Goal: Task Accomplishment & Management: Use online tool/utility

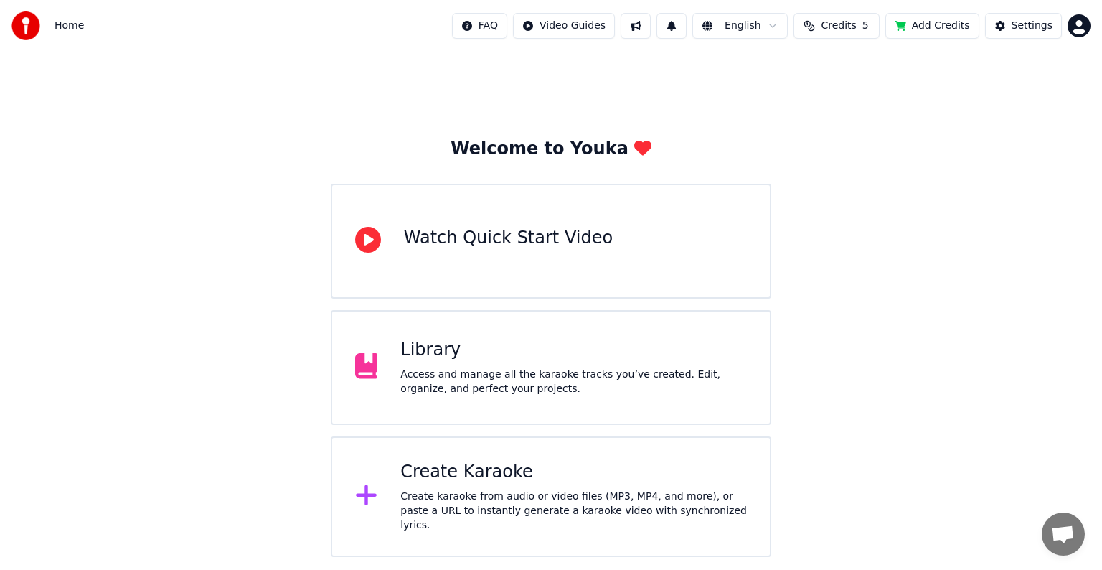
click at [434, 377] on div "Access and manage all the karaoke tracks you’ve created. Edit, organize, and pe…" at bounding box center [573, 381] width 346 height 29
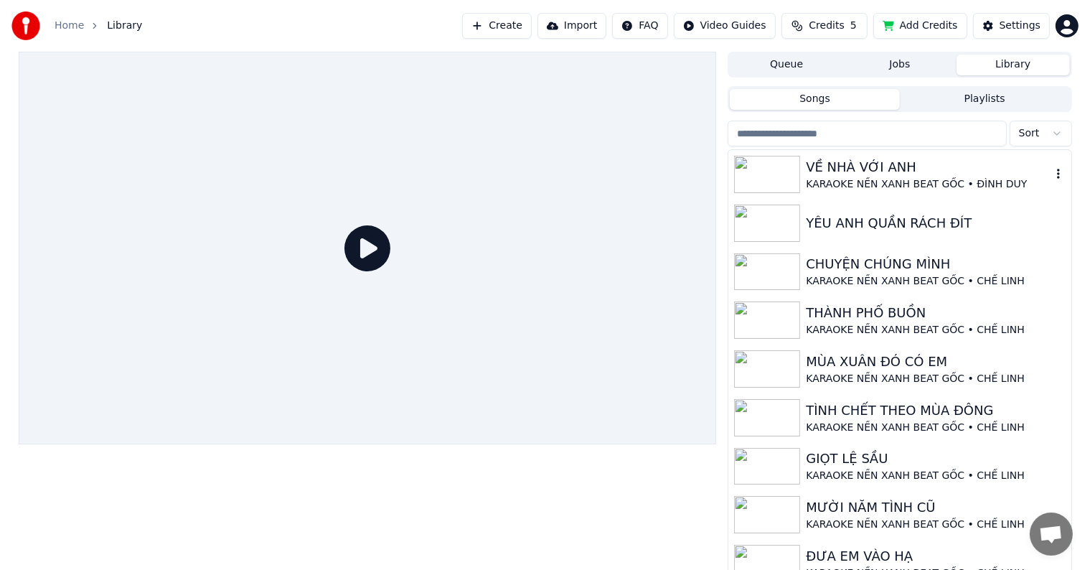
click at [878, 176] on div "VỀ NHÀ VỚI ANH" at bounding box center [928, 167] width 245 height 20
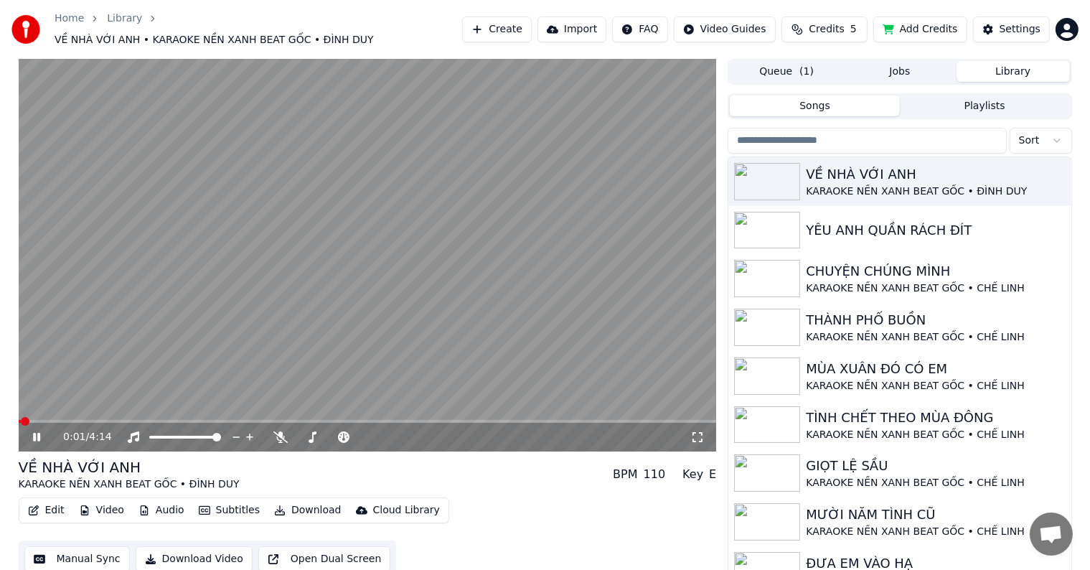
scroll to position [6, 0]
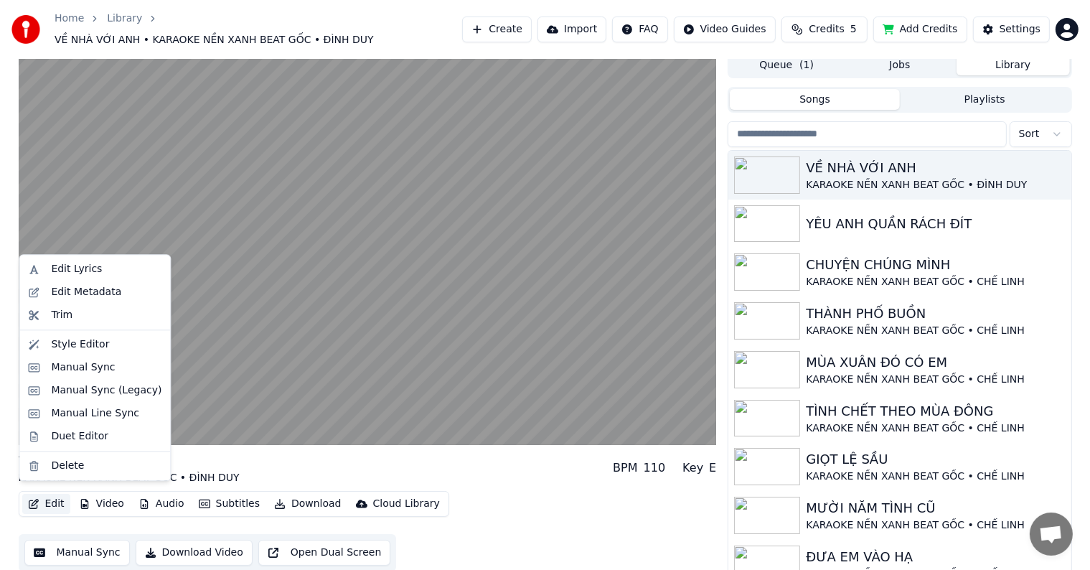
click at [57, 499] on button "Edit" at bounding box center [46, 503] width 48 height 20
click at [73, 435] on div "Duet Editor" at bounding box center [79, 436] width 57 height 14
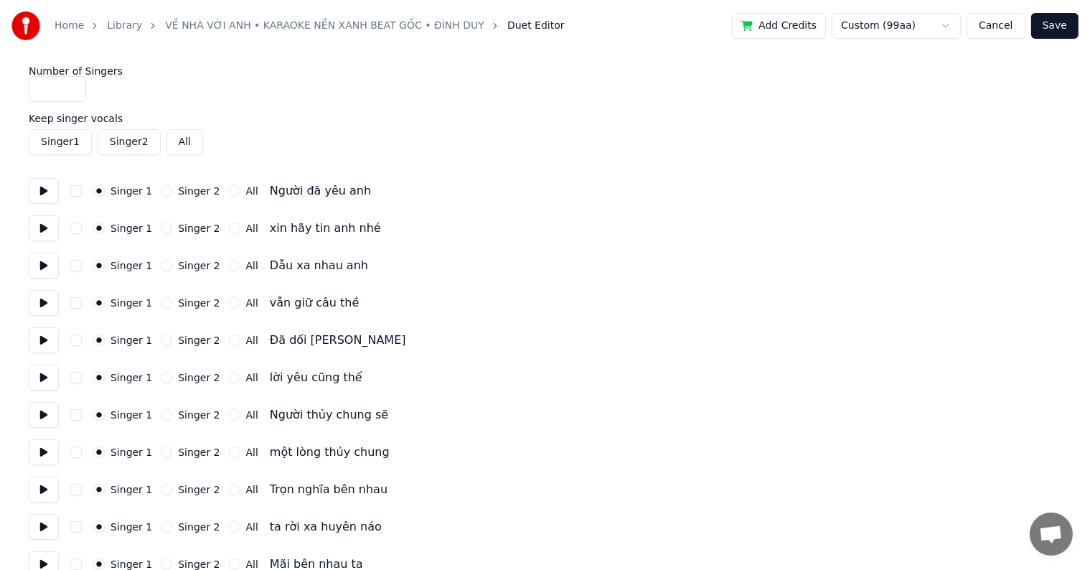
click at [161, 192] on button "Singer 2" at bounding box center [166, 190] width 11 height 11
click at [161, 230] on button "Singer 2" at bounding box center [166, 227] width 11 height 11
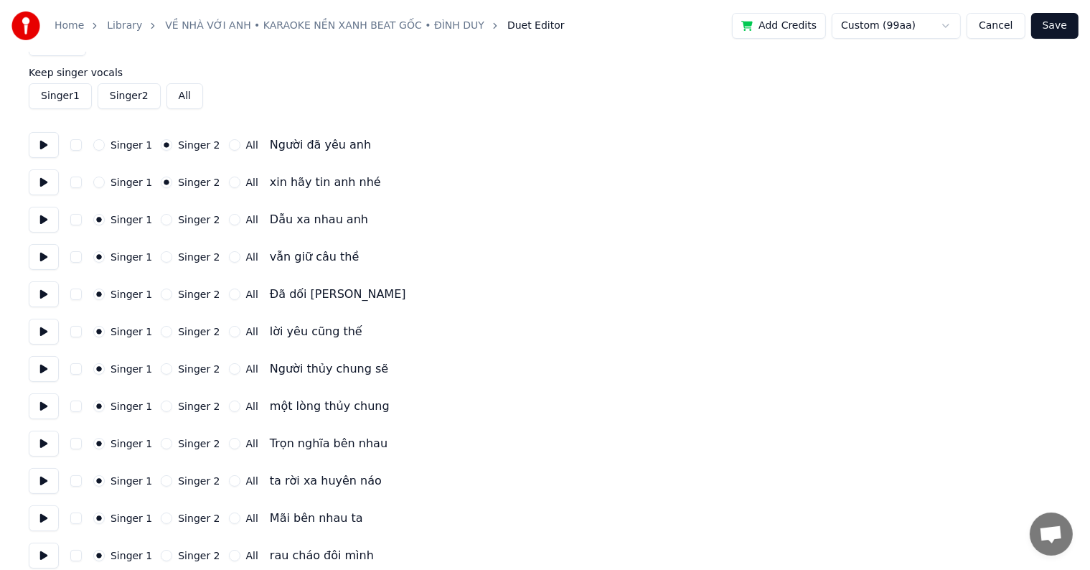
scroll to position [72, 0]
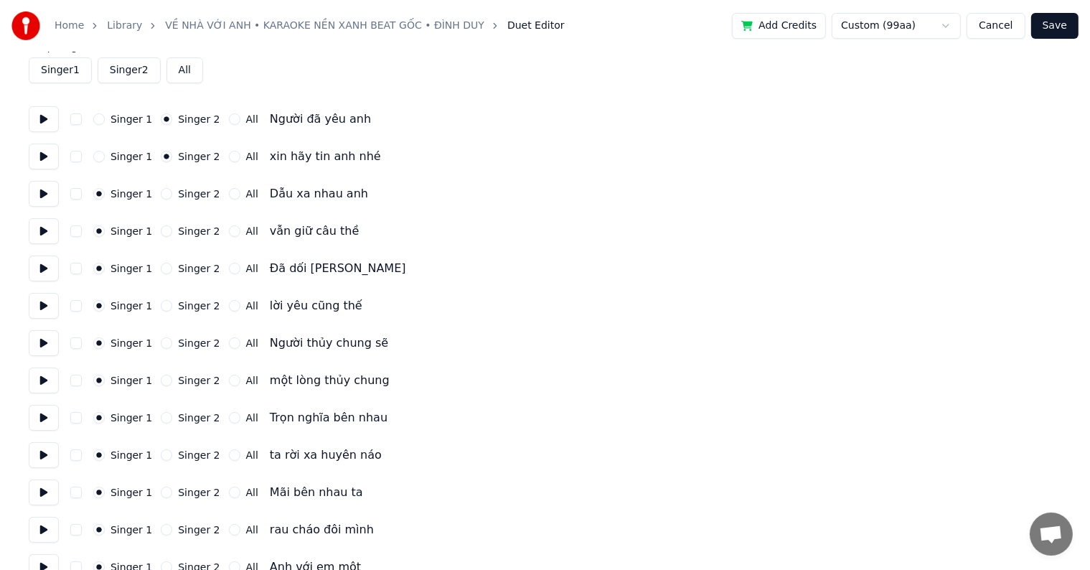
click at [161, 195] on button "Singer 2" at bounding box center [166, 193] width 11 height 11
click at [161, 232] on button "Singer 2" at bounding box center [166, 230] width 11 height 11
click at [157, 259] on div "Singer 1 Singer 2 All Đã dối [PERSON_NAME]" at bounding box center [545, 268] width 1032 height 26
click at [161, 270] on button "Singer 2" at bounding box center [166, 268] width 11 height 11
click at [161, 307] on button "Singer 2" at bounding box center [166, 305] width 11 height 11
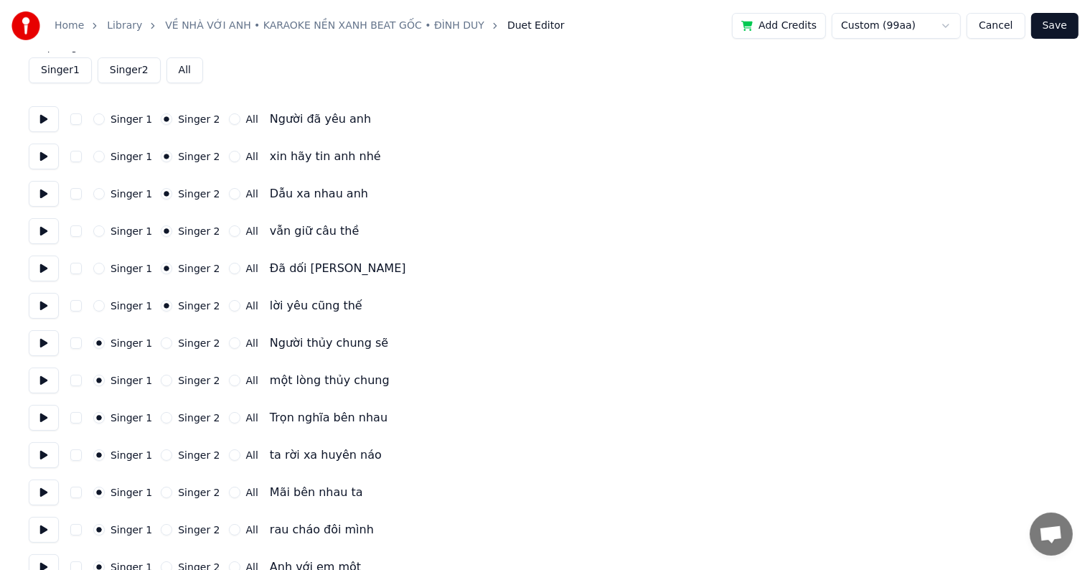
click at [162, 347] on button "Singer 2" at bounding box center [166, 342] width 11 height 11
click at [161, 383] on button "Singer 2" at bounding box center [166, 379] width 11 height 11
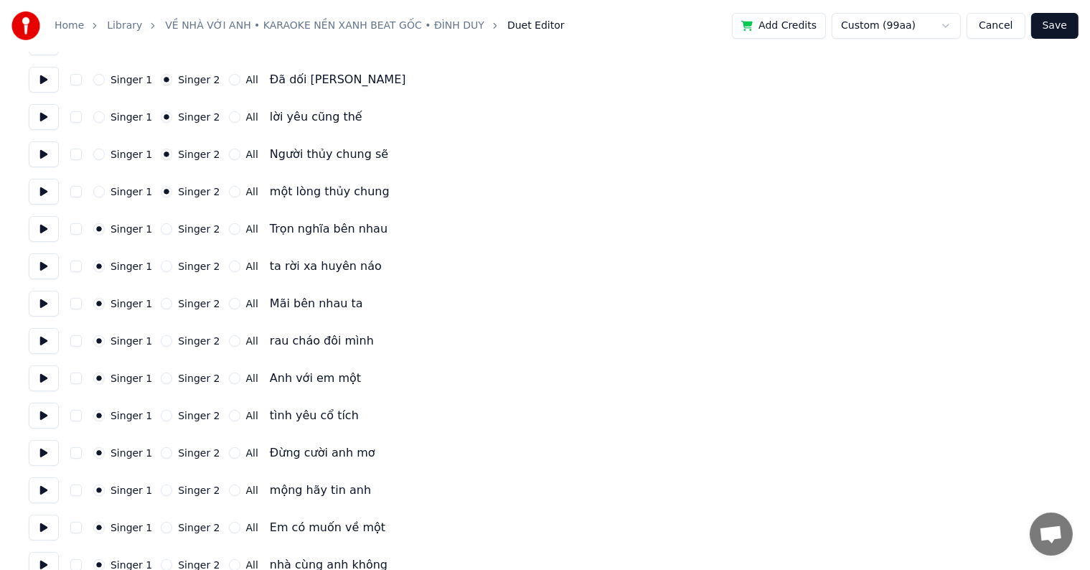
scroll to position [287, 0]
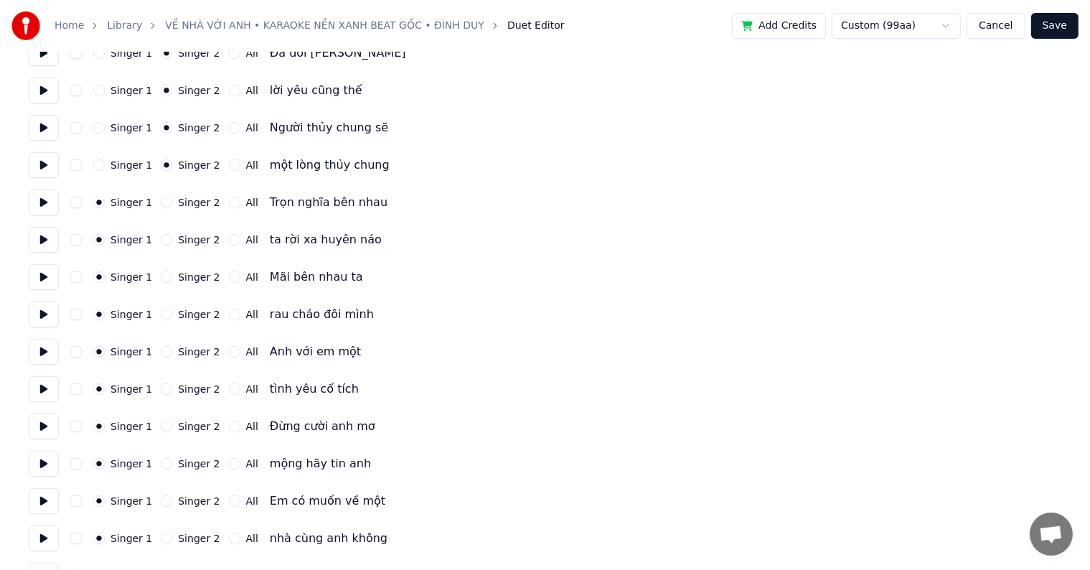
click at [161, 202] on button "Singer 2" at bounding box center [166, 202] width 11 height 11
click at [161, 244] on button "Singer 2" at bounding box center [166, 239] width 11 height 11
click at [161, 275] on button "Singer 2" at bounding box center [166, 276] width 11 height 11
click at [161, 312] on button "Singer 2" at bounding box center [166, 313] width 11 height 11
click at [161, 353] on button "Singer 2" at bounding box center [166, 351] width 11 height 11
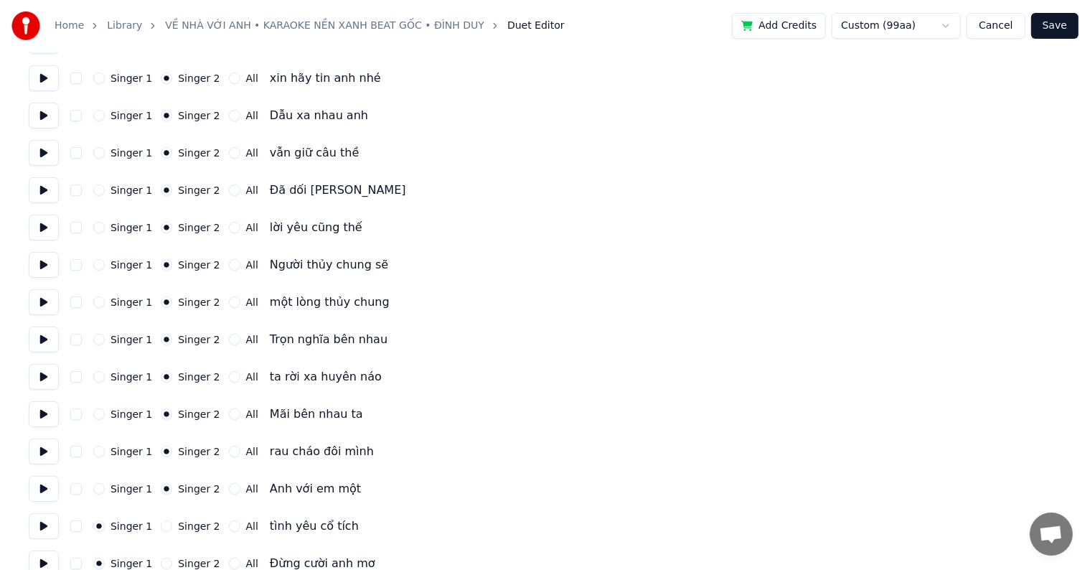
scroll to position [0, 0]
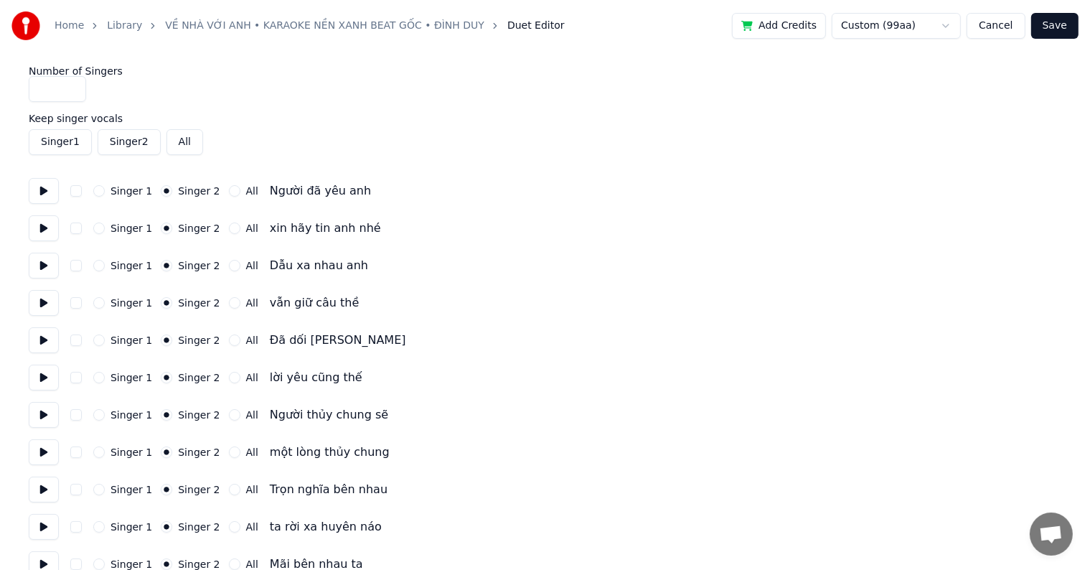
click at [72, 192] on button "button" at bounding box center [75, 190] width 11 height 11
click at [75, 192] on button "button" at bounding box center [75, 190] width 11 height 11
click at [72, 189] on button "button" at bounding box center [75, 190] width 11 height 11
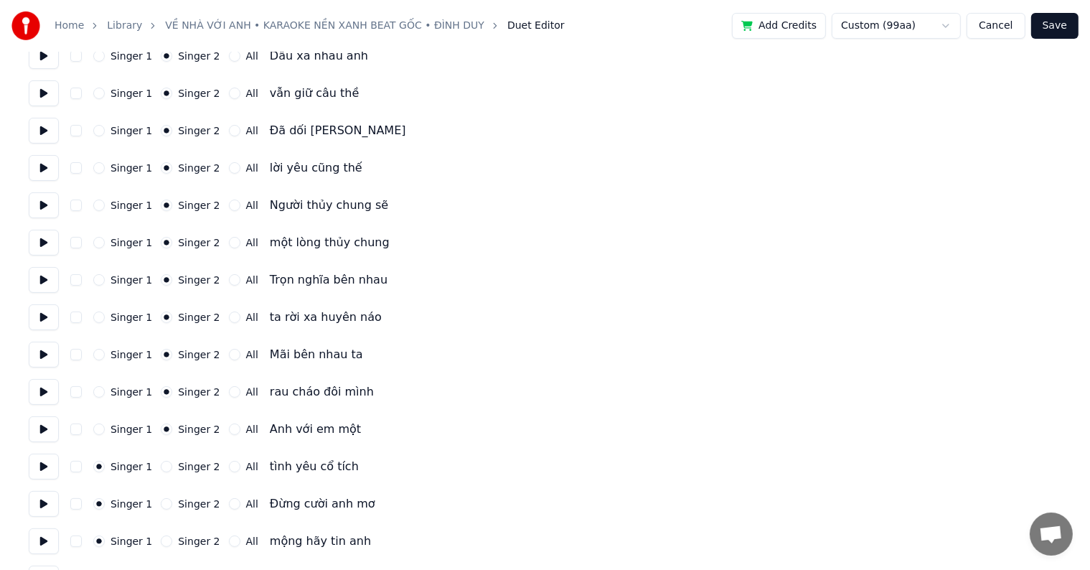
scroll to position [215, 0]
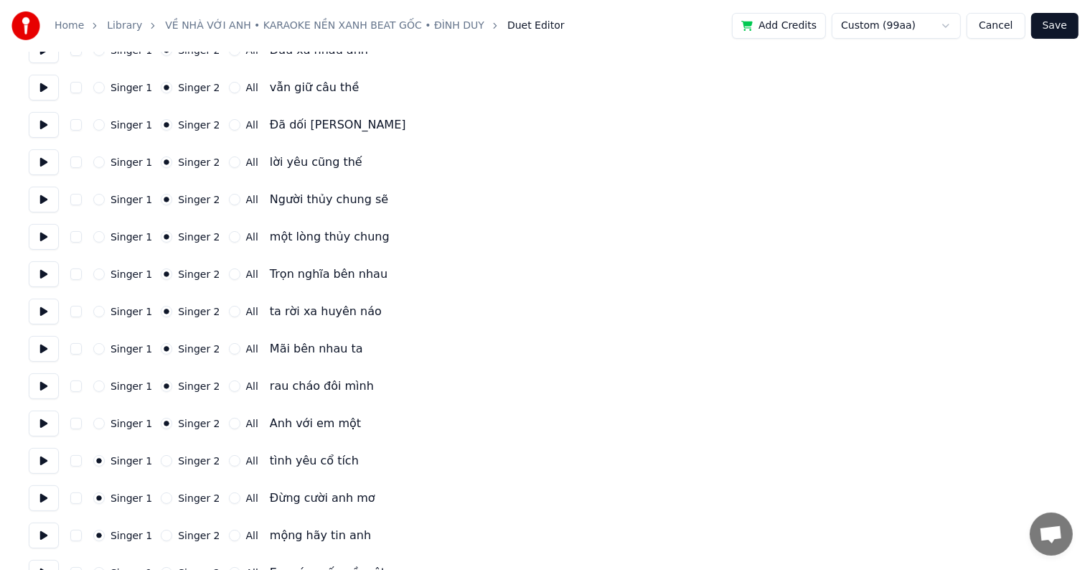
click at [161, 460] on button "Singer 2" at bounding box center [166, 460] width 11 height 11
click at [161, 497] on button "Singer 2" at bounding box center [166, 497] width 11 height 11
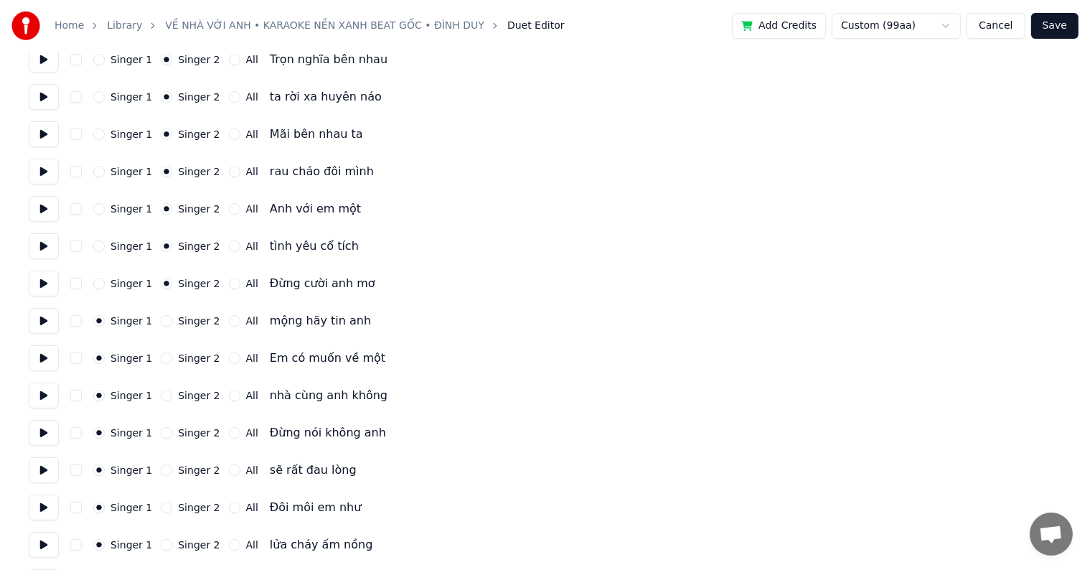
scroll to position [430, 0]
click at [161, 318] on button "Singer 2" at bounding box center [166, 319] width 11 height 11
click at [161, 359] on button "Singer 2" at bounding box center [166, 356] width 11 height 11
click at [161, 397] on button "Singer 2" at bounding box center [166, 394] width 11 height 11
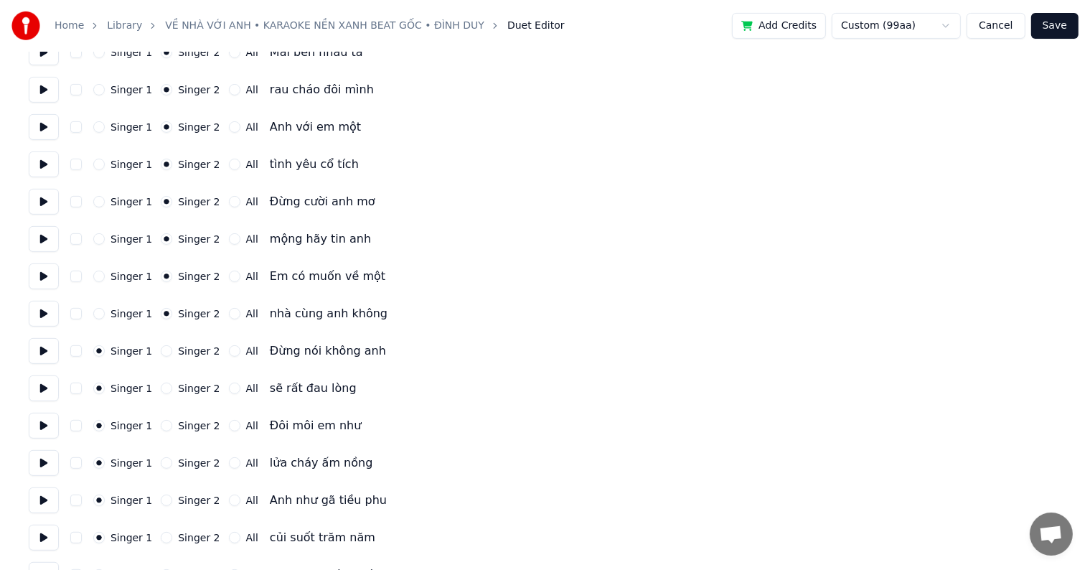
scroll to position [574, 0]
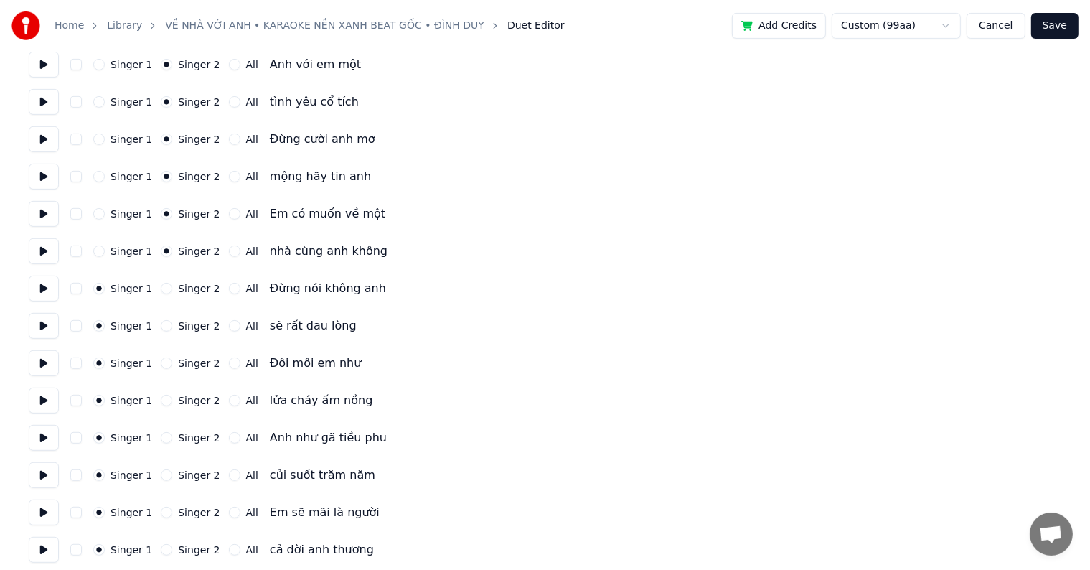
click at [161, 293] on button "Singer 2" at bounding box center [166, 288] width 11 height 11
click at [161, 323] on button "Singer 2" at bounding box center [166, 325] width 11 height 11
click at [161, 366] on button "Singer 2" at bounding box center [166, 362] width 11 height 11
click at [159, 407] on div "Singer 1 Singer 2 All lửa cháy ấm nồng" at bounding box center [545, 400] width 1032 height 26
click at [161, 402] on button "Singer 2" at bounding box center [166, 400] width 11 height 11
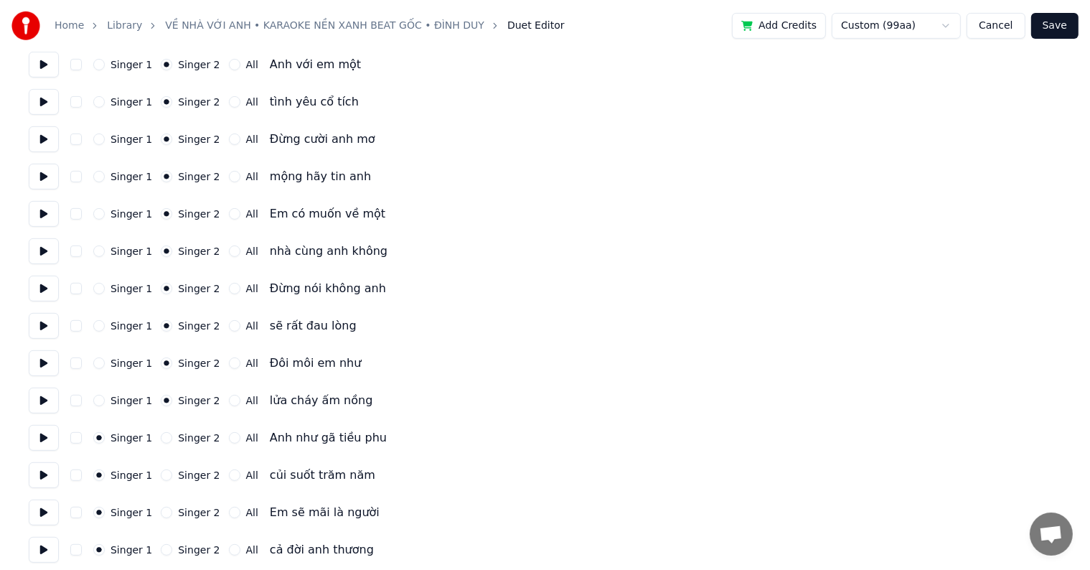
click at [161, 437] on button "Singer 2" at bounding box center [166, 437] width 11 height 11
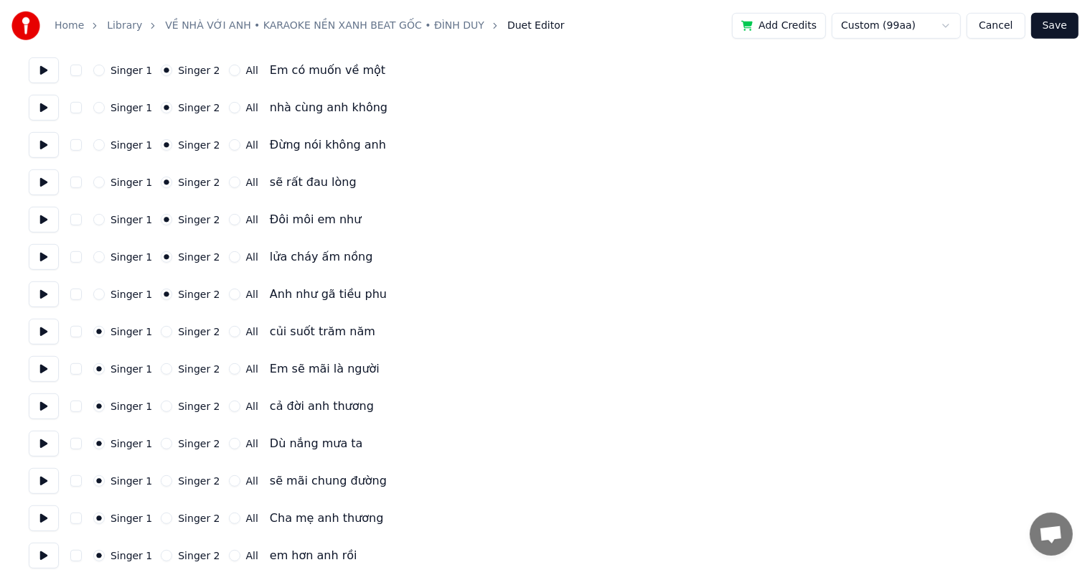
click at [161, 367] on button "Singer 2" at bounding box center [166, 368] width 11 height 11
click at [162, 334] on button "Singer 2" at bounding box center [166, 331] width 11 height 11
click at [161, 407] on button "Singer 2" at bounding box center [166, 405] width 11 height 11
click at [161, 441] on button "Singer 2" at bounding box center [166, 443] width 11 height 11
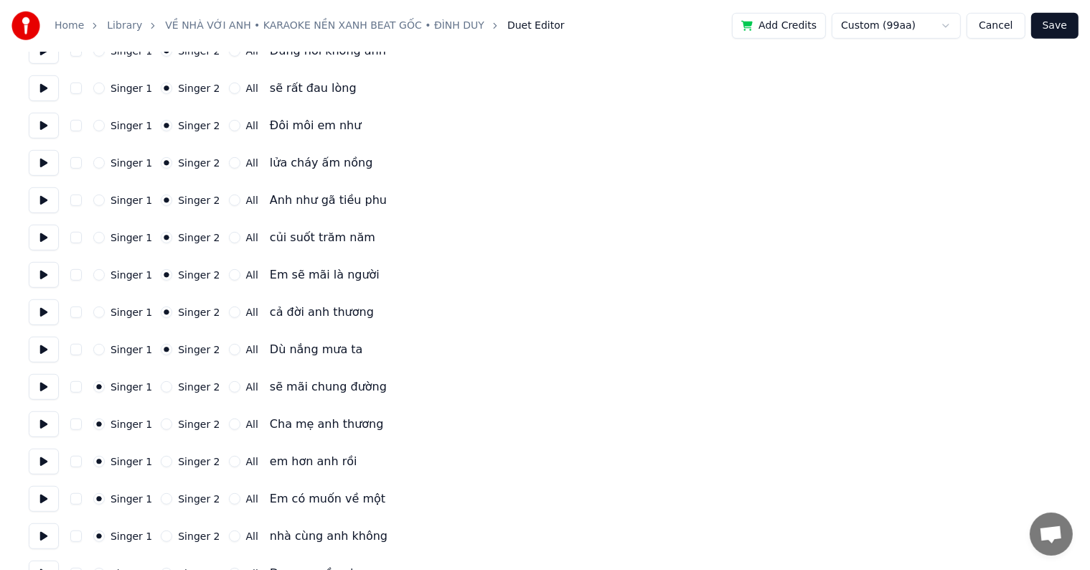
scroll to position [861, 0]
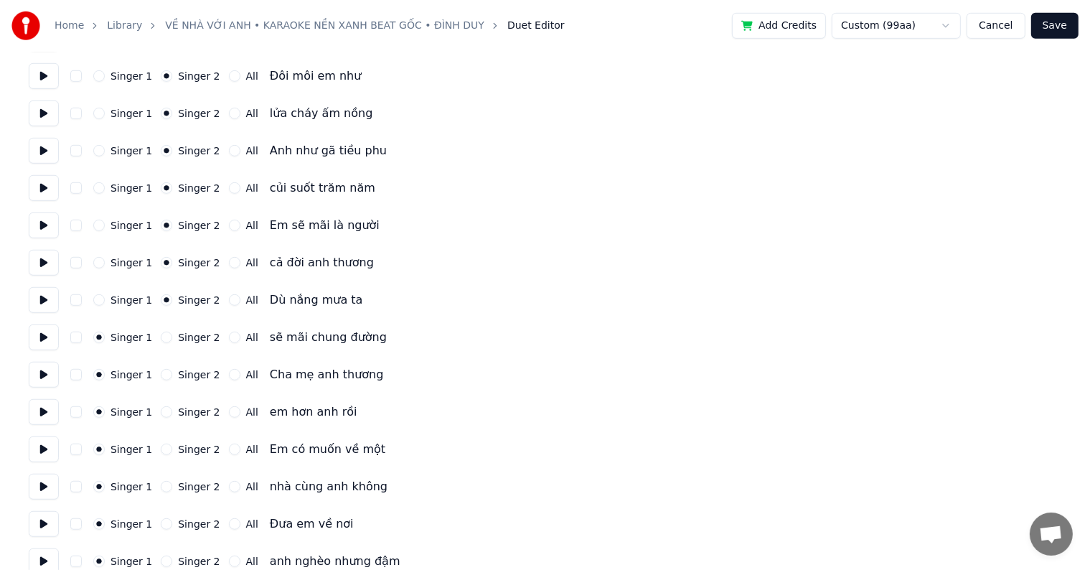
click at [161, 336] on button "Singer 2" at bounding box center [166, 336] width 11 height 11
click at [158, 362] on div "Singer 1 Singer 2 All Cha mẹ anh thương" at bounding box center [545, 375] width 1032 height 26
click at [161, 376] on button "Singer 2" at bounding box center [166, 374] width 11 height 11
click at [161, 414] on button "Singer 2" at bounding box center [166, 411] width 11 height 11
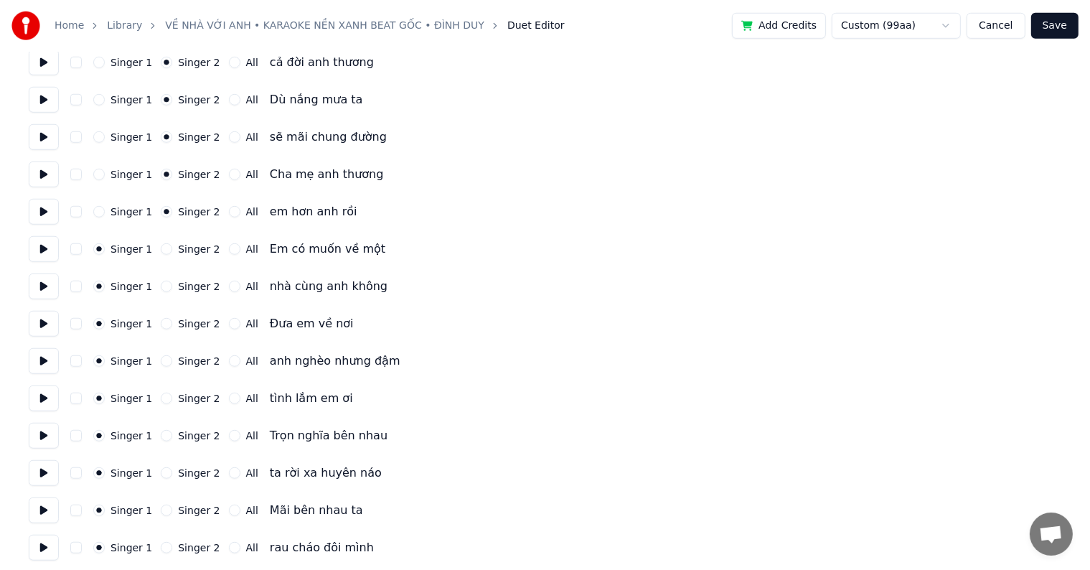
scroll to position [1076, 0]
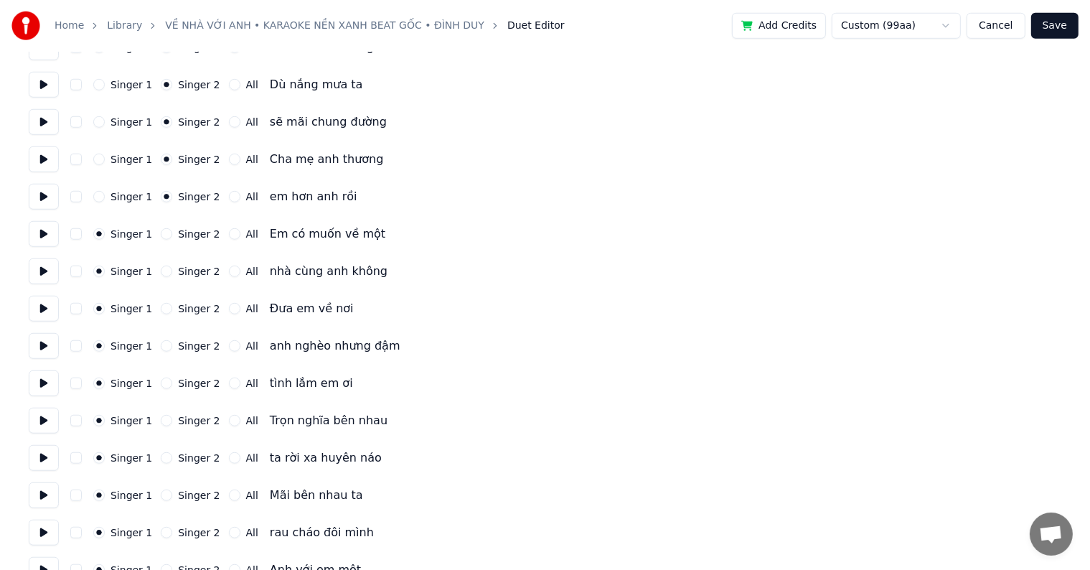
click at [161, 232] on button "Singer 2" at bounding box center [166, 233] width 11 height 11
click at [161, 270] on button "Singer 2" at bounding box center [166, 270] width 11 height 11
click at [161, 309] on button "Singer 2" at bounding box center [166, 308] width 11 height 11
click at [161, 349] on button "Singer 2" at bounding box center [166, 345] width 11 height 11
click at [158, 389] on div "Singer 1 Singer 2 All tình lắm em ơi" at bounding box center [545, 383] width 1032 height 26
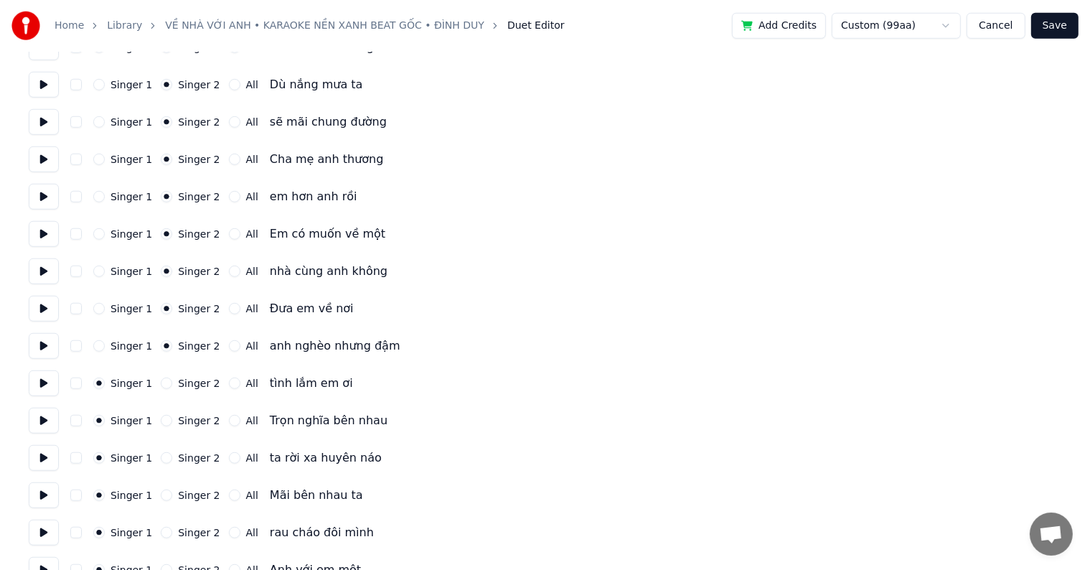
click at [162, 384] on button "Singer 2" at bounding box center [166, 382] width 11 height 11
click at [161, 421] on button "Singer 2" at bounding box center [166, 420] width 11 height 11
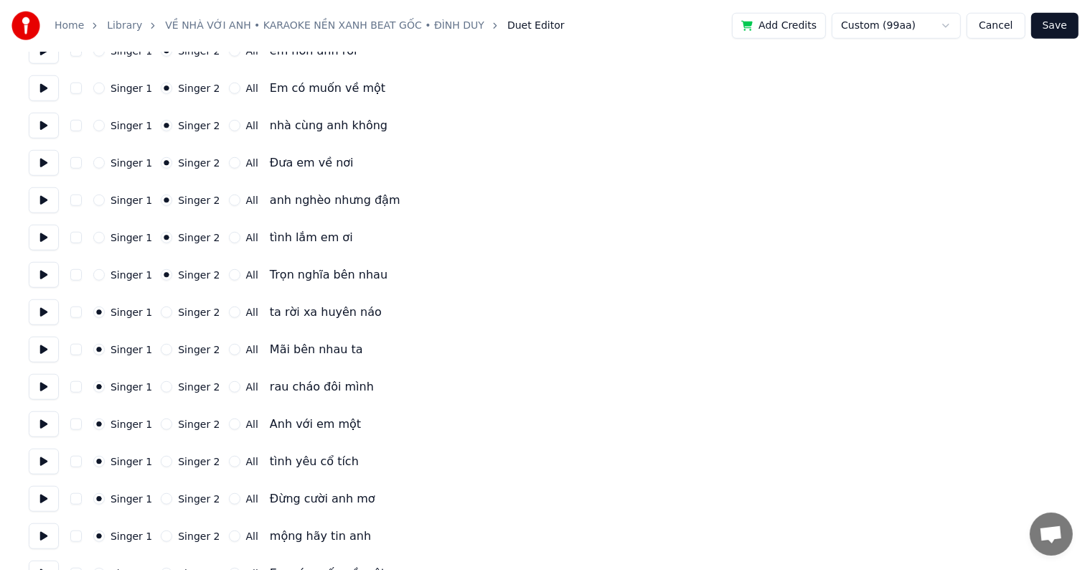
scroll to position [1291, 0]
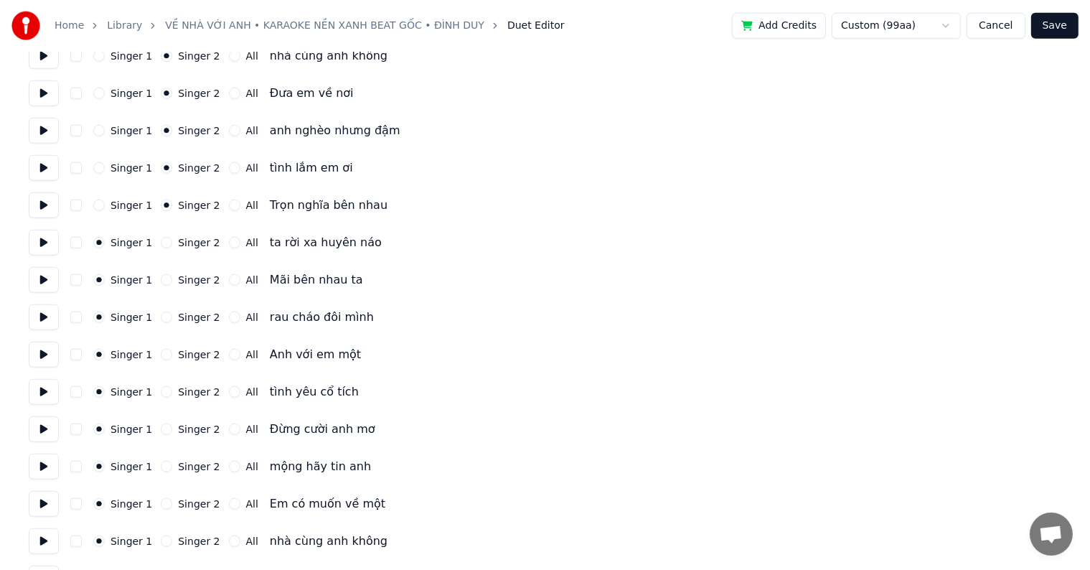
click at [160, 250] on div "Singer 1 Singer 2 All ta rời xa huyên náo" at bounding box center [545, 243] width 1032 height 26
click at [161, 243] on button "Singer 2" at bounding box center [166, 242] width 11 height 11
click at [161, 275] on button "Singer 2" at bounding box center [166, 279] width 11 height 11
click at [161, 316] on button "Singer 2" at bounding box center [166, 316] width 11 height 11
click at [161, 354] on button "Singer 2" at bounding box center [166, 354] width 11 height 11
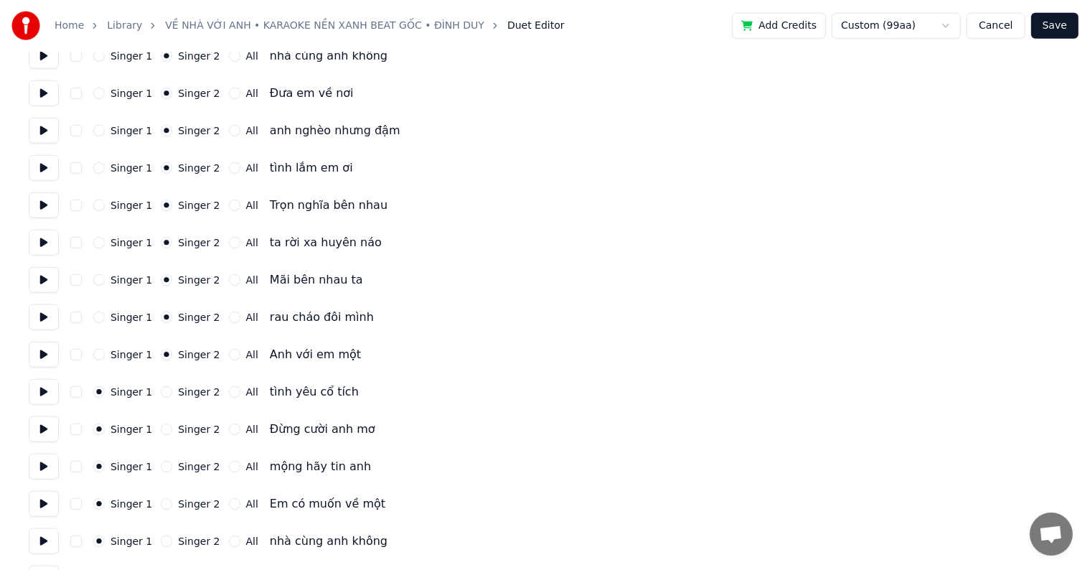
click at [161, 393] on button "Singer 2" at bounding box center [166, 391] width 11 height 11
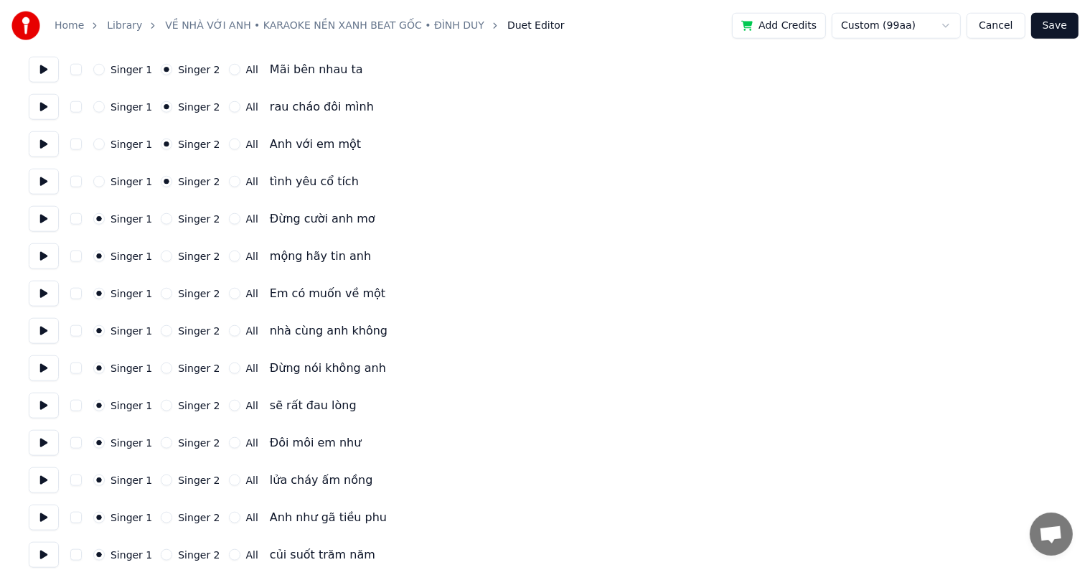
scroll to position [1506, 0]
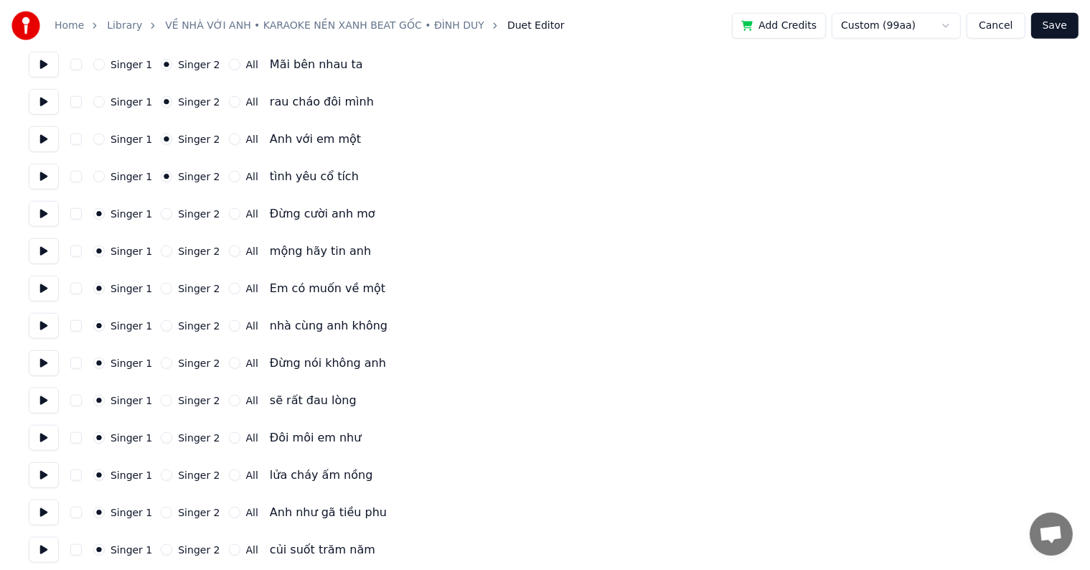
click at [161, 213] on button "Singer 2" at bounding box center [166, 213] width 11 height 11
click at [161, 247] on button "Singer 2" at bounding box center [166, 250] width 11 height 11
click at [161, 290] on button "Singer 2" at bounding box center [166, 288] width 11 height 11
click at [164, 322] on button "Singer 2" at bounding box center [166, 325] width 11 height 11
click at [164, 364] on button "Singer 2" at bounding box center [166, 362] width 11 height 11
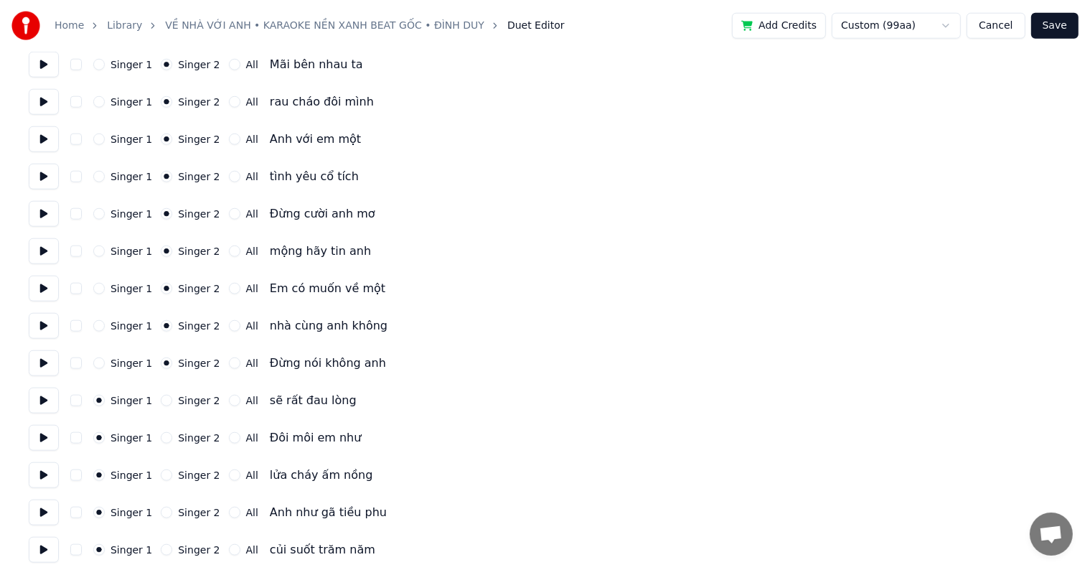
scroll to position [1650, 0]
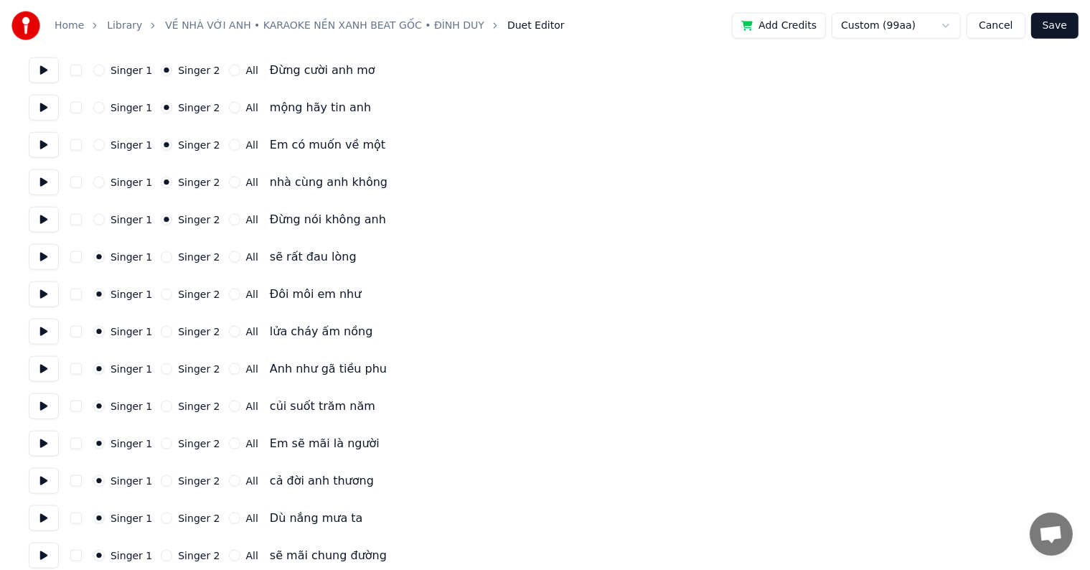
click at [161, 259] on button "Singer 2" at bounding box center [166, 256] width 11 height 11
click at [161, 296] on button "Singer 2" at bounding box center [166, 293] width 11 height 11
click at [161, 333] on button "Singer 2" at bounding box center [166, 331] width 11 height 11
click at [163, 372] on button "Singer 2" at bounding box center [166, 368] width 11 height 11
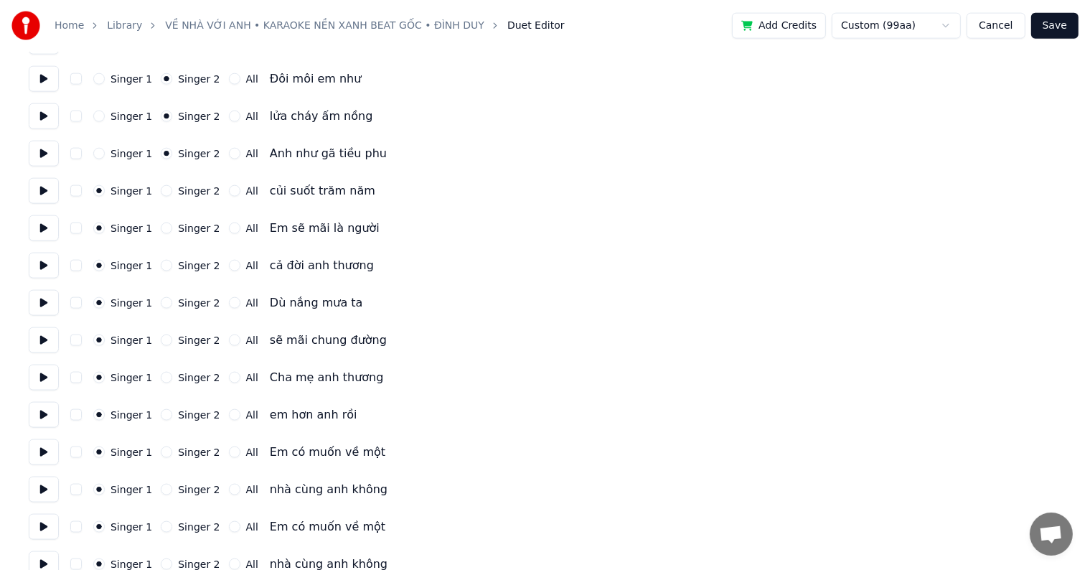
click at [163, 194] on button "Singer 2" at bounding box center [166, 190] width 11 height 11
click at [161, 230] on button "Singer 2" at bounding box center [166, 227] width 11 height 11
click at [161, 268] on button "Singer 2" at bounding box center [166, 265] width 11 height 11
click at [163, 301] on button "Singer 2" at bounding box center [166, 302] width 11 height 11
click at [161, 339] on button "Singer 2" at bounding box center [166, 339] width 11 height 11
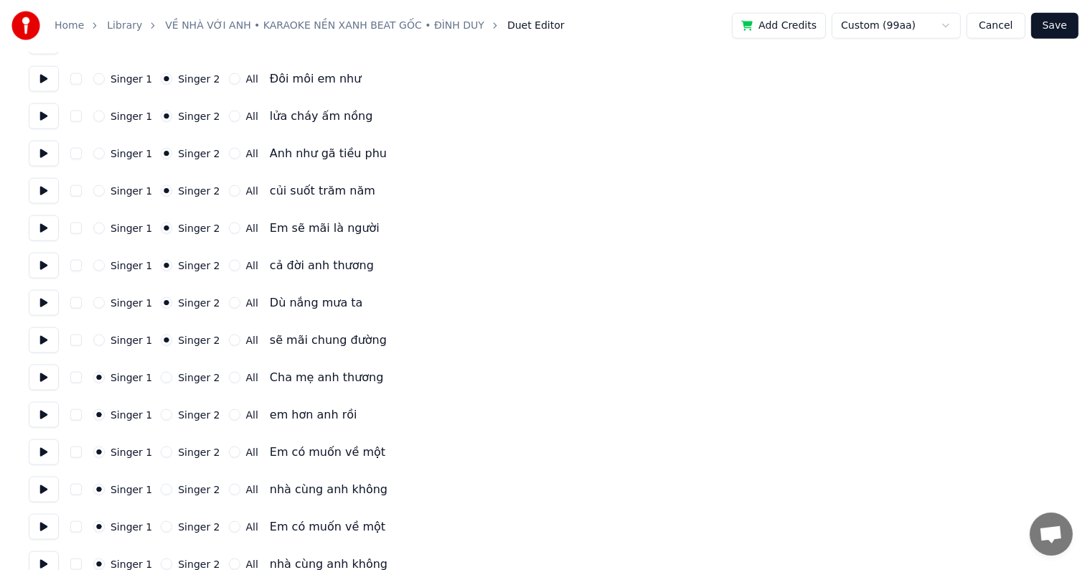
click at [161, 382] on button "Singer 2" at bounding box center [166, 377] width 11 height 11
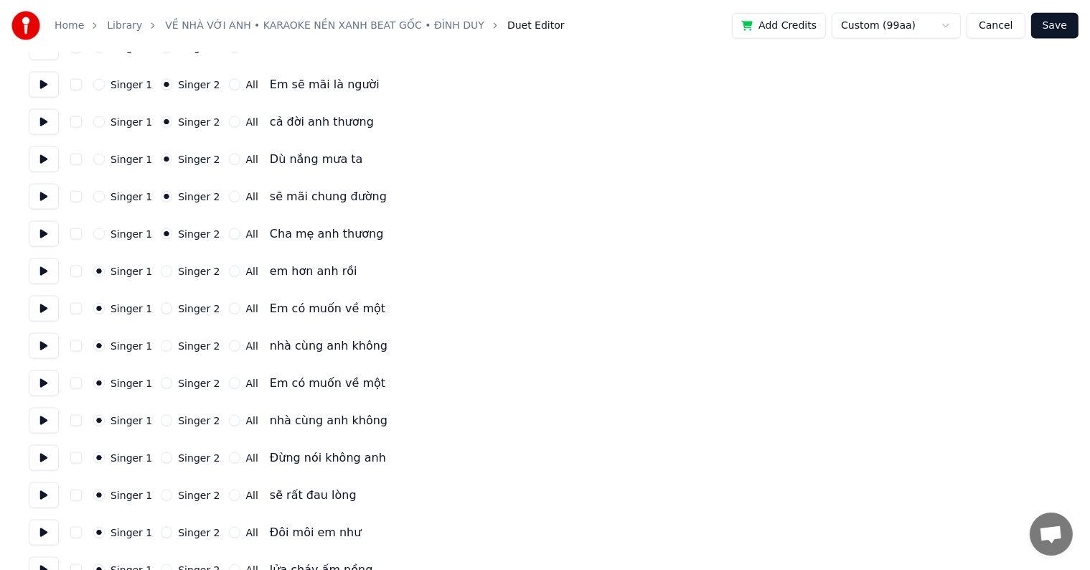
click at [161, 272] on button "Singer 2" at bounding box center [166, 270] width 11 height 11
click at [161, 307] on button "Singer 2" at bounding box center [166, 308] width 11 height 11
click at [161, 347] on button "Singer 2" at bounding box center [166, 345] width 11 height 11
click at [158, 390] on div "Singer 1 Singer 2 All Em có muốn về một" at bounding box center [545, 383] width 1032 height 26
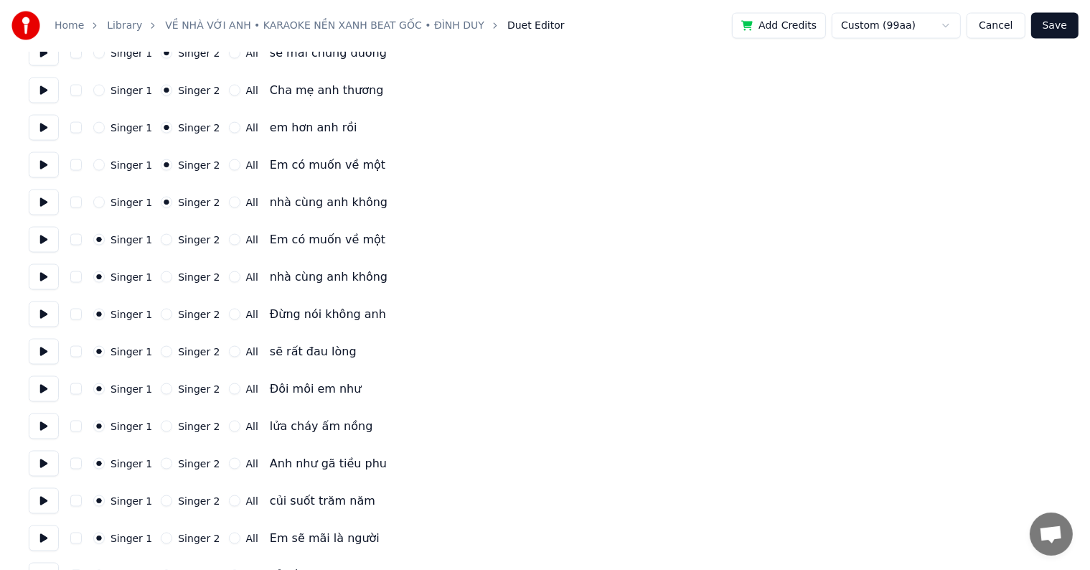
click at [161, 238] on button "Singer 2" at bounding box center [166, 239] width 11 height 11
click at [164, 279] on button "Singer 2" at bounding box center [166, 276] width 11 height 11
click at [161, 313] on button "Singer 2" at bounding box center [166, 313] width 11 height 11
click at [161, 354] on button "Singer 2" at bounding box center [166, 351] width 11 height 11
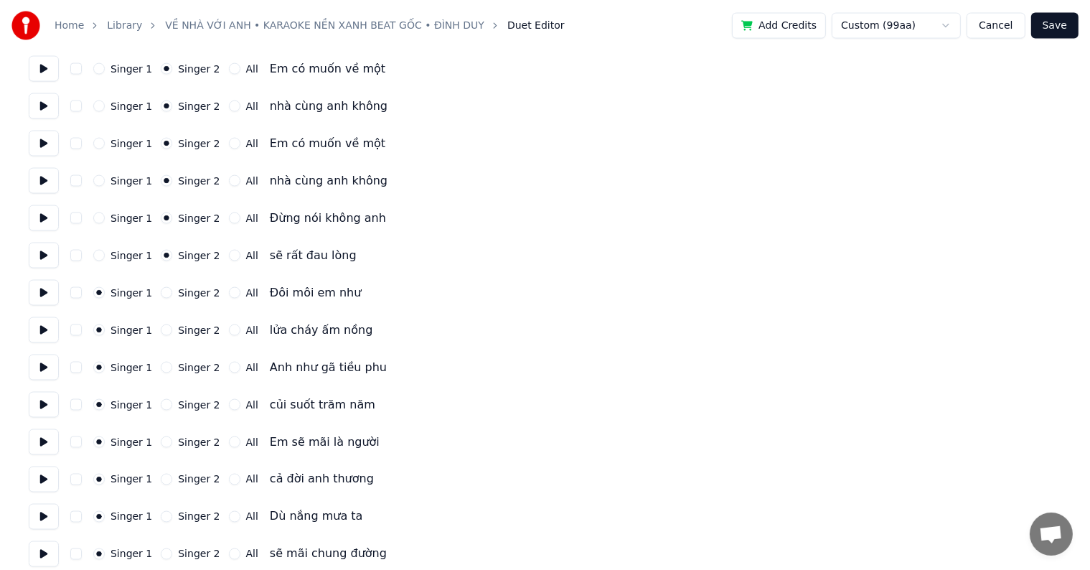
scroll to position [2295, 0]
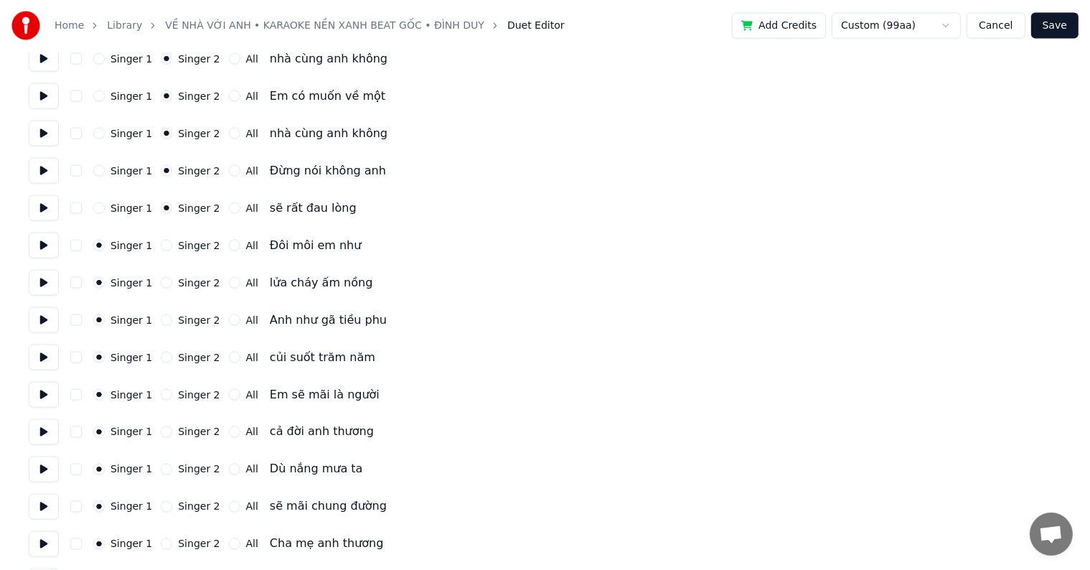
click at [161, 244] on button "Singer 2" at bounding box center [166, 245] width 11 height 11
click at [161, 286] on button "Singer 2" at bounding box center [166, 282] width 11 height 11
click at [161, 324] on button "Singer 2" at bounding box center [166, 319] width 11 height 11
click at [161, 362] on button "Singer 2" at bounding box center [166, 356] width 11 height 11
click at [158, 402] on div "Singer 1 Singer 2 All Em sẽ mãi là người" at bounding box center [545, 395] width 1032 height 26
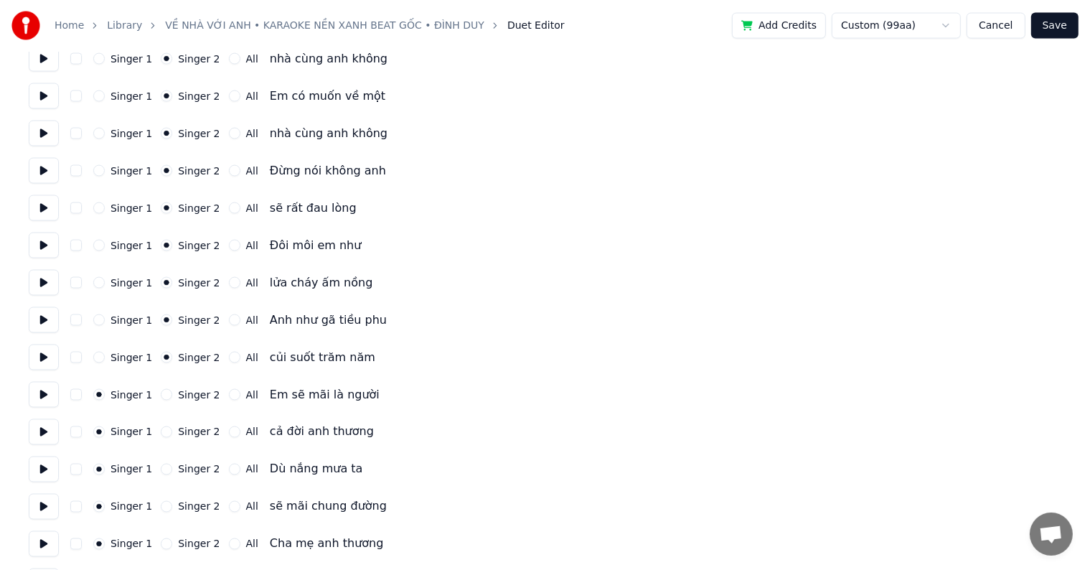
click at [161, 399] on button "Singer 2" at bounding box center [166, 394] width 11 height 11
click at [163, 430] on button "Singer 2" at bounding box center [166, 431] width 11 height 11
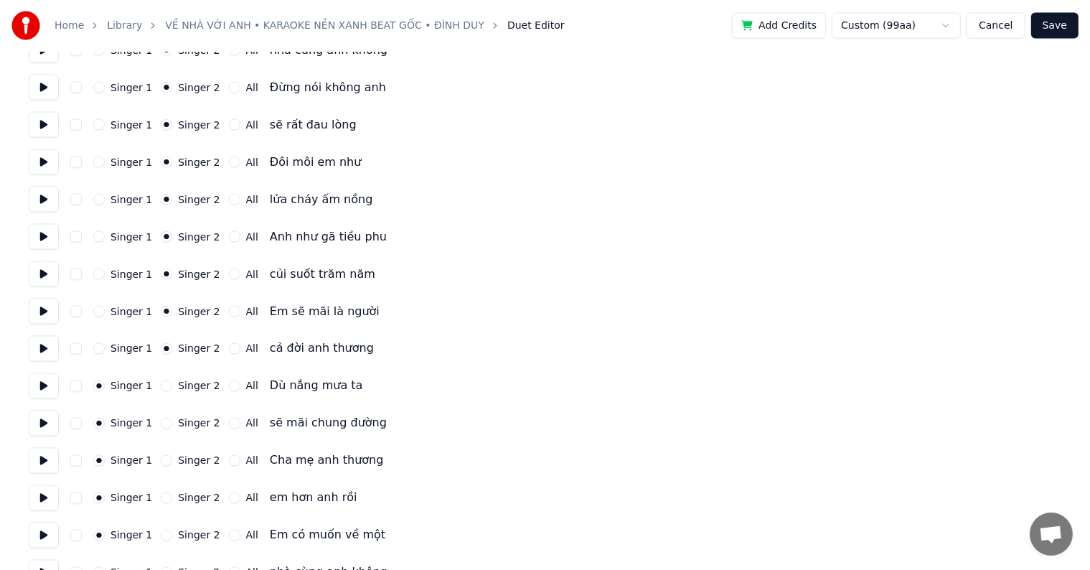
scroll to position [2439, 0]
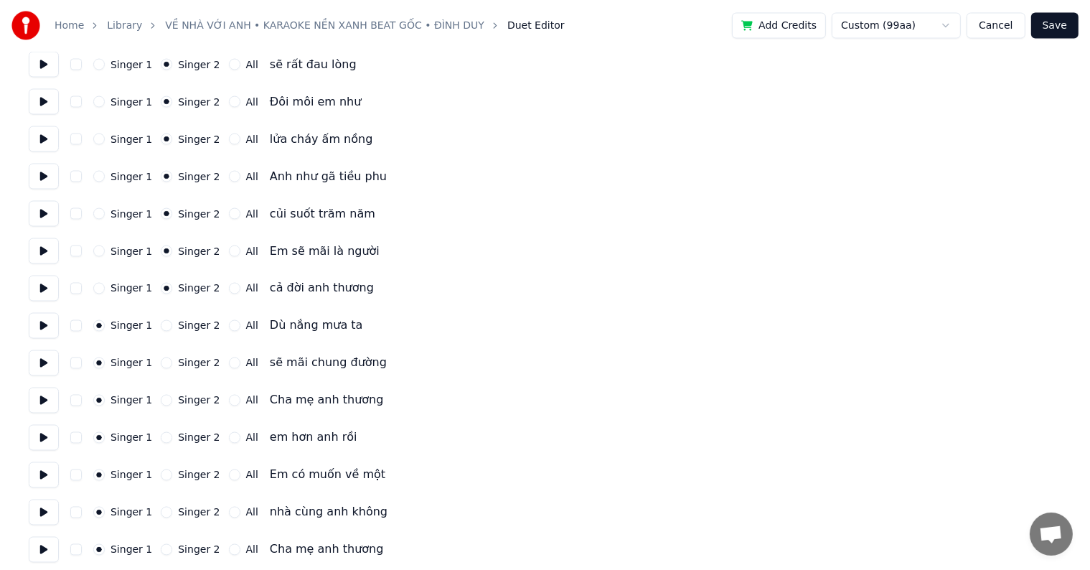
click at [161, 326] on button "Singer 2" at bounding box center [166, 325] width 11 height 11
click at [161, 367] on button "Singer 2" at bounding box center [166, 362] width 11 height 11
click at [161, 402] on button "Singer 2" at bounding box center [166, 400] width 11 height 11
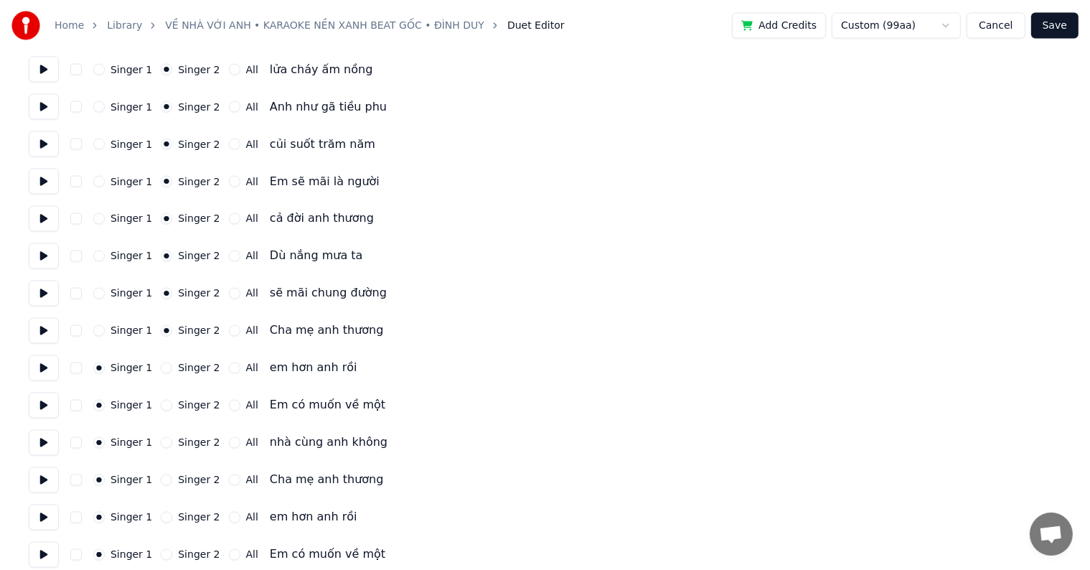
scroll to position [2558, 0]
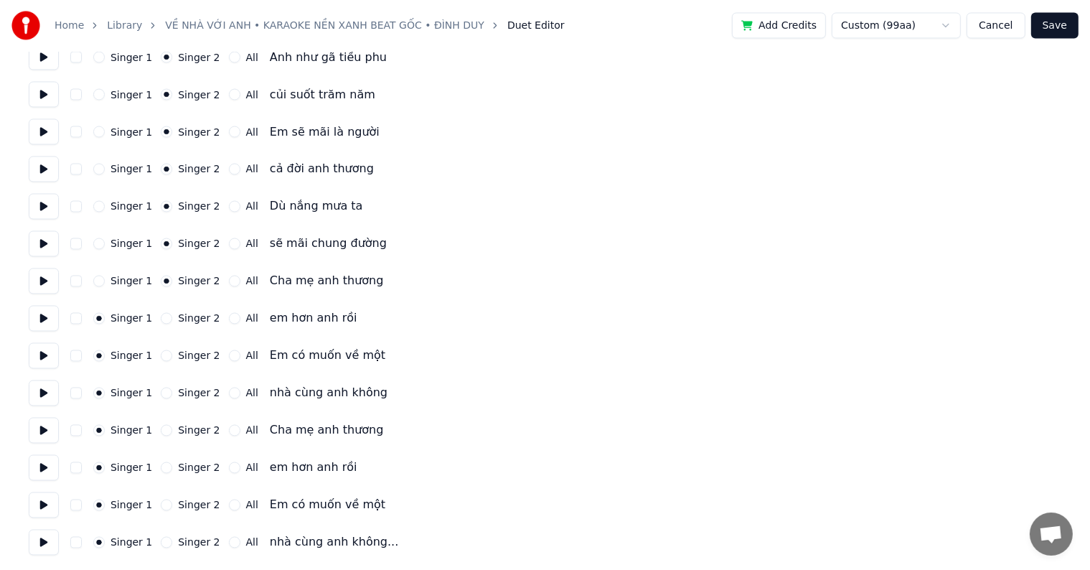
click at [161, 318] on button "Singer 2" at bounding box center [166, 318] width 11 height 11
click at [161, 353] on button "Singer 2" at bounding box center [166, 355] width 11 height 11
click at [161, 391] on button "Singer 2" at bounding box center [166, 392] width 11 height 11
click at [161, 428] on button "Singer 2" at bounding box center [166, 430] width 11 height 11
click at [161, 465] on button "Singer 2" at bounding box center [166, 467] width 11 height 11
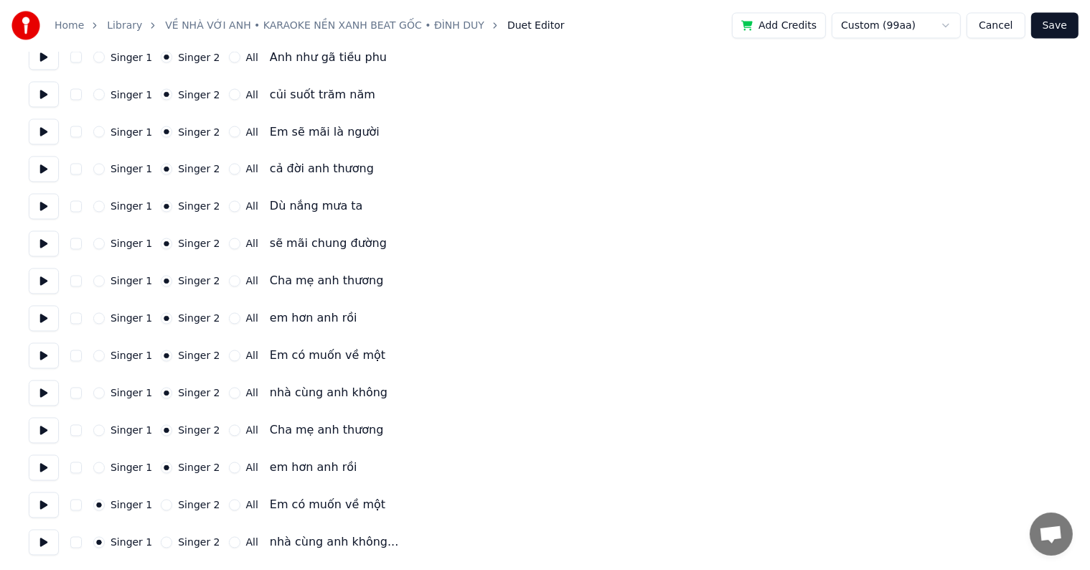
click at [161, 504] on button "Singer 2" at bounding box center [166, 504] width 11 height 11
click at [161, 544] on button "Singer 2" at bounding box center [166, 542] width 11 height 11
click at [1054, 23] on button "Save" at bounding box center [1054, 26] width 47 height 26
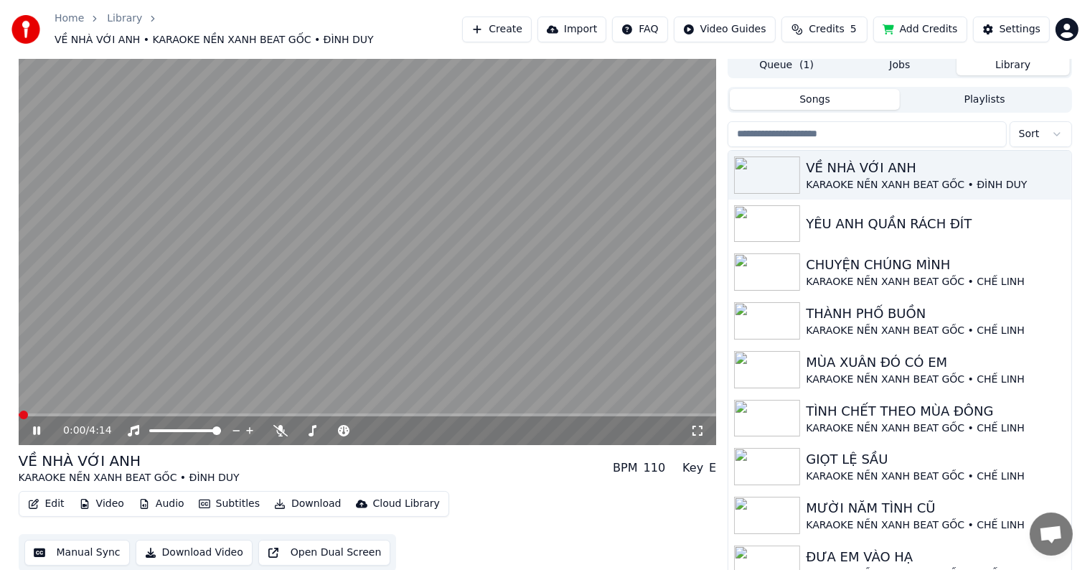
click at [9, 342] on div "0:00 / 4:14 VỀ NHÀ VỚI ANH KARAOKE NỀN XANH BEAT GỐC • ĐÌNH DUY BPM 110 Key E E…" at bounding box center [545, 314] width 1076 height 525
click at [80, 404] on video at bounding box center [368, 248] width 698 height 392
click at [78, 413] on span at bounding box center [368, 414] width 698 height 3
click at [37, 425] on icon at bounding box center [36, 430] width 9 height 10
click at [3, 405] on div "0:22 / 4:14 VỀ NHÀ VỚI ANH KARAOKE NỀN XANH BEAT GỐC • ĐÌNH DUY BPM 110 Key E E…" at bounding box center [545, 314] width 1090 height 525
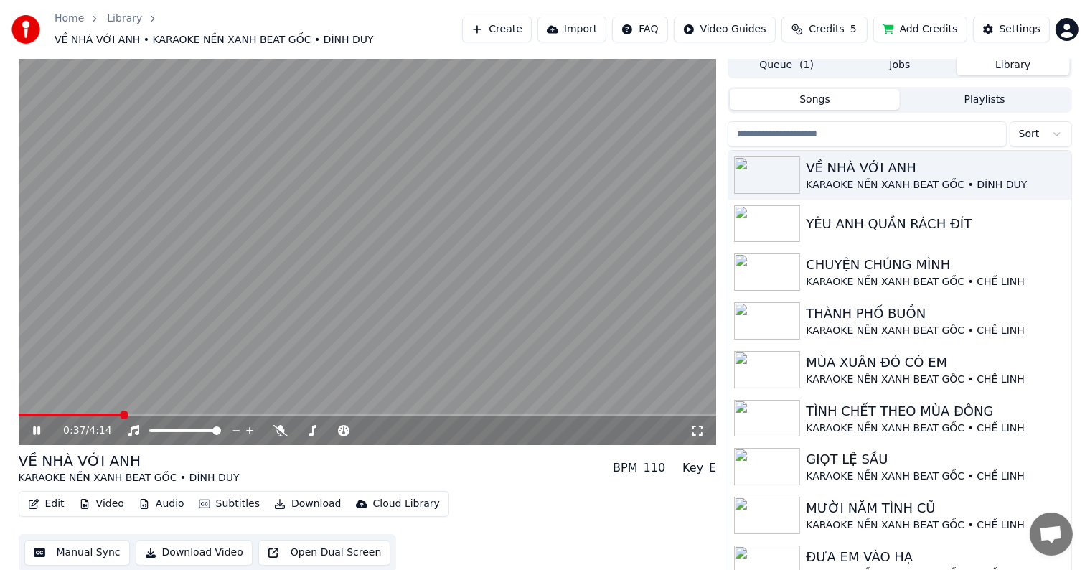
click at [50, 493] on button "Edit" at bounding box center [46, 503] width 48 height 20
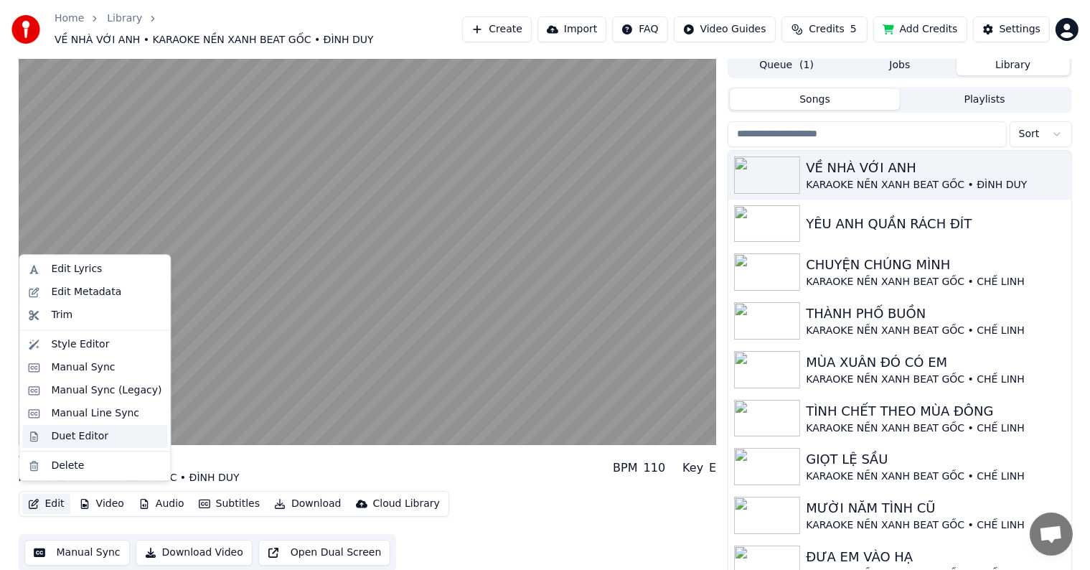
click at [73, 434] on div "Duet Editor" at bounding box center [79, 436] width 57 height 14
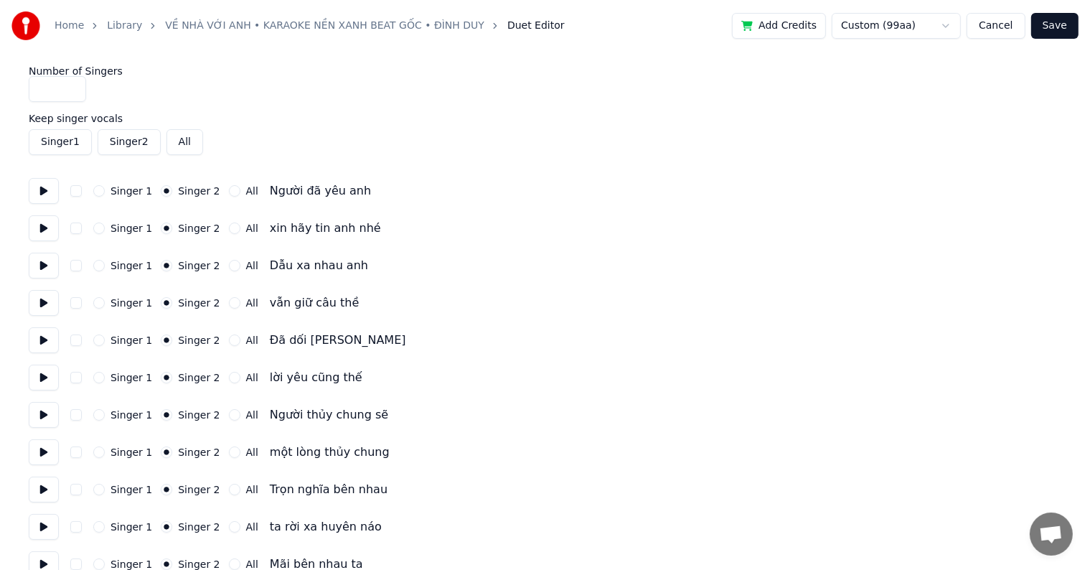
click at [138, 143] on button "Singer 2" at bounding box center [129, 142] width 63 height 26
type input "*"
click at [72, 85] on input "*" at bounding box center [57, 89] width 57 height 26
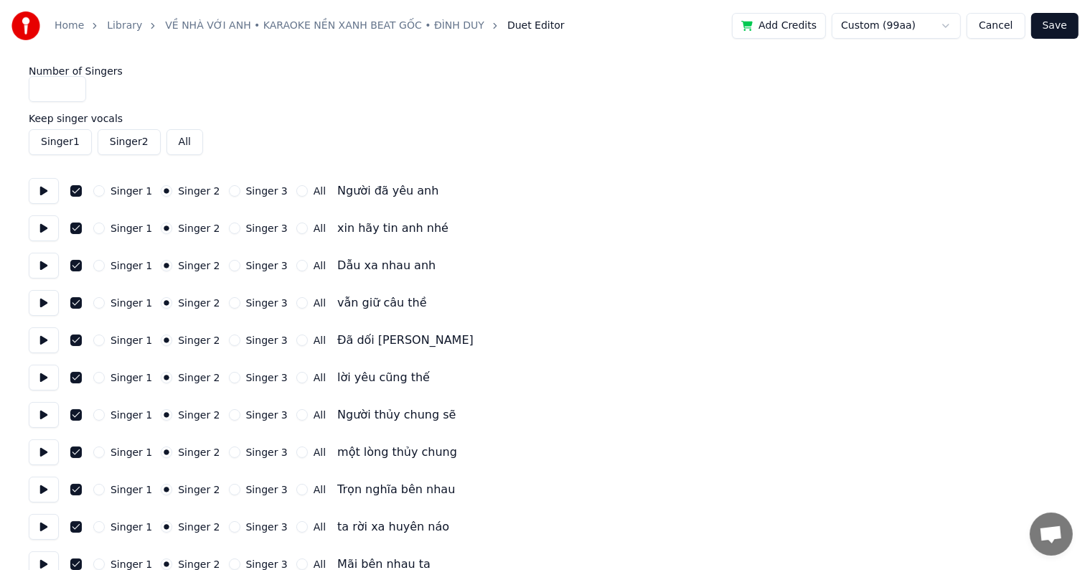
click at [137, 143] on button "Singer 2" at bounding box center [129, 142] width 63 height 26
click at [118, 143] on button "Singer 2" at bounding box center [129, 142] width 63 height 26
click at [66, 143] on button "Singer 1" at bounding box center [60, 142] width 63 height 26
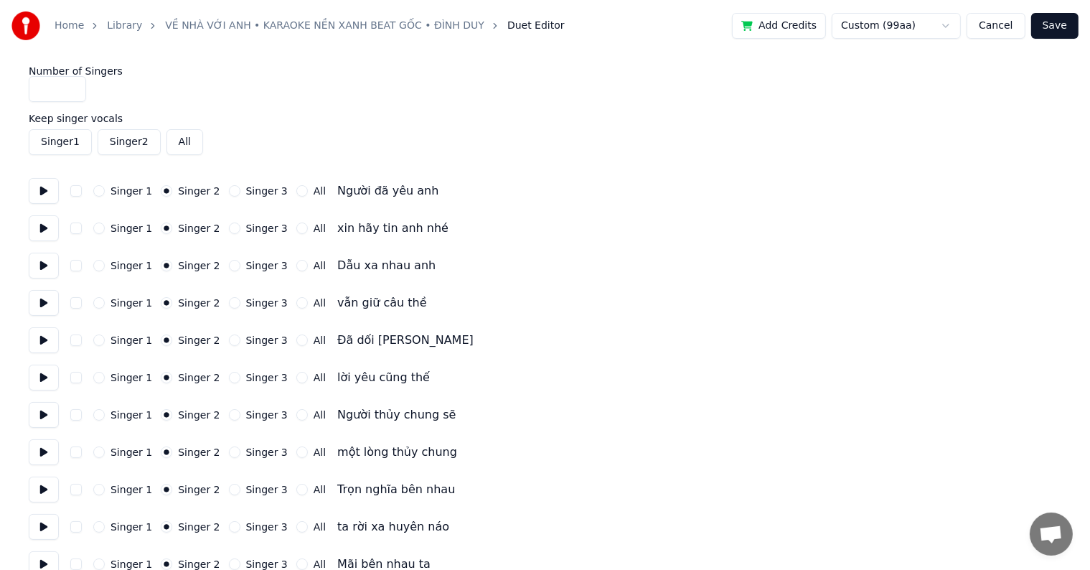
click at [66, 143] on button "Singer 1" at bounding box center [60, 142] width 63 height 26
click at [229, 192] on button "Singer 3" at bounding box center [234, 190] width 11 height 11
click at [229, 225] on button "Singer 3" at bounding box center [234, 227] width 11 height 11
click at [229, 267] on button "Singer 3" at bounding box center [234, 265] width 11 height 11
click at [229, 301] on button "Singer 3" at bounding box center [234, 302] width 11 height 11
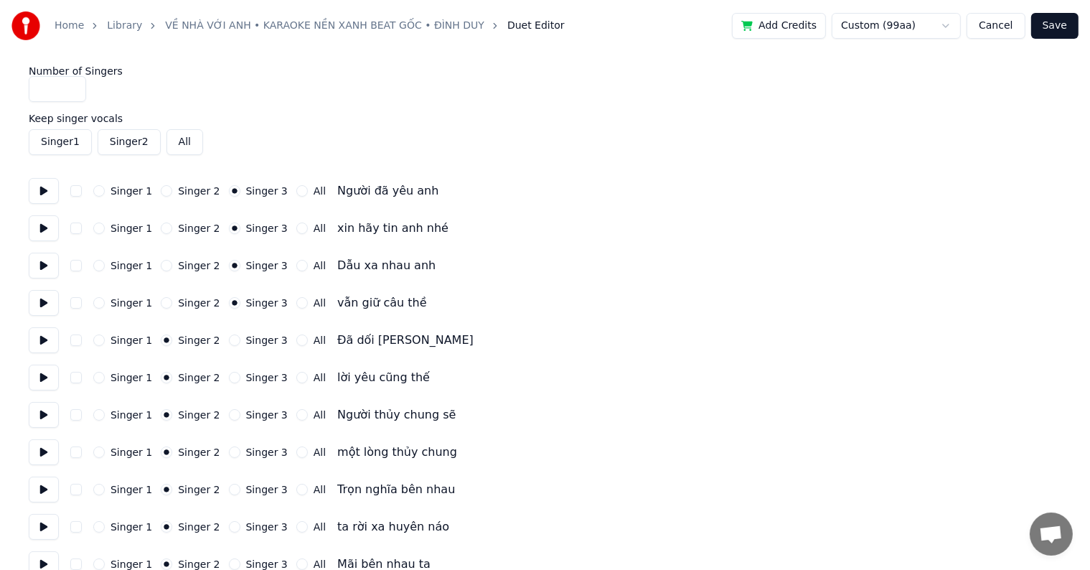
click at [229, 341] on button "Singer 3" at bounding box center [234, 339] width 11 height 11
click at [219, 370] on div "Singer 1 Singer 2 Singer 3 All lời yêu cũng thế" at bounding box center [545, 377] width 1032 height 26
click at [229, 379] on button "Singer 3" at bounding box center [234, 377] width 11 height 11
click at [229, 415] on button "Singer 3" at bounding box center [234, 414] width 11 height 11
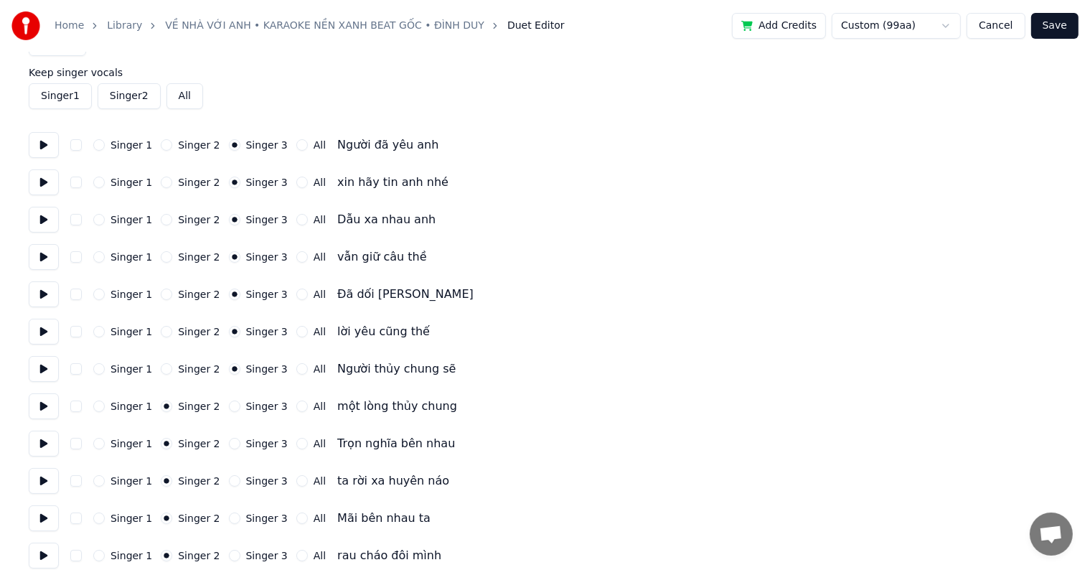
scroll to position [72, 0]
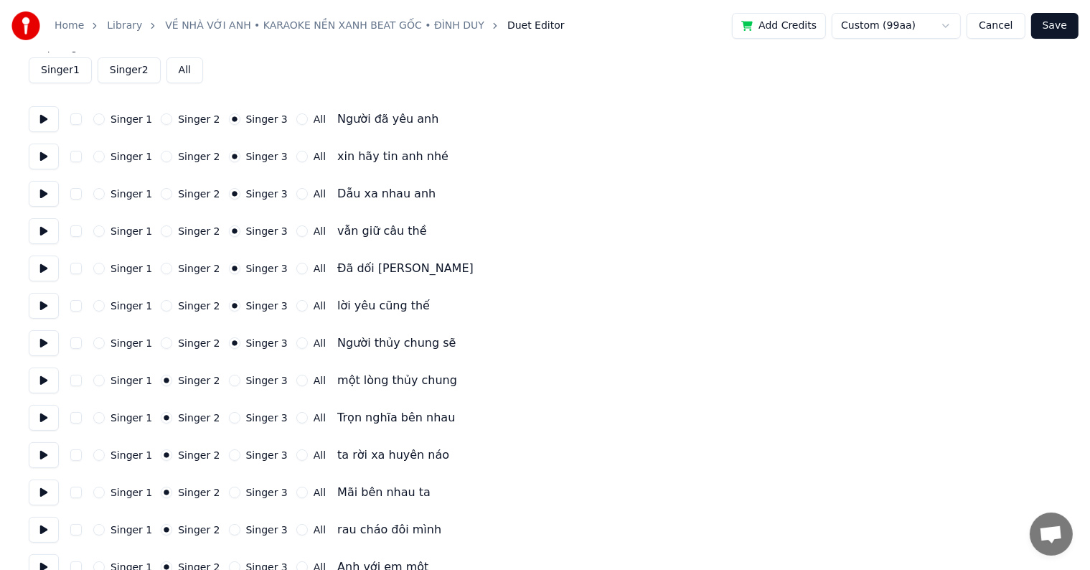
click at [229, 379] on button "Singer 3" at bounding box center [234, 379] width 11 height 11
click at [229, 412] on div "Singer 3" at bounding box center [258, 417] width 59 height 11
click at [229, 418] on button "Singer 3" at bounding box center [234, 417] width 11 height 11
click at [229, 452] on button "Singer 3" at bounding box center [234, 454] width 11 height 11
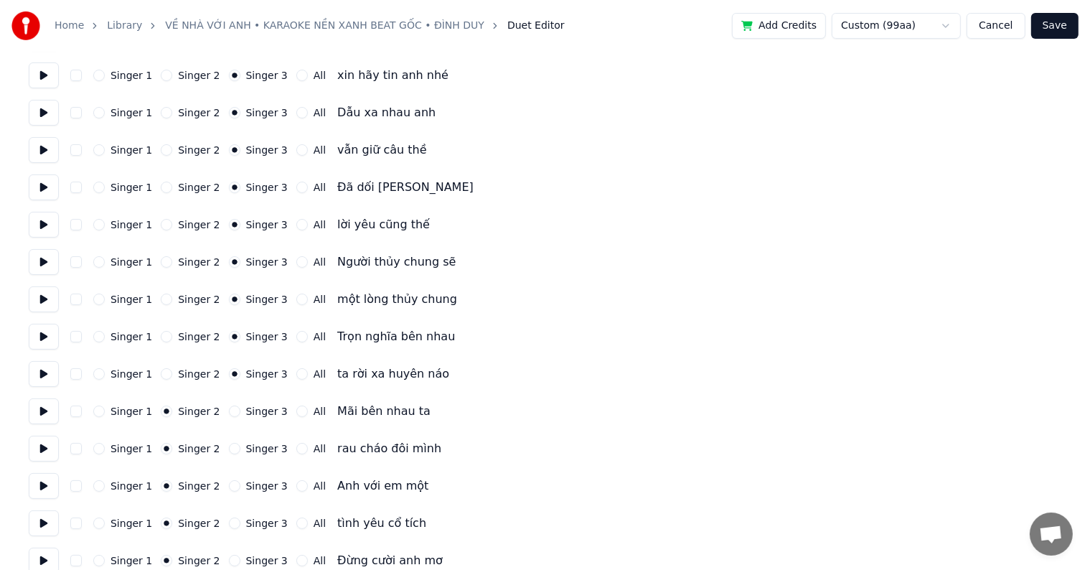
scroll to position [215, 0]
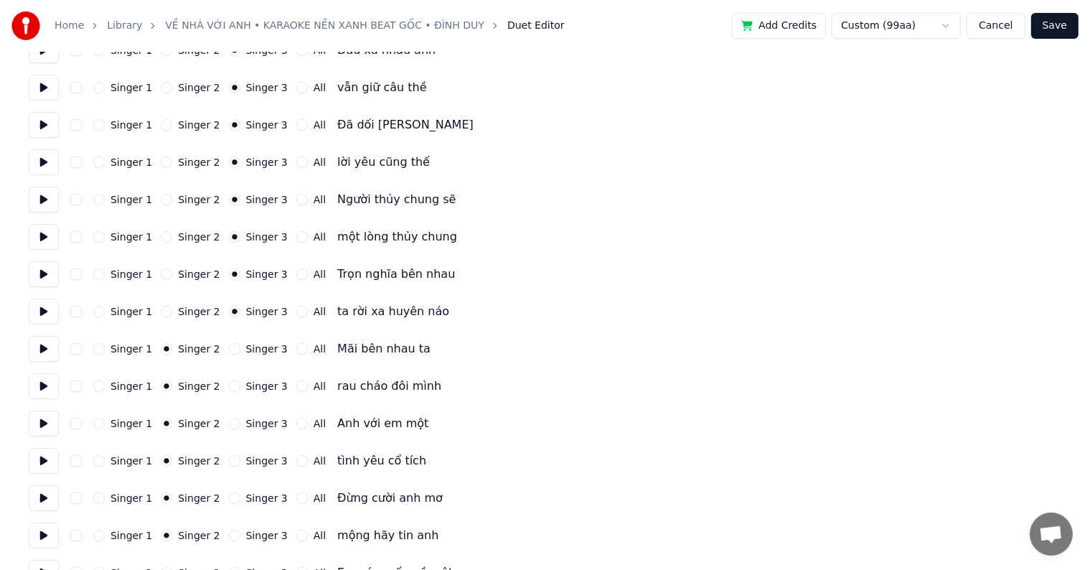
click at [229, 349] on button "Singer 3" at bounding box center [234, 348] width 11 height 11
click at [229, 380] on div "Singer 3" at bounding box center [258, 385] width 59 height 11
click at [229, 387] on button "Singer 3" at bounding box center [234, 385] width 11 height 11
click at [229, 417] on button "Singer 3" at bounding box center [234, 422] width 11 height 11
click at [229, 463] on button "Singer 3" at bounding box center [234, 460] width 11 height 11
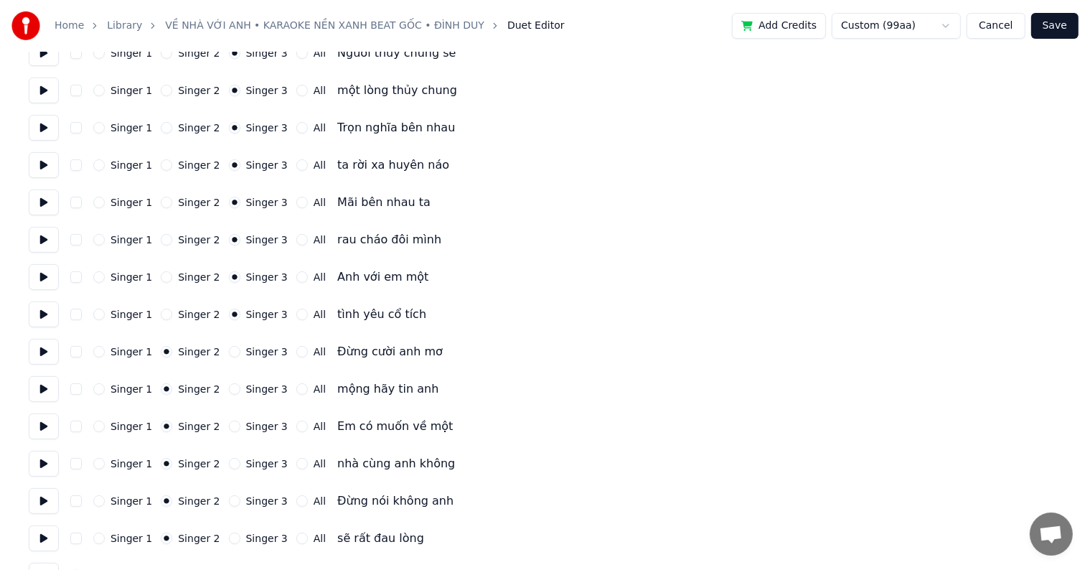
scroll to position [502, 0]
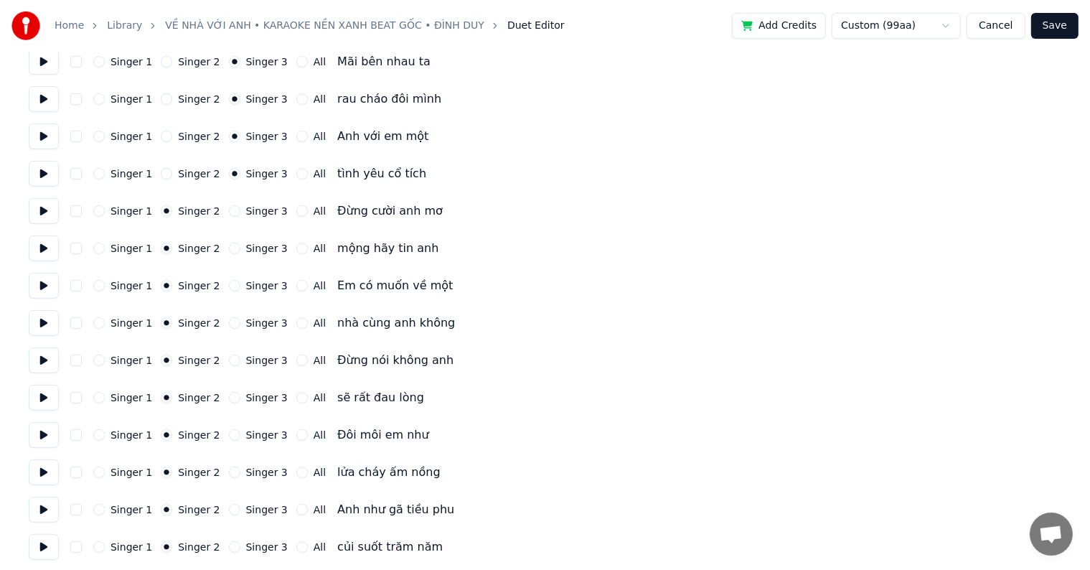
click at [229, 209] on button "Singer 3" at bounding box center [234, 210] width 11 height 11
click at [229, 250] on button "Singer 3" at bounding box center [234, 247] width 11 height 11
click at [229, 285] on button "Singer 3" at bounding box center [234, 285] width 11 height 11
click at [229, 325] on button "Singer 3" at bounding box center [234, 322] width 11 height 11
click at [229, 362] on button "Singer 3" at bounding box center [234, 359] width 11 height 11
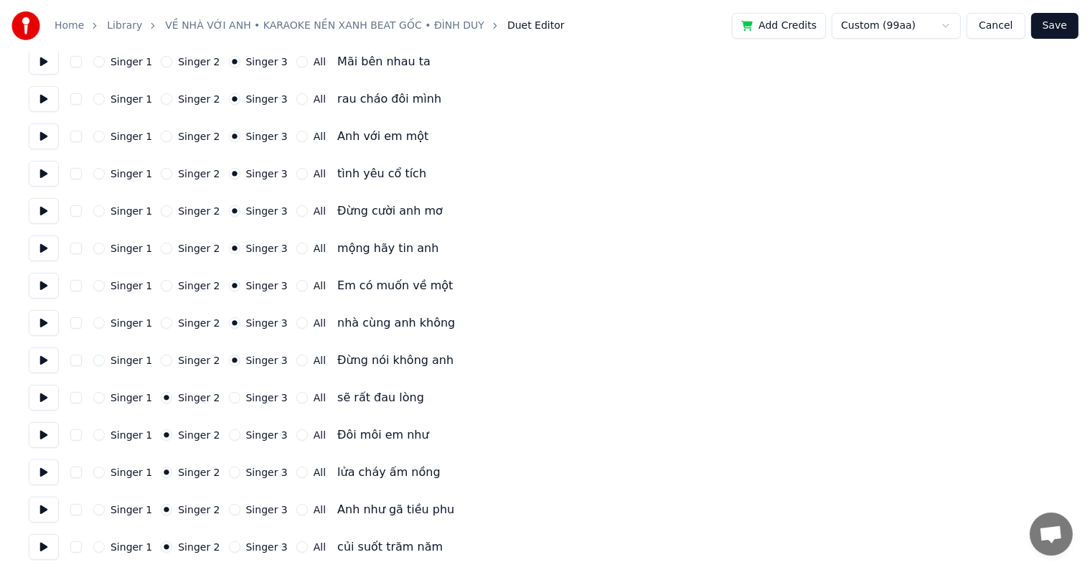
click at [229, 397] on button "Singer 3" at bounding box center [234, 397] width 11 height 11
click at [229, 439] on button "Singer 3" at bounding box center [234, 434] width 11 height 11
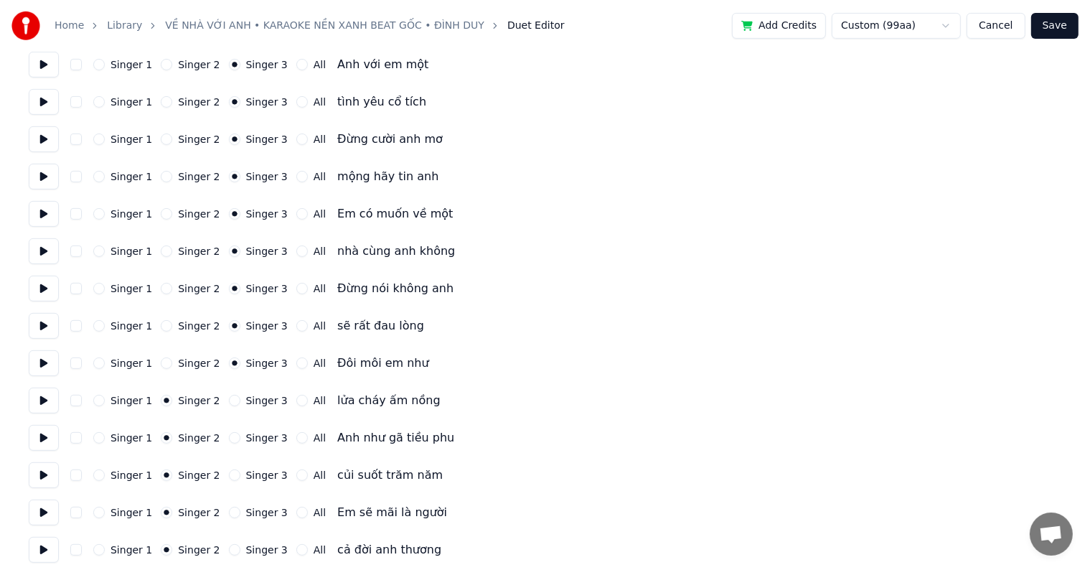
scroll to position [646, 0]
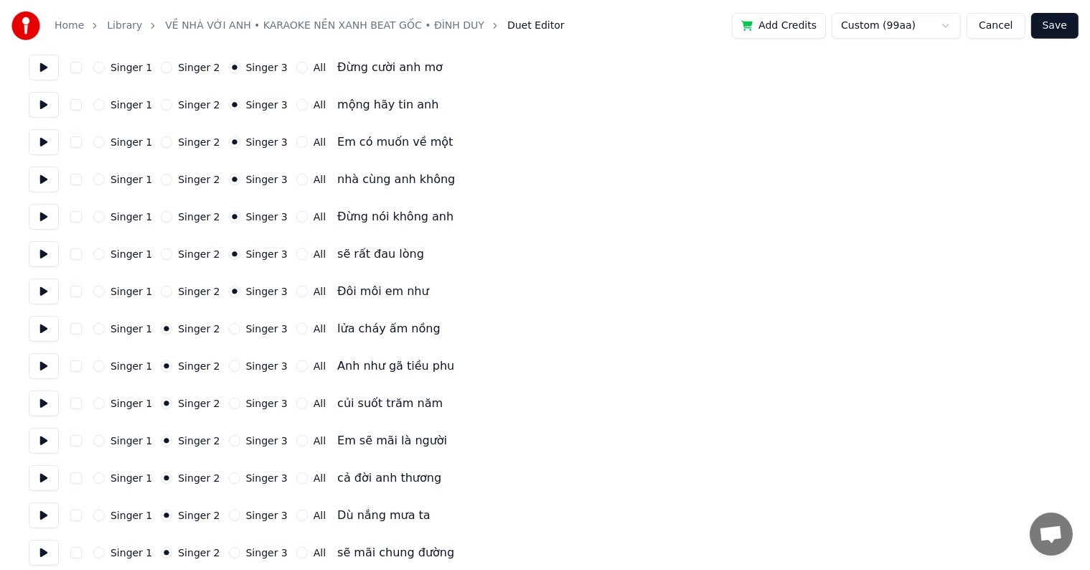
click at [229, 329] on button "Singer 3" at bounding box center [234, 328] width 11 height 11
click at [229, 363] on button "Singer 3" at bounding box center [234, 365] width 11 height 11
click at [229, 402] on button "Singer 3" at bounding box center [234, 402] width 11 height 11
click at [229, 439] on button "Singer 3" at bounding box center [234, 440] width 11 height 11
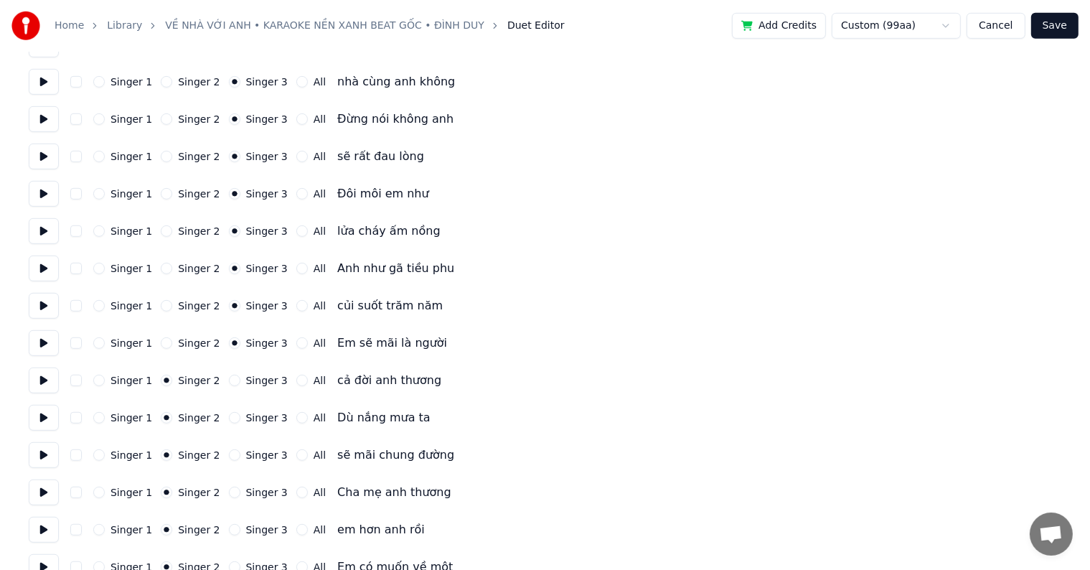
scroll to position [861, 0]
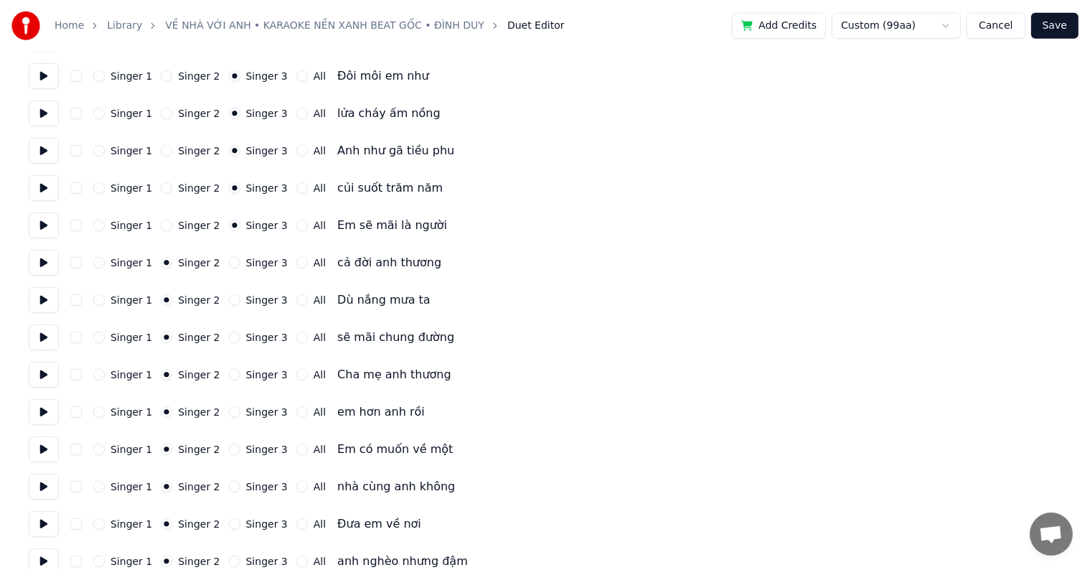
click at [229, 263] on button "Singer 3" at bounding box center [234, 262] width 11 height 11
click at [225, 293] on div "Singer 1 Singer 2 Singer 3 All Dù nắng mưa ta" at bounding box center [545, 300] width 1032 height 26
click at [229, 301] on button "Singer 3" at bounding box center [234, 299] width 11 height 11
click at [229, 338] on button "Singer 3" at bounding box center [234, 336] width 11 height 11
click at [224, 382] on div "Singer 1 Singer 2 Singer 3 All Cha mẹ anh thương" at bounding box center [545, 375] width 1032 height 26
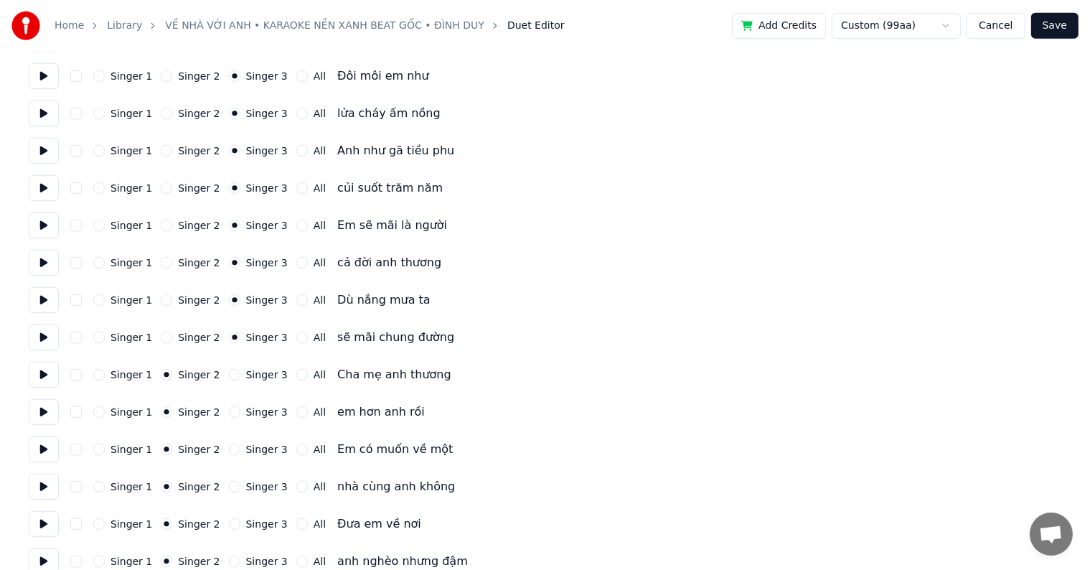
click at [229, 376] on button "Singer 3" at bounding box center [234, 374] width 11 height 11
click at [229, 407] on button "Singer 3" at bounding box center [234, 411] width 11 height 11
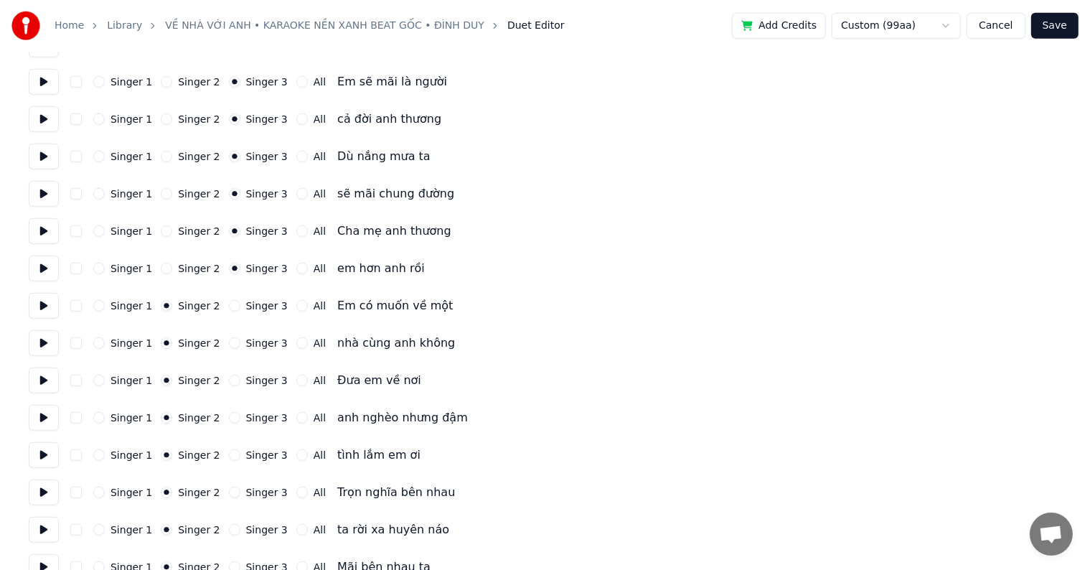
click at [229, 306] on button "Singer 3" at bounding box center [234, 305] width 11 height 11
click at [229, 337] on button "Singer 3" at bounding box center [234, 342] width 11 height 11
click at [229, 381] on button "Singer 3" at bounding box center [234, 379] width 11 height 11
click at [229, 422] on button "Singer 3" at bounding box center [234, 417] width 11 height 11
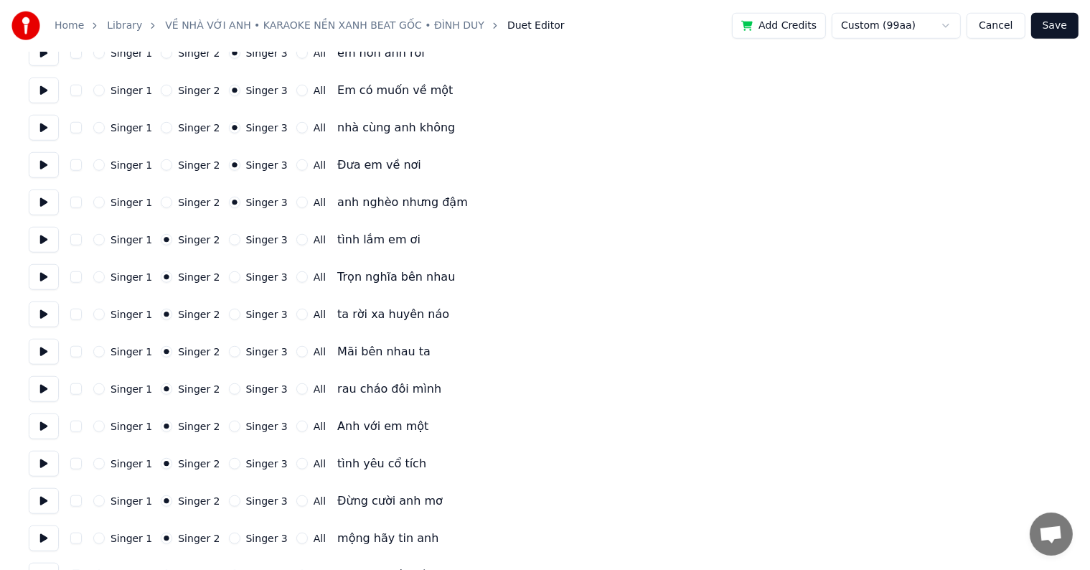
click at [229, 240] on button "Singer 3" at bounding box center [234, 239] width 11 height 11
click at [229, 278] on button "Singer 3" at bounding box center [234, 276] width 11 height 11
click at [229, 315] on button "Singer 3" at bounding box center [234, 313] width 11 height 11
click at [229, 353] on button "Singer 3" at bounding box center [234, 351] width 11 height 11
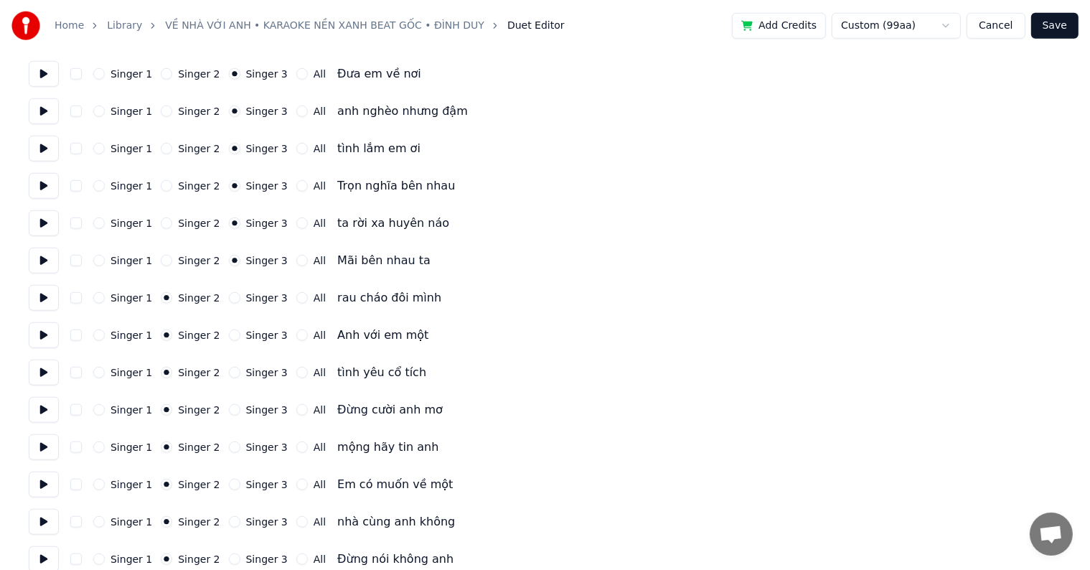
scroll to position [1363, 0]
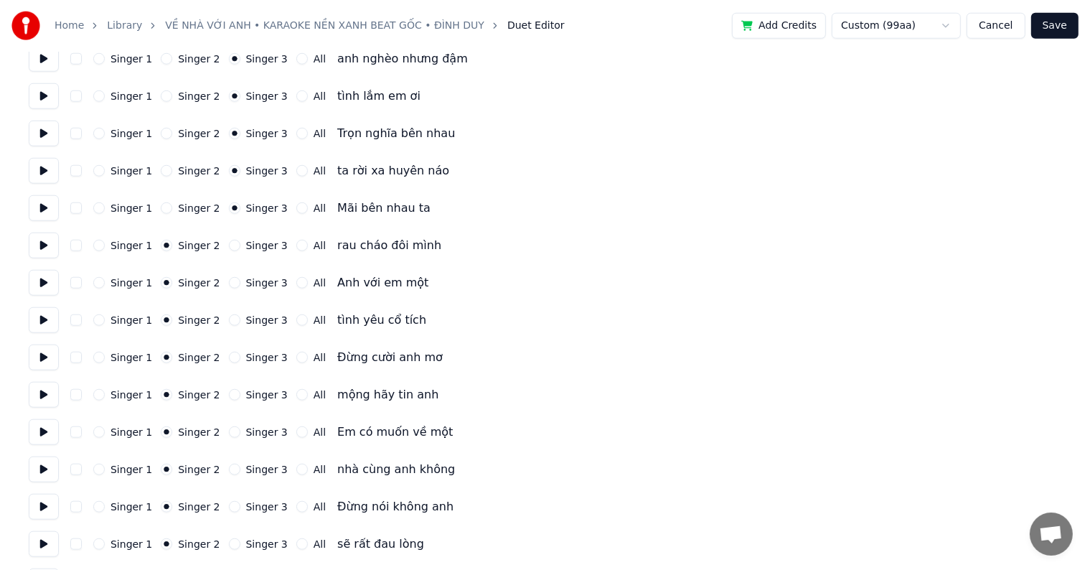
click at [229, 244] on button "Singer 3" at bounding box center [234, 245] width 11 height 11
click at [229, 284] on button "Singer 3" at bounding box center [234, 282] width 11 height 11
click at [229, 323] on button "Singer 3" at bounding box center [234, 319] width 11 height 11
click at [229, 357] on button "Singer 3" at bounding box center [234, 356] width 11 height 11
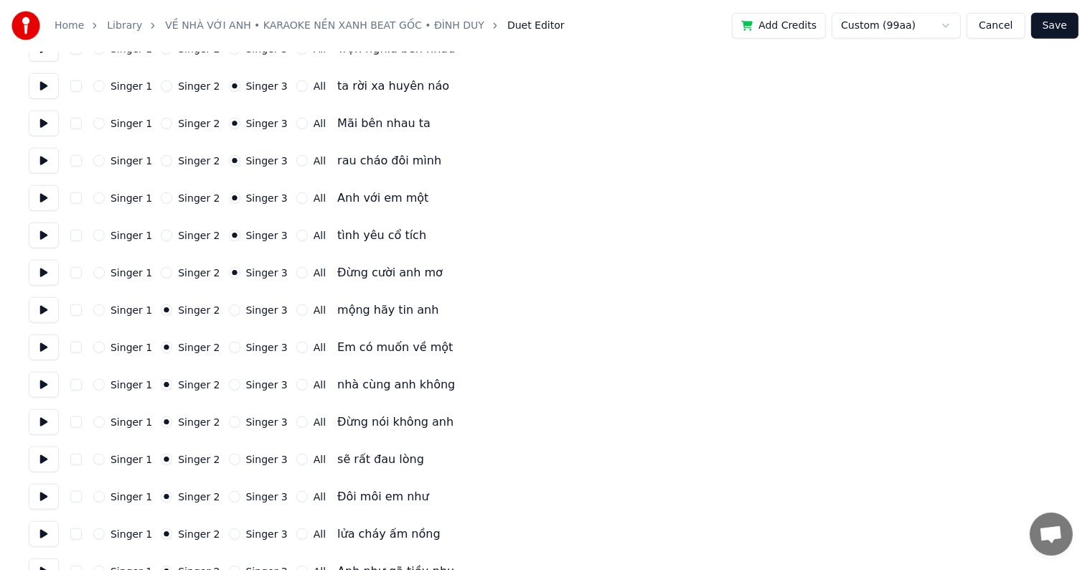
scroll to position [1506, 0]
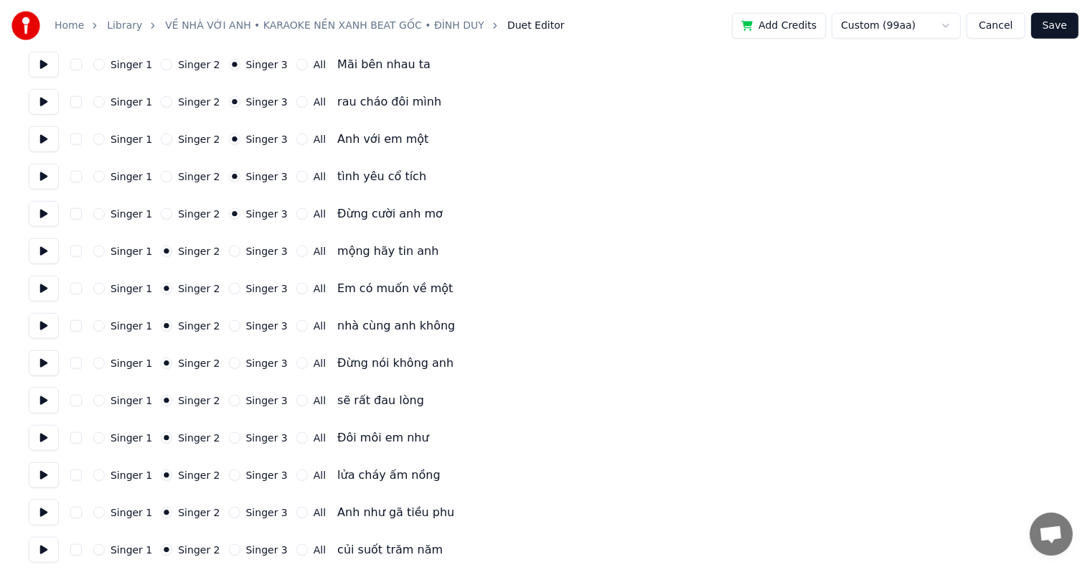
click at [229, 252] on button "Singer 3" at bounding box center [234, 250] width 11 height 11
click at [222, 278] on div "Singer 1 Singer 2 Singer 3 All Em có muốn về một" at bounding box center [545, 288] width 1032 height 26
click at [229, 290] on button "Singer 3" at bounding box center [234, 288] width 11 height 11
click at [222, 313] on div "Singer 1 Singer 2 Singer 3 All nhà cùng anh không" at bounding box center [545, 326] width 1032 height 26
click at [229, 321] on button "Singer 3" at bounding box center [234, 325] width 11 height 11
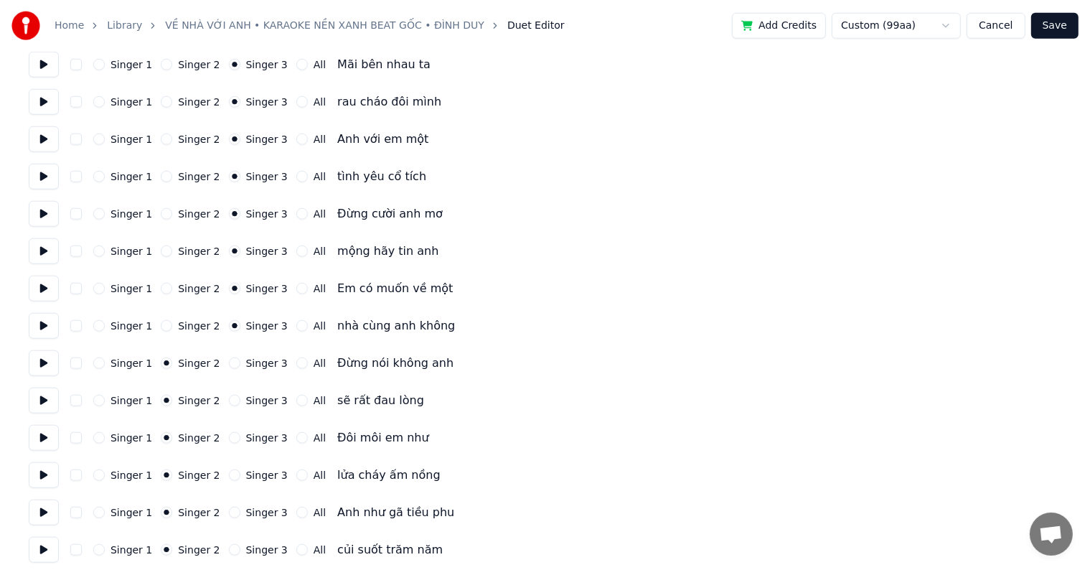
click at [229, 362] on button "Singer 3" at bounding box center [234, 362] width 11 height 11
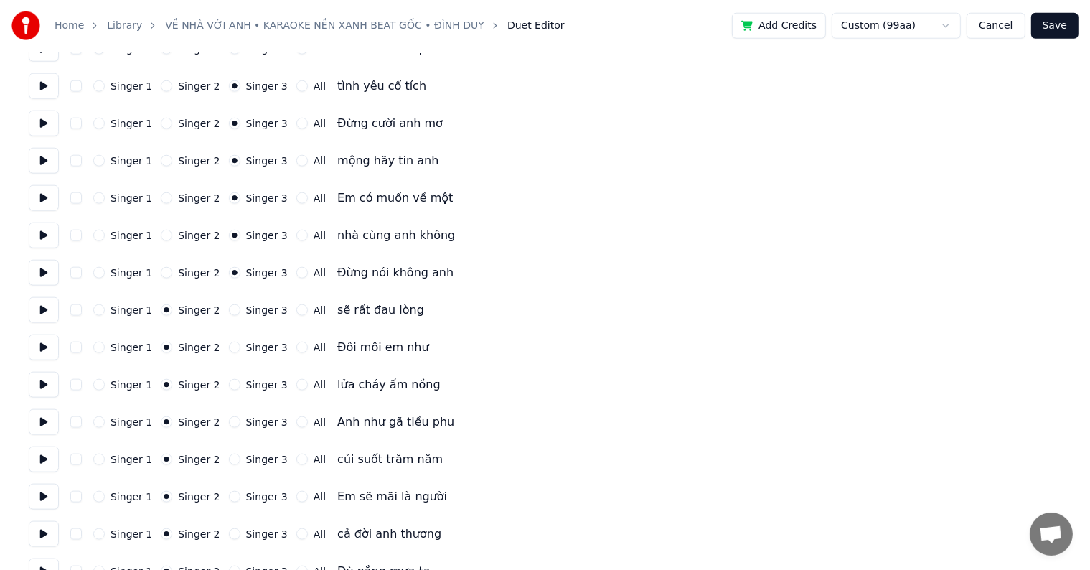
scroll to position [1650, 0]
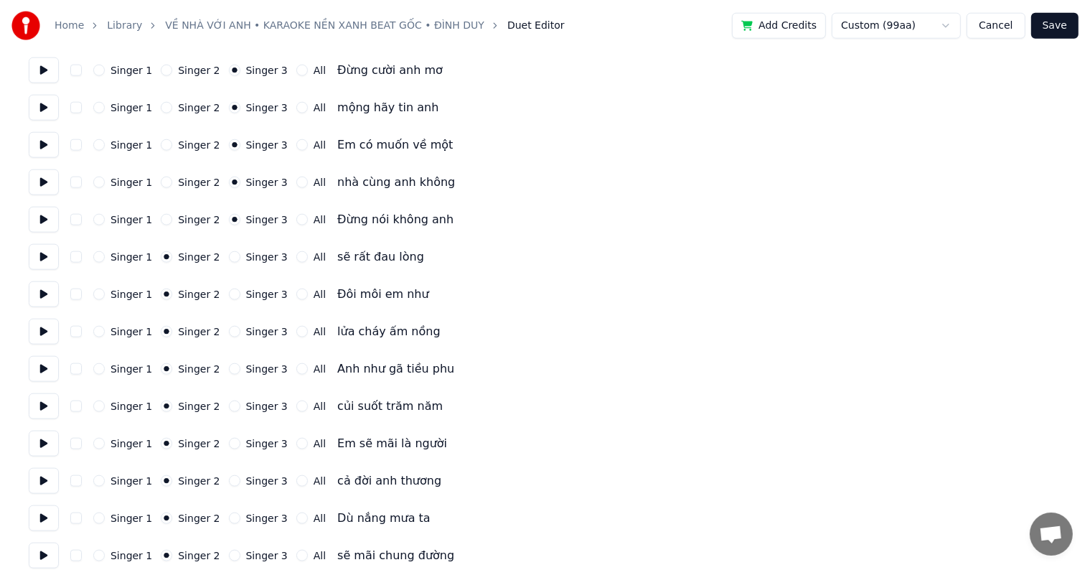
click at [229, 261] on button "Singer 3" at bounding box center [234, 256] width 11 height 11
click at [229, 290] on button "Singer 3" at bounding box center [234, 293] width 11 height 11
click at [229, 332] on button "Singer 3" at bounding box center [234, 331] width 11 height 11
click at [229, 367] on button "Singer 3" at bounding box center [234, 368] width 11 height 11
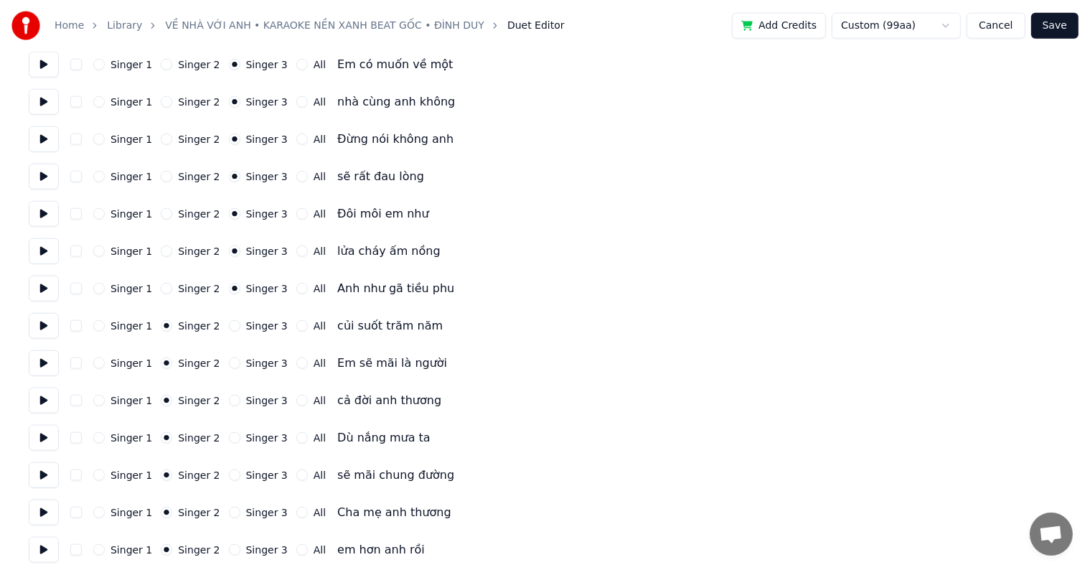
scroll to position [1793, 0]
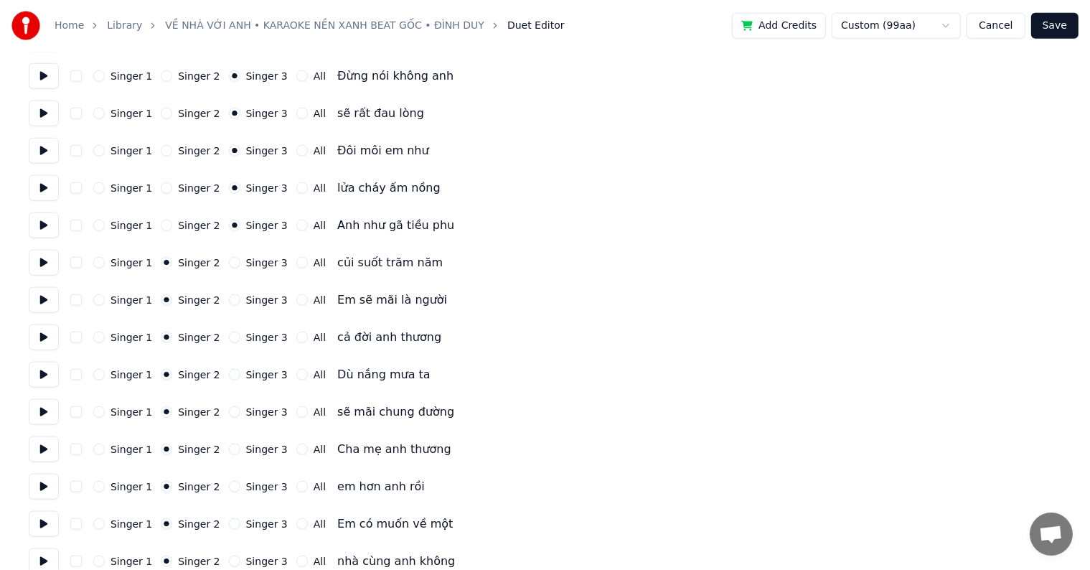
click at [229, 262] on button "Singer 3" at bounding box center [234, 262] width 11 height 11
click at [229, 298] on button "Singer 3" at bounding box center [234, 299] width 11 height 11
click at [225, 328] on div "Singer 1 Singer 2 Singer 3 All cả đời anh thương" at bounding box center [545, 337] width 1032 height 26
click at [229, 336] on button "Singer 3" at bounding box center [234, 336] width 11 height 11
click at [219, 380] on div "Singer 1 Singer 2 Singer 3 All Dù nắng mưa ta" at bounding box center [545, 375] width 1032 height 26
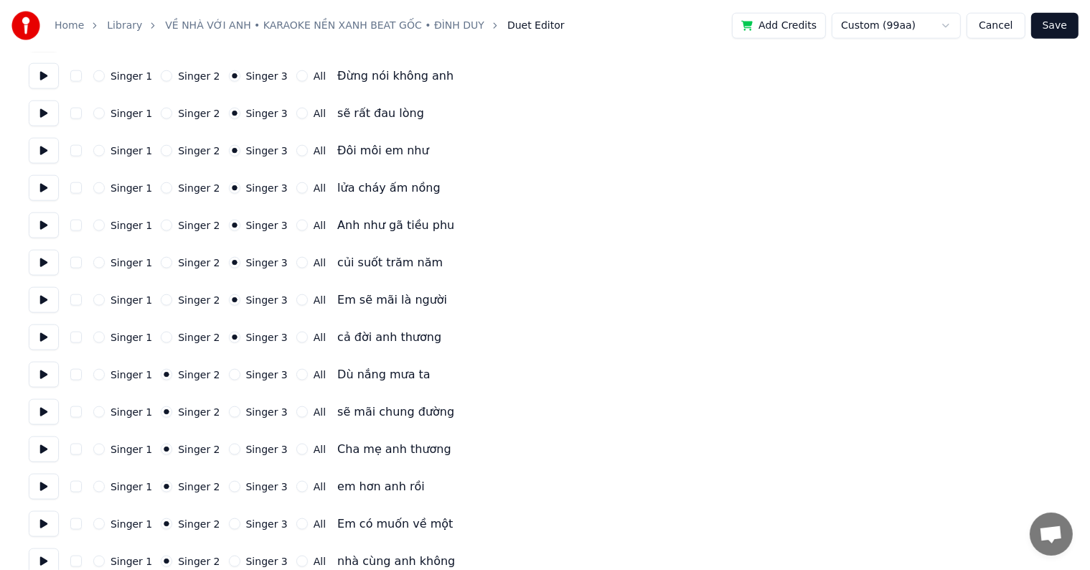
click at [229, 377] on button "Singer 3" at bounding box center [234, 374] width 11 height 11
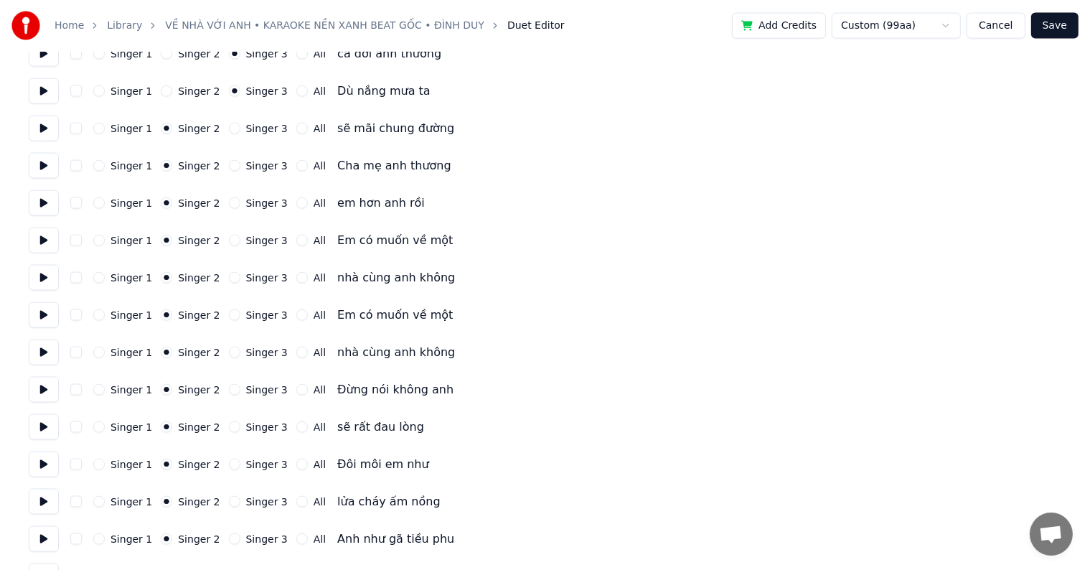
scroll to position [2080, 0]
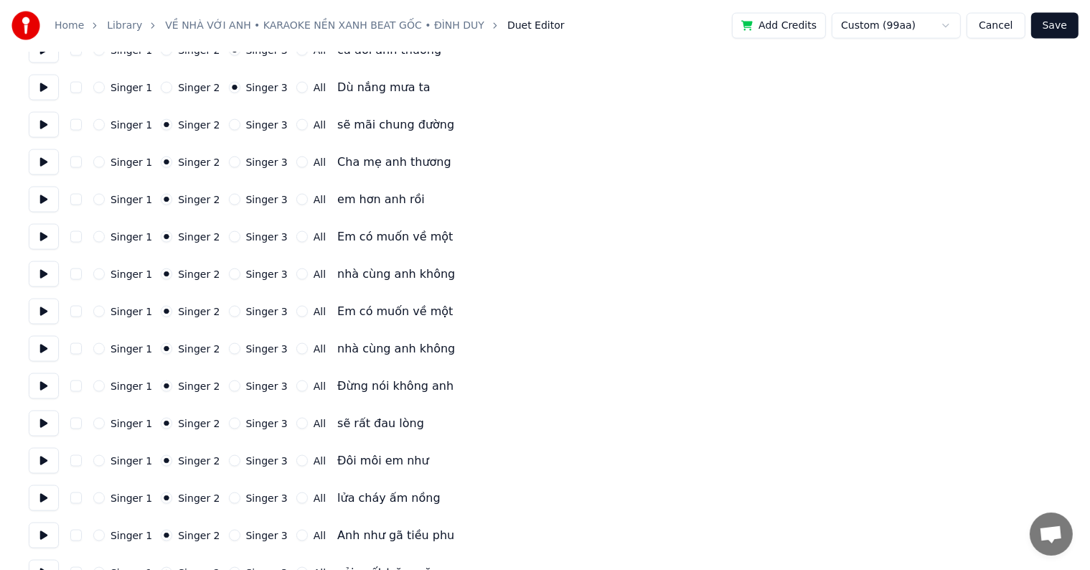
click at [229, 123] on button "Singer 3" at bounding box center [234, 124] width 11 height 11
click at [224, 155] on div "Singer 1 Singer 2 Singer 3 All Cha mẹ anh thương" at bounding box center [545, 162] width 1032 height 26
click at [229, 162] on button "Singer 3" at bounding box center [234, 161] width 11 height 11
click at [229, 204] on button "Singer 3" at bounding box center [234, 199] width 11 height 11
click at [227, 227] on div "Singer 1 Singer 2 Singer 3 All Em có muốn về một" at bounding box center [545, 237] width 1032 height 26
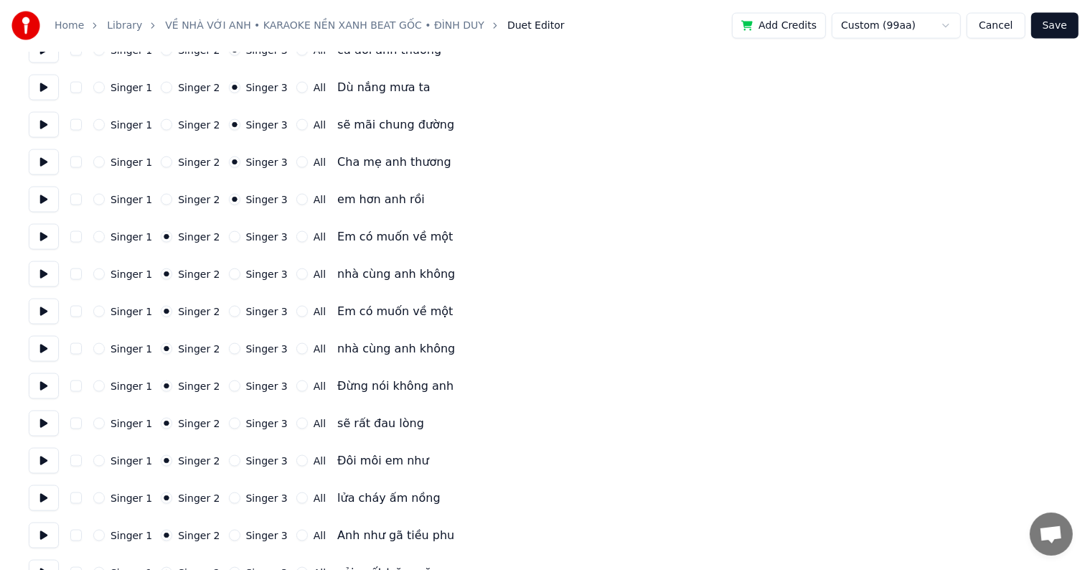
click at [229, 235] on button "Singer 3" at bounding box center [234, 236] width 11 height 11
click at [229, 273] on button "Singer 3" at bounding box center [234, 273] width 11 height 11
click at [229, 313] on button "Singer 3" at bounding box center [234, 311] width 11 height 11
click at [229, 347] on button "Singer 3" at bounding box center [234, 348] width 11 height 11
click at [229, 381] on button "Singer 3" at bounding box center [234, 385] width 11 height 11
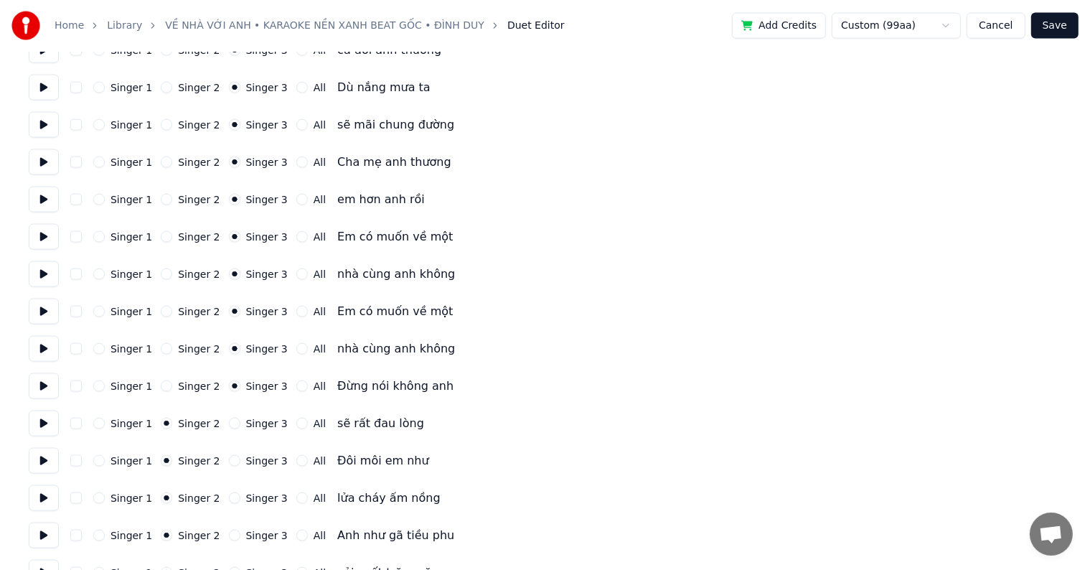
click at [229, 425] on button "Singer 3" at bounding box center [234, 422] width 11 height 11
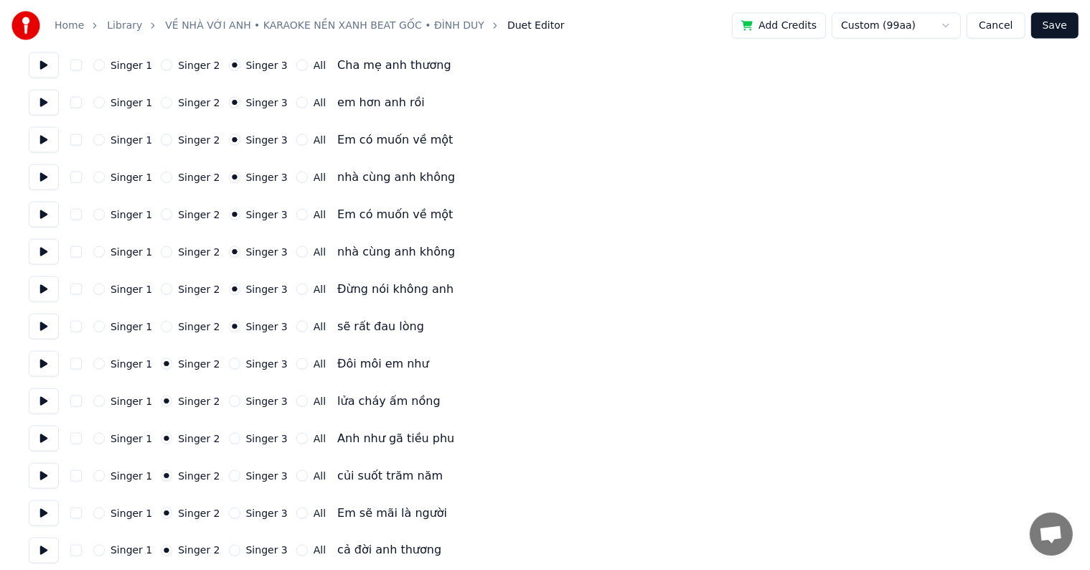
scroll to position [2224, 0]
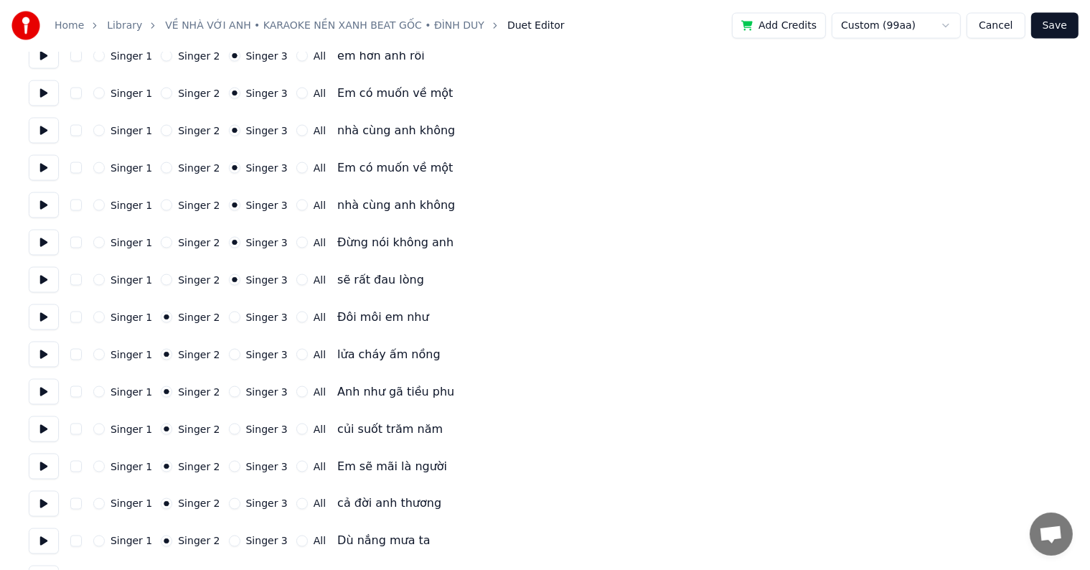
click at [229, 320] on button "Singer 3" at bounding box center [234, 316] width 11 height 11
click at [229, 355] on button "Singer 3" at bounding box center [234, 354] width 11 height 11
click at [229, 394] on button "Singer 3" at bounding box center [234, 391] width 11 height 11
click at [229, 430] on button "Singer 3" at bounding box center [234, 428] width 11 height 11
click at [229, 468] on button "Singer 3" at bounding box center [234, 465] width 11 height 11
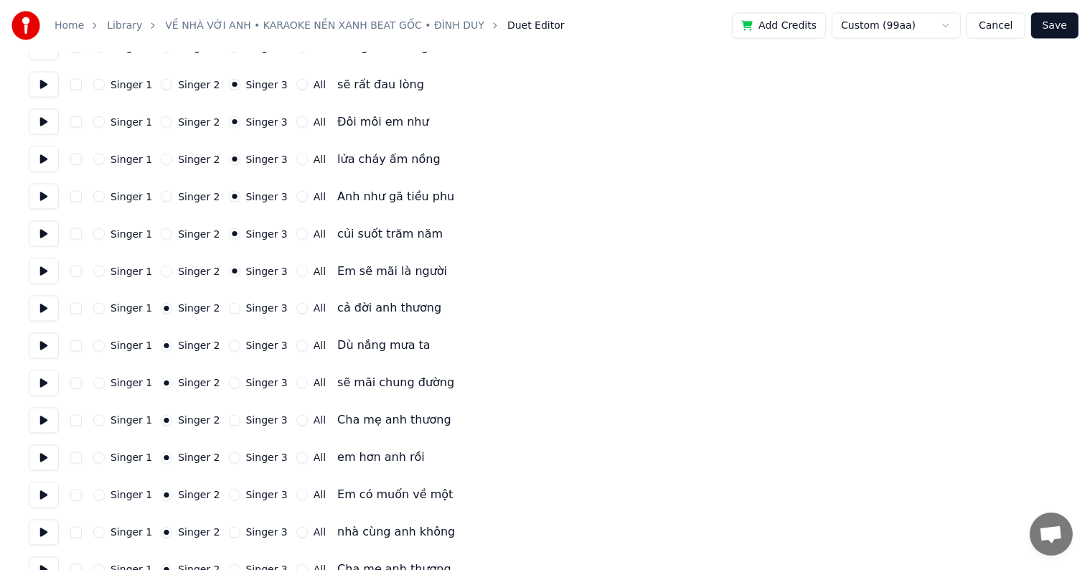
scroll to position [2439, 0]
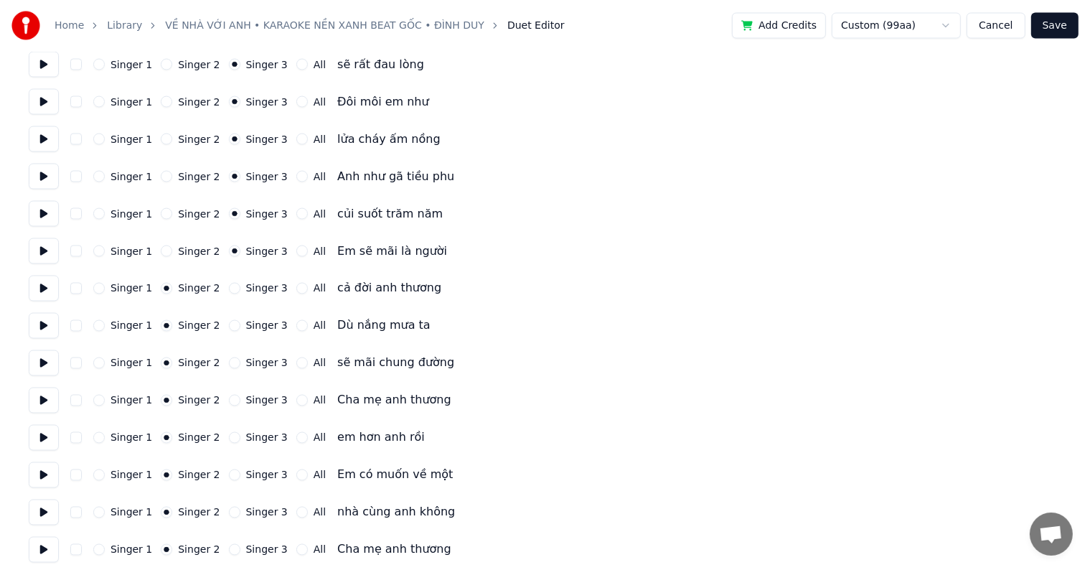
click at [229, 287] on button "Singer 3" at bounding box center [234, 288] width 11 height 11
click at [229, 325] on button "Singer 3" at bounding box center [234, 325] width 11 height 11
click at [229, 367] on button "Singer 3" at bounding box center [234, 362] width 11 height 11
click at [229, 400] on button "Singer 3" at bounding box center [234, 400] width 11 height 11
click at [229, 440] on button "Singer 3" at bounding box center [234, 437] width 11 height 11
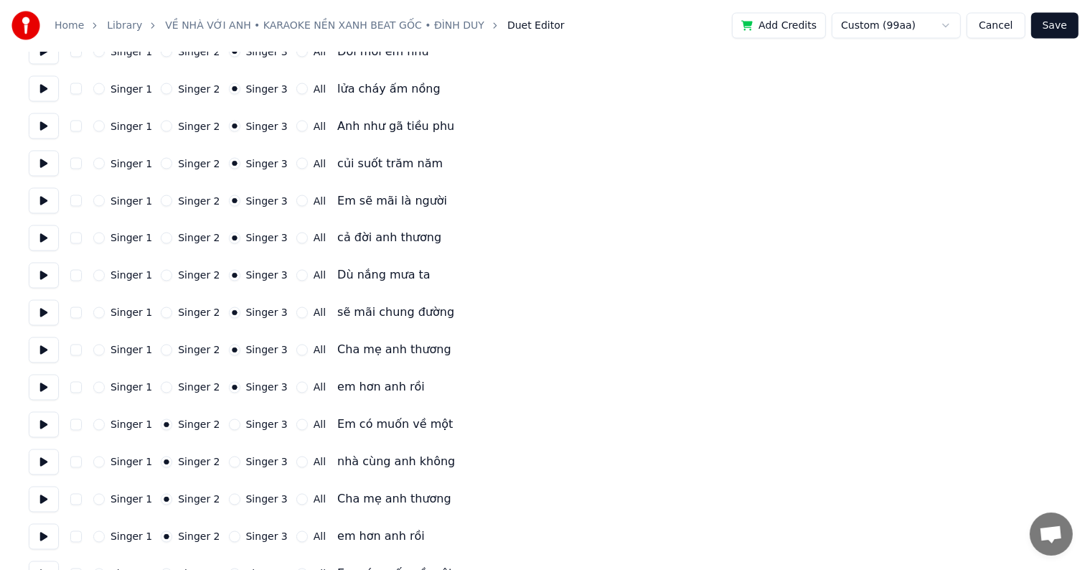
scroll to position [2558, 0]
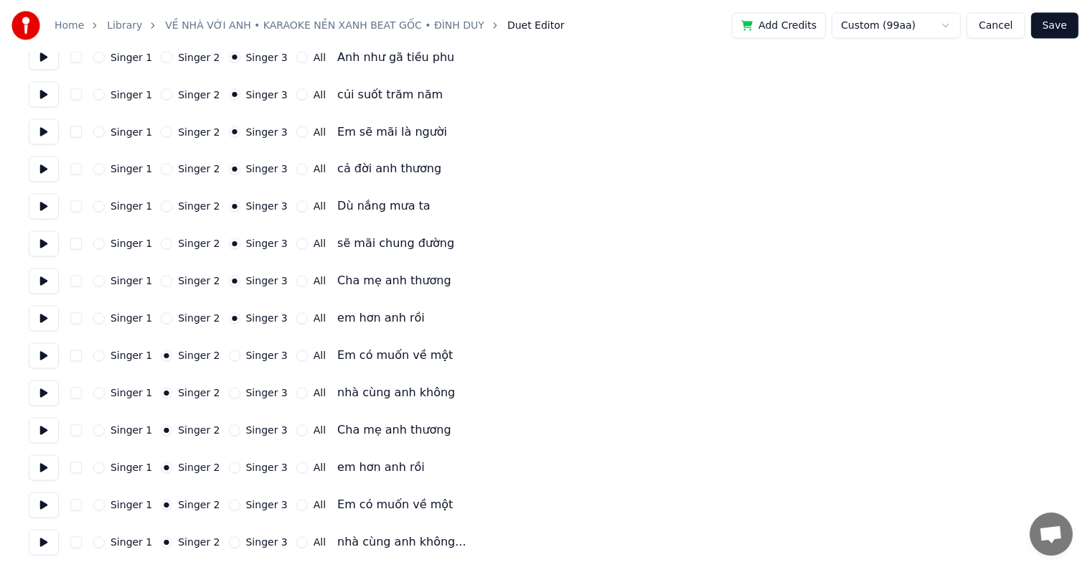
click at [229, 354] on button "Singer 3" at bounding box center [234, 355] width 11 height 11
click at [229, 394] on button "Singer 3" at bounding box center [234, 392] width 11 height 11
click at [229, 433] on button "Singer 3" at bounding box center [234, 430] width 11 height 11
click at [229, 471] on button "Singer 3" at bounding box center [234, 467] width 11 height 11
click at [229, 504] on button "Singer 3" at bounding box center [234, 504] width 11 height 11
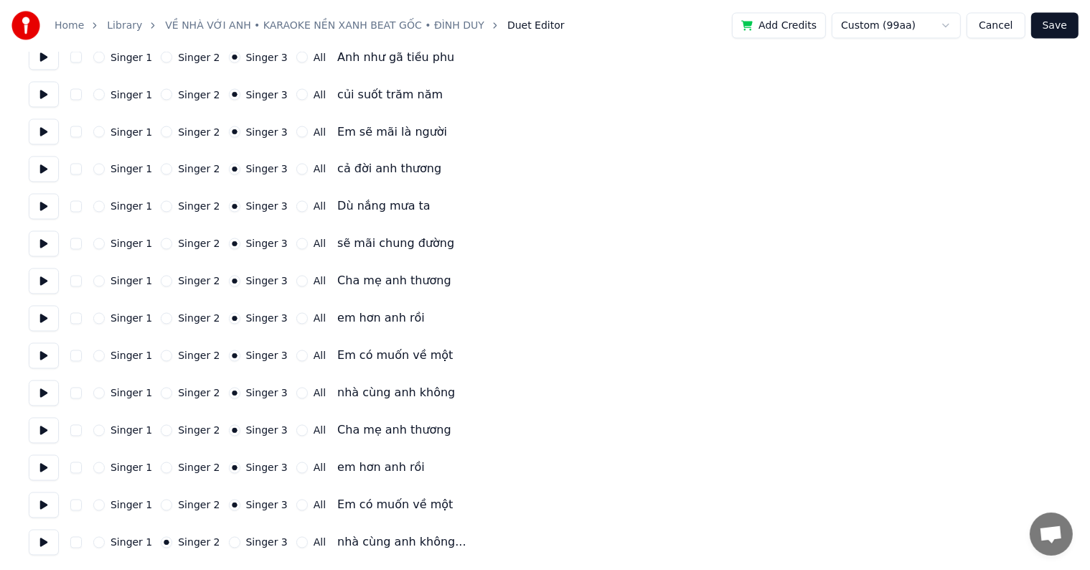
click at [229, 546] on button "Singer 3" at bounding box center [234, 542] width 11 height 11
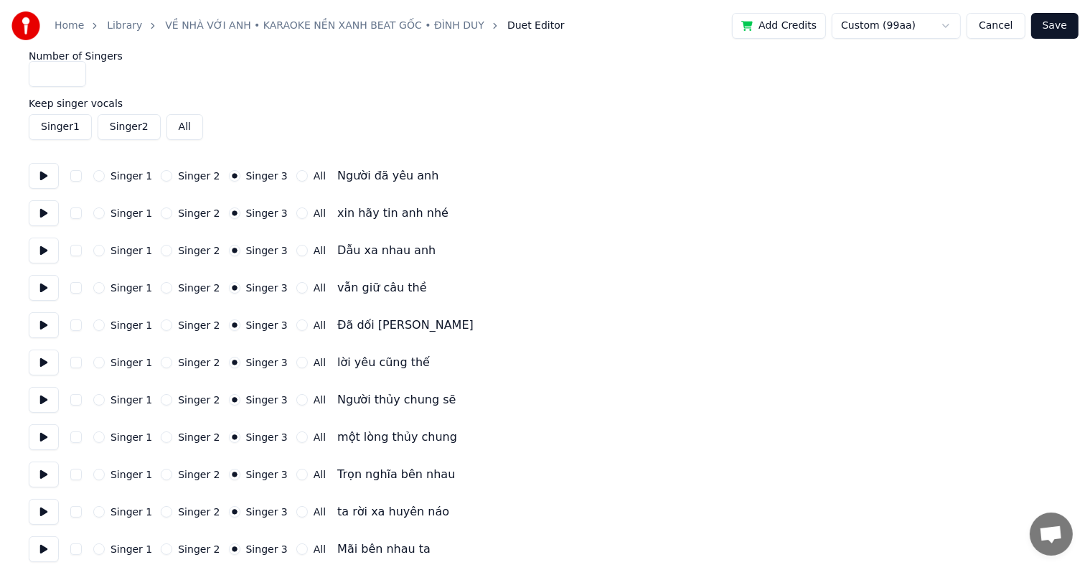
scroll to position [0, 0]
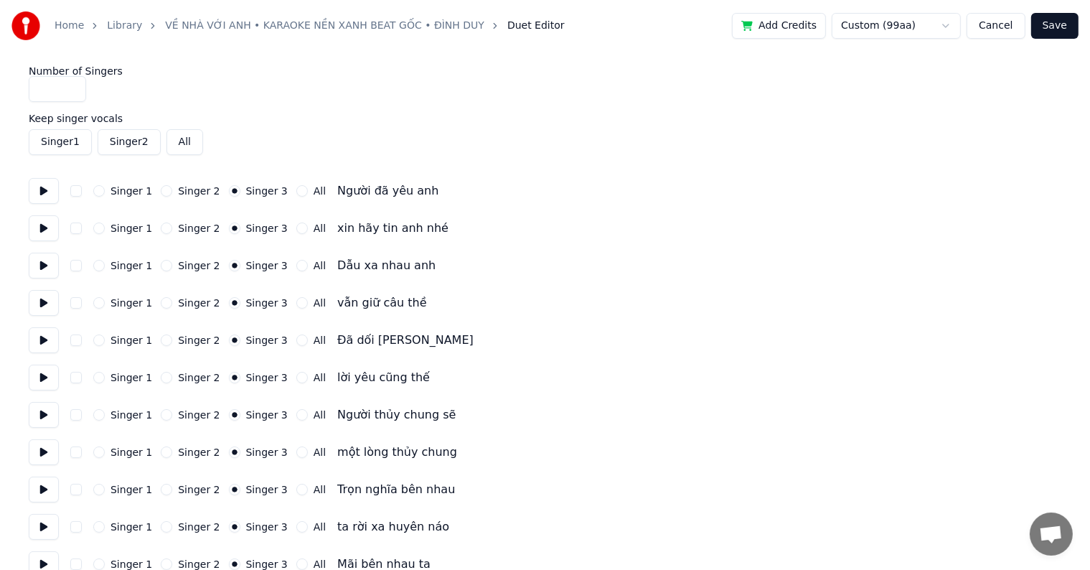
click at [1057, 27] on button "Save" at bounding box center [1054, 26] width 47 height 26
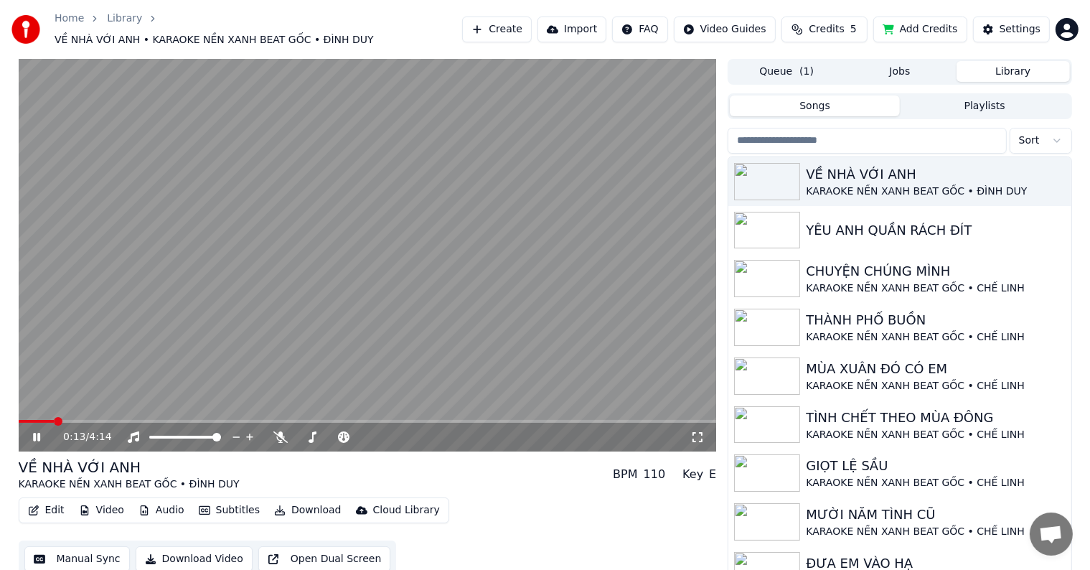
click at [54, 417] on span at bounding box center [58, 421] width 9 height 9
click at [0, 363] on div "0:13 / 4:14 VỀ NHÀ VỚI ANH KARAOKE NỀN XANH BEAT GỐC • ĐÌNH DUY BPM 110 Key E E…" at bounding box center [545, 321] width 1090 height 525
click at [93, 417] on span at bounding box center [96, 421] width 9 height 9
click at [0, 348] on div "0:27 / 4:14 VỀ NHÀ VỚI ANH KARAOKE NỀN XANH BEAT GỐC • ĐÌNH DUY BPM 110 Key E E…" at bounding box center [545, 321] width 1090 height 525
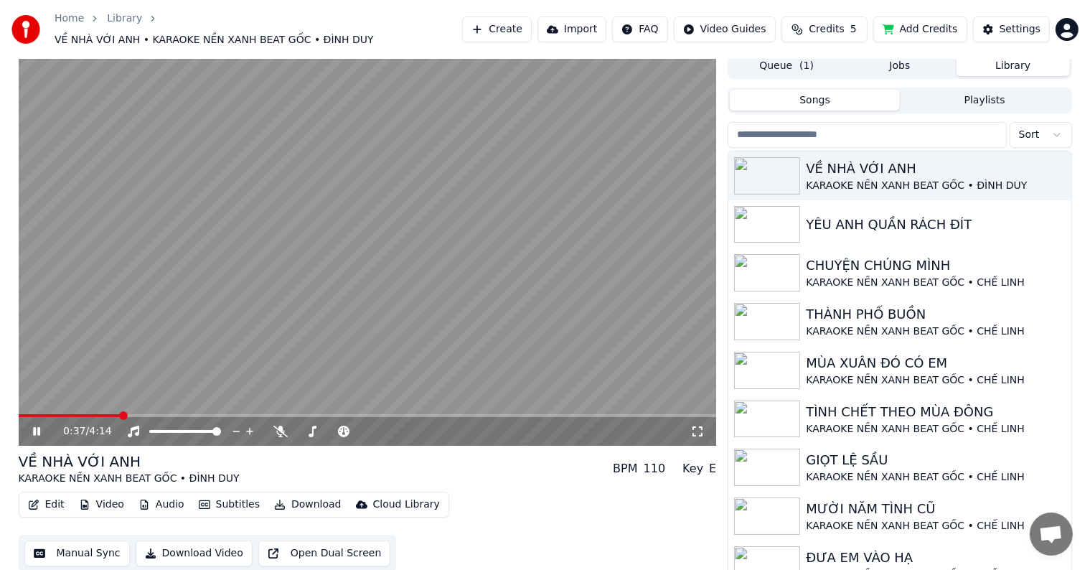
scroll to position [6, 0]
click at [484, 458] on div "VỀ NHÀ VỚI ANH KARAOKE NỀN XANH BEAT GỐC • ĐÌNH DUY BPM 110 Key E" at bounding box center [368, 467] width 698 height 34
click at [279, 425] on icon at bounding box center [280, 430] width 14 height 11
click at [189, 543] on button "Download Video" at bounding box center [194, 552] width 117 height 26
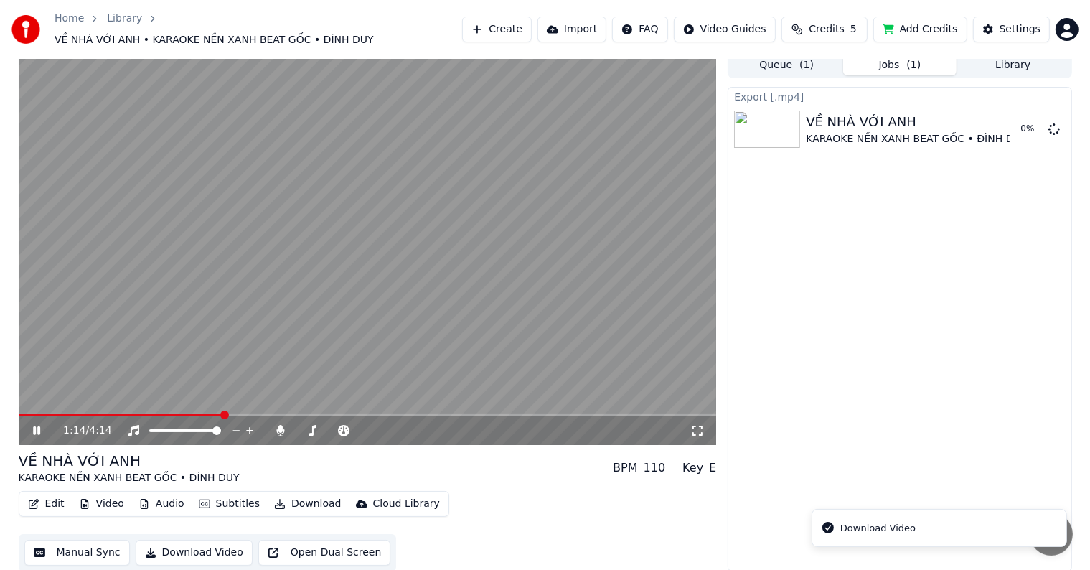
scroll to position [1, 0]
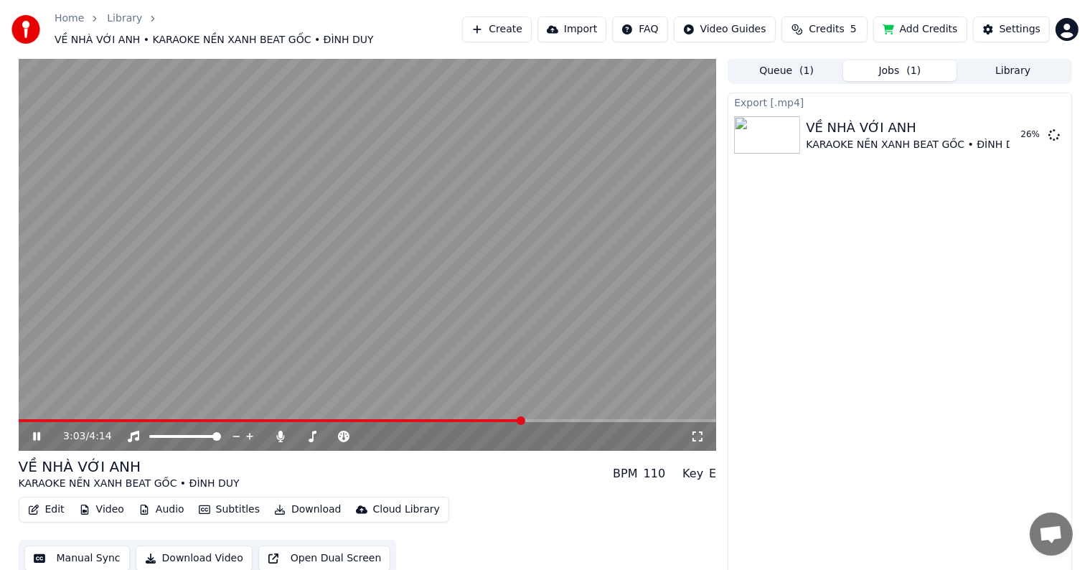
click at [89, 554] on button "Manual Sync" at bounding box center [76, 558] width 105 height 26
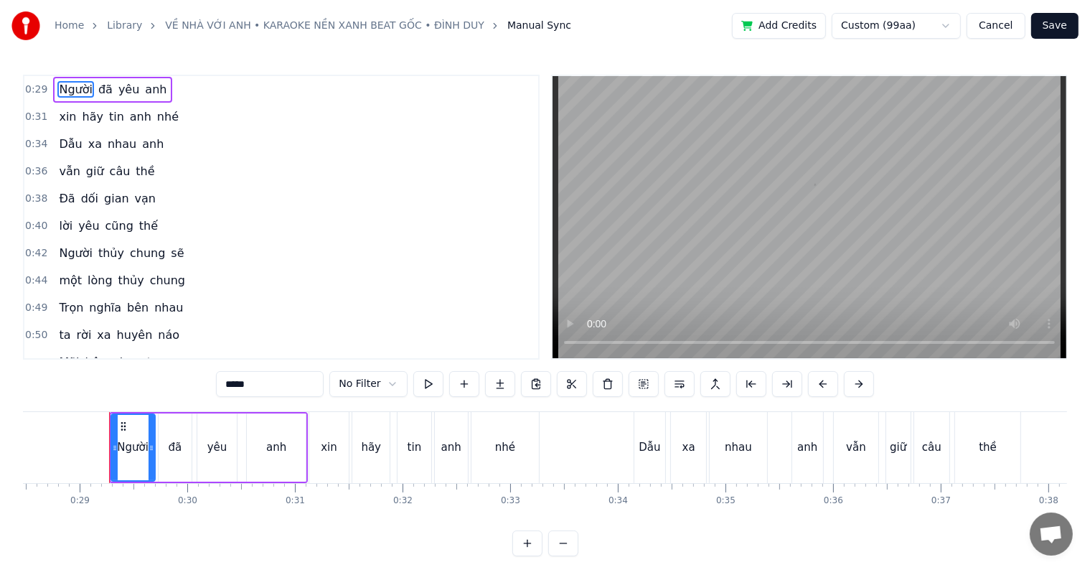
scroll to position [0, 3077]
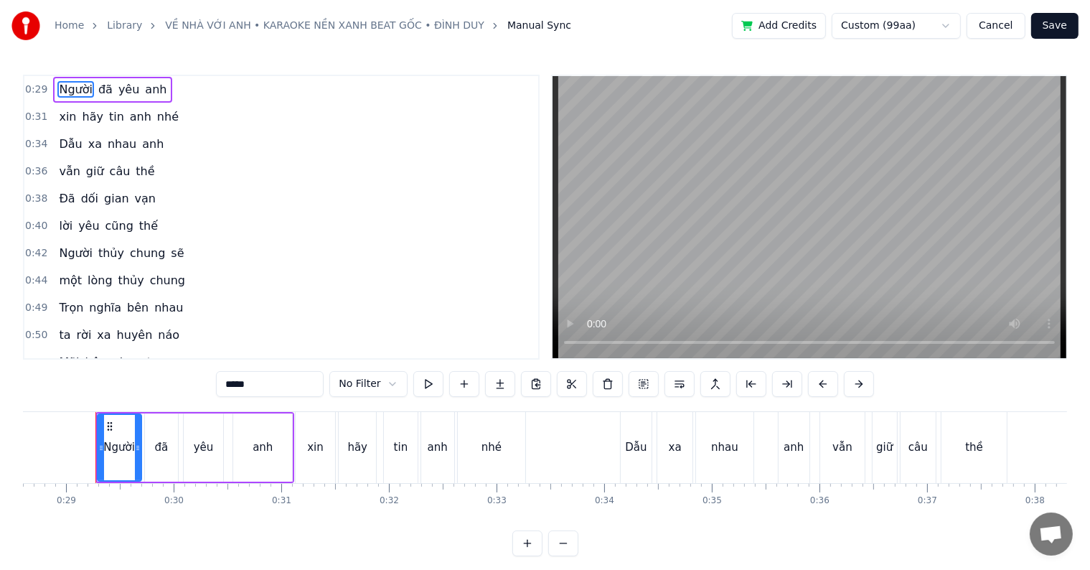
click at [143, 89] on span "anh" at bounding box center [155, 89] width 24 height 16
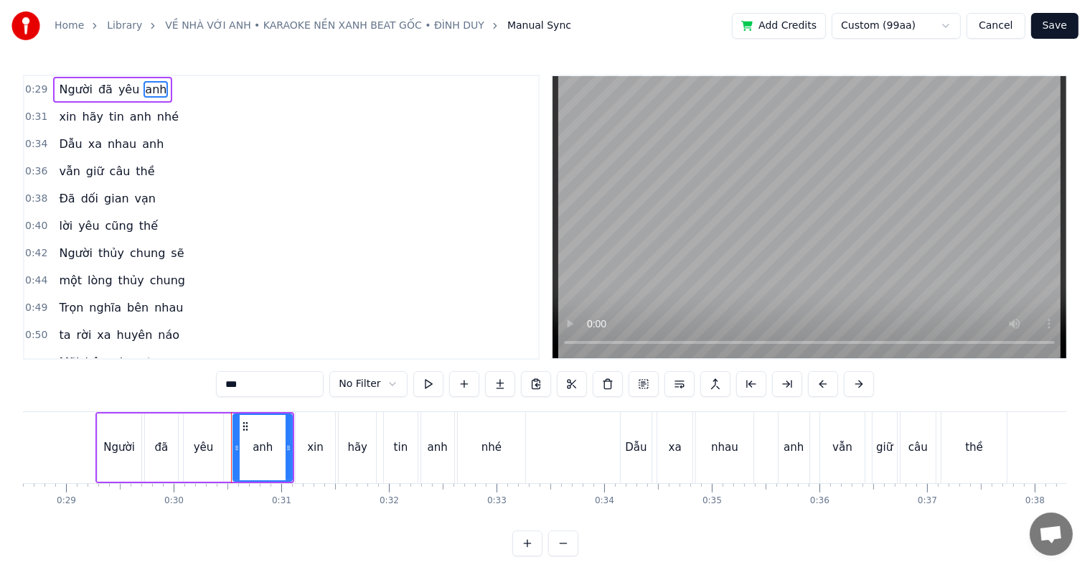
click at [257, 453] on div "anh" at bounding box center [262, 447] width 20 height 16
drag, startPoint x: 250, startPoint y: 453, endPoint x: 279, endPoint y: 448, distance: 29.7
click at [279, 448] on div "anh" at bounding box center [262, 447] width 57 height 65
drag, startPoint x: 278, startPoint y: 387, endPoint x: 207, endPoint y: 387, distance: 71.7
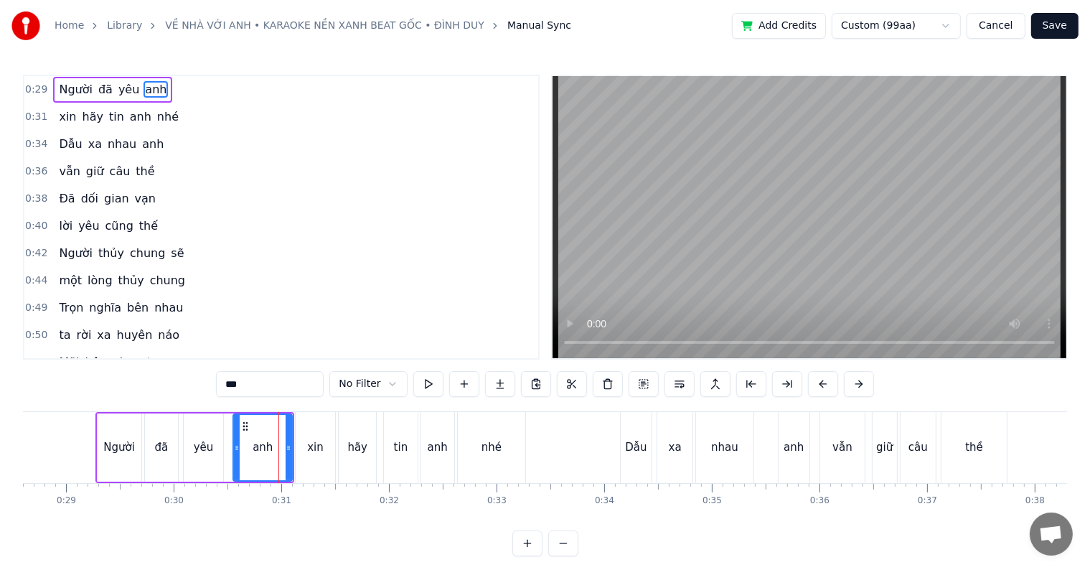
click at [207, 387] on div "0:29 Người đã yêu anh 0:31 xin hãy tin anh nhé 0:34 Dẫu xa nhau anh 0:36 vẫn gi…" at bounding box center [545, 315] width 1044 height 481
type input "*"
click at [128, 118] on span "anh" at bounding box center [140, 116] width 24 height 16
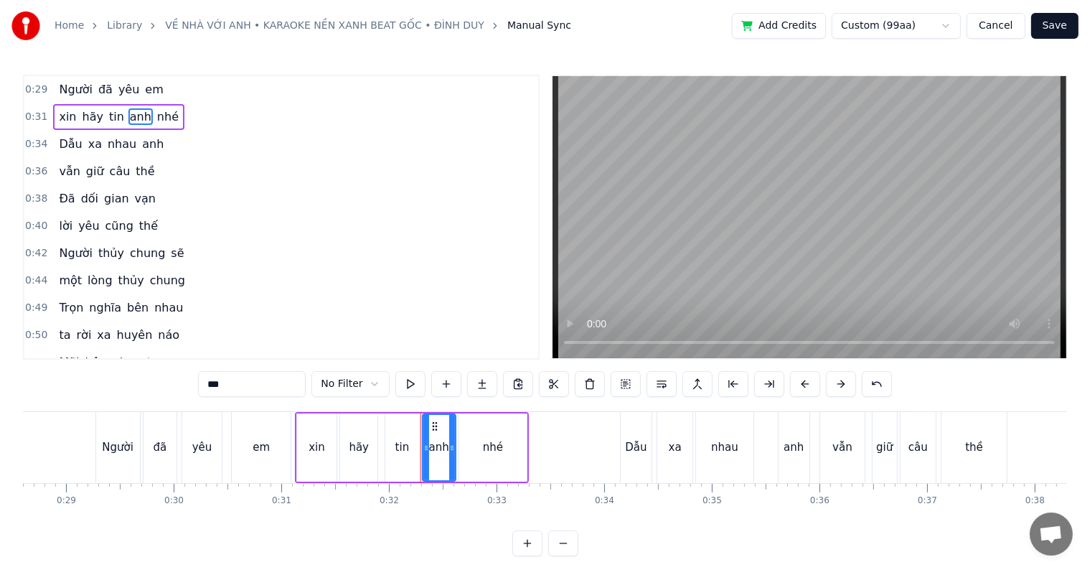
drag, startPoint x: 233, startPoint y: 384, endPoint x: 181, endPoint y: 384, distance: 52.4
click at [181, 384] on div "0:29 Người đã yêu em 0:31 xin hãy tin anh nhé 0:34 Dẫu xa nhau anh 0:36 vẫn giữ…" at bounding box center [545, 315] width 1044 height 481
click at [109, 140] on span "nhau" at bounding box center [122, 144] width 32 height 16
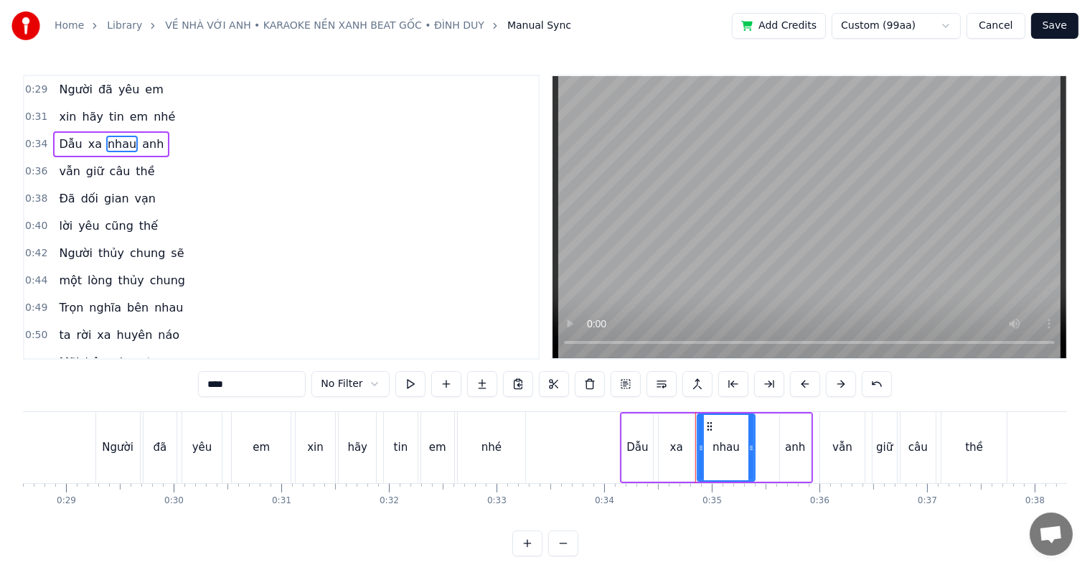
click at [141, 143] on span "anh" at bounding box center [153, 144] width 24 height 16
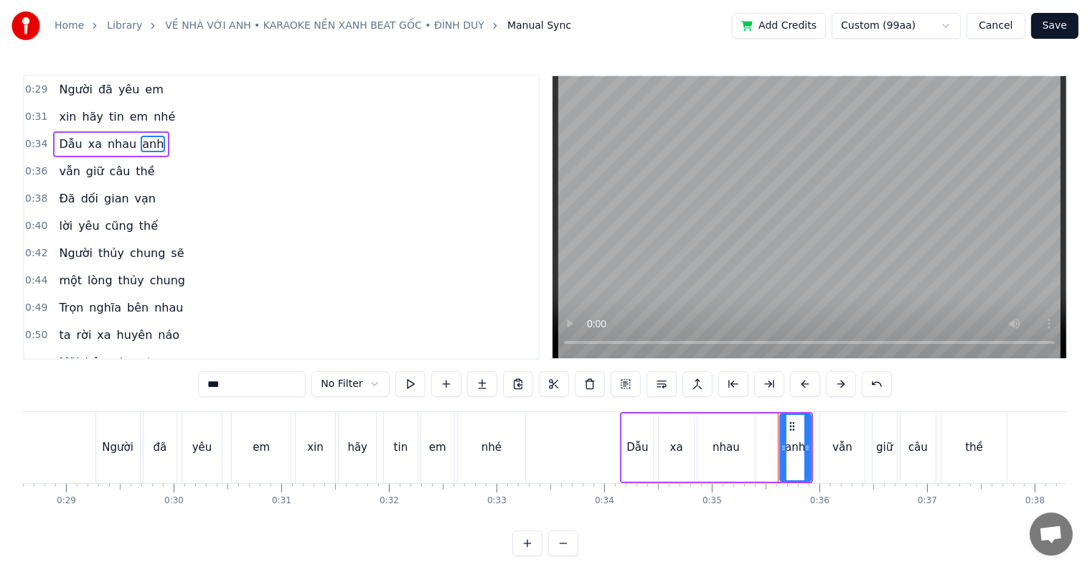
drag, startPoint x: 208, startPoint y: 386, endPoint x: 193, endPoint y: 386, distance: 15.1
click at [193, 386] on div "0:29 Người đã yêu em 0:31 xin hãy tin em nhé 0:34 Dẫu xa nhau anh 0:36 vẫn giữ …" at bounding box center [545, 315] width 1044 height 481
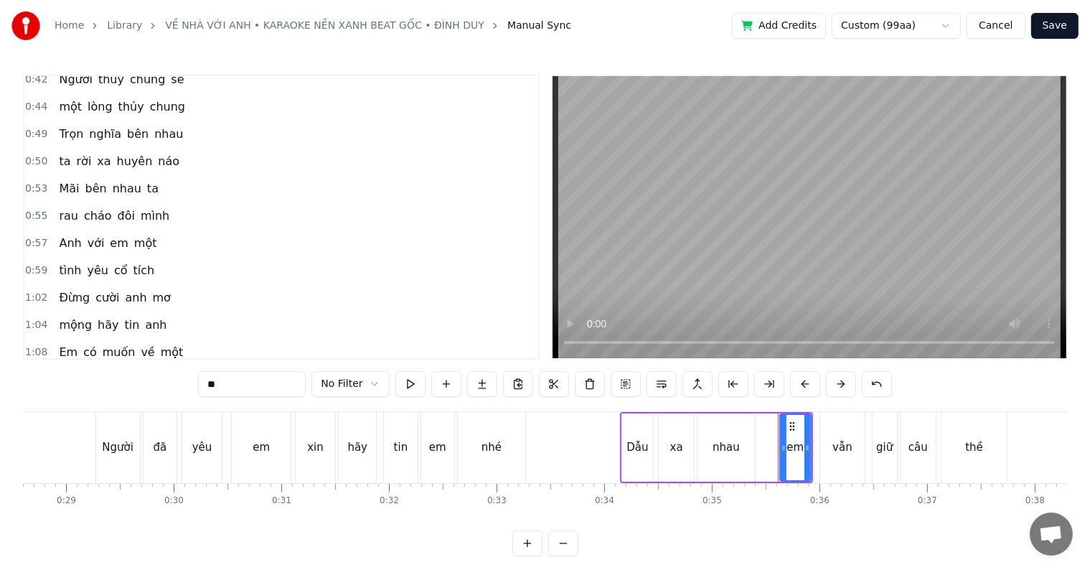
scroll to position [215, 0]
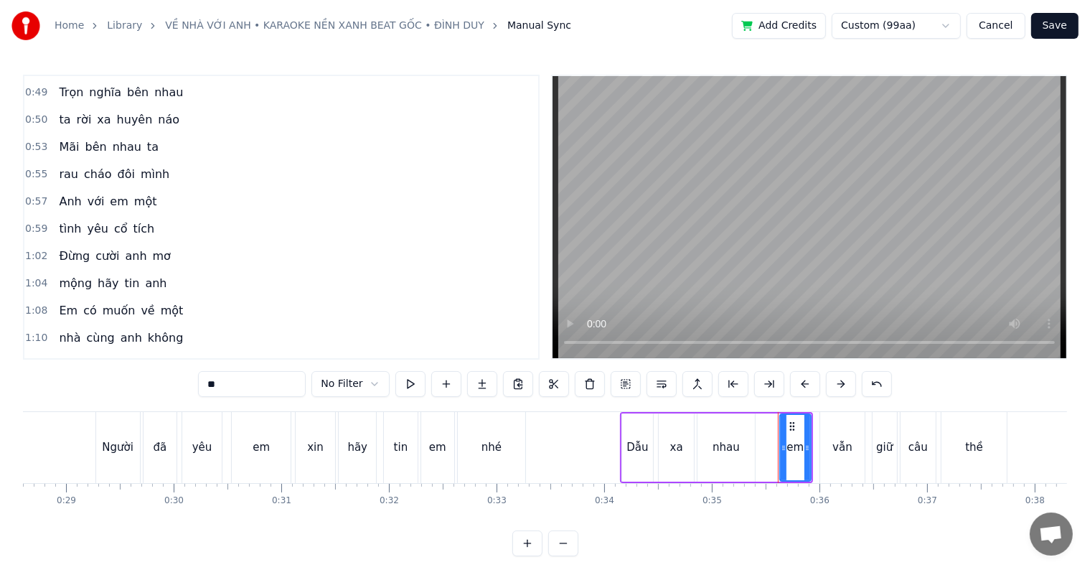
click at [57, 195] on span "Anh" at bounding box center [69, 201] width 25 height 16
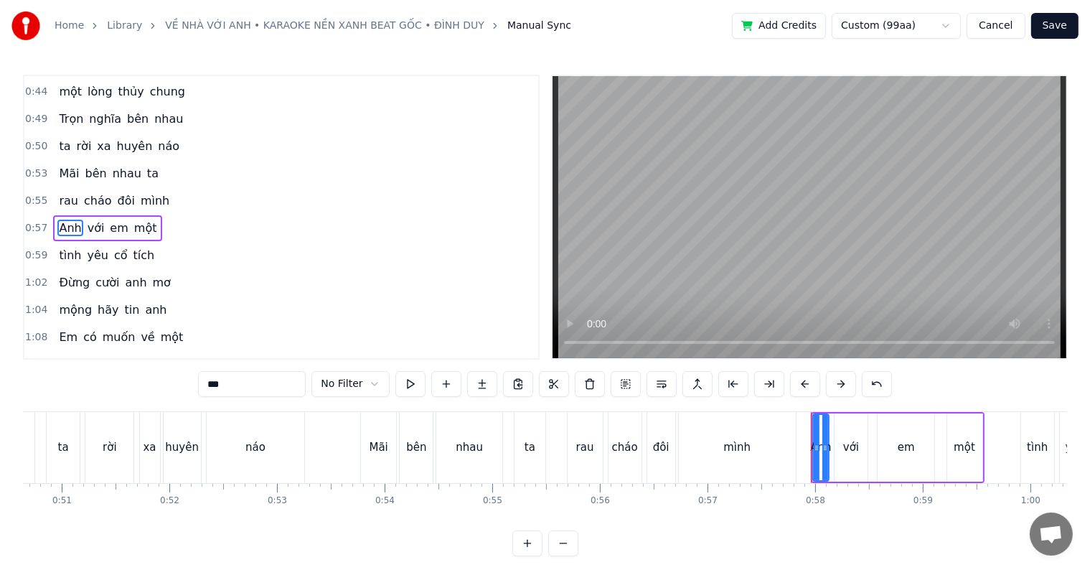
scroll to position [0, 6164]
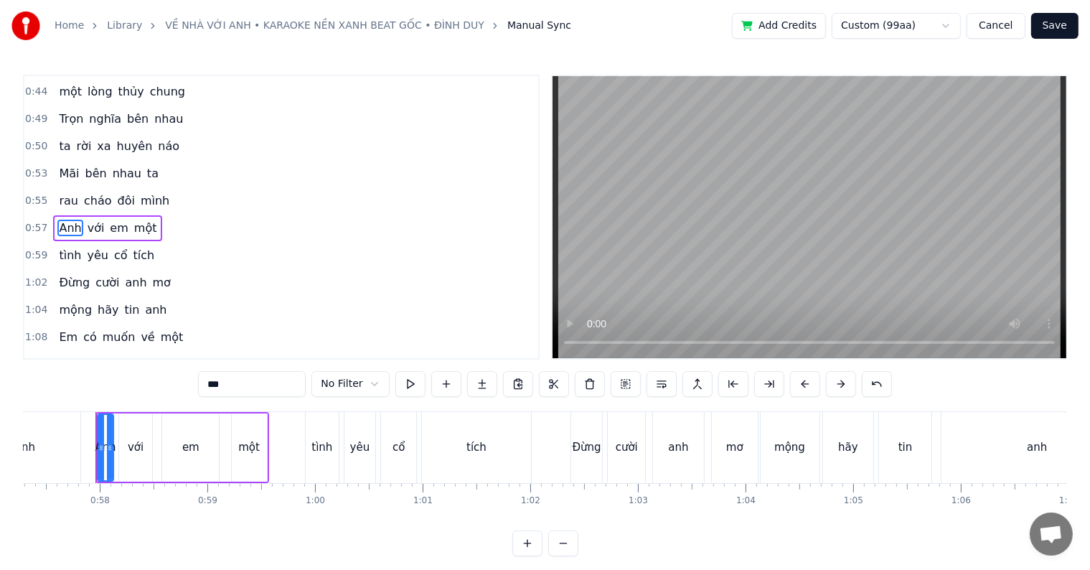
click at [60, 219] on span "Anh" at bounding box center [69, 227] width 25 height 16
click at [99, 192] on span "cháo" at bounding box center [97, 200] width 31 height 16
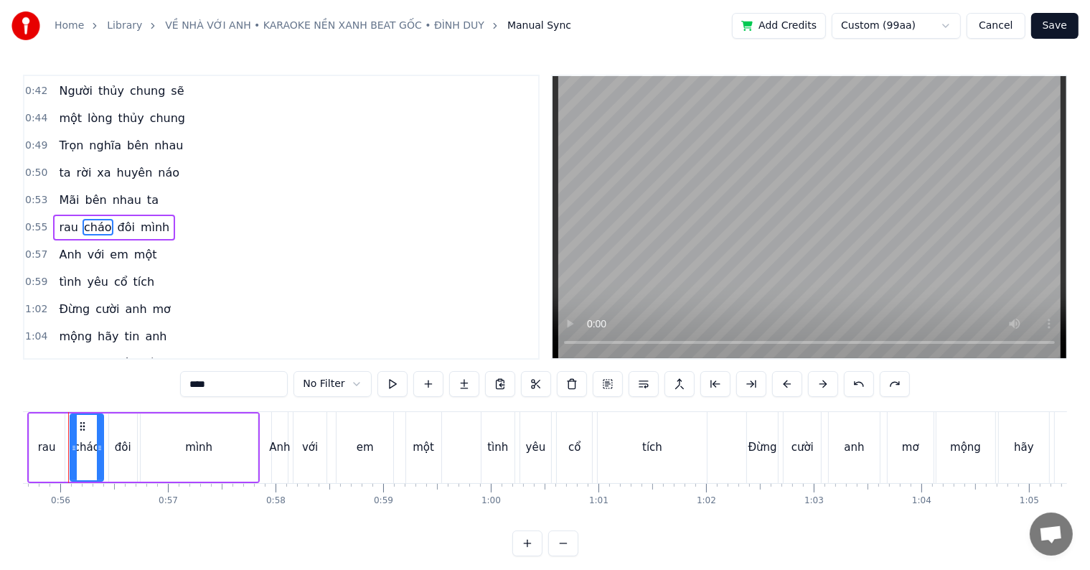
scroll to position [0, 5961]
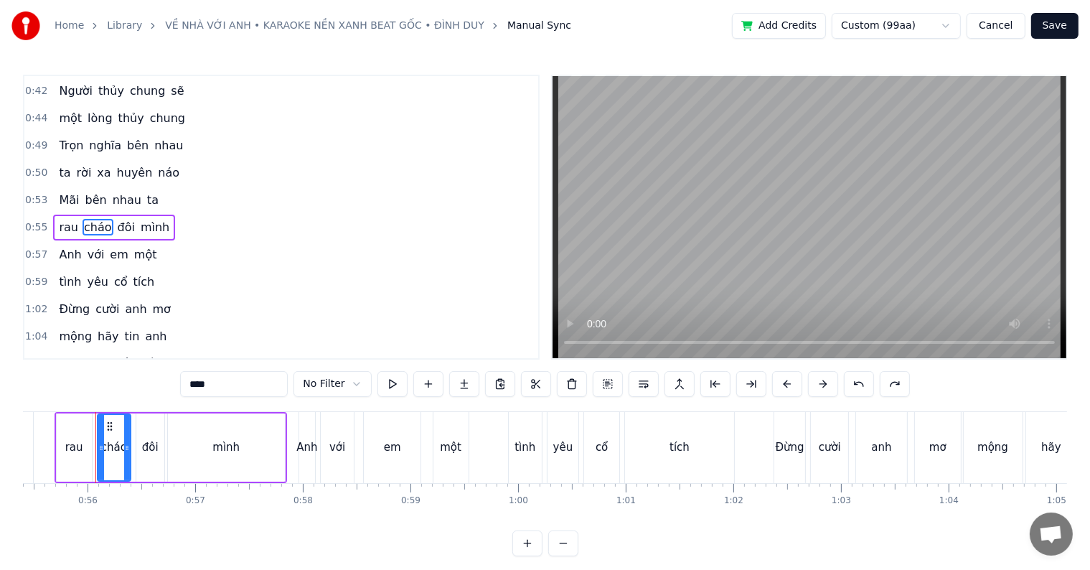
click at [57, 219] on span "rau" at bounding box center [68, 227] width 22 height 16
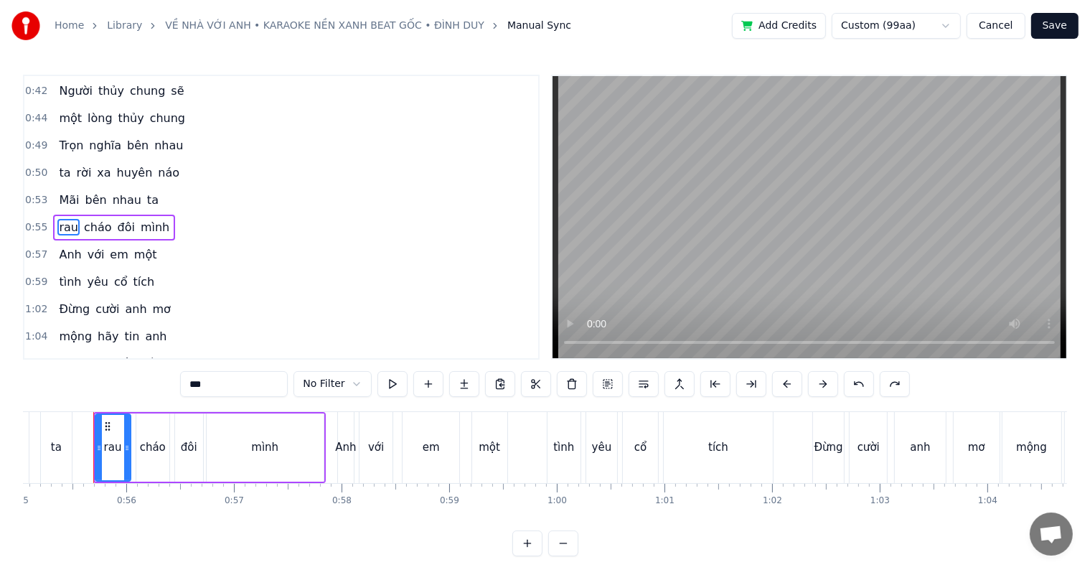
scroll to position [0, 5919]
click at [59, 246] on span "Anh" at bounding box center [69, 254] width 25 height 16
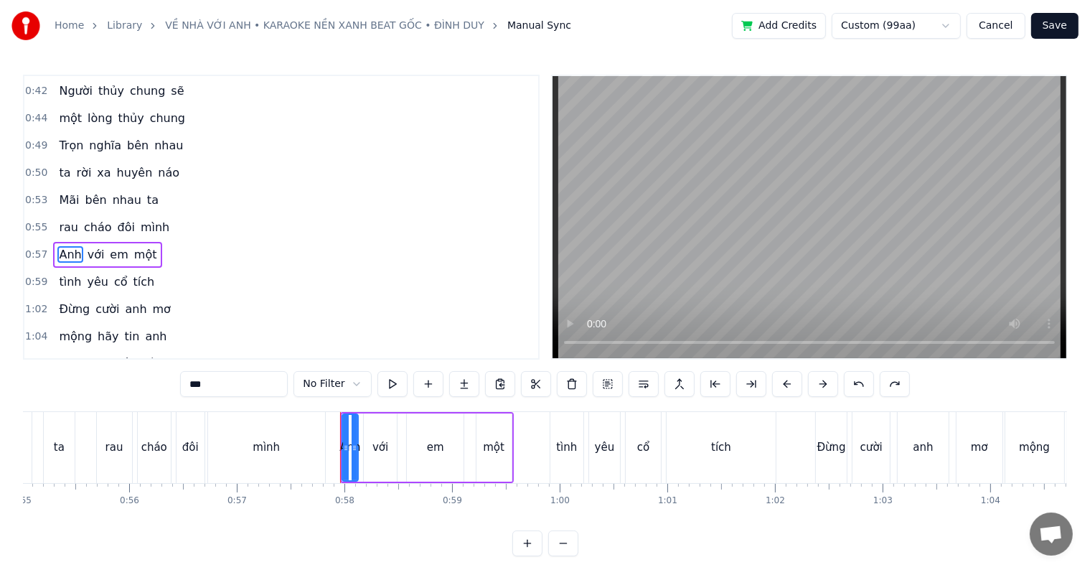
scroll to position [189, 0]
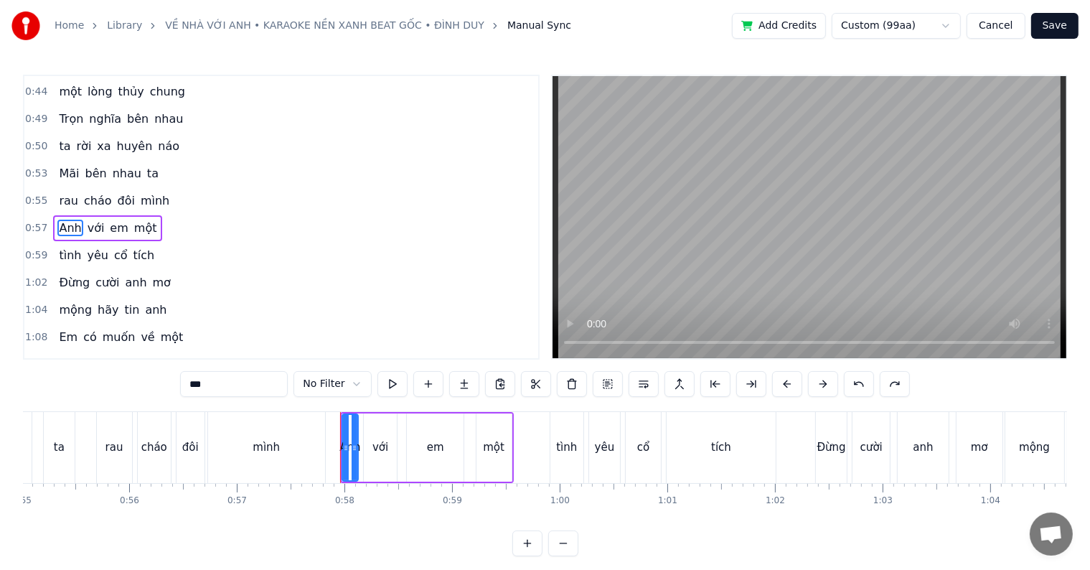
drag, startPoint x: 237, startPoint y: 385, endPoint x: 176, endPoint y: 382, distance: 61.1
click at [176, 382] on div "0:29 Người đã yêu em 0:31 xin hãy tin em nhé 0:34 Dẫu xa nhau e 0:36 vẫn giữ câ…" at bounding box center [545, 315] width 1044 height 481
click at [106, 219] on span "em" at bounding box center [115, 227] width 21 height 16
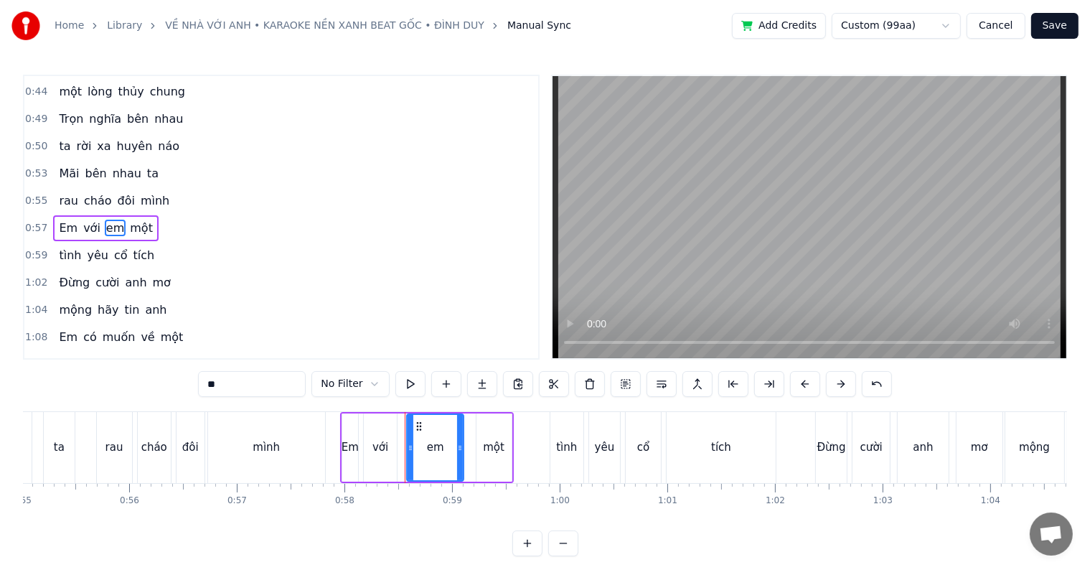
drag, startPoint x: 232, startPoint y: 386, endPoint x: 195, endPoint y: 384, distance: 36.6
click at [195, 384] on div "0:29 Người đã yêu em 0:31 xin hãy tin em nhé 0:34 Dẫu xa nhau e 0:36 vẫn giữ câ…" at bounding box center [545, 315] width 1044 height 481
click at [123, 274] on span "anh" at bounding box center [135, 282] width 24 height 16
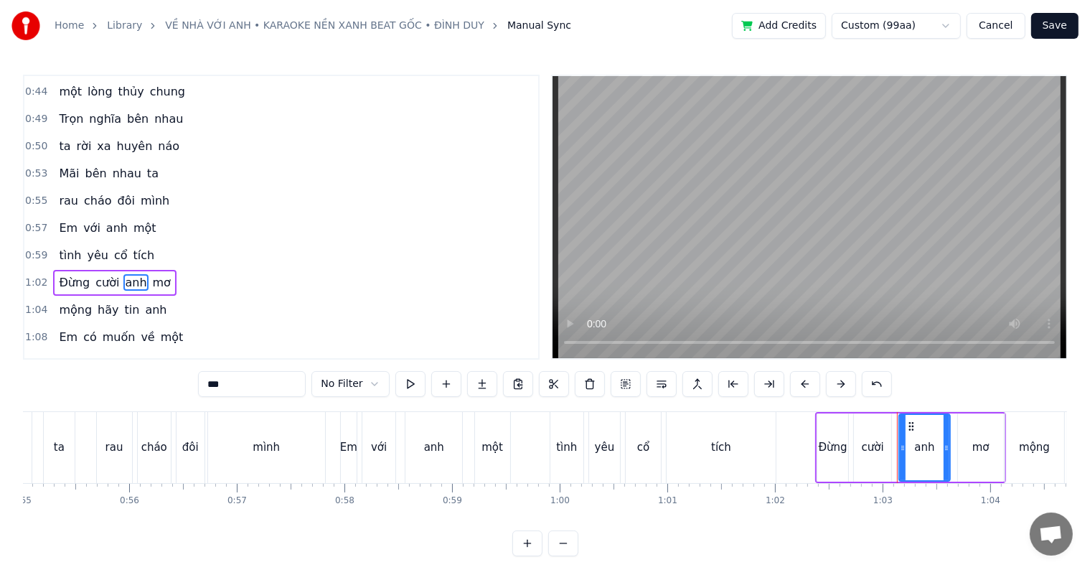
scroll to position [241, 0]
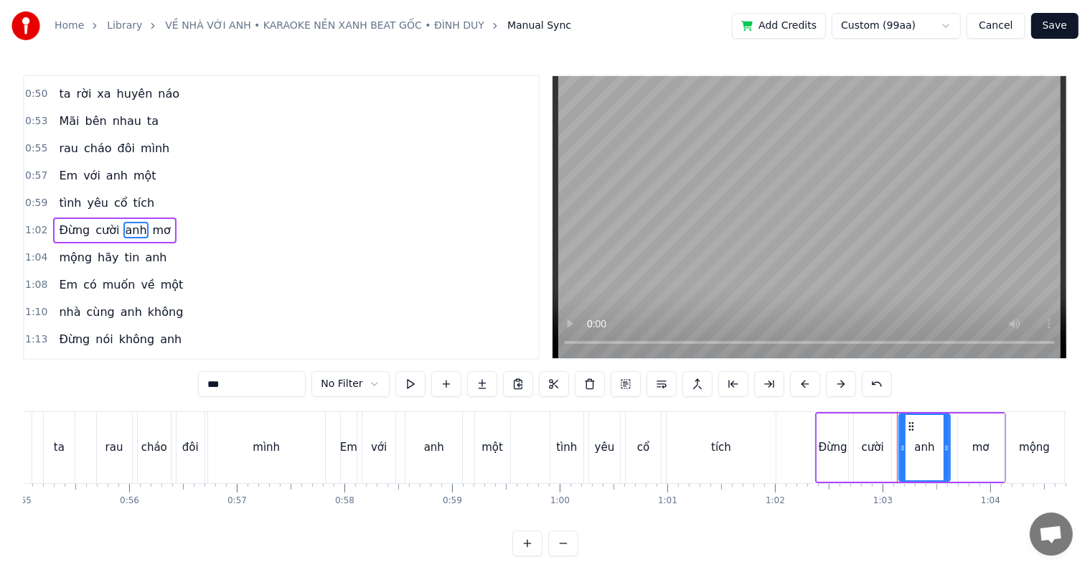
drag, startPoint x: 237, startPoint y: 385, endPoint x: 185, endPoint y: 384, distance: 51.6
click at [185, 384] on div "0:29 Người đã yêu em 0:31 xin hãy tin em nhé 0:34 Dẫu xa nhau e 0:36 vẫn giữ câ…" at bounding box center [545, 315] width 1044 height 481
click at [143, 249] on span "anh" at bounding box center [155, 257] width 24 height 16
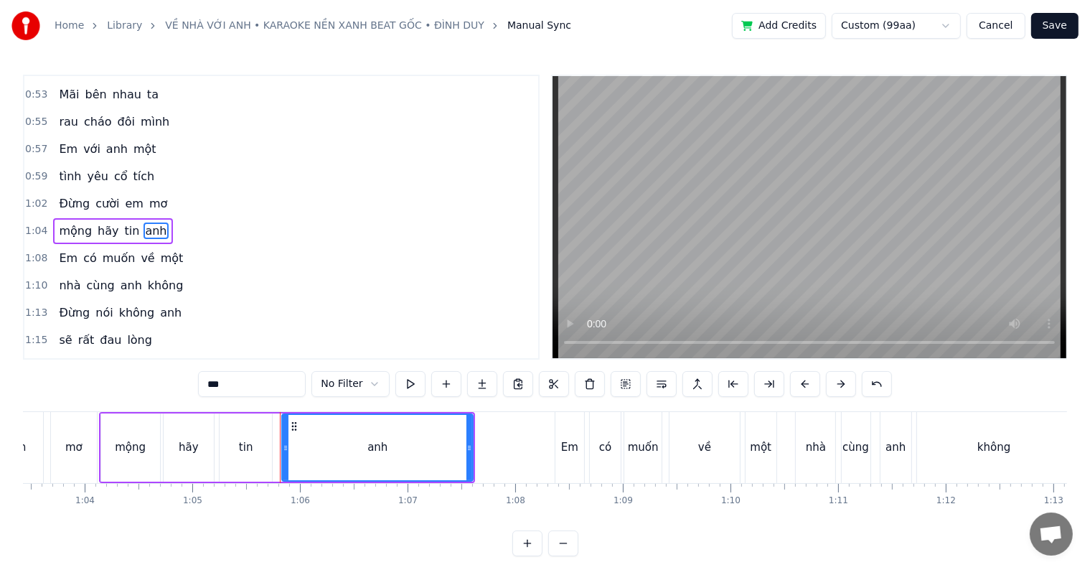
scroll to position [0, 7009]
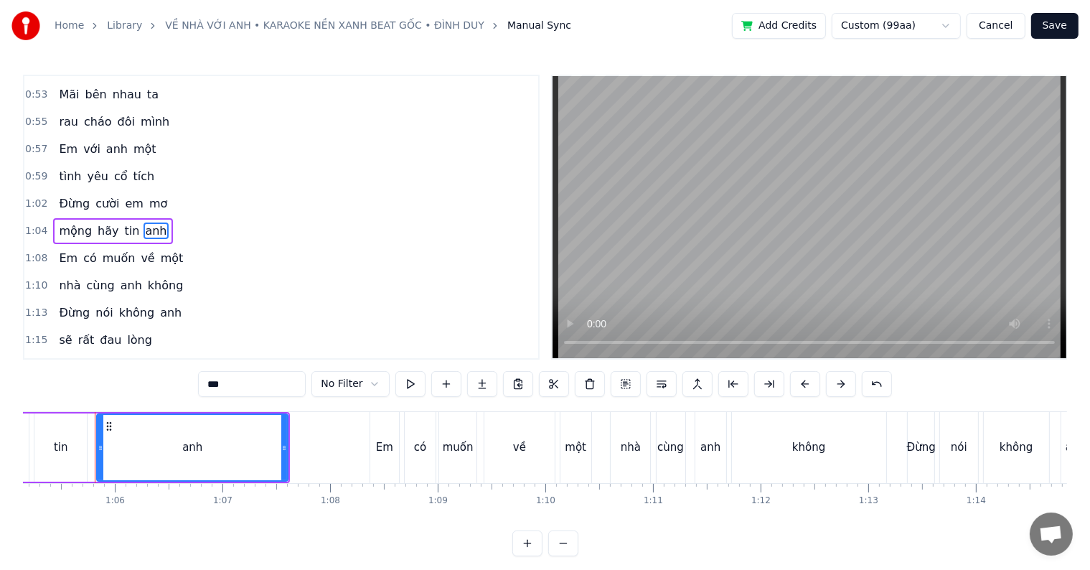
drag, startPoint x: 231, startPoint y: 384, endPoint x: 204, endPoint y: 385, distance: 27.3
click at [204, 385] on input "***" at bounding box center [252, 384] width 108 height 26
click at [63, 250] on span "Em" at bounding box center [68, 258] width 22 height 16
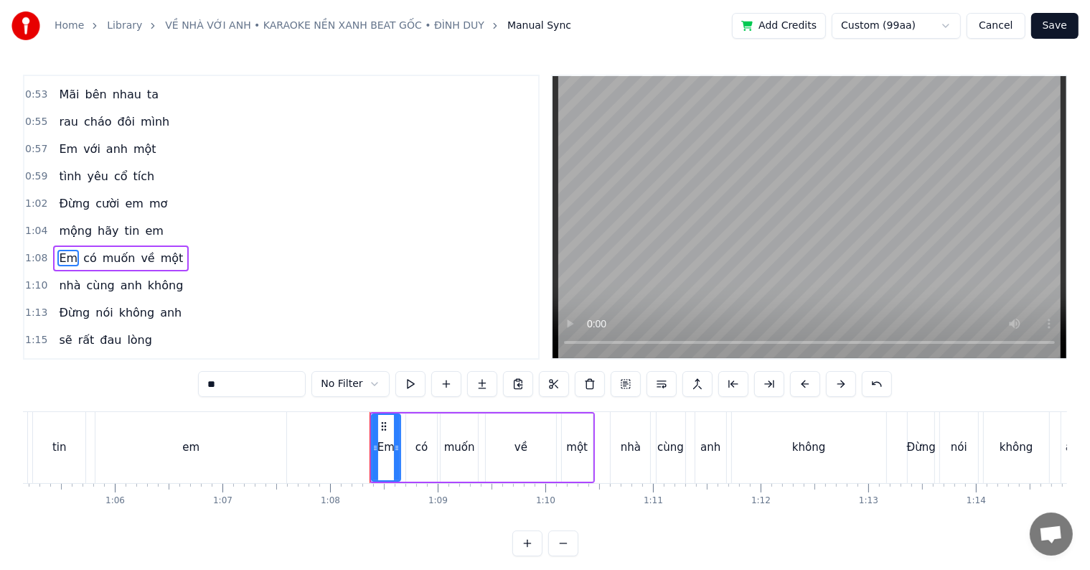
scroll to position [294, 0]
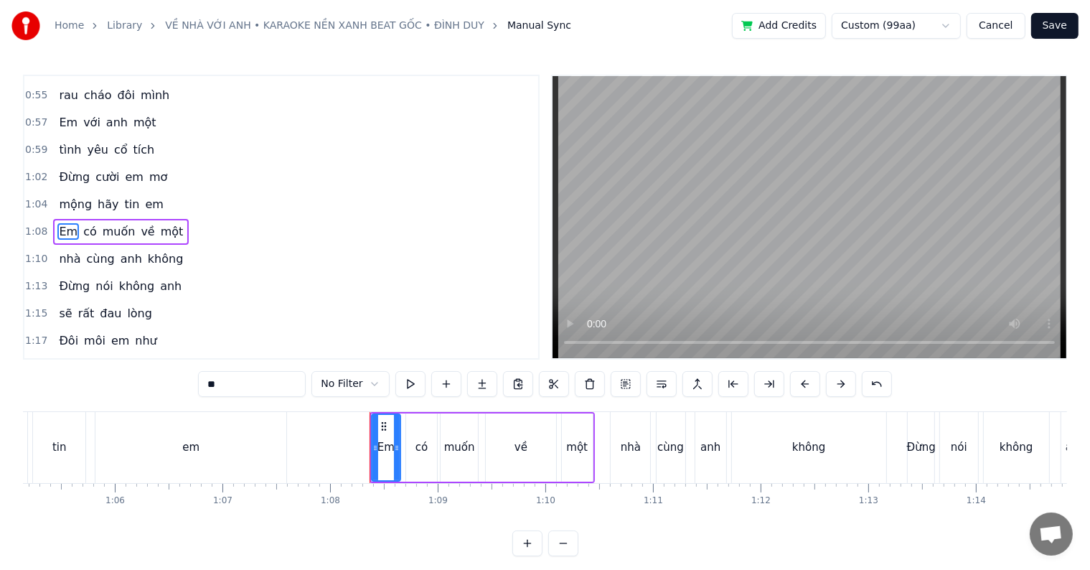
drag, startPoint x: 222, startPoint y: 382, endPoint x: 202, endPoint y: 382, distance: 20.8
click at [202, 382] on input "**" at bounding box center [252, 384] width 108 height 26
click at [119, 250] on span "anh" at bounding box center [131, 258] width 24 height 16
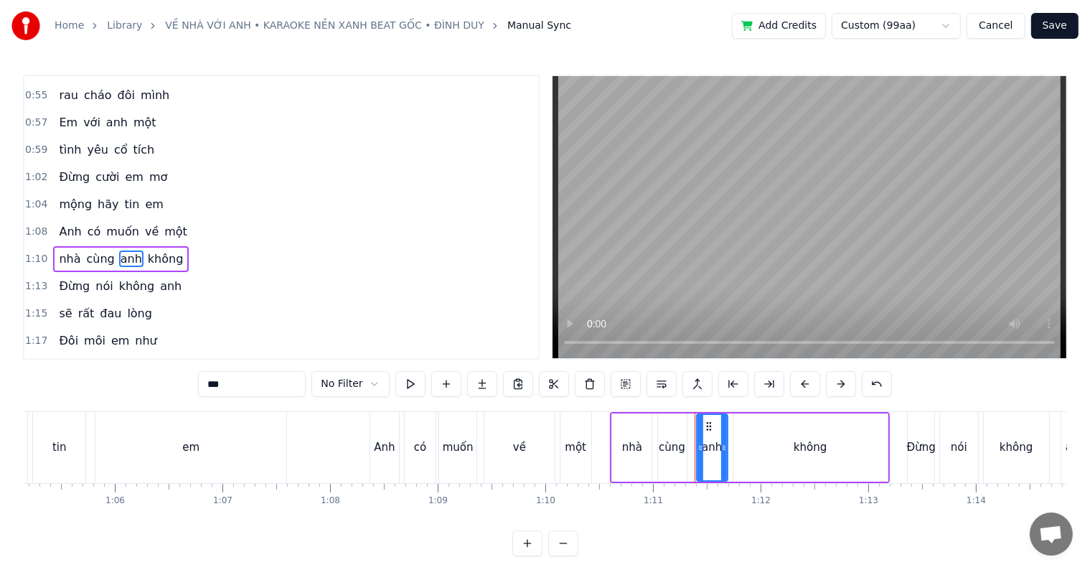
scroll to position [321, 0]
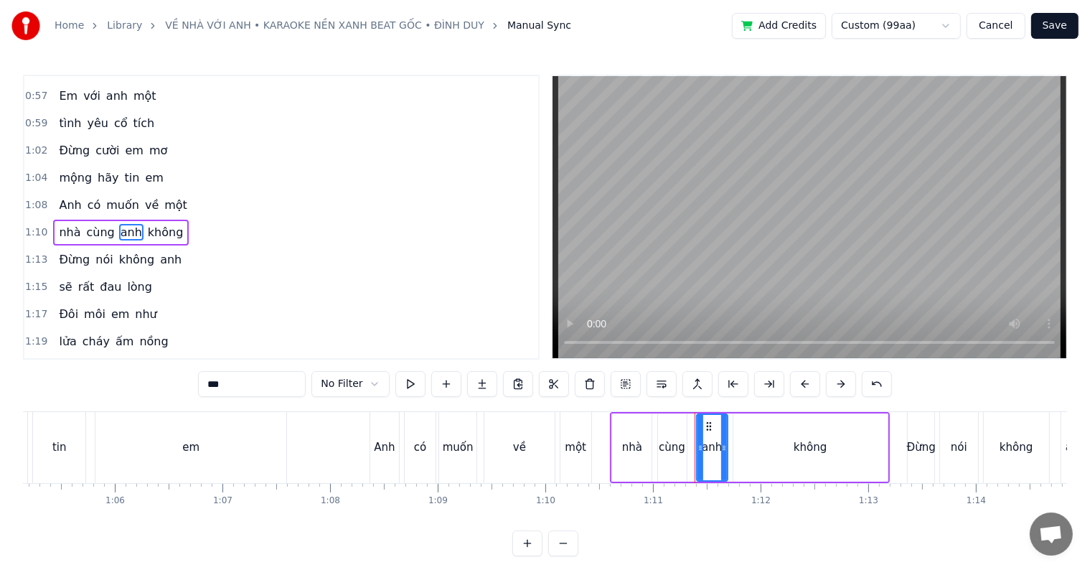
drag, startPoint x: 235, startPoint y: 382, endPoint x: 202, endPoint y: 384, distance: 33.1
click at [202, 384] on input "***" at bounding box center [252, 384] width 108 height 26
type input "**"
click at [142, 247] on div "Đừng nói không anh" at bounding box center [120, 260] width 134 height 26
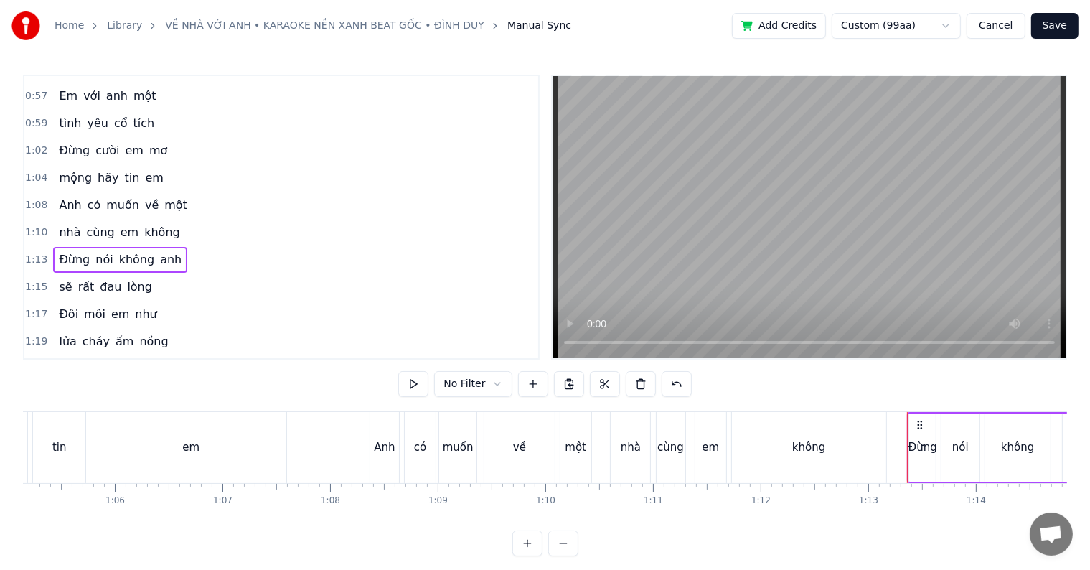
click at [159, 251] on span "anh" at bounding box center [171, 259] width 24 height 16
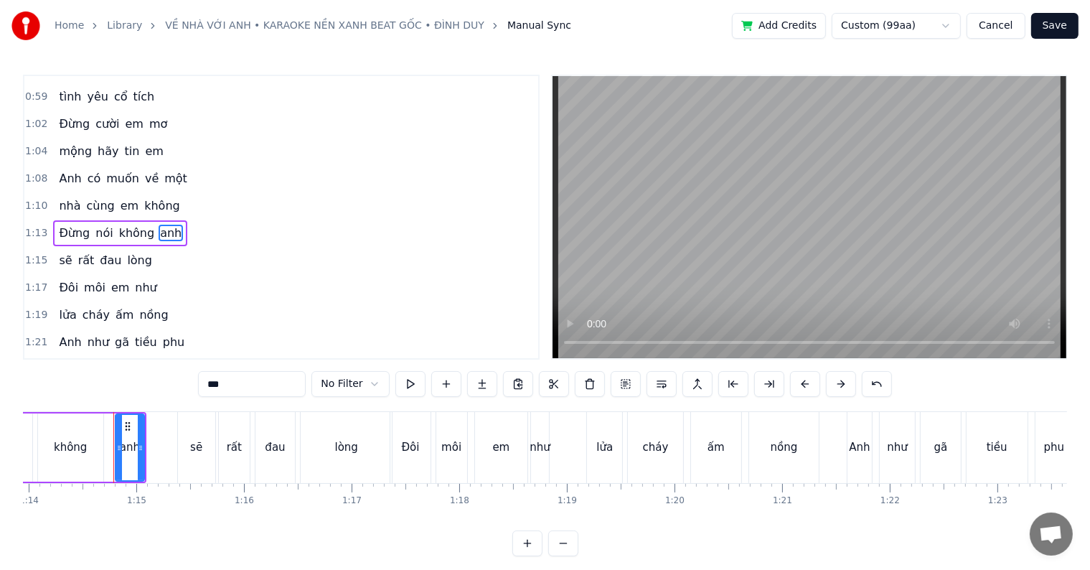
scroll to position [0, 7974]
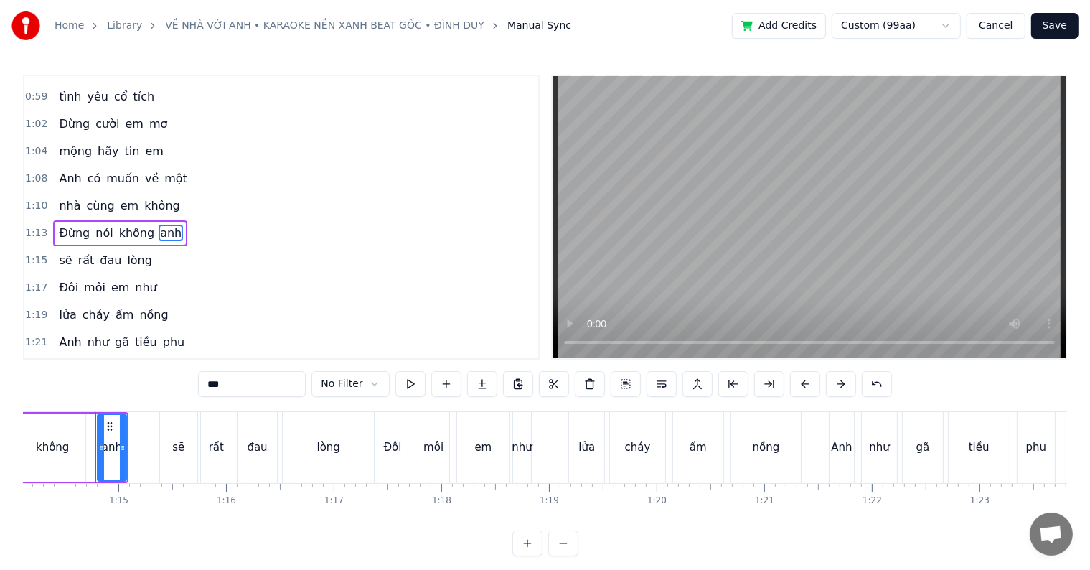
drag, startPoint x: 234, startPoint y: 387, endPoint x: 204, endPoint y: 387, distance: 30.1
click at [204, 387] on input "***" at bounding box center [252, 384] width 108 height 26
click at [110, 279] on span "em" at bounding box center [120, 287] width 21 height 16
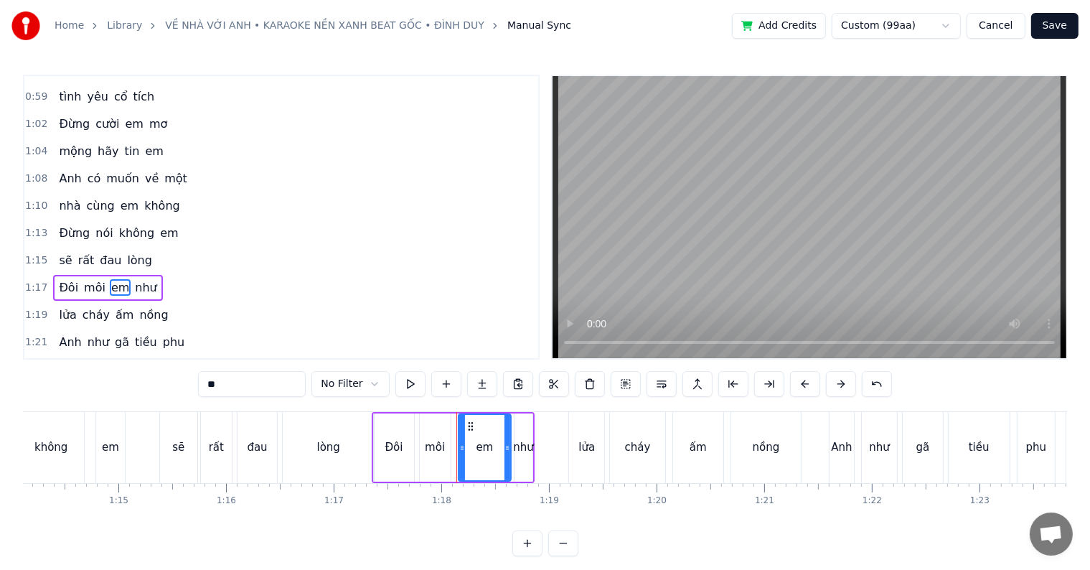
scroll to position [400, 0]
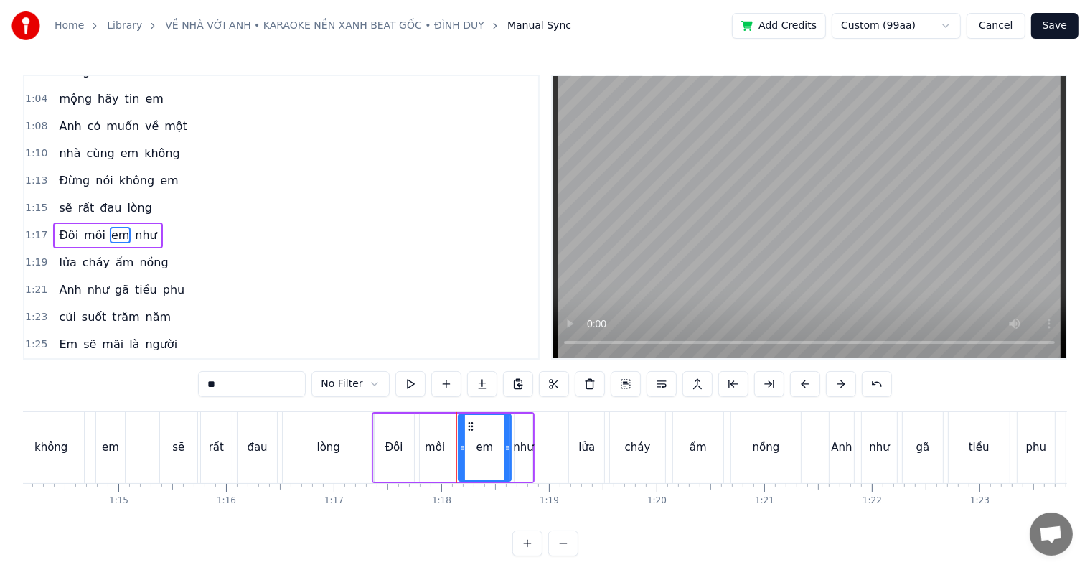
click at [235, 387] on input "**" at bounding box center [252, 384] width 108 height 26
drag, startPoint x: 237, startPoint y: 387, endPoint x: 202, endPoint y: 386, distance: 34.5
click at [202, 386] on input "**" at bounding box center [252, 384] width 108 height 26
click at [62, 281] on span "Anh" at bounding box center [69, 289] width 25 height 16
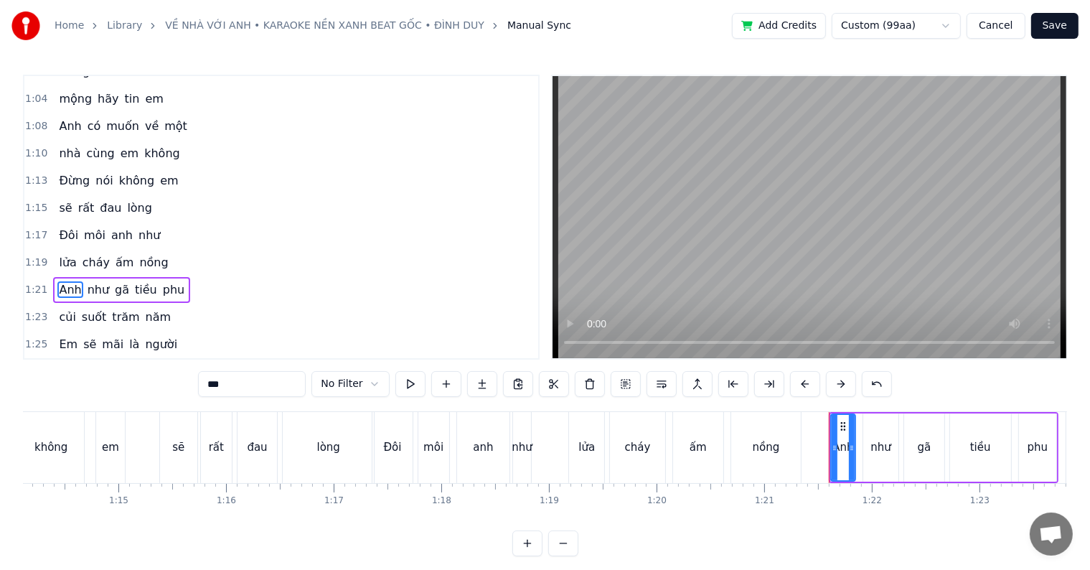
scroll to position [453, 0]
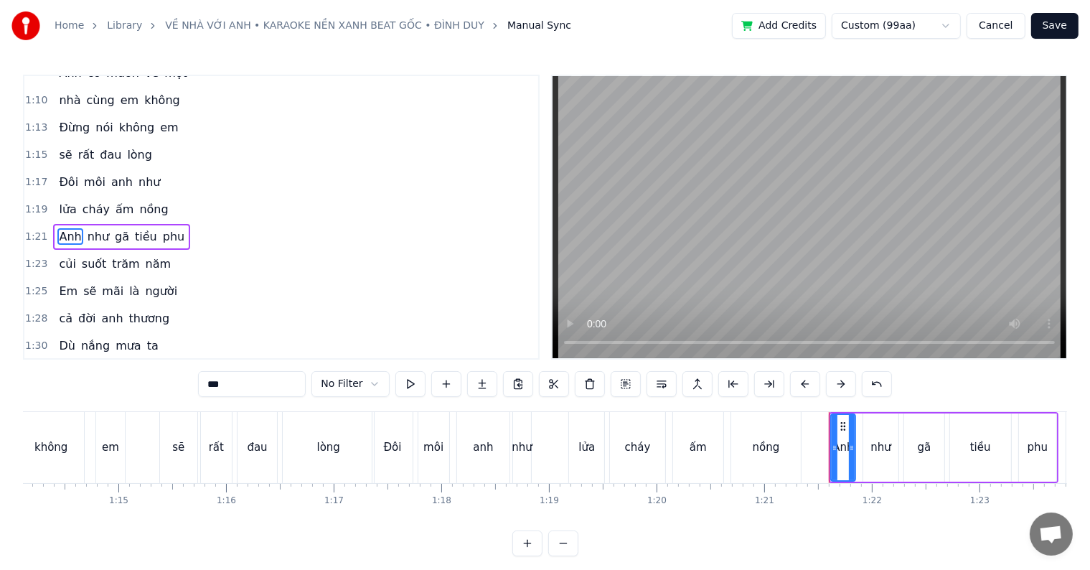
click at [60, 283] on span "Em" at bounding box center [68, 291] width 22 height 16
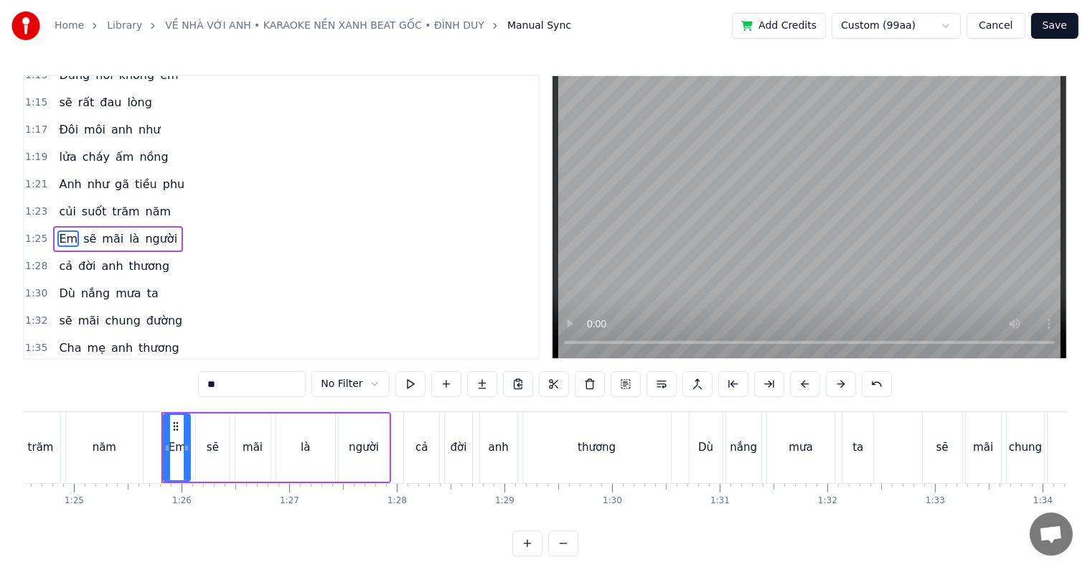
scroll to position [0, 9161]
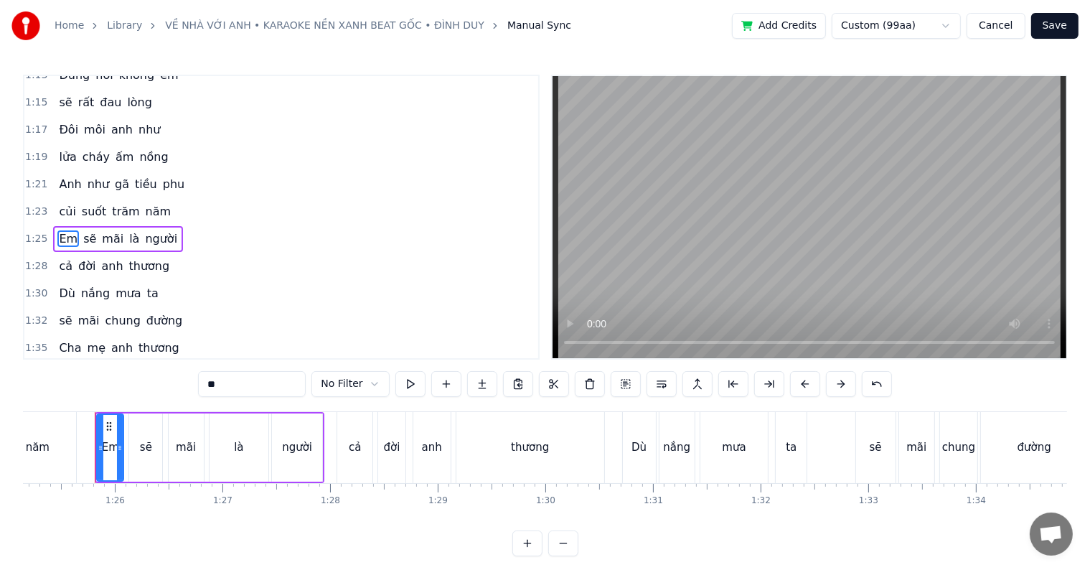
drag, startPoint x: 233, startPoint y: 385, endPoint x: 201, endPoint y: 385, distance: 32.3
click at [201, 385] on div "0:29 Người đã yêu em 0:31 xin hãy tin em nhé 0:34 Dẫu xa nhau e 0:36 vẫn giữ câ…" at bounding box center [545, 315] width 1044 height 481
click at [102, 258] on span "anh" at bounding box center [112, 266] width 24 height 16
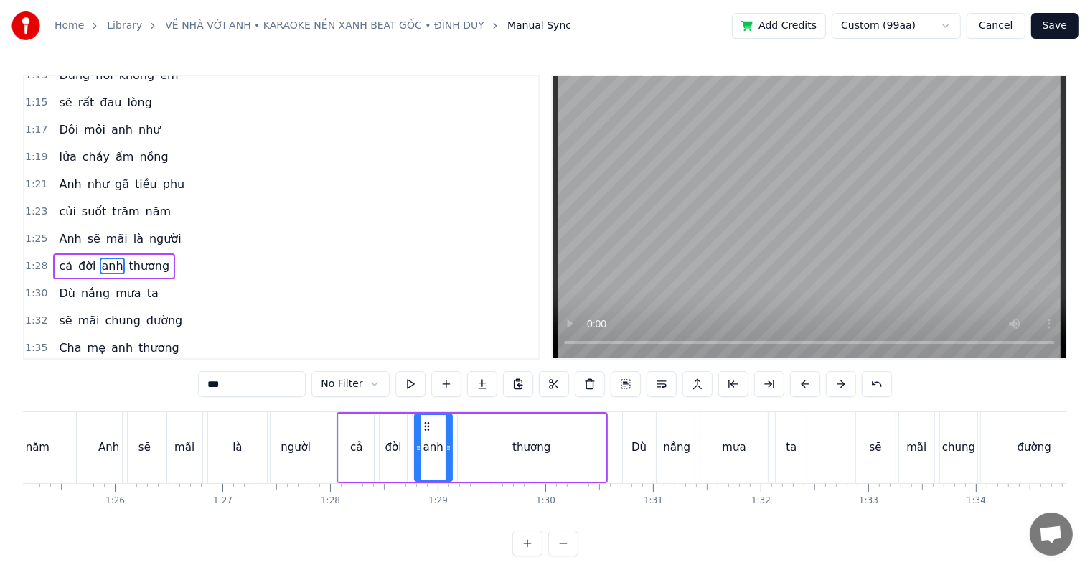
scroll to position [532, 0]
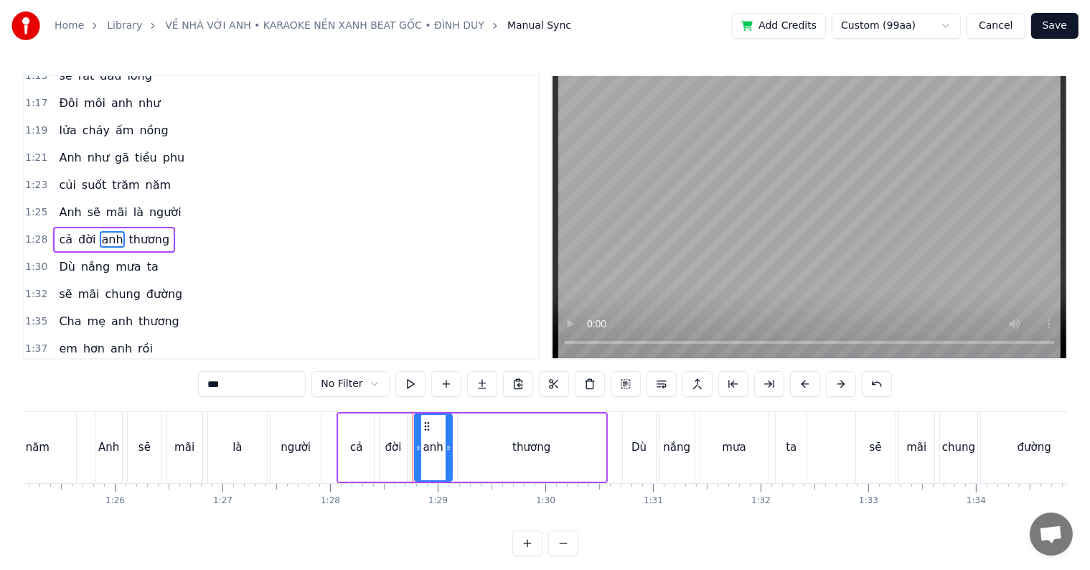
click at [110, 313] on span "anh" at bounding box center [122, 321] width 24 height 16
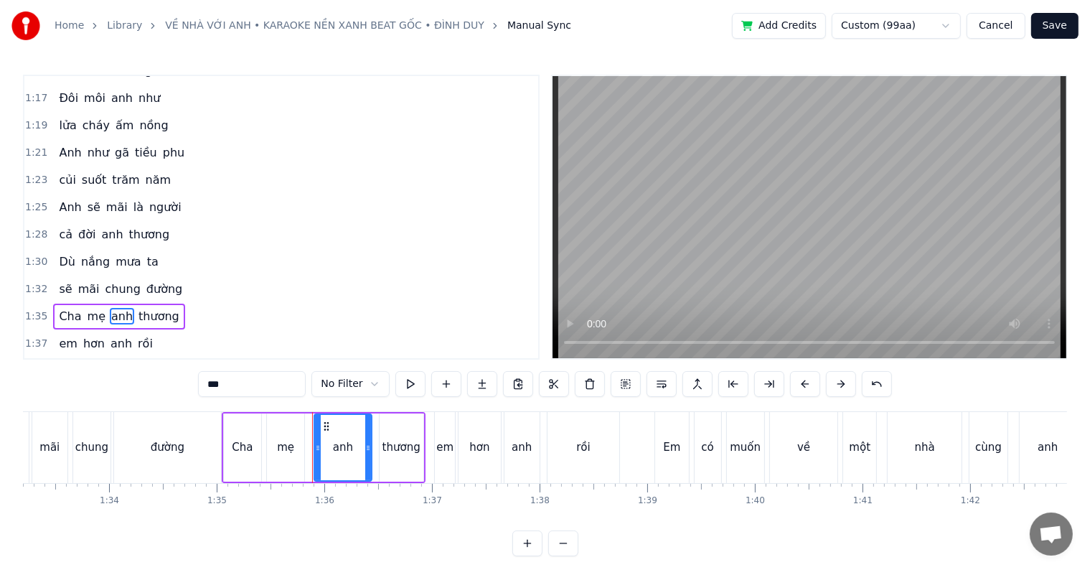
scroll to position [0, 10245]
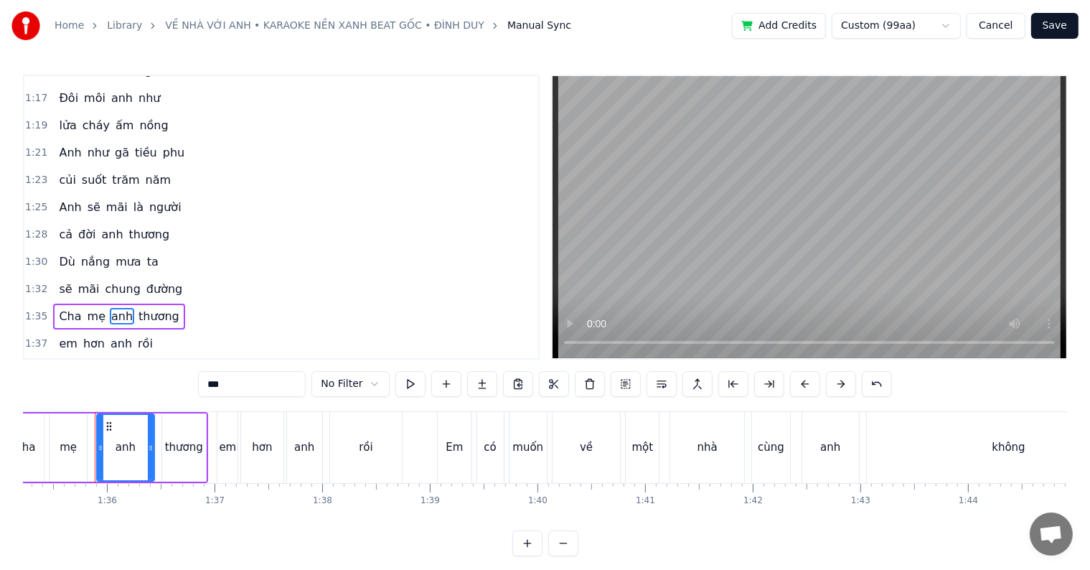
drag, startPoint x: 235, startPoint y: 384, endPoint x: 186, endPoint y: 382, distance: 48.1
click at [189, 384] on div "0:29 Người đã yêu em 0:31 xin hãy tin em nhé 0:34 Dẫu xa nhau e 0:36 vẫn giữ câ…" at bounding box center [545, 315] width 1044 height 481
click at [60, 335] on span "em" at bounding box center [67, 343] width 21 height 16
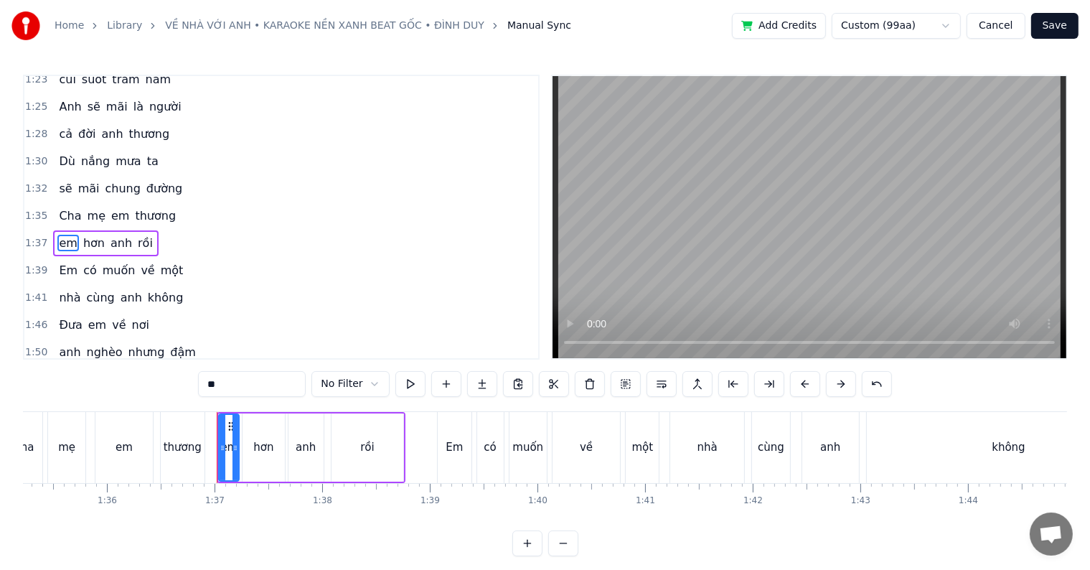
scroll to position [637, 0]
drag, startPoint x: 227, startPoint y: 382, endPoint x: 192, endPoint y: 382, distance: 34.4
click at [192, 382] on div "0:29 Người đã yêu em 0:31 xin hãy tin em nhé 0:34 Dẫu xa nhau e 0:36 vẫn giữ câ…" at bounding box center [545, 315] width 1044 height 481
click at [120, 235] on span "anh" at bounding box center [125, 243] width 24 height 16
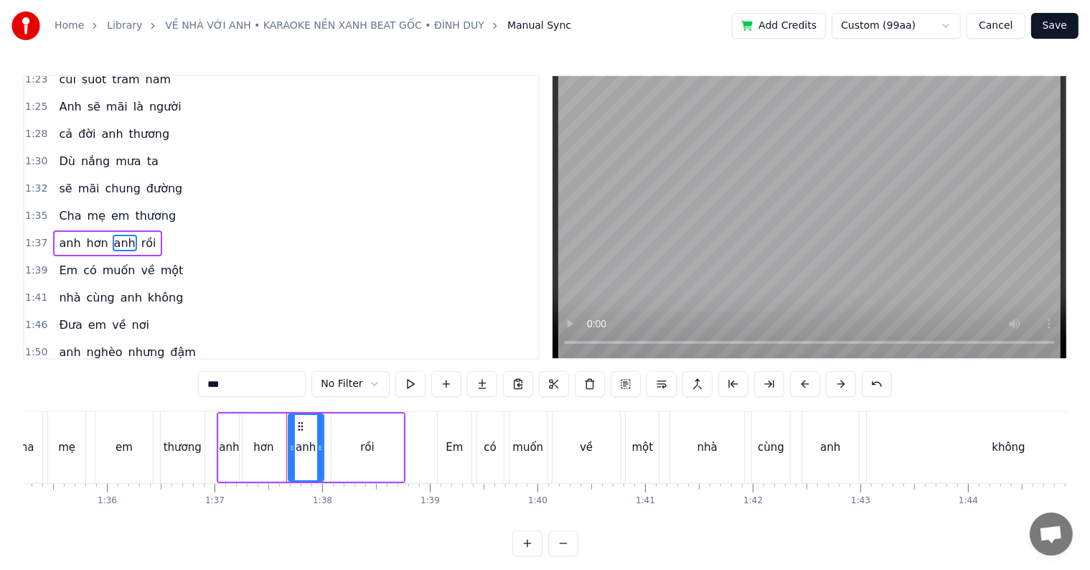
drag, startPoint x: 231, startPoint y: 387, endPoint x: 197, endPoint y: 387, distance: 34.4
click at [197, 387] on div "0:29 Người đã yêu em 0:31 xin hãy tin em nhé 0:34 Dẫu xa nhau e 0:36 vẫn giữ câ…" at bounding box center [545, 315] width 1044 height 481
click at [63, 262] on span "Em" at bounding box center [68, 270] width 22 height 16
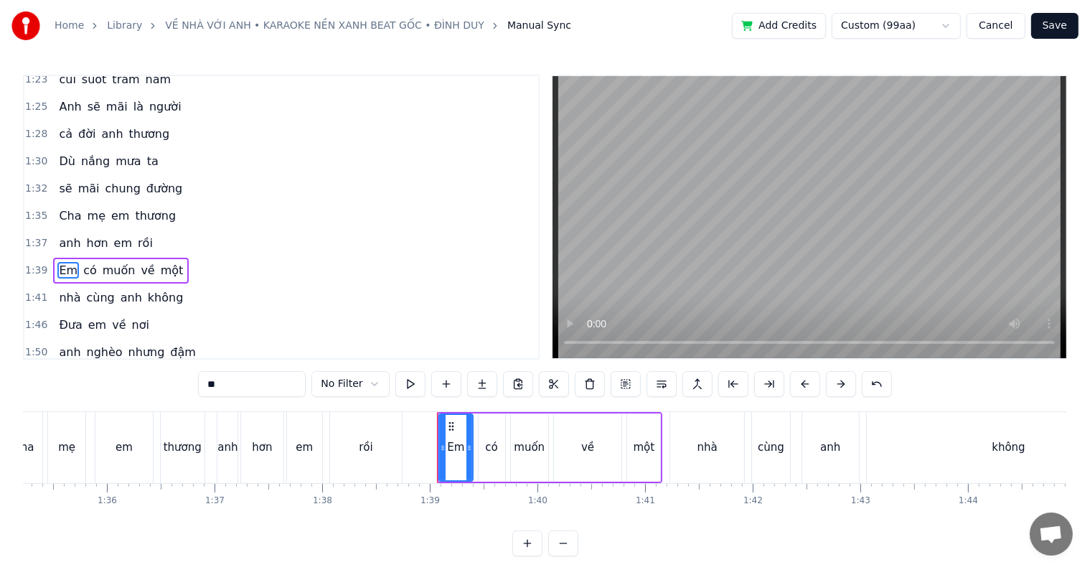
scroll to position [663, 0]
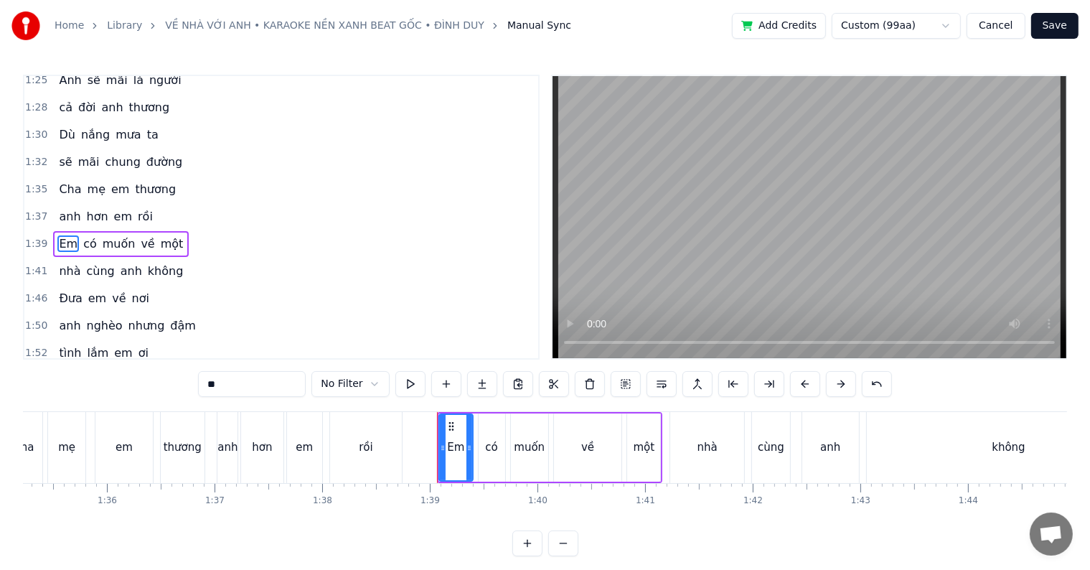
drag, startPoint x: 243, startPoint y: 385, endPoint x: 197, endPoint y: 384, distance: 45.9
click at [197, 384] on div "0:29 Người đã yêu em 0:31 xin hãy tin em nhé 0:34 Dẫu xa nhau e 0:36 vẫn giữ câ…" at bounding box center [545, 315] width 1044 height 481
click at [119, 263] on span "anh" at bounding box center [131, 271] width 24 height 16
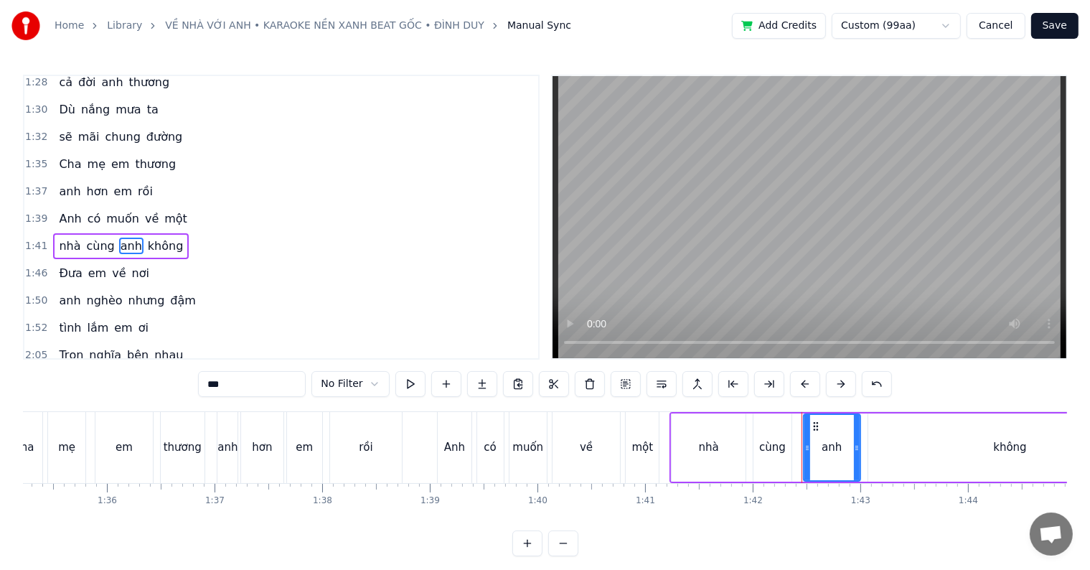
scroll to position [690, 0]
drag, startPoint x: 238, startPoint y: 388, endPoint x: 194, endPoint y: 384, distance: 44.6
click at [194, 384] on div "0:29 Người đã yêu em 0:31 xin hãy tin em nhé 0:34 Dẫu xa nhau e 0:36 vẫn giữ câ…" at bounding box center [545, 315] width 1044 height 481
click at [87, 263] on span "em" at bounding box center [97, 271] width 21 height 16
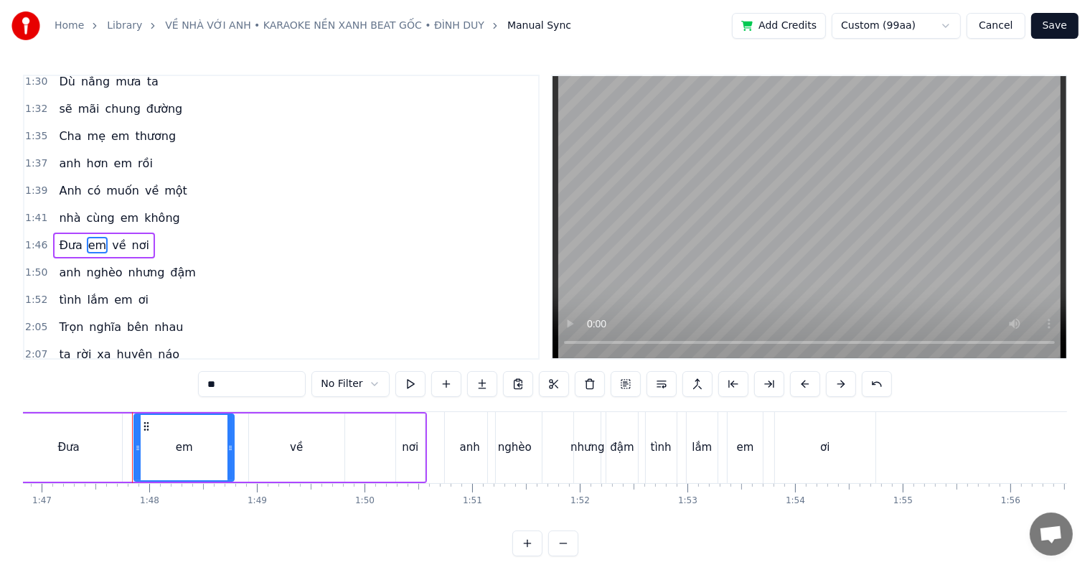
scroll to position [0, 11530]
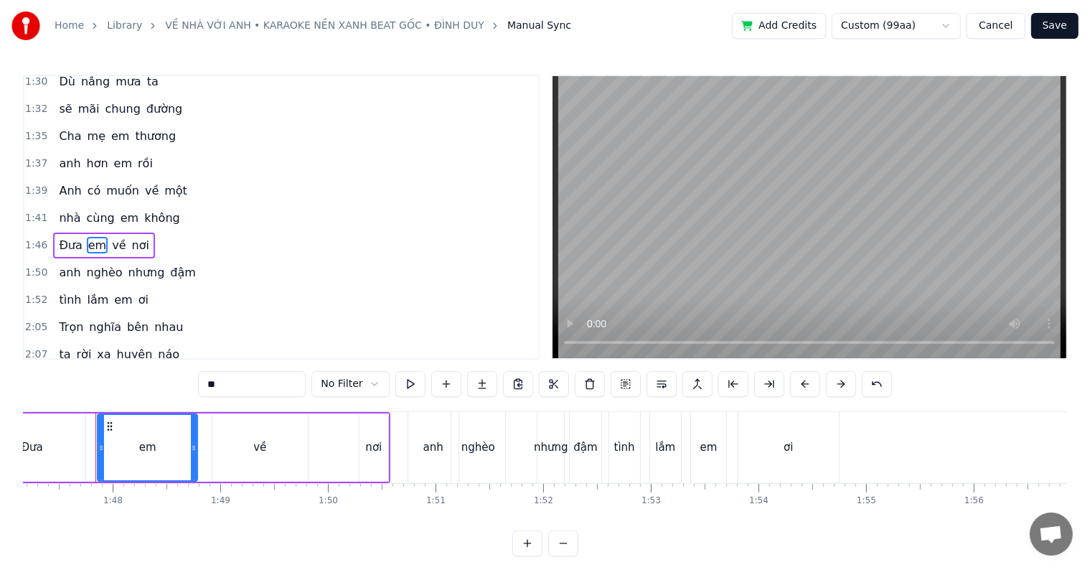
drag, startPoint x: 229, startPoint y: 384, endPoint x: 200, endPoint y: 384, distance: 28.7
click at [200, 384] on div "0:29 Người đã yêu em 0:31 xin hãy tin em nhé 0:34 Dẫu xa nhau e 0:36 vẫn giữ câ…" at bounding box center [545, 315] width 1044 height 481
click at [60, 264] on span "anh" at bounding box center [69, 272] width 24 height 16
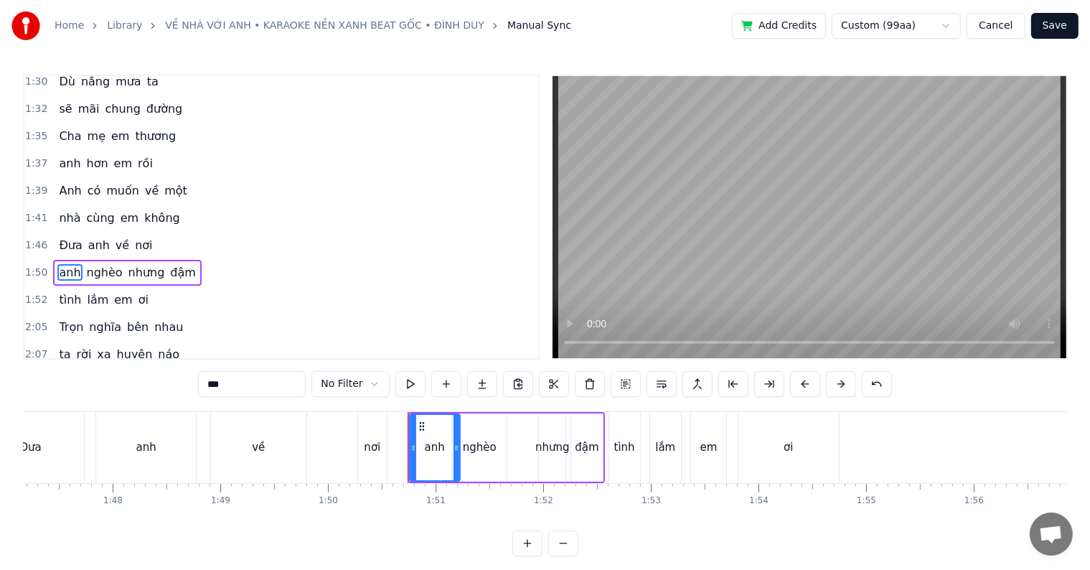
scroll to position [743, 0]
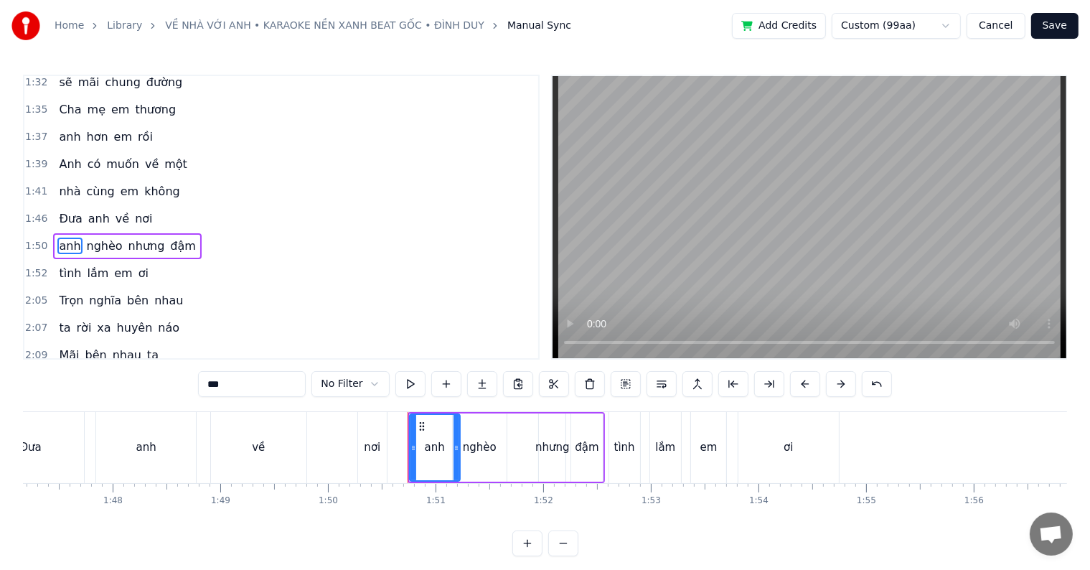
drag, startPoint x: 245, startPoint y: 379, endPoint x: 186, endPoint y: 379, distance: 58.8
click at [186, 379] on div "0:29 Người đã yêu em 0:31 xin hãy tin em nhé 0:34 Dẫu xa nhau e 0:36 vẫn giữ câ…" at bounding box center [545, 315] width 1044 height 481
click at [113, 265] on span "em" at bounding box center [123, 273] width 21 height 16
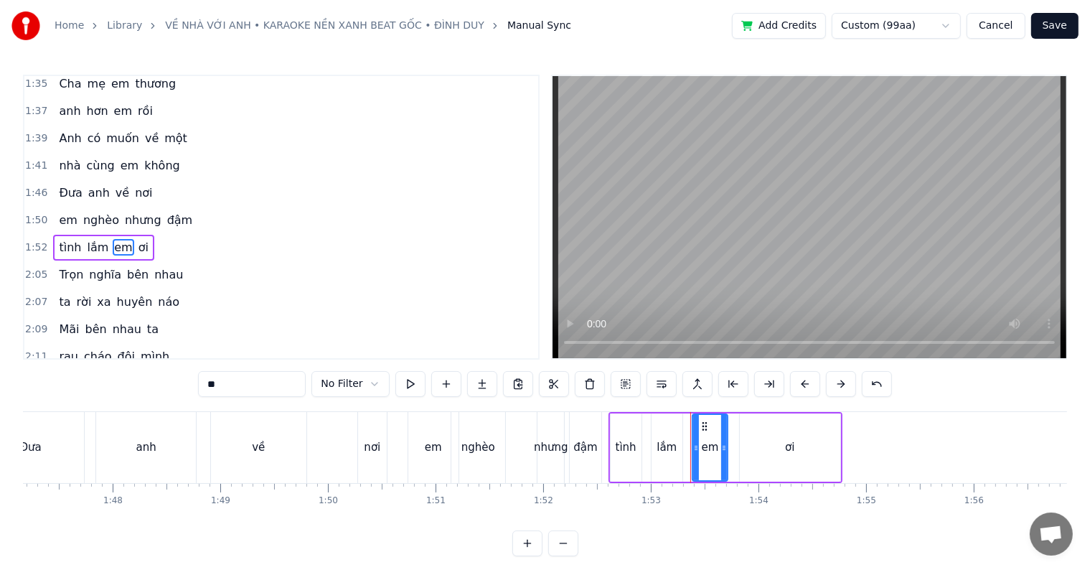
drag, startPoint x: 235, startPoint y: 384, endPoint x: 186, endPoint y: 379, distance: 49.7
click at [189, 382] on div "0:29 Người đã yêu em 0:31 xin hãy tin em nhé 0:34 Dẫu xa nhau e 0:36 vẫn giữ câ…" at bounding box center [545, 315] width 1044 height 481
click at [67, 375] on span "Anh" at bounding box center [69, 383] width 25 height 16
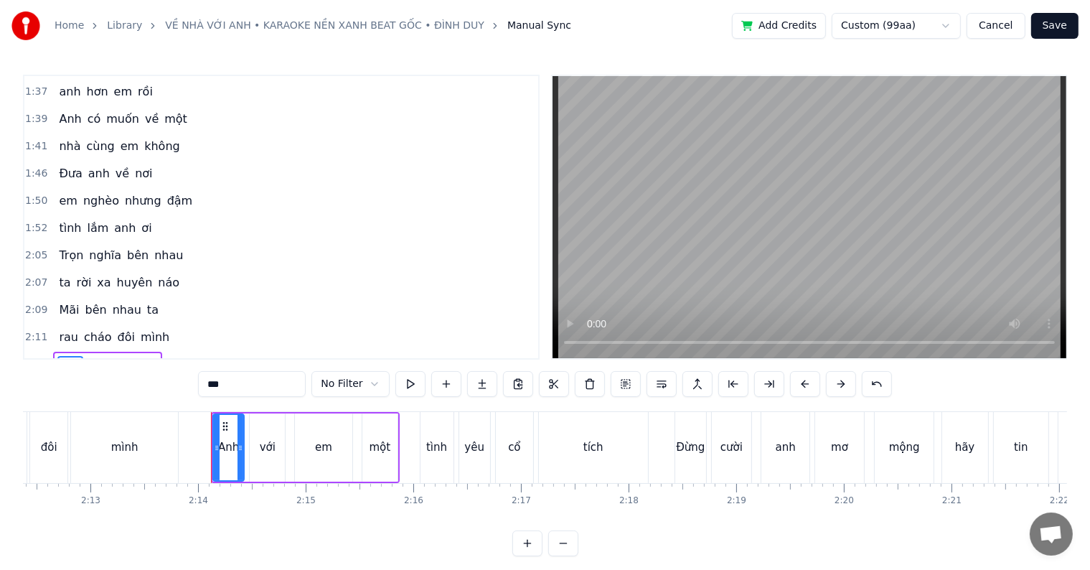
scroll to position [0, 14358]
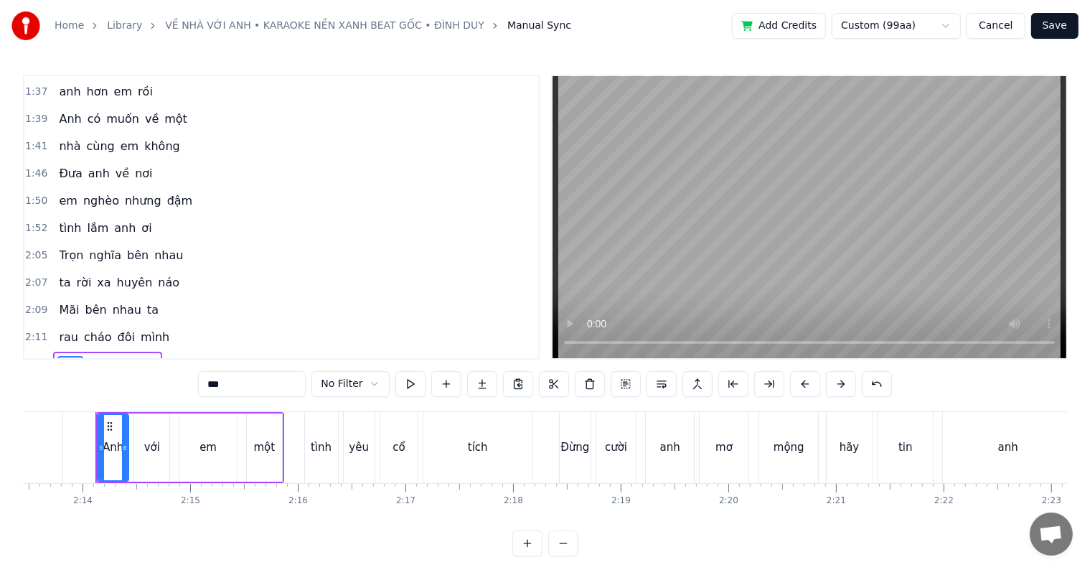
drag, startPoint x: 236, startPoint y: 384, endPoint x: 173, endPoint y: 379, distance: 63.3
click at [173, 379] on div "0:29 Người đã yêu em 0:31 xin hãy tin em nhé 0:34 Dẫu xa nhau e 0:36 vẫn giữ câ…" at bounding box center [545, 315] width 1044 height 481
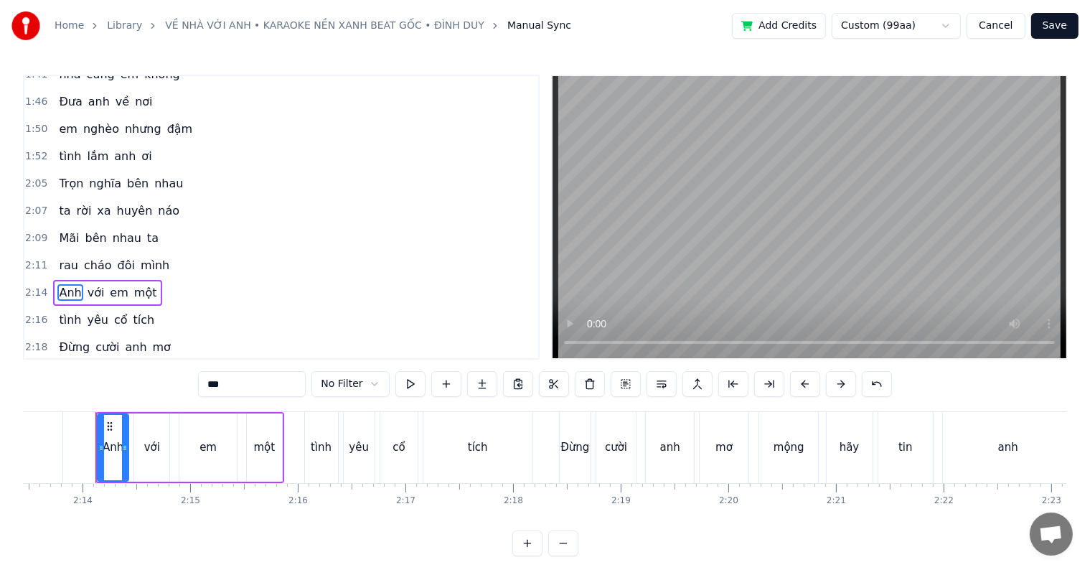
click at [123, 339] on span "anh" at bounding box center [135, 347] width 24 height 16
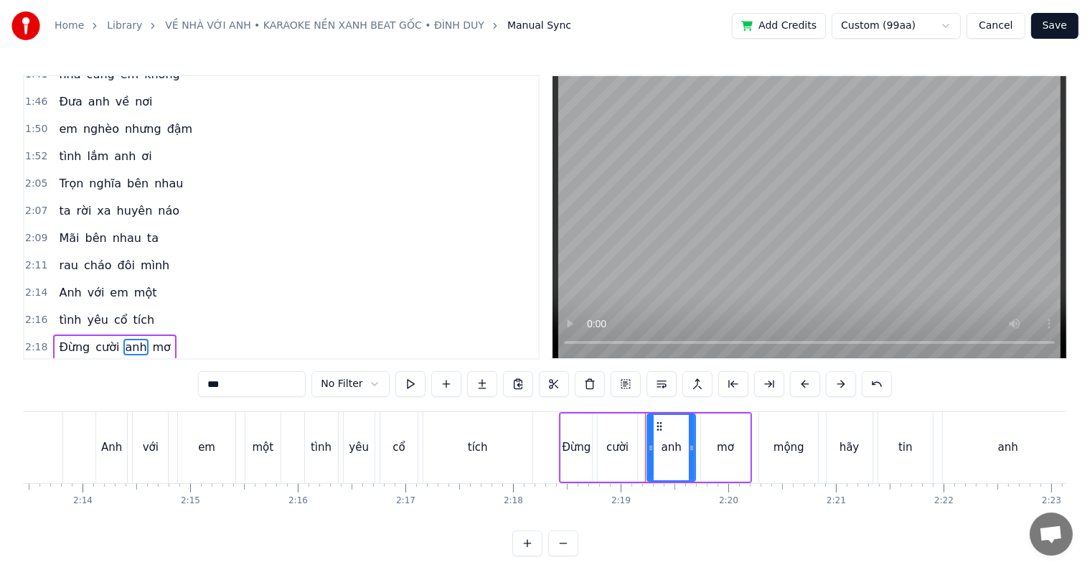
scroll to position [954, 0]
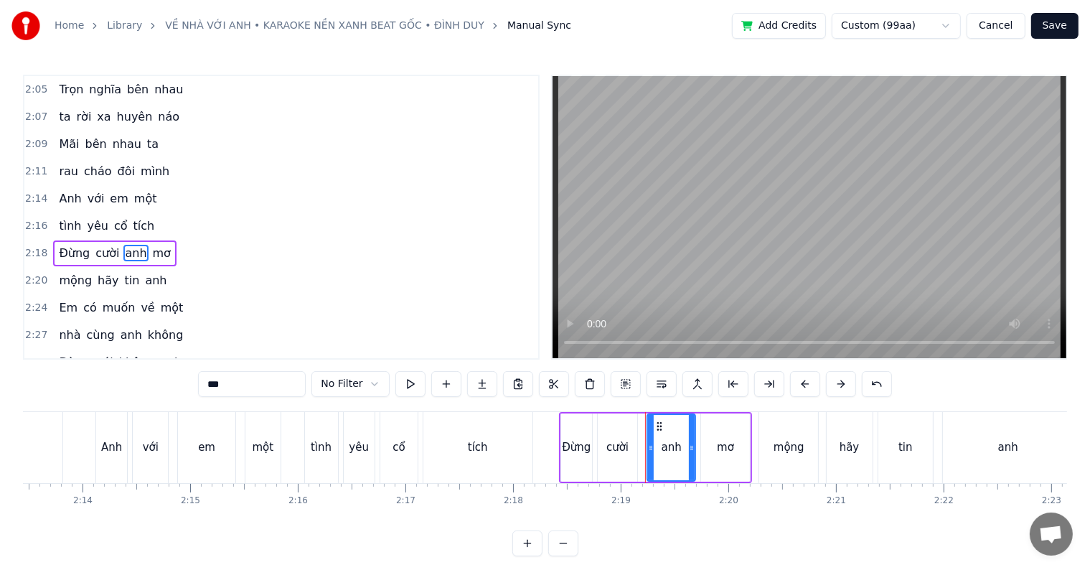
drag, startPoint x: 236, startPoint y: 389, endPoint x: 207, endPoint y: 384, distance: 29.1
click at [207, 384] on input "***" at bounding box center [252, 384] width 108 height 26
click at [143, 272] on span "anh" at bounding box center [155, 280] width 24 height 16
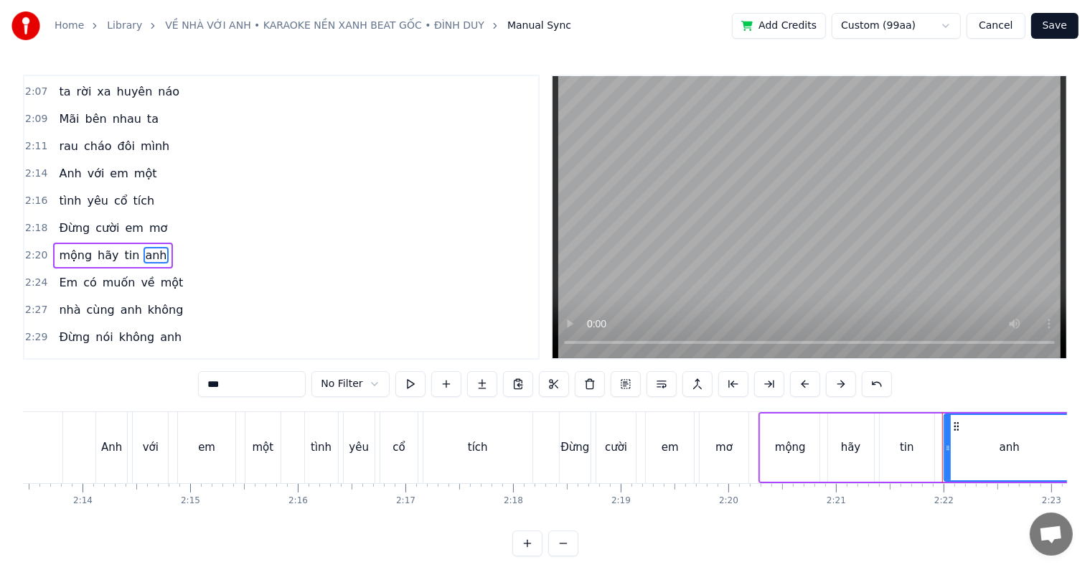
scroll to position [981, 0]
drag, startPoint x: 219, startPoint y: 385, endPoint x: 192, endPoint y: 385, distance: 27.3
click at [192, 385] on div "0:29 Người đã yêu em 0:31 xin hãy tin em nhé 0:34 Dẫu xa nhau e 0:36 vẫn giữ câ…" at bounding box center [545, 315] width 1044 height 481
click at [57, 273] on span "Em" at bounding box center [68, 281] width 22 height 16
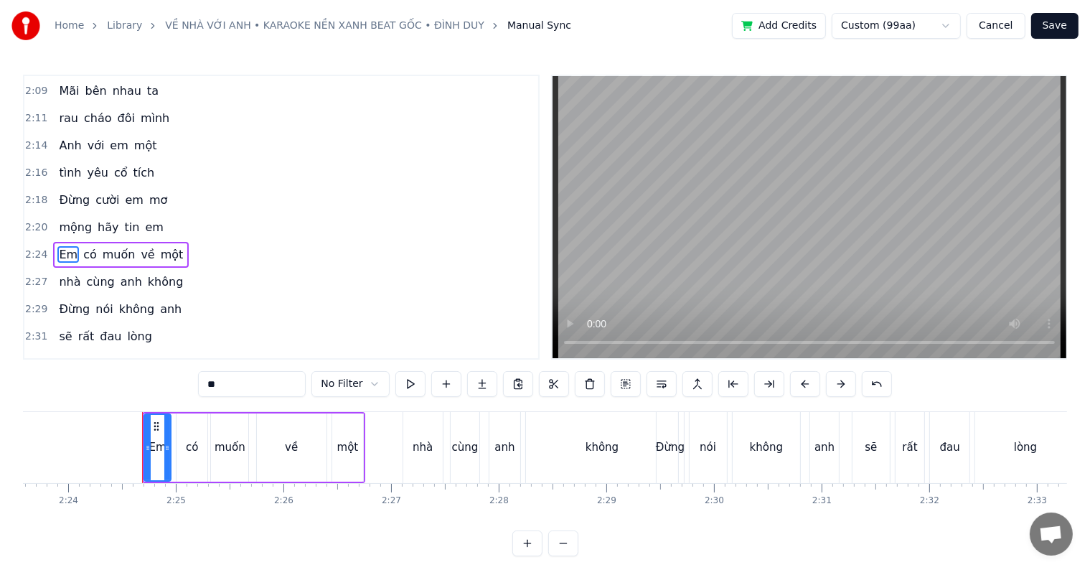
scroll to position [0, 15495]
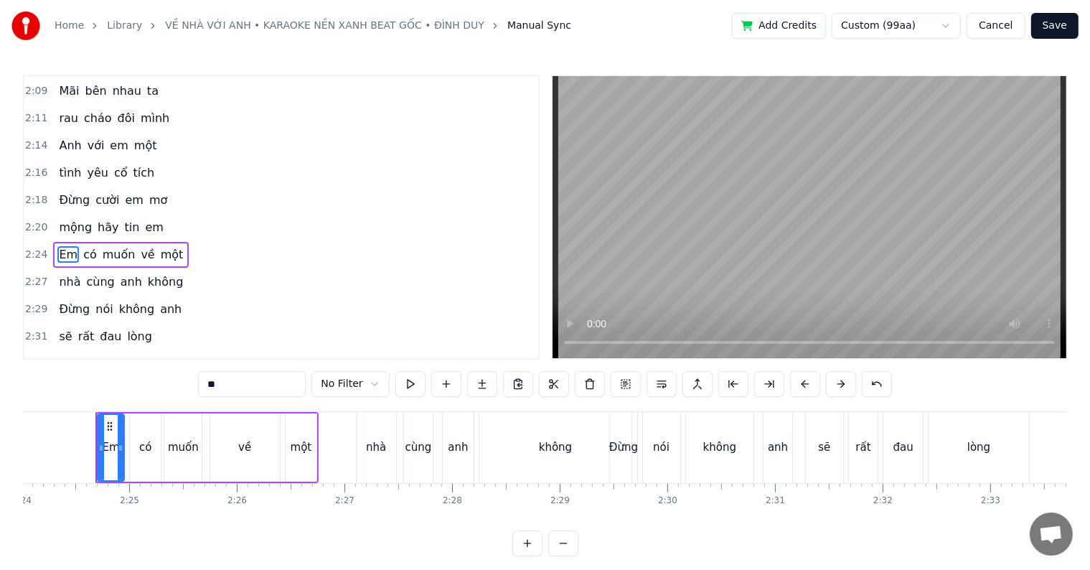
drag, startPoint x: 219, startPoint y: 382, endPoint x: 202, endPoint y: 380, distance: 17.3
click at [202, 380] on input "**" at bounding box center [252, 384] width 108 height 26
click at [119, 273] on span "anh" at bounding box center [131, 281] width 24 height 16
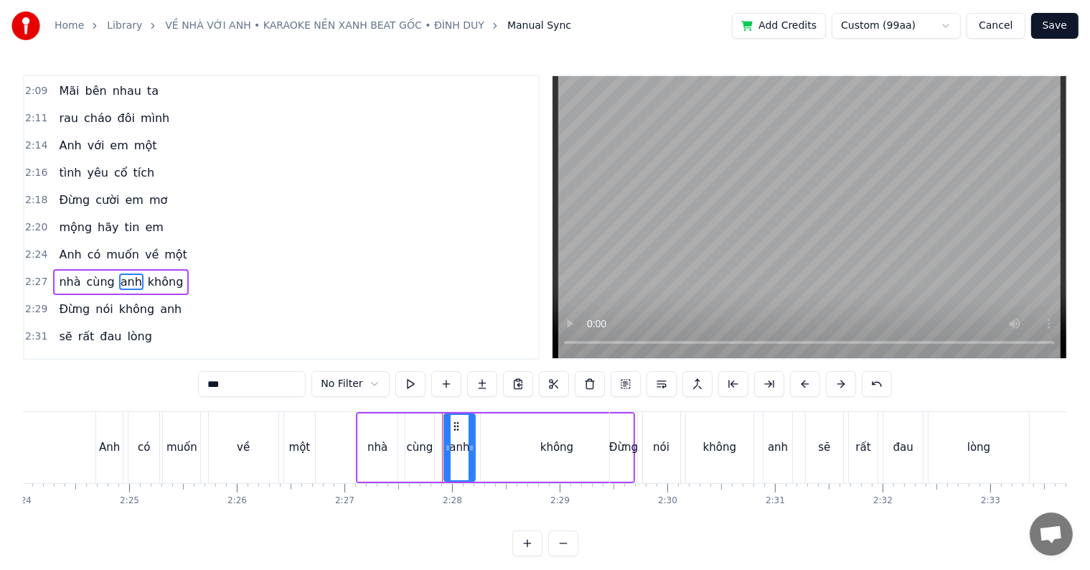
scroll to position [1033, 0]
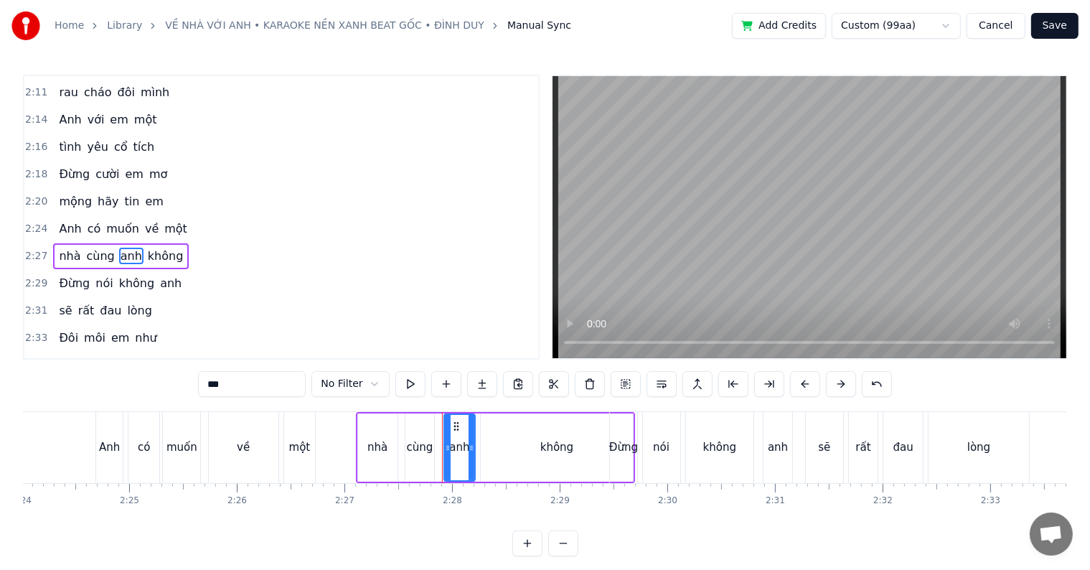
drag, startPoint x: 242, startPoint y: 382, endPoint x: 186, endPoint y: 382, distance: 55.2
click at [189, 382] on div "0:29 Người đã yêu em 0:31 xin hãy tin em nhé 0:34 Dẫu xa nhau e 0:36 vẫn giữ câ…" at bounding box center [545, 315] width 1044 height 481
click at [159, 275] on span "anh" at bounding box center [171, 283] width 24 height 16
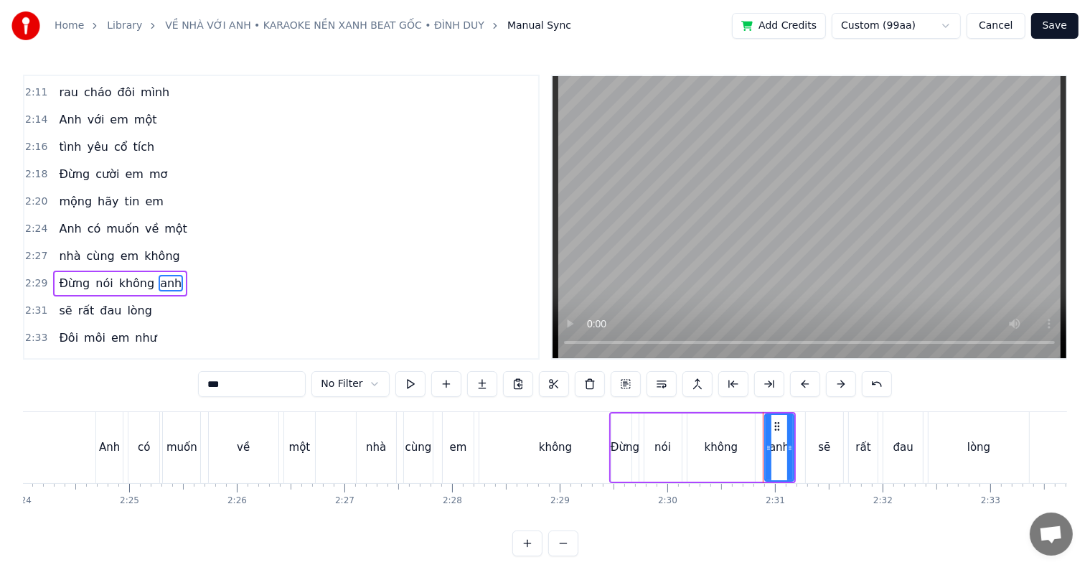
scroll to position [1059, 0]
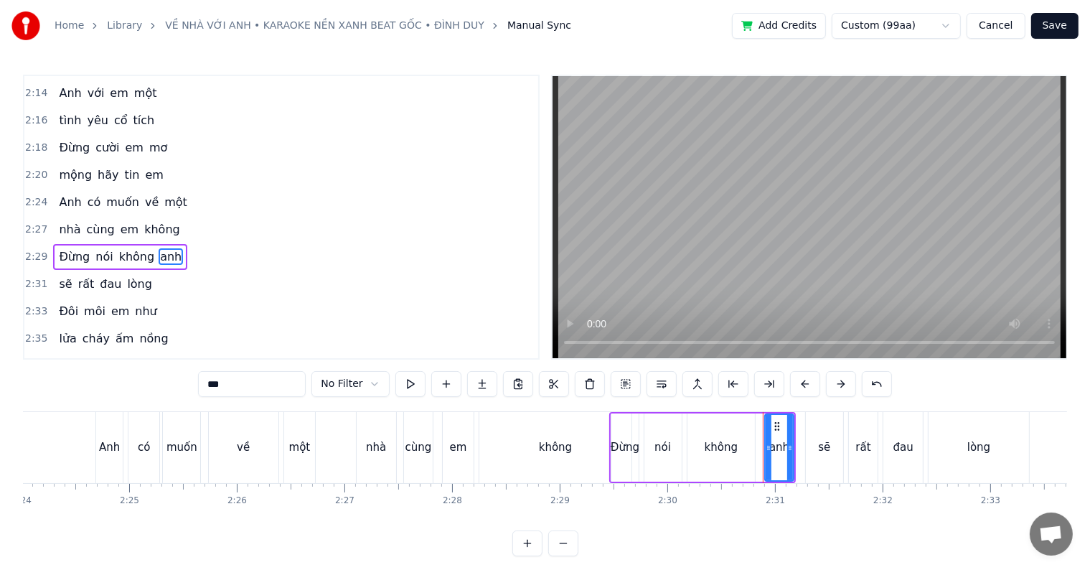
drag, startPoint x: 235, startPoint y: 386, endPoint x: 189, endPoint y: 386, distance: 45.9
click at [189, 386] on div "0:29 Người đã yêu em 0:31 xin hãy tin em nhé 0:34 Dẫu xa nhau e 0:36 vẫn giữ câ…" at bounding box center [545, 315] width 1044 height 481
click at [110, 303] on span "em" at bounding box center [120, 311] width 21 height 16
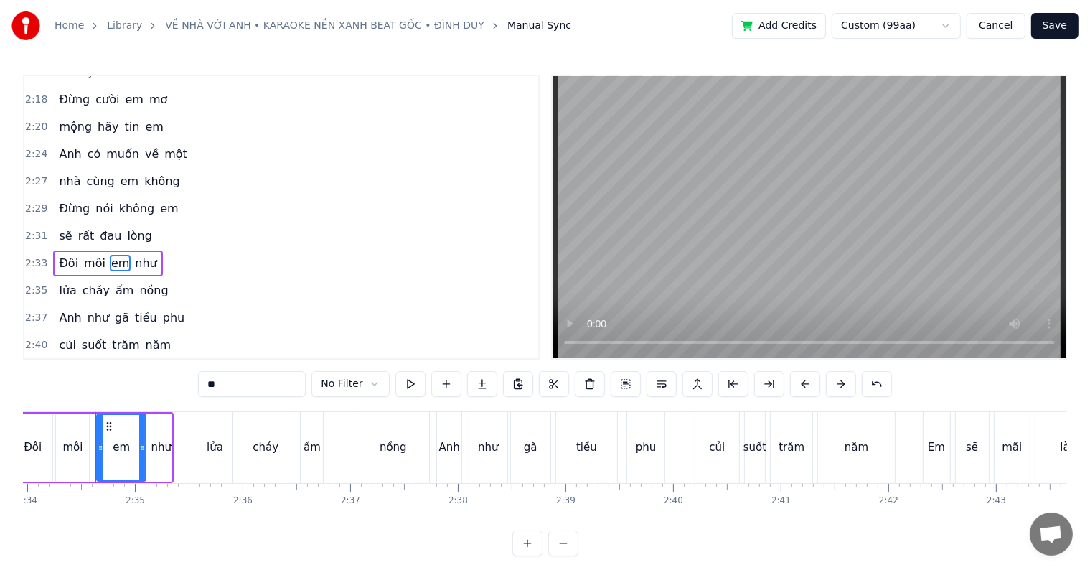
scroll to position [1132, 0]
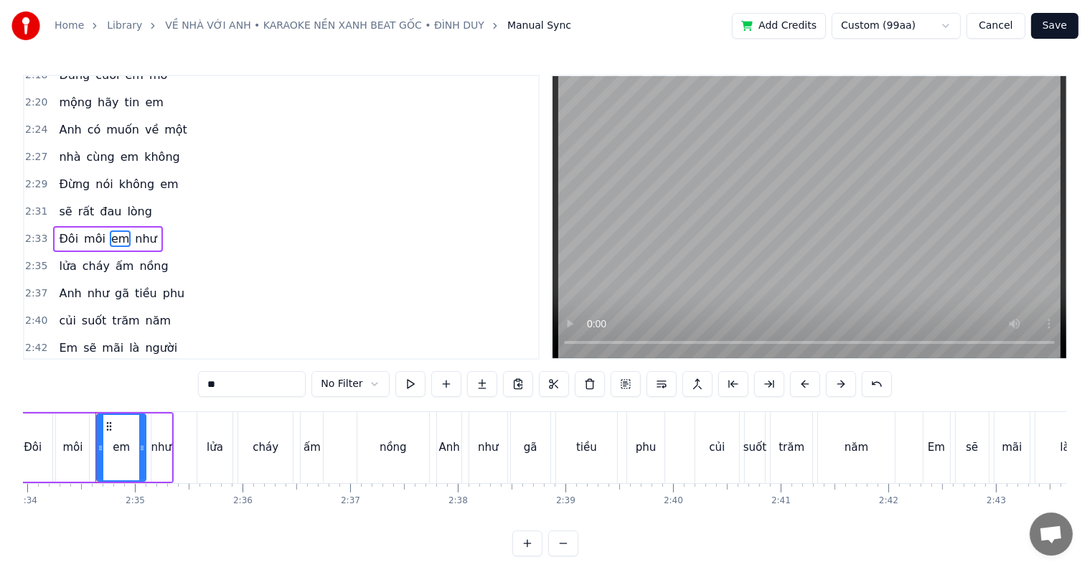
click at [61, 339] on span "Em" at bounding box center [68, 347] width 22 height 16
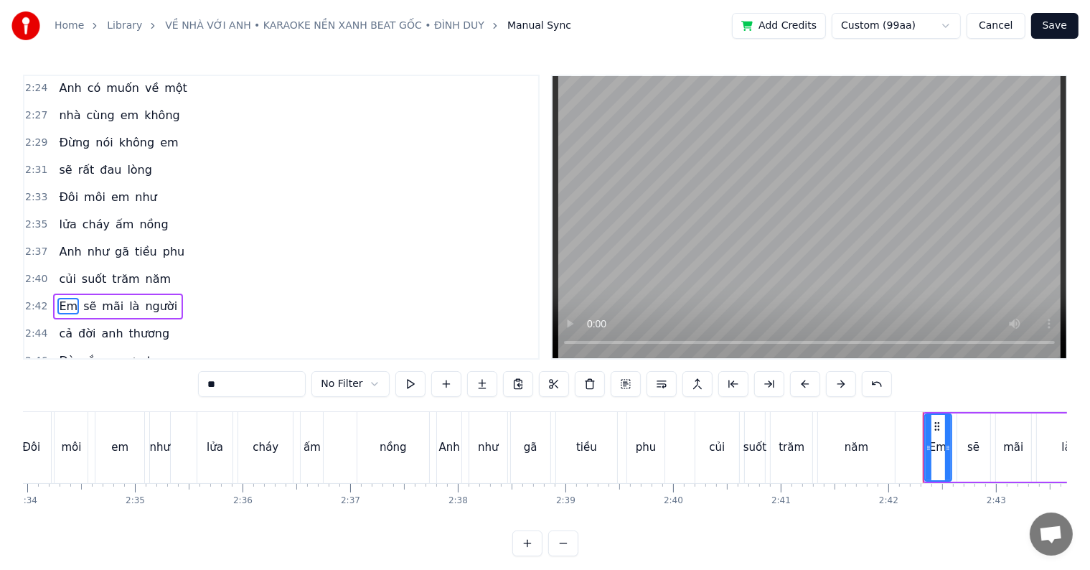
scroll to position [1218, 0]
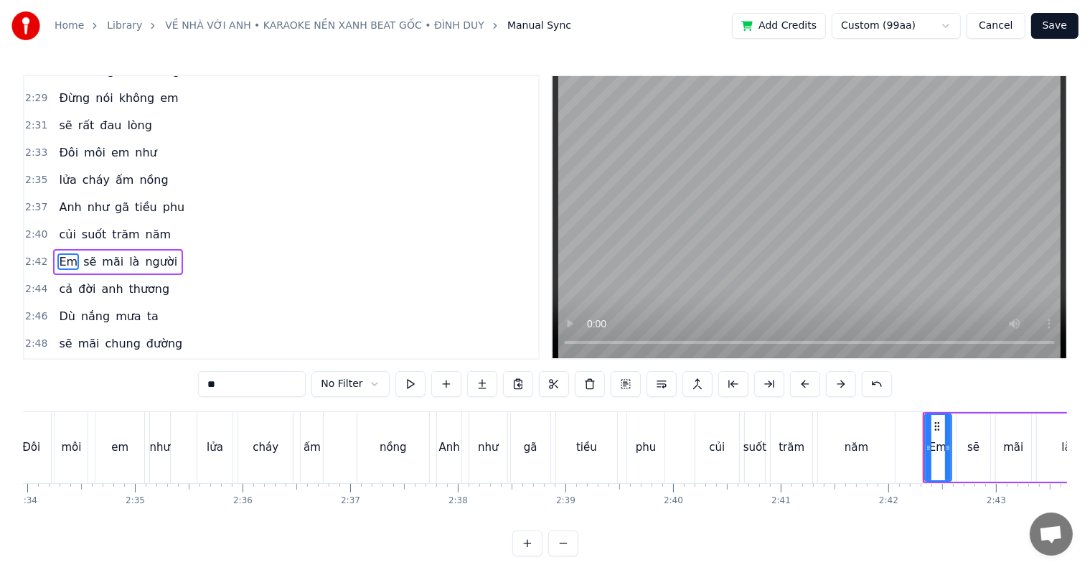
drag, startPoint x: 227, startPoint y: 379, endPoint x: 193, endPoint y: 385, distance: 35.0
click at [193, 385] on div "0:29 Người đã yêu em 0:31 xin hãy tin em nhé 0:34 Dẫu xa nhau e 0:36 vẫn giữ câ…" at bounding box center [545, 315] width 1044 height 481
click at [100, 280] on span "anh" at bounding box center [112, 288] width 24 height 16
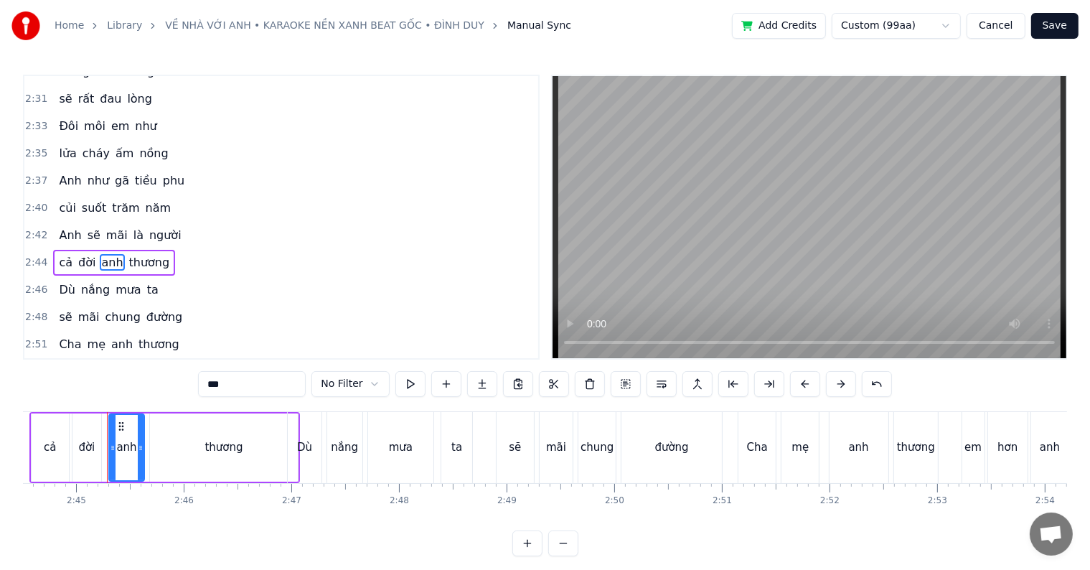
scroll to position [0, 17711]
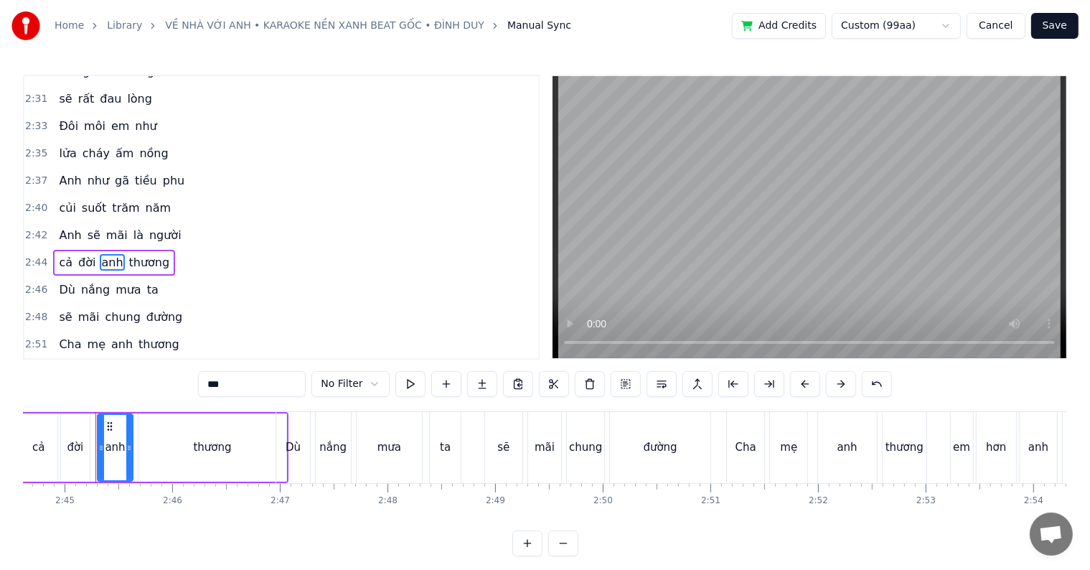
drag, startPoint x: 236, startPoint y: 384, endPoint x: 194, endPoint y: 384, distance: 41.6
click at [194, 384] on div "0:29 Người đã yêu em 0:31 xin hãy tin em nhé 0:34 Dẫu xa nhau e 0:36 vẫn giữ câ…" at bounding box center [545, 315] width 1044 height 481
click at [94, 336] on span "mẹ" at bounding box center [96, 344] width 21 height 16
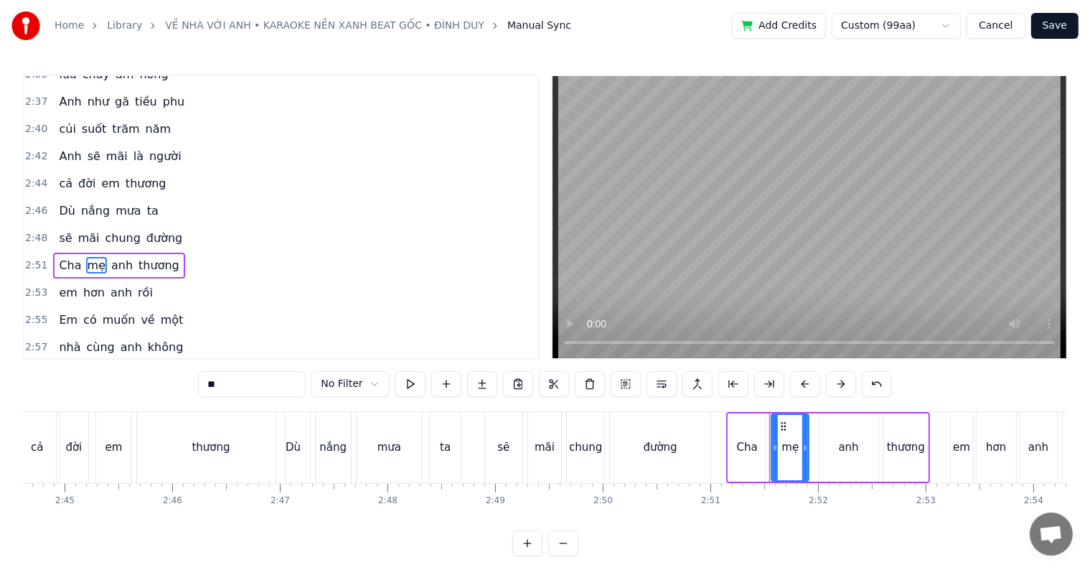
click at [119, 339] on span "anh" at bounding box center [131, 347] width 24 height 16
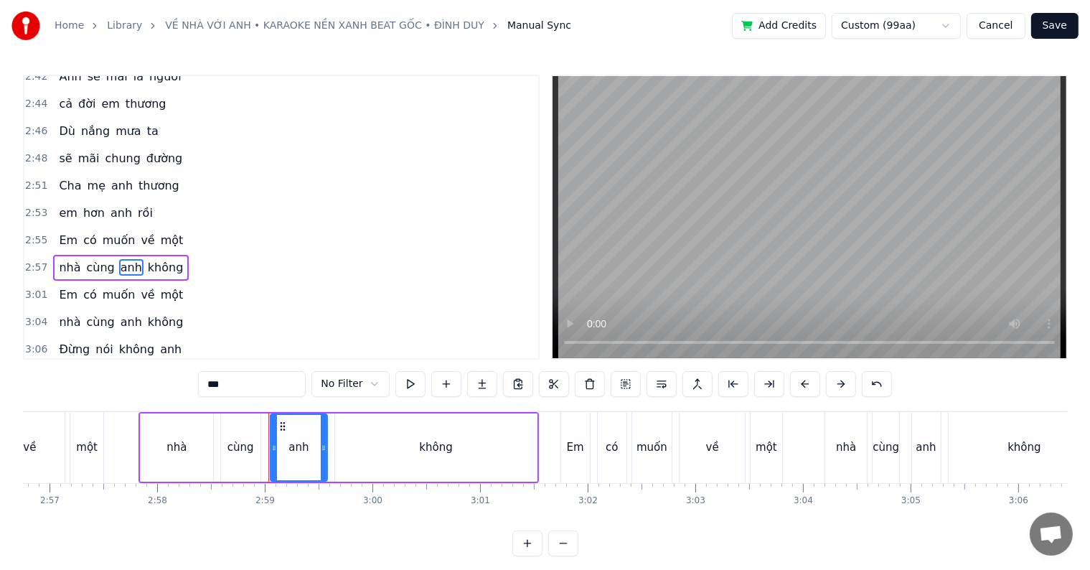
scroll to position [0, 19190]
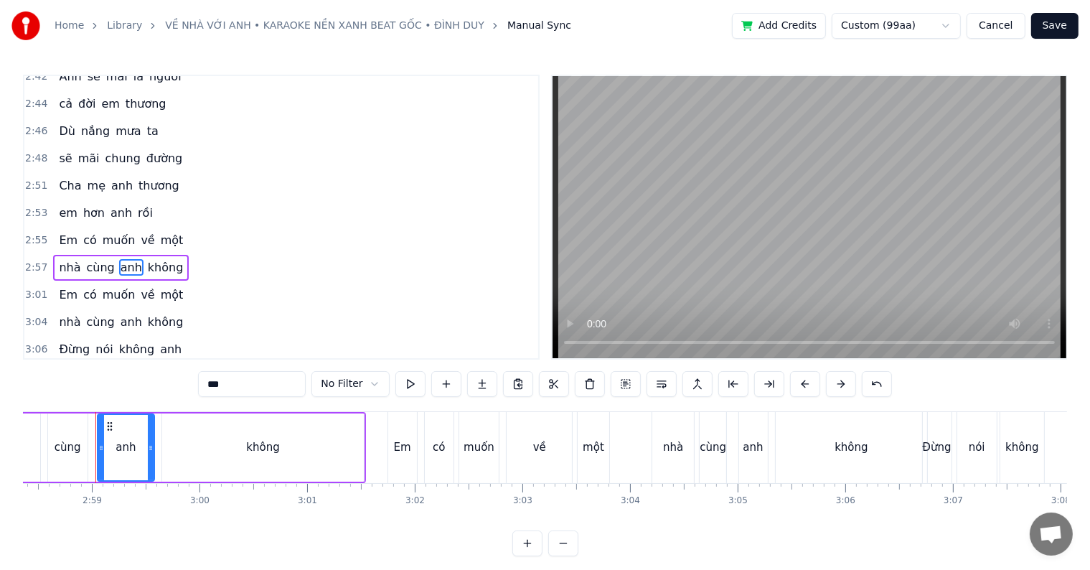
click at [110, 177] on span "anh" at bounding box center [122, 185] width 24 height 16
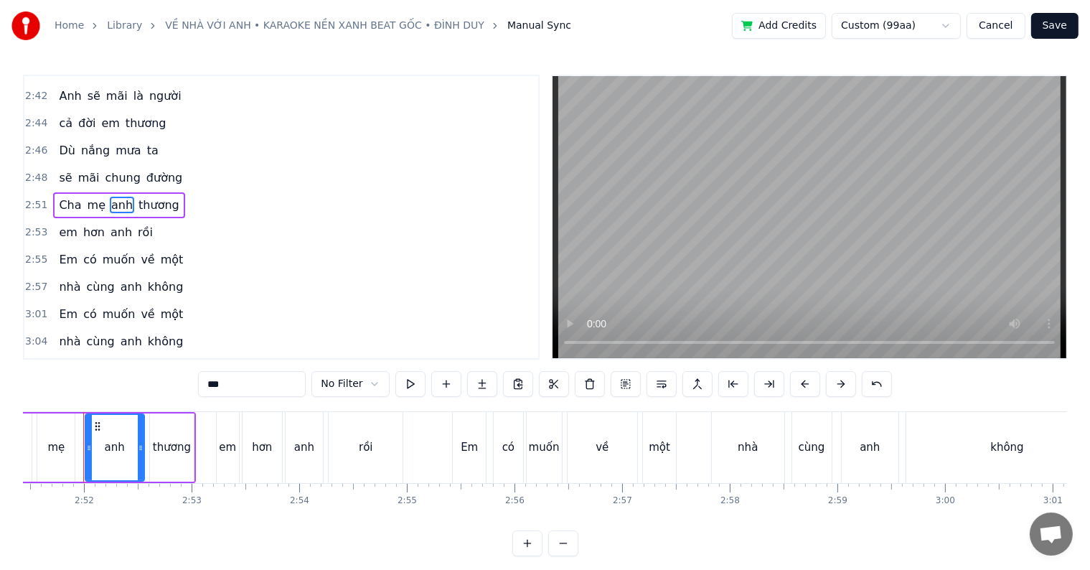
scroll to position [0, 18433]
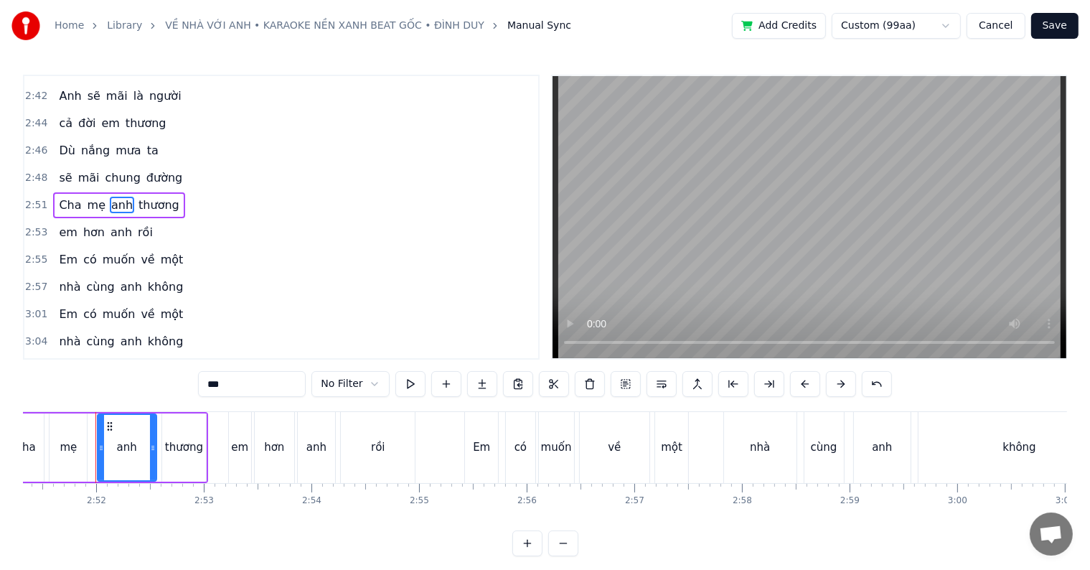
click at [113, 224] on span "anh" at bounding box center [121, 232] width 24 height 16
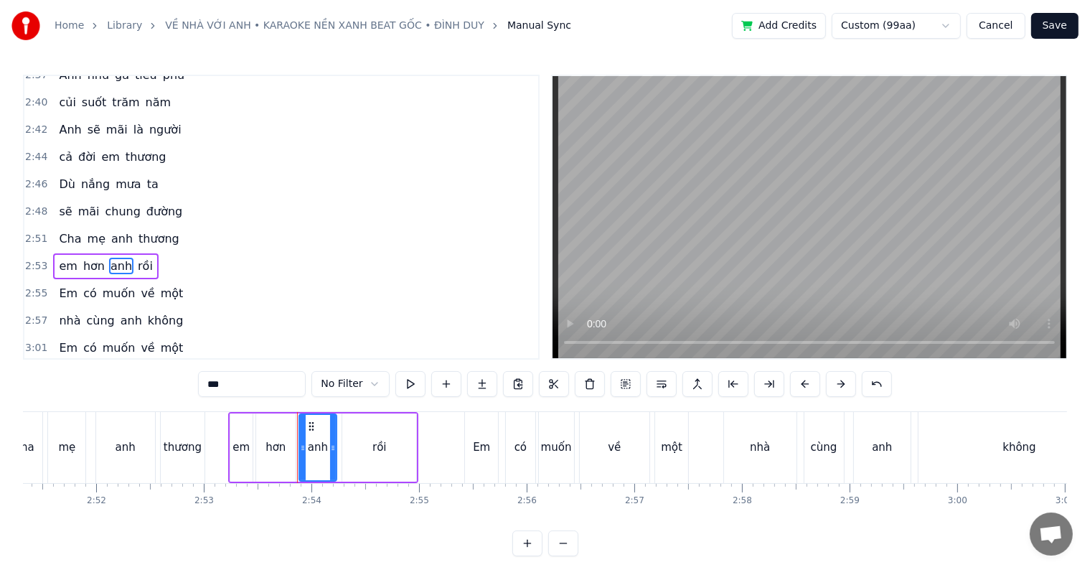
click at [60, 258] on span "em" at bounding box center [67, 266] width 21 height 16
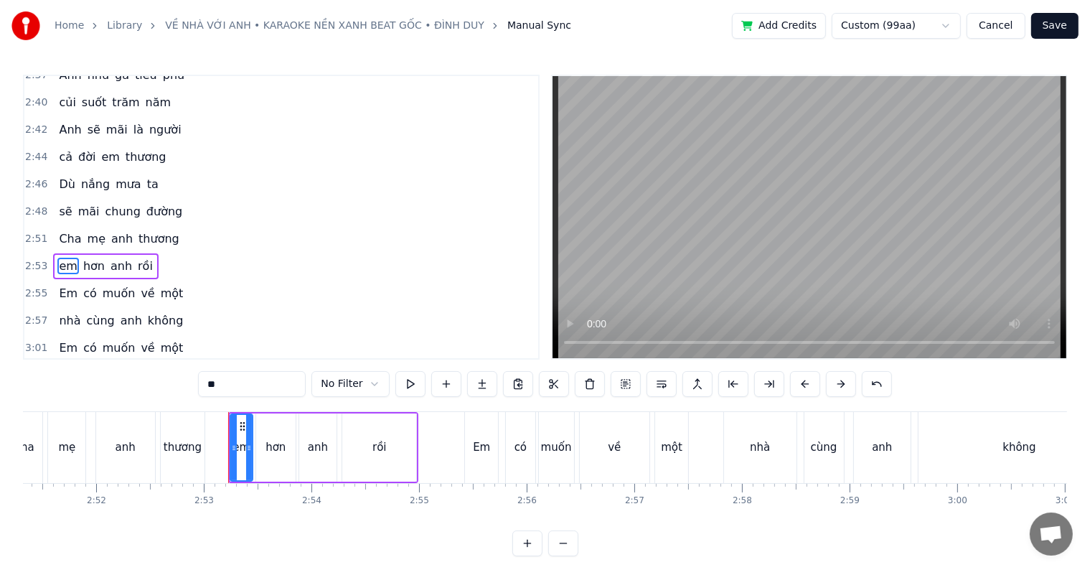
click at [109, 258] on span "anh" at bounding box center [121, 266] width 24 height 16
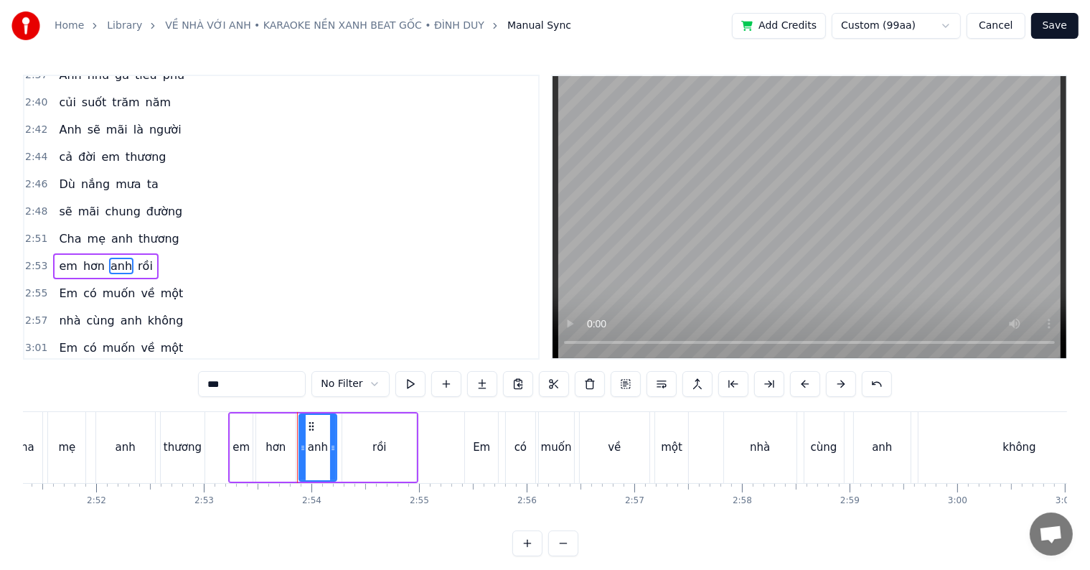
click at [57, 258] on span "em" at bounding box center [67, 266] width 21 height 16
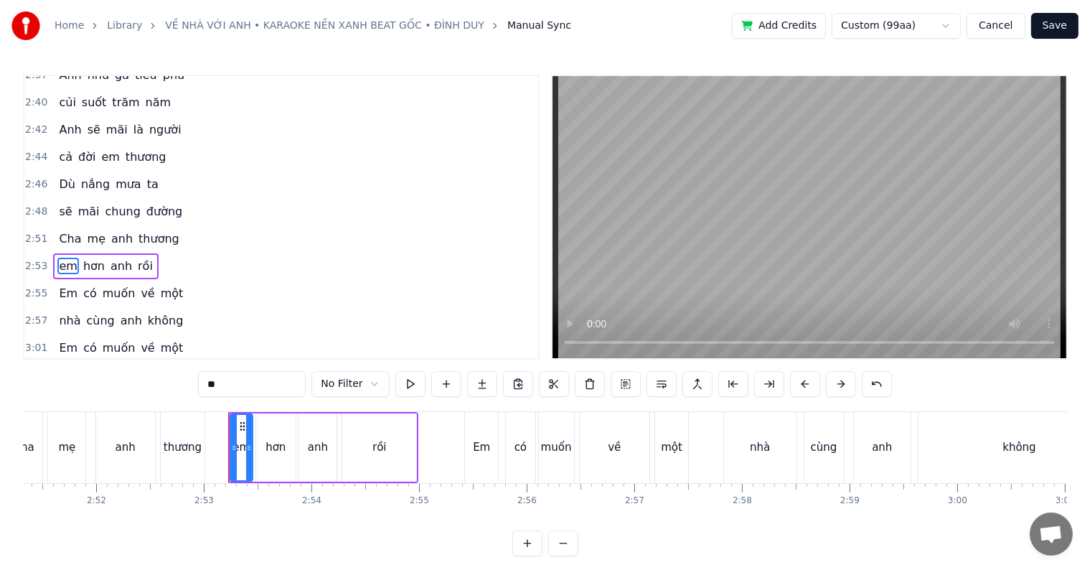
drag, startPoint x: 236, startPoint y: 384, endPoint x: 189, endPoint y: 384, distance: 46.6
click at [189, 384] on div "0:29 Người đã yêu em 0:31 xin hãy tin em nhé 0:34 Dẫu xa nhau e 0:36 vẫn giữ câ…" at bounding box center [545, 315] width 1044 height 481
click at [113, 258] on span "anh" at bounding box center [125, 266] width 24 height 16
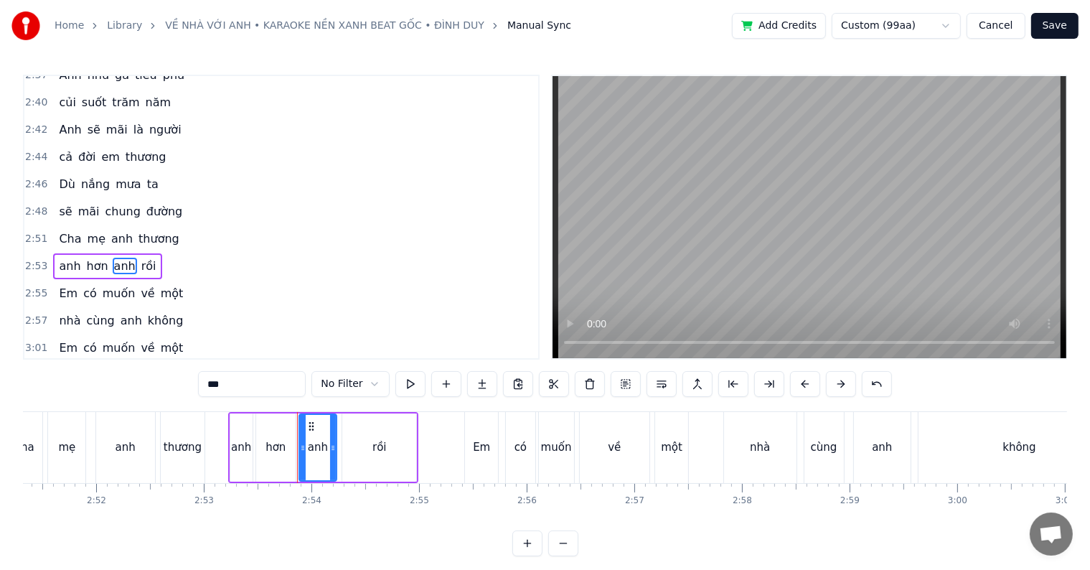
drag, startPoint x: 231, startPoint y: 384, endPoint x: 185, endPoint y: 384, distance: 45.9
click at [185, 384] on div "0:29 Người đã yêu em 0:31 xin hãy tin em nhé 0:34 Dẫu xa nhau e 0:36 vẫn giữ câ…" at bounding box center [545, 315] width 1044 height 481
click at [63, 285] on span "Em" at bounding box center [68, 293] width 22 height 16
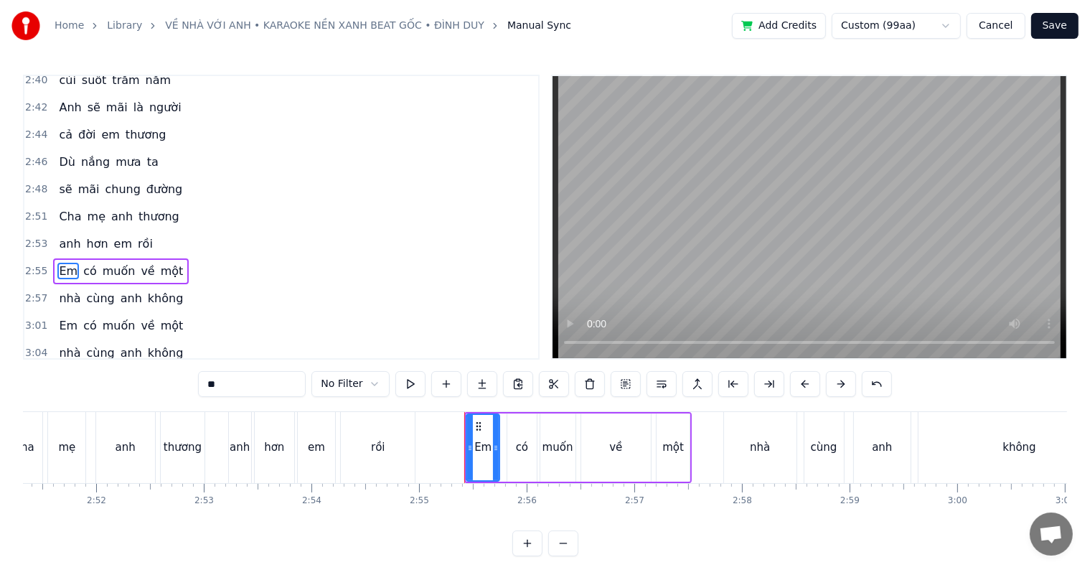
scroll to position [1376, 0]
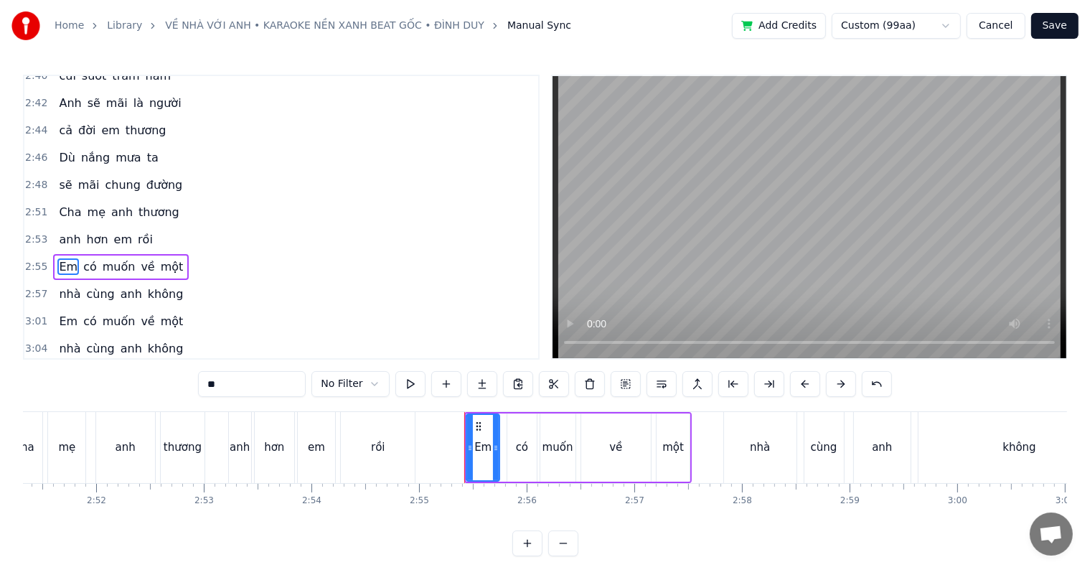
drag, startPoint x: 237, startPoint y: 391, endPoint x: 180, endPoint y: 382, distance: 58.0
click at [180, 382] on div "0:29 Người đã yêu em 0:31 xin hãy tin em nhé 0:34 Dẫu xa nhau e 0:36 vẫn giữ câ…" at bounding box center [545, 315] width 1044 height 481
click at [119, 285] on span "anh" at bounding box center [131, 293] width 24 height 16
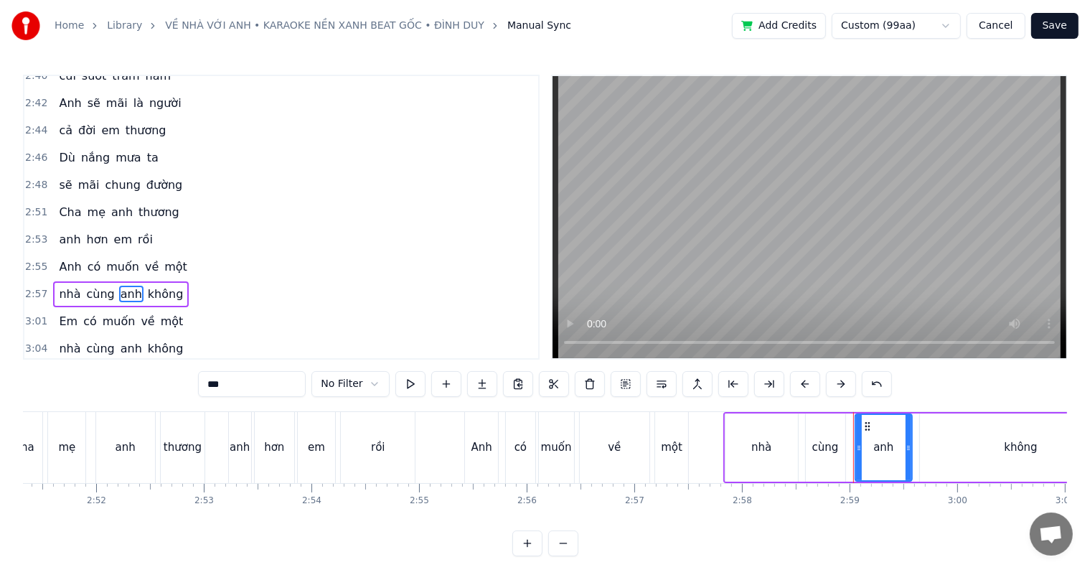
scroll to position [1403, 0]
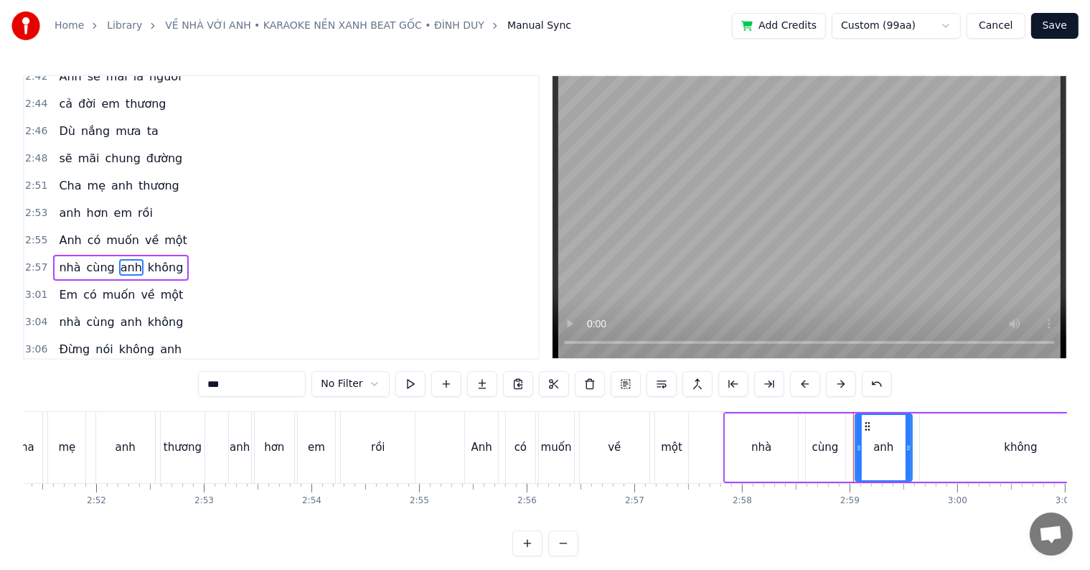
drag, startPoint x: 235, startPoint y: 382, endPoint x: 183, endPoint y: 379, distance: 52.4
click at [183, 379] on div "0:29 Người đã yêu em 0:31 xin hãy tin em nhé 0:34 Dẫu xa nhau e 0:36 vẫn giữ câ…" at bounding box center [545, 315] width 1044 height 481
click at [60, 286] on span "Em" at bounding box center [68, 294] width 22 height 16
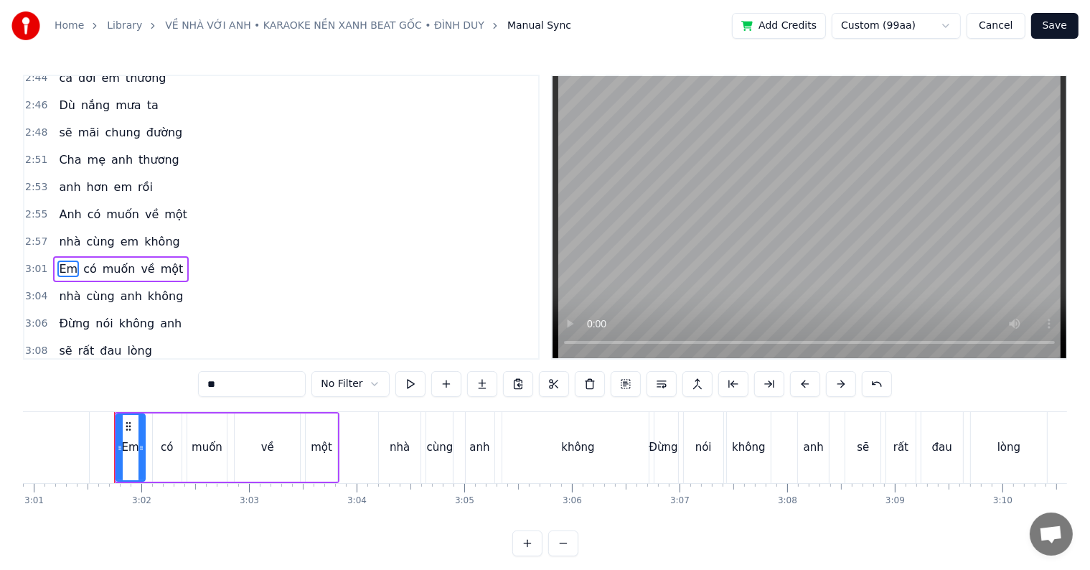
scroll to position [0, 19481]
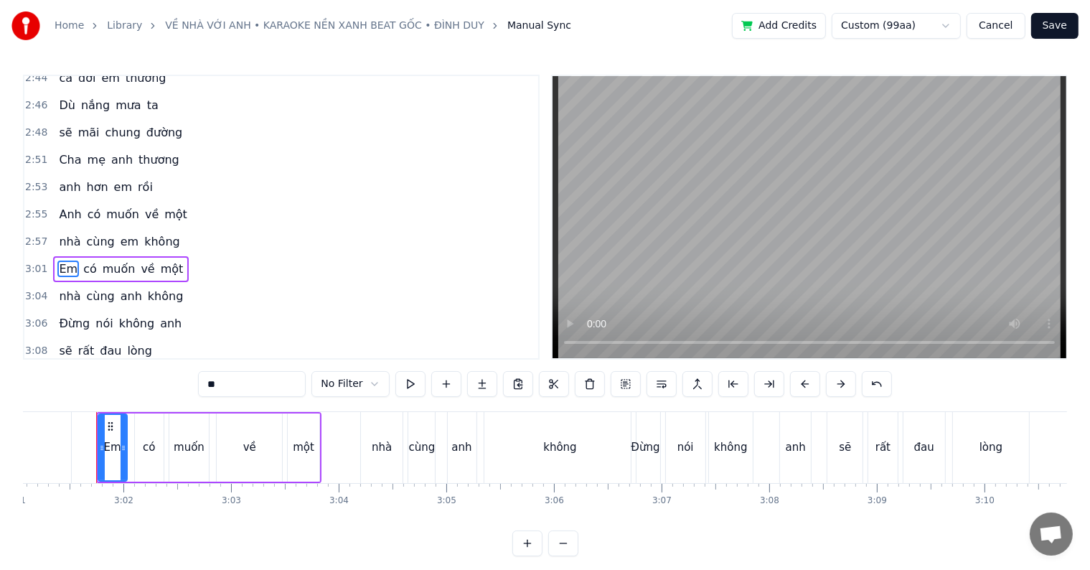
drag, startPoint x: 217, startPoint y: 381, endPoint x: 179, endPoint y: 381, distance: 38.0
click at [179, 381] on div "0:29 Người đã yêu em 0:31 xin hãy tin em nhé 0:34 Dẫu xa nhau e 0:36 vẫn giữ câ…" at bounding box center [545, 315] width 1044 height 481
click at [119, 288] on span "anh" at bounding box center [131, 296] width 24 height 16
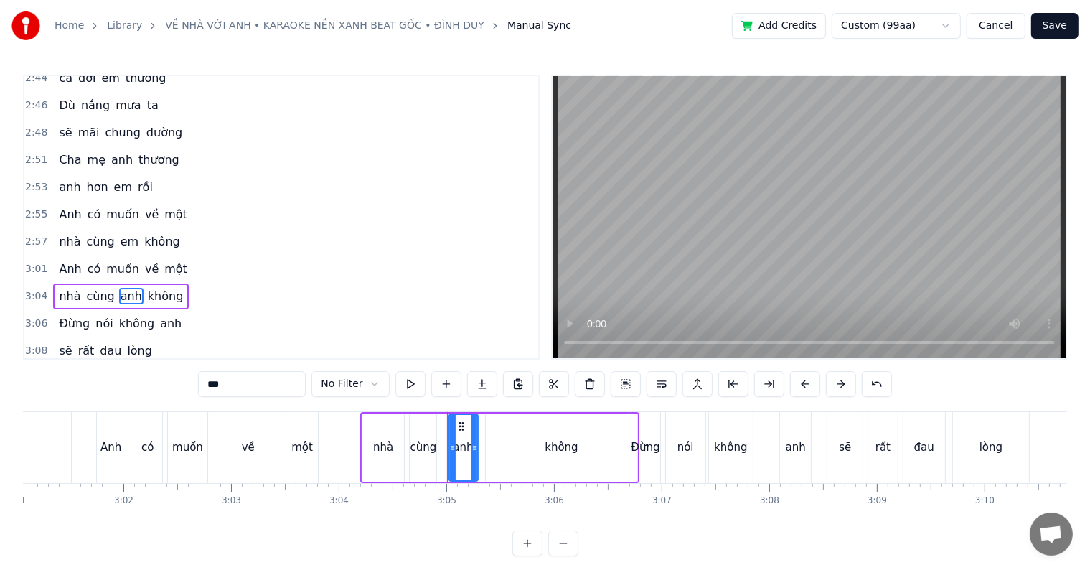
scroll to position [1455, 0]
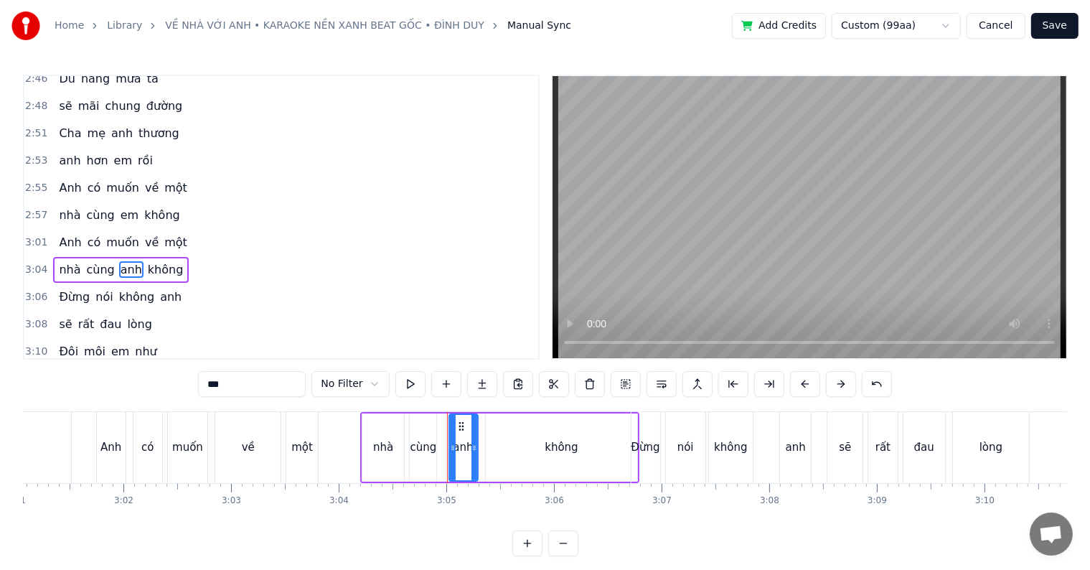
drag, startPoint x: 226, startPoint y: 386, endPoint x: 173, endPoint y: 385, distance: 53.1
click at [173, 385] on div "0:29 Người đã yêu em 0:31 xin hãy tin em nhé 0:34 Dẫu xa nhau e 0:36 vẫn giữ câ…" at bounding box center [545, 315] width 1044 height 481
click at [159, 288] on span "anh" at bounding box center [171, 296] width 24 height 16
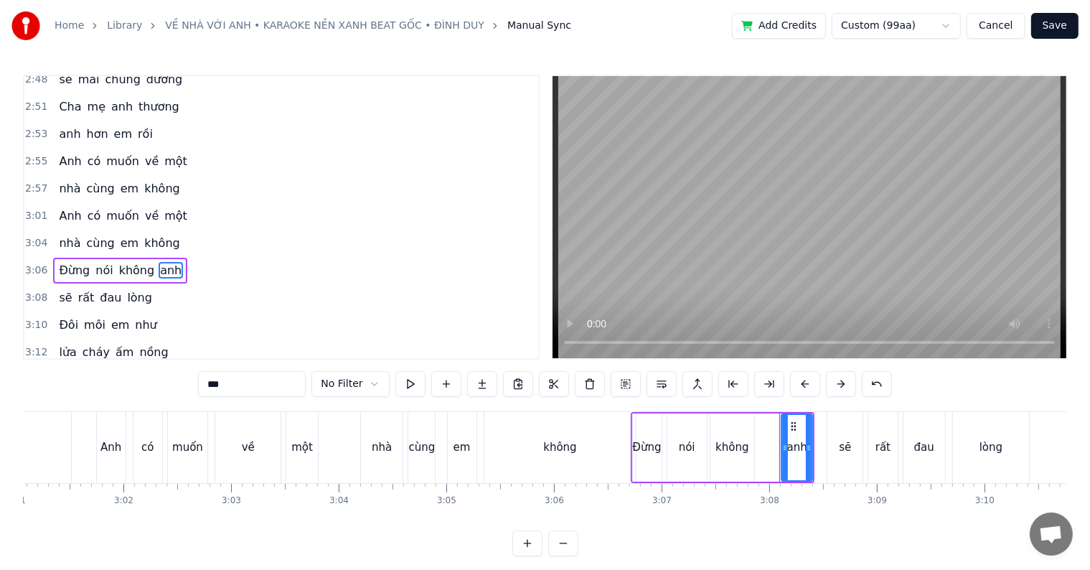
drag, startPoint x: 240, startPoint y: 386, endPoint x: 178, endPoint y: 386, distance: 62.4
click at [178, 386] on div "0:29 Người đã yêu em 0:31 xin hãy tin em nhé 0:34 Dẫu xa nhau e 0:36 vẫn giữ câ…" at bounding box center [545, 315] width 1044 height 481
click at [111, 316] on span "em" at bounding box center [120, 324] width 21 height 16
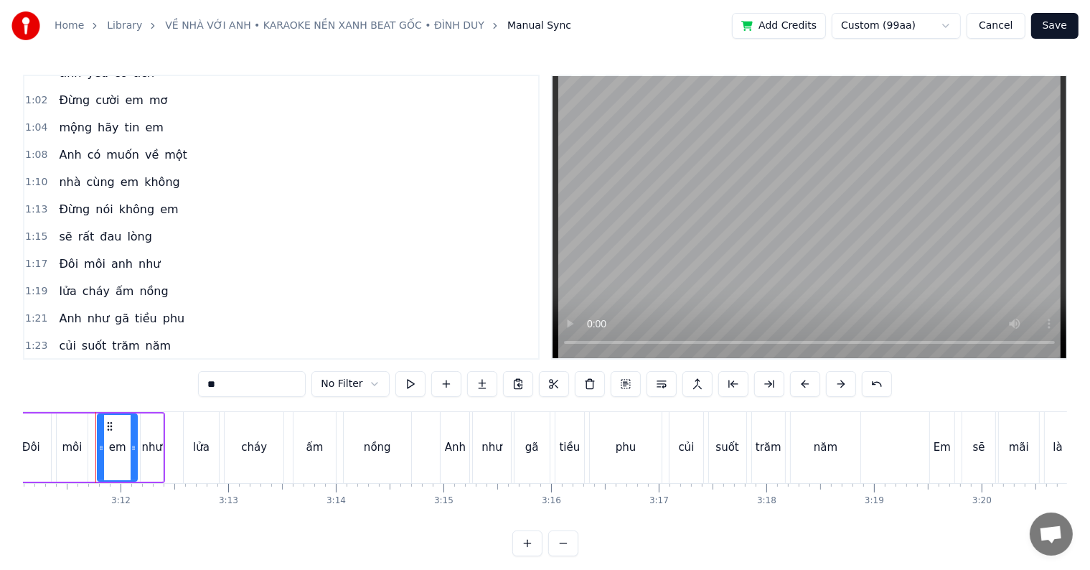
scroll to position [375, 0]
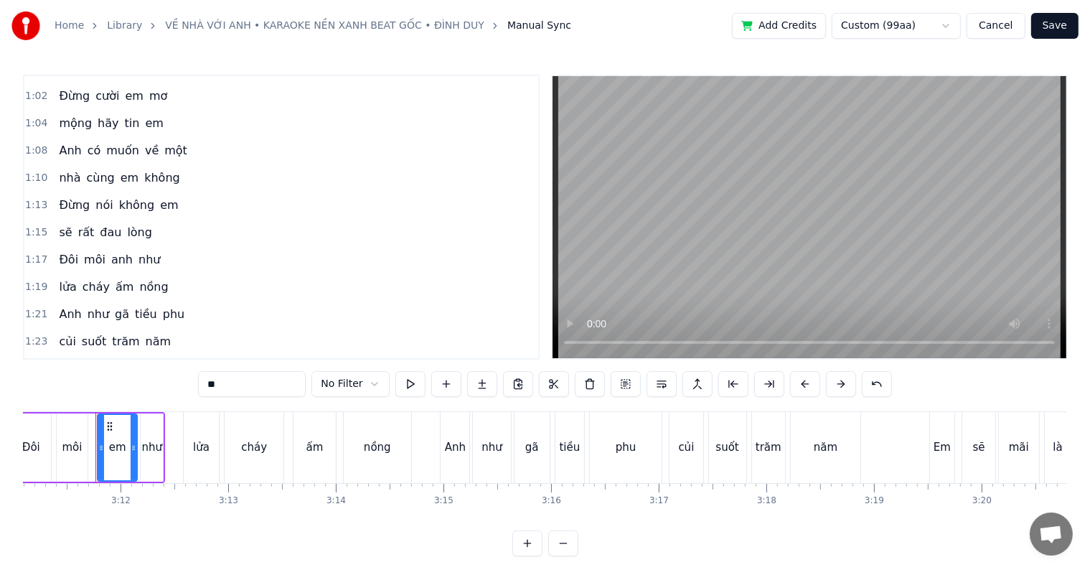
click at [113, 251] on span "anh" at bounding box center [122, 259] width 24 height 16
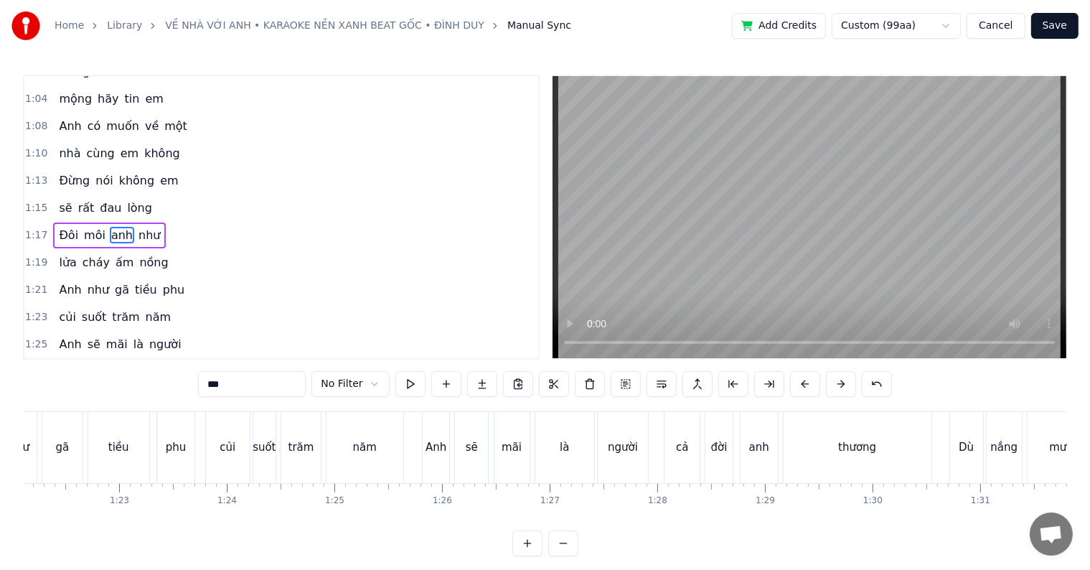
scroll to position [0, 8335]
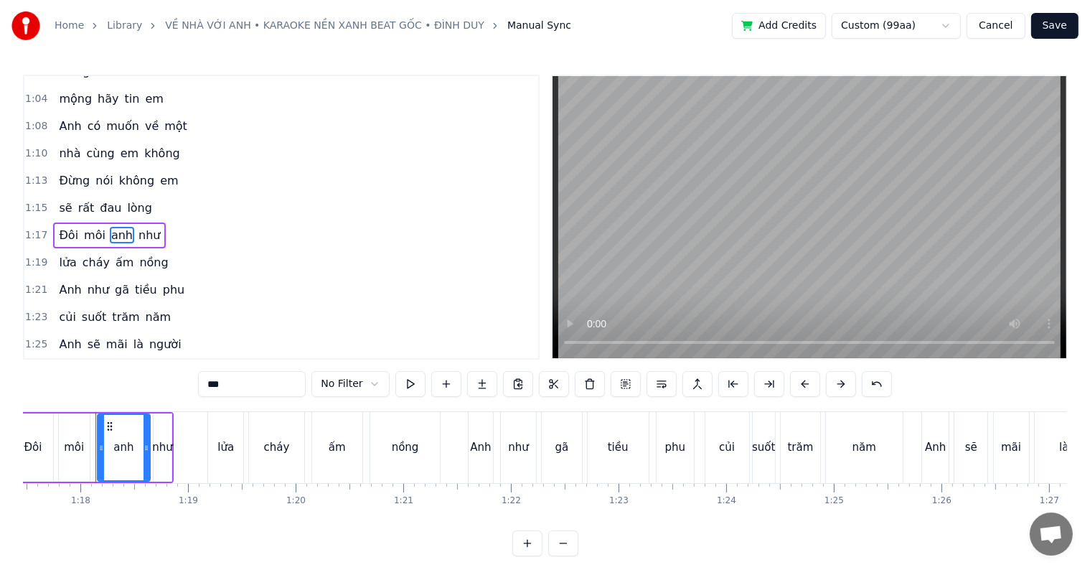
drag, startPoint x: 238, startPoint y: 380, endPoint x: 199, endPoint y: 381, distance: 38.7
click at [199, 381] on div "0:29 Người đã yêu em 0:31 xin hãy tin em nhé 0:34 Dẫu xa nhau e 0:36 vẫn giữ câ…" at bounding box center [545, 315] width 1044 height 481
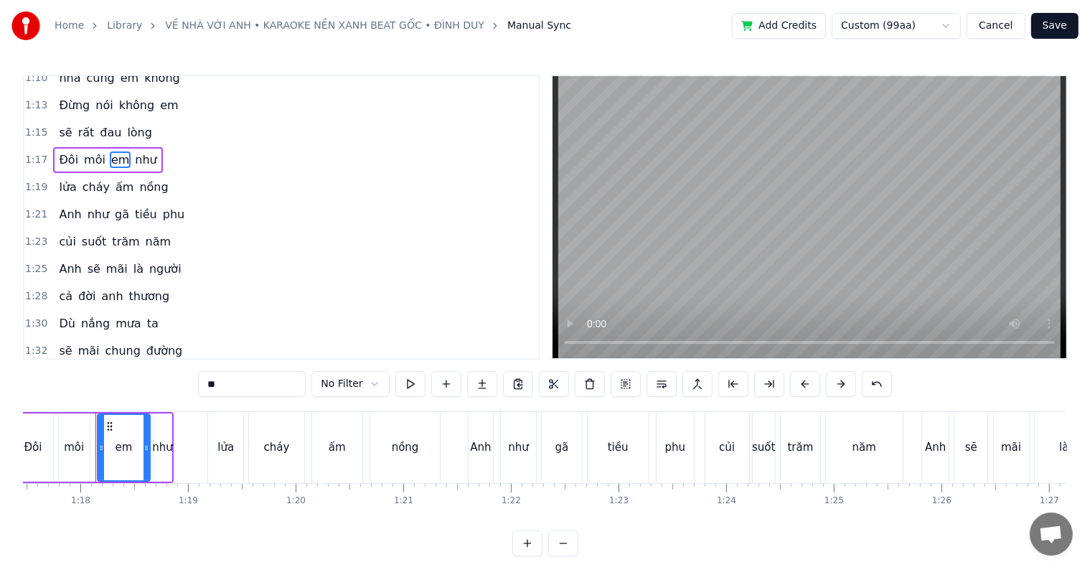
scroll to position [493, 0]
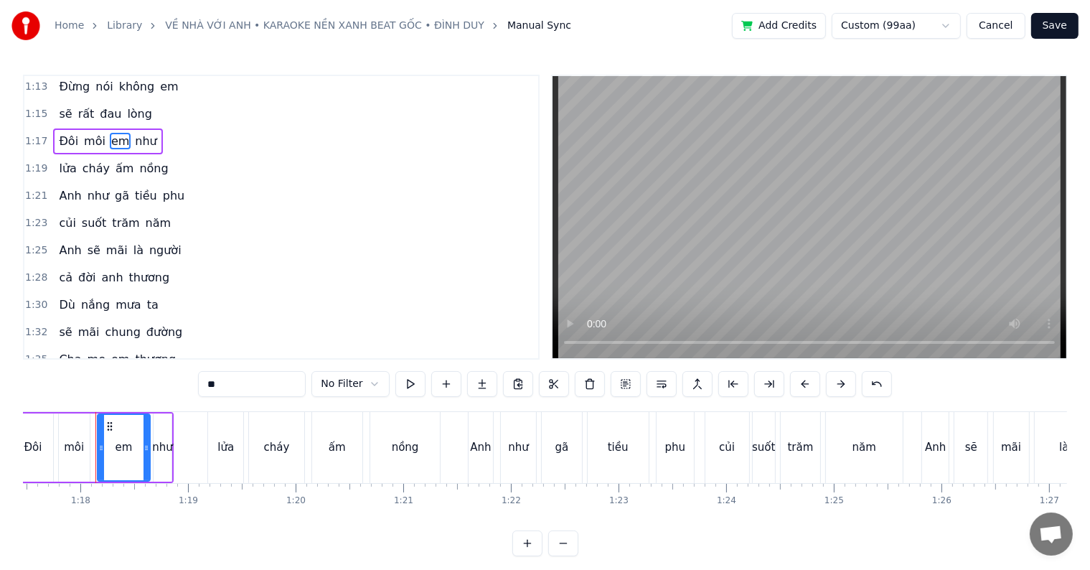
click at [103, 269] on span "anh" at bounding box center [112, 277] width 24 height 16
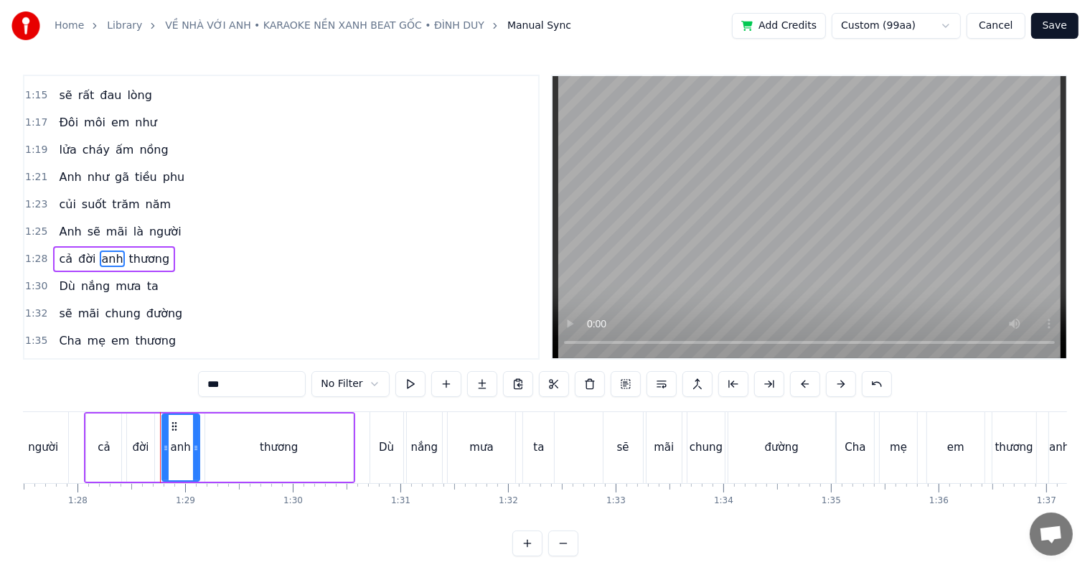
scroll to position [0, 9478]
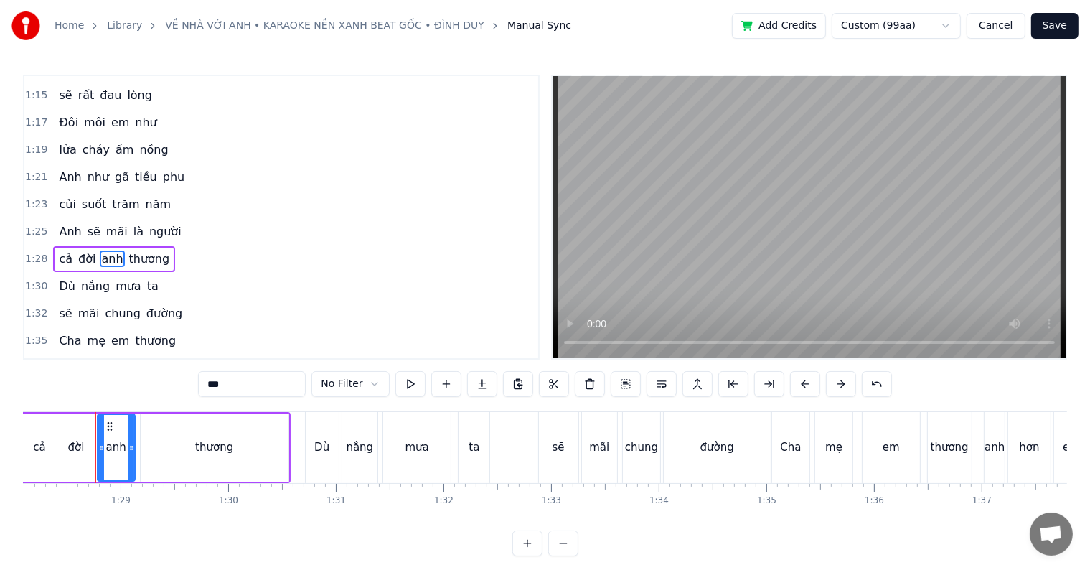
drag, startPoint x: 233, startPoint y: 384, endPoint x: 181, endPoint y: 384, distance: 52.4
click at [181, 384] on div "0:29 Người đã yêu em 0:31 xin hãy tin em nhé 0:34 Dẫu xa nhau e 0:36 vẫn giữ câ…" at bounding box center [545, 315] width 1044 height 481
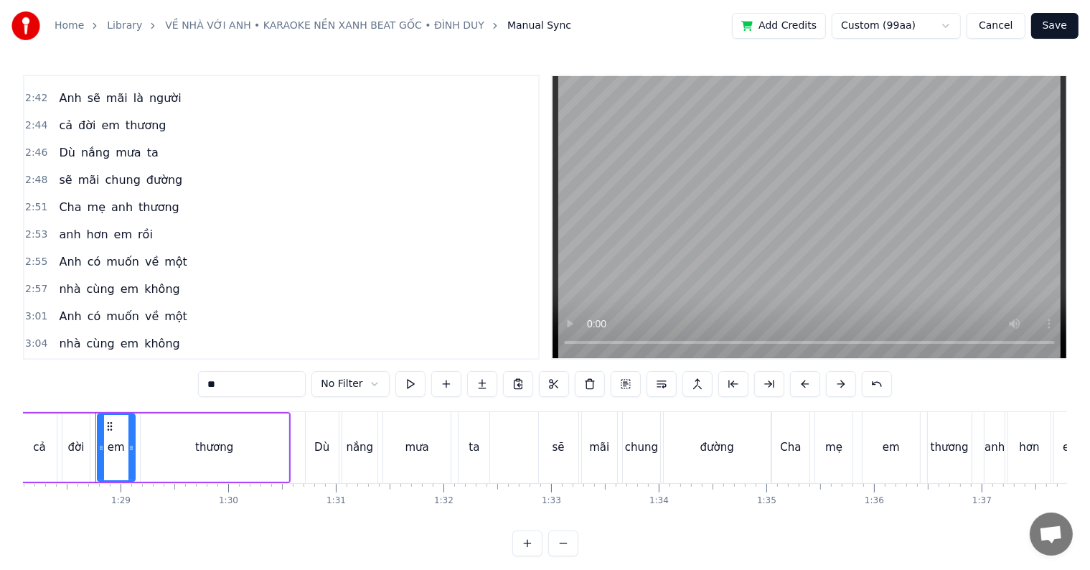
scroll to position [1383, 0]
click at [110, 197] on span "anh" at bounding box center [122, 205] width 24 height 16
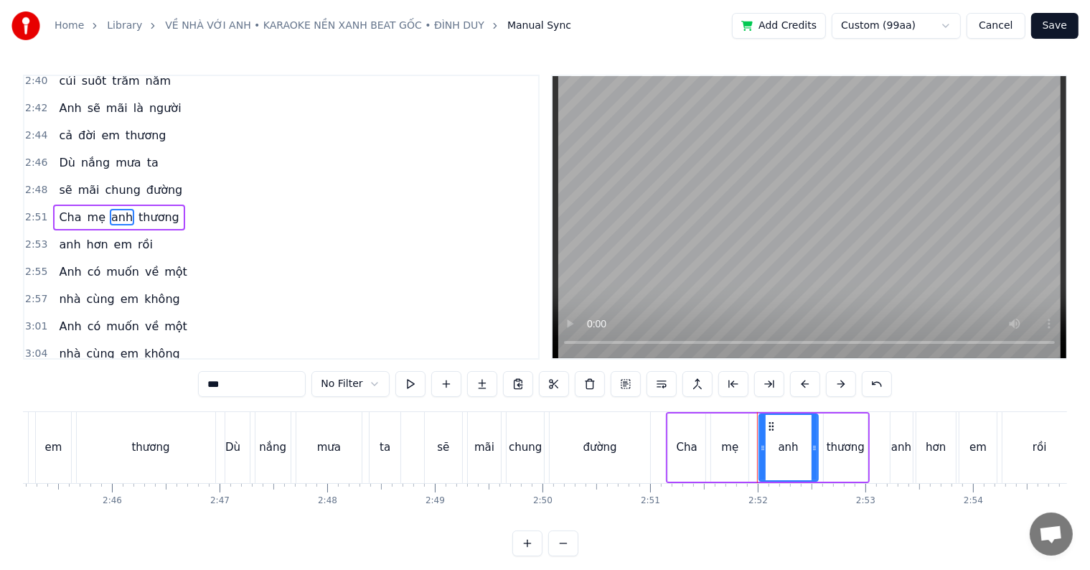
scroll to position [0, 18433]
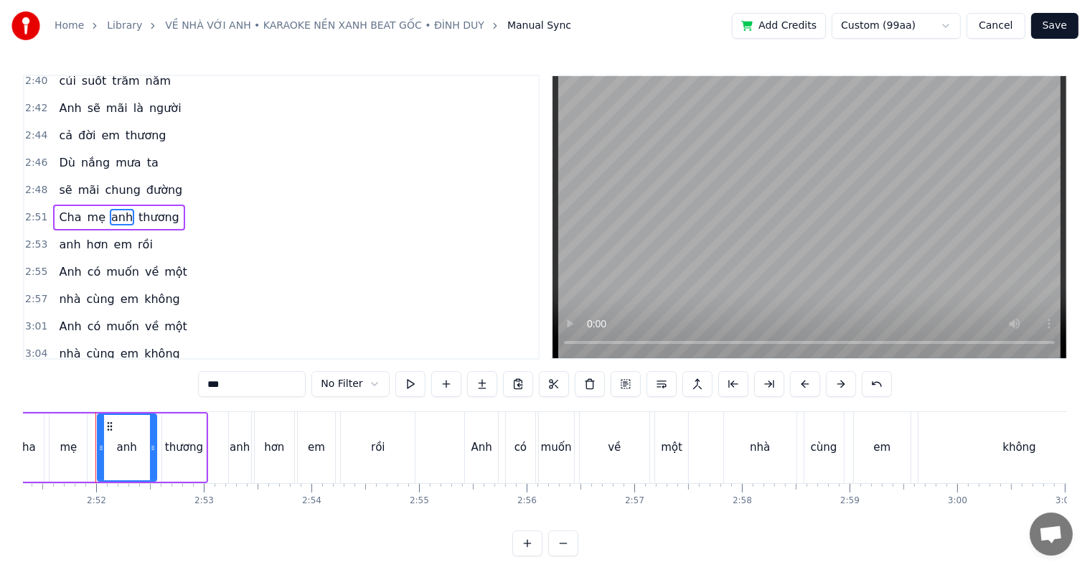
drag, startPoint x: 230, startPoint y: 388, endPoint x: 184, endPoint y: 384, distance: 46.0
click at [184, 384] on div "0:29 Người đã yêu em 0:31 xin hãy tin em nhé 0:34 Dẫu xa nhau e 0:36 vẫn giữ câ…" at bounding box center [545, 315] width 1044 height 481
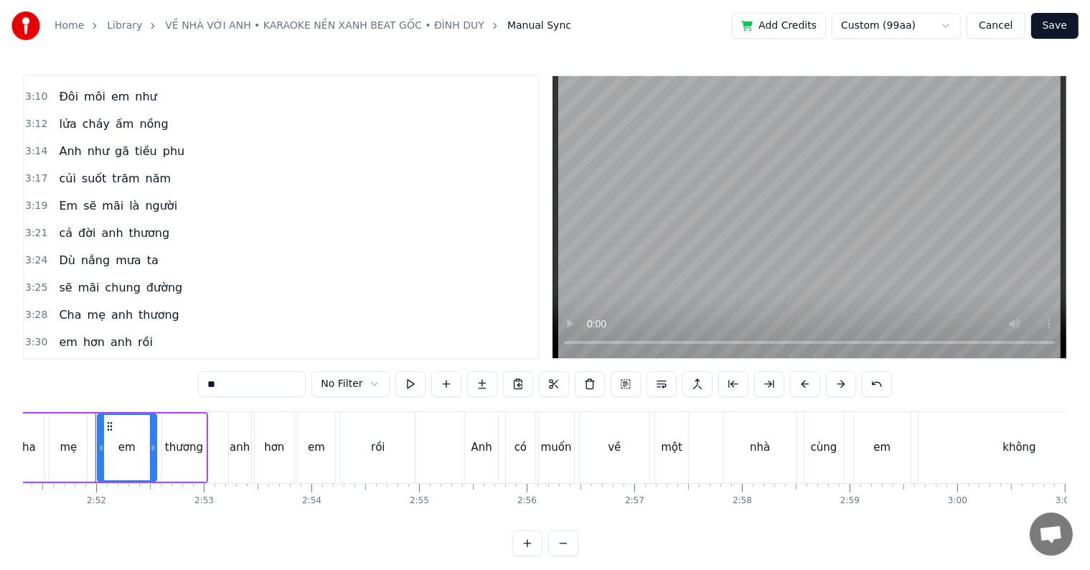
scroll to position [1710, 0]
click at [59, 197] on span "Em" at bounding box center [68, 205] width 22 height 16
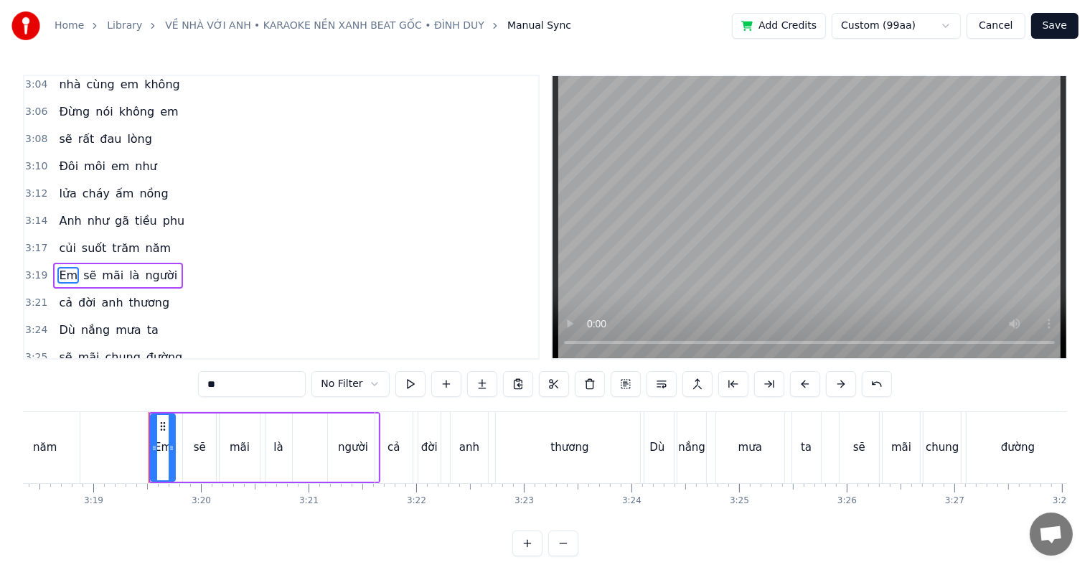
scroll to position [0, 21394]
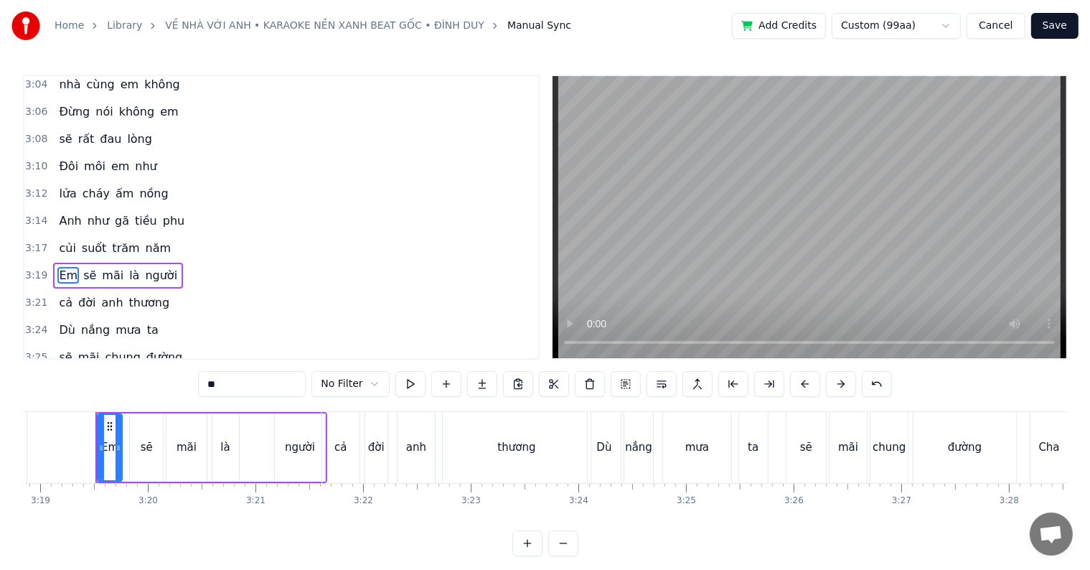
drag, startPoint x: 229, startPoint y: 388, endPoint x: 195, endPoint y: 382, distance: 34.3
click at [195, 382] on div "0:29 Người đã yêu em 0:31 xin hãy tin em nhé 0:34 Dẫu xa nhau e 0:36 vẫn giữ câ…" at bounding box center [545, 315] width 1044 height 481
click at [103, 294] on span "anh" at bounding box center [112, 302] width 24 height 16
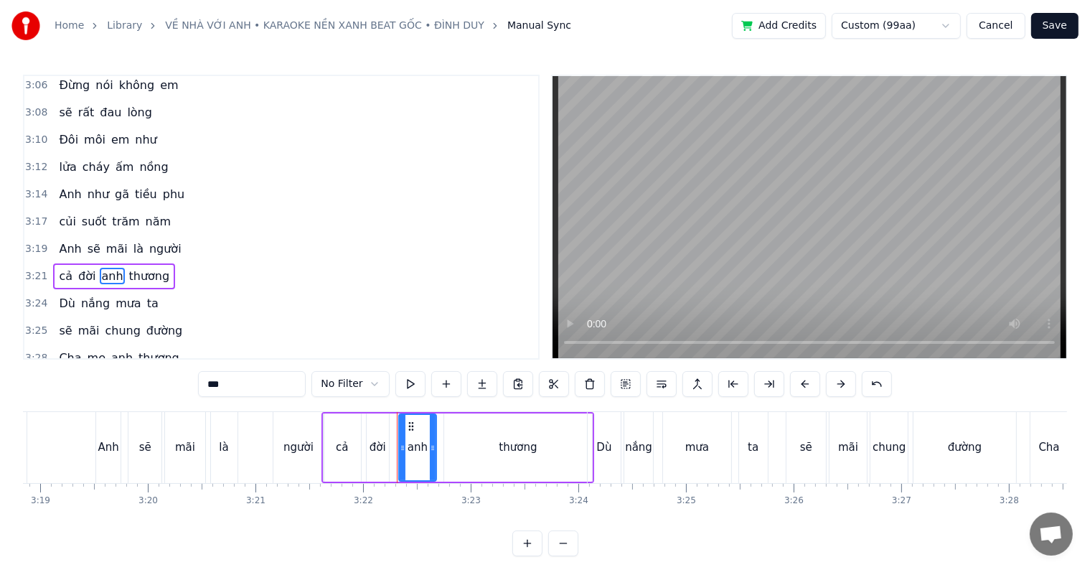
drag, startPoint x: 236, startPoint y: 378, endPoint x: 186, endPoint y: 382, distance: 50.4
click at [186, 382] on div "0:29 Người đã yêu em 0:31 xin hãy tin em nhé 0:34 Dẫu xa nhau e 0:36 vẫn giữ câ…" at bounding box center [545, 315] width 1044 height 481
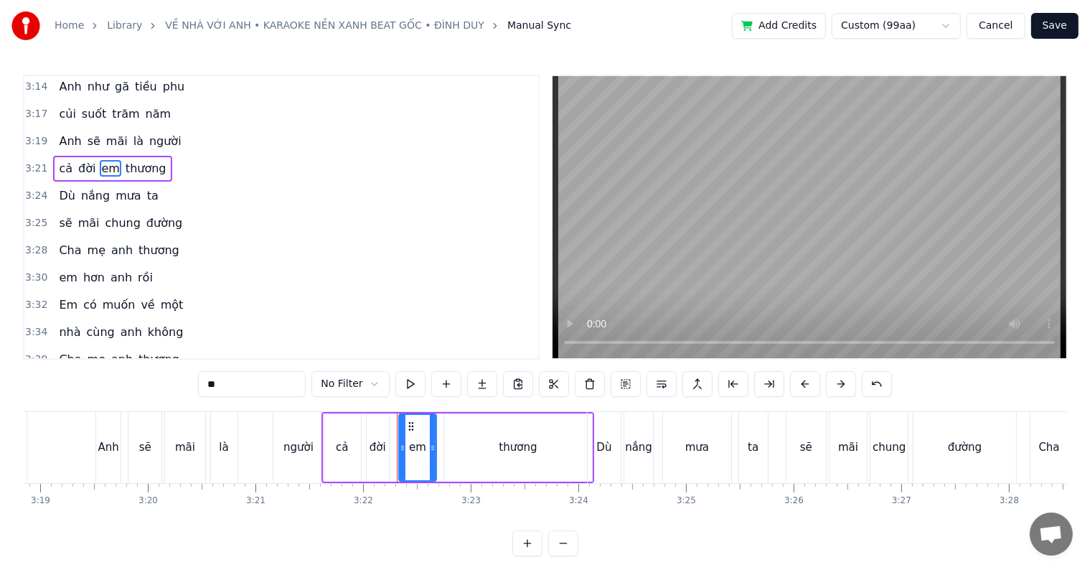
scroll to position [1779, 0]
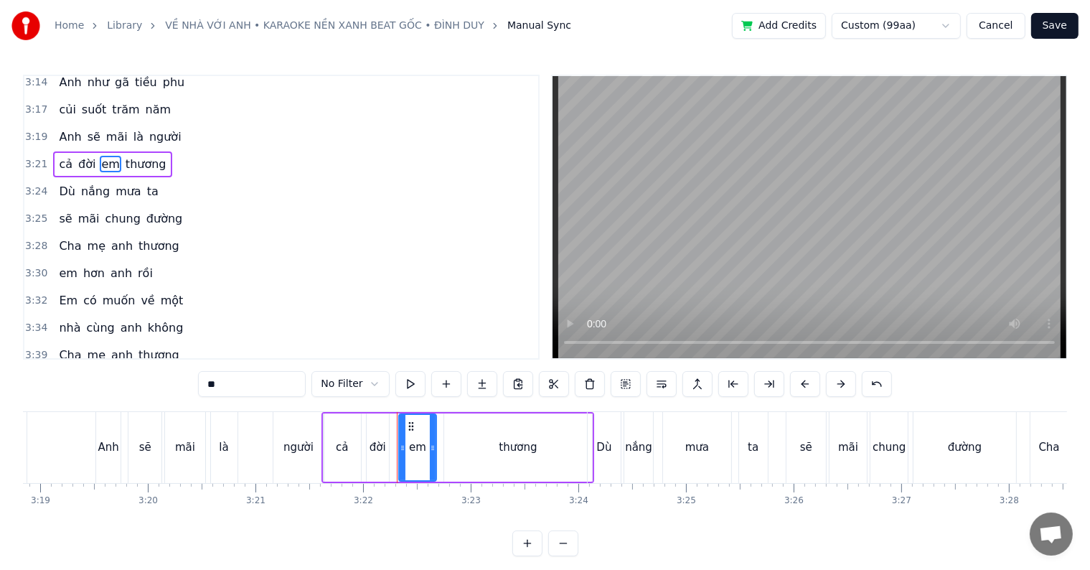
click at [110, 237] on span "anh" at bounding box center [122, 245] width 24 height 16
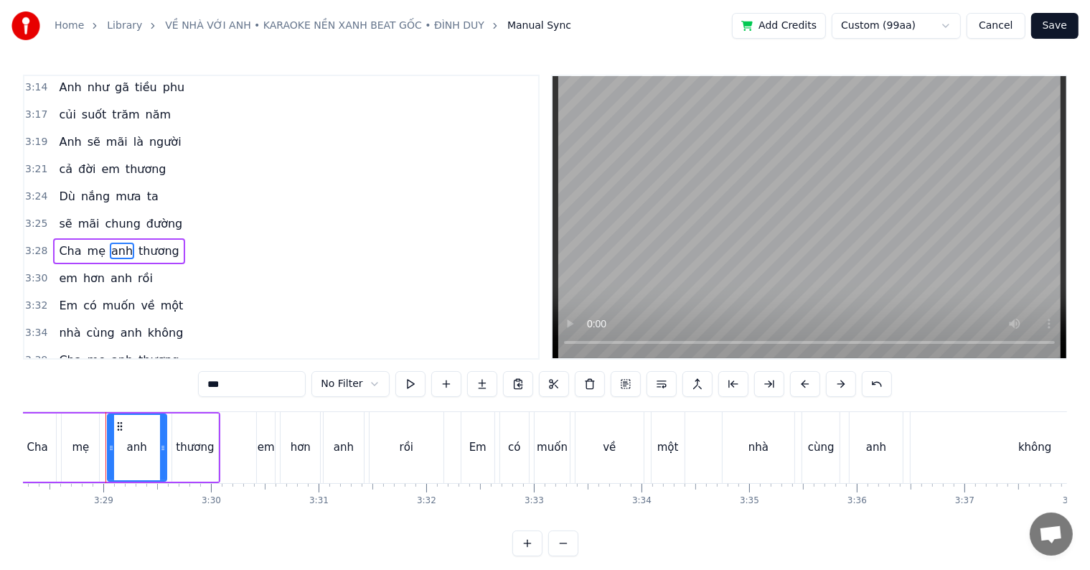
scroll to position [0, 22416]
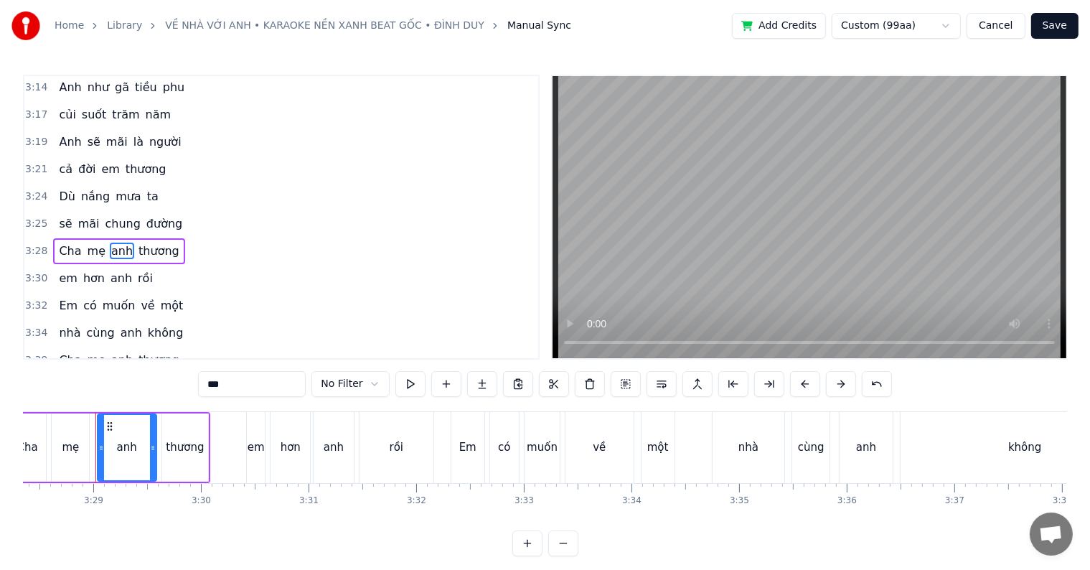
drag, startPoint x: 237, startPoint y: 384, endPoint x: 189, endPoint y: 380, distance: 48.3
click at [189, 380] on div "0:29 Người đã yêu em 0:31 xin hãy tin em nhé 0:34 Dẫu xa nhau e 0:36 vẫn giữ câ…" at bounding box center [545, 315] width 1044 height 481
click at [60, 270] on span "em" at bounding box center [67, 278] width 21 height 16
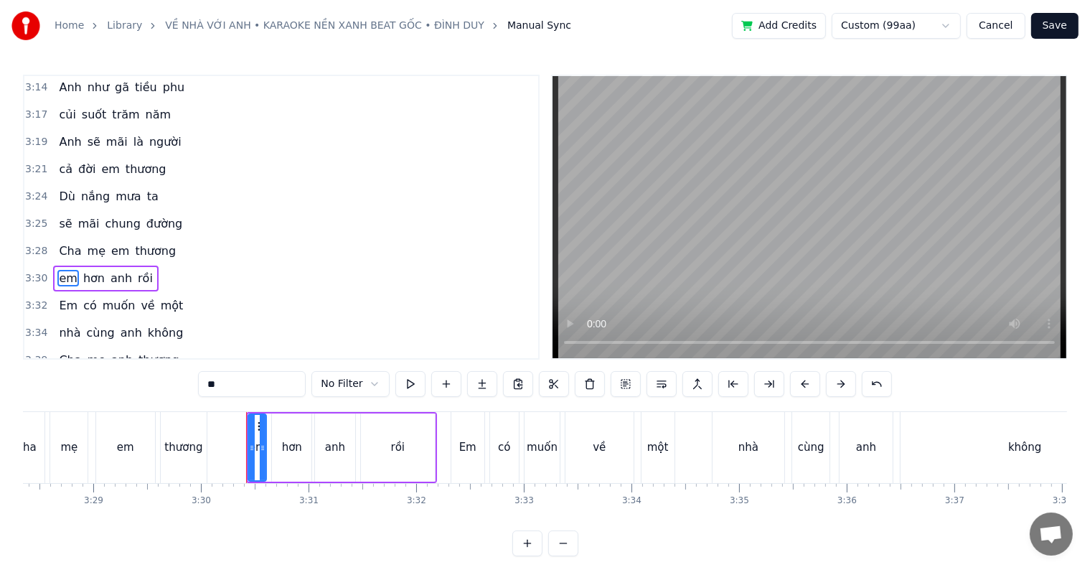
scroll to position [1772, 0]
drag, startPoint x: 240, startPoint y: 386, endPoint x: 186, endPoint y: 387, distance: 53.8
click at [186, 387] on div "0:29 Người đã yêu em 0:31 xin hãy tin em nhé 0:34 Dẫu xa nhau e 0:36 vẫn giữ câ…" at bounding box center [545, 315] width 1044 height 481
click at [113, 271] on span "anh" at bounding box center [125, 279] width 24 height 16
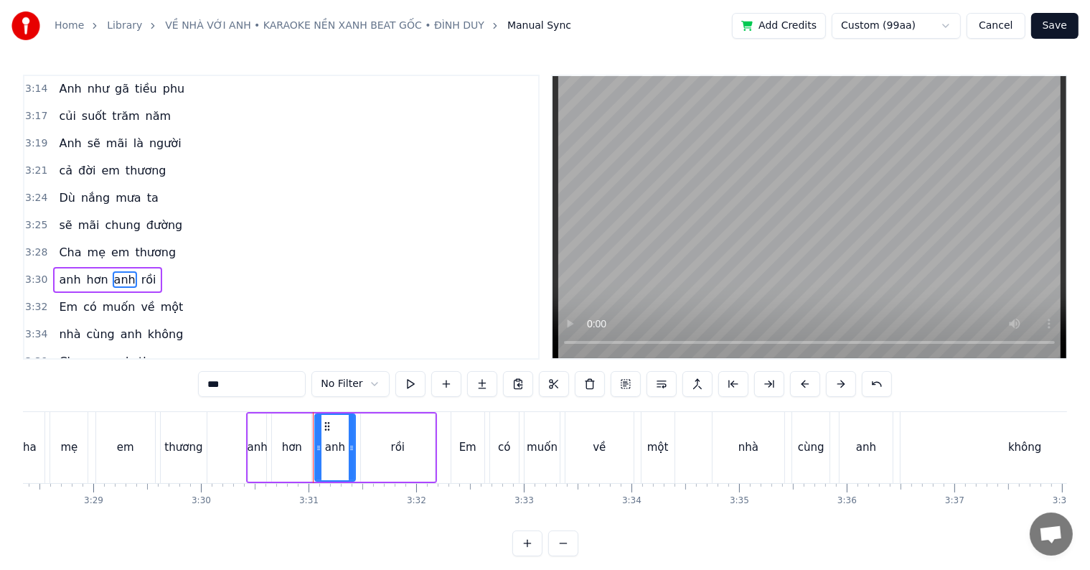
drag, startPoint x: 243, startPoint y: 384, endPoint x: 187, endPoint y: 384, distance: 56.0
click at [187, 384] on div "0:29 Người đã yêu em 0:31 xin hãy tin em nhé 0:34 Dẫu xa nhau e 0:36 vẫn giữ câ…" at bounding box center [545, 315] width 1044 height 481
type input "**"
click at [265, 239] on div "3:28 Cha mẹ em thương" at bounding box center [281, 252] width 514 height 27
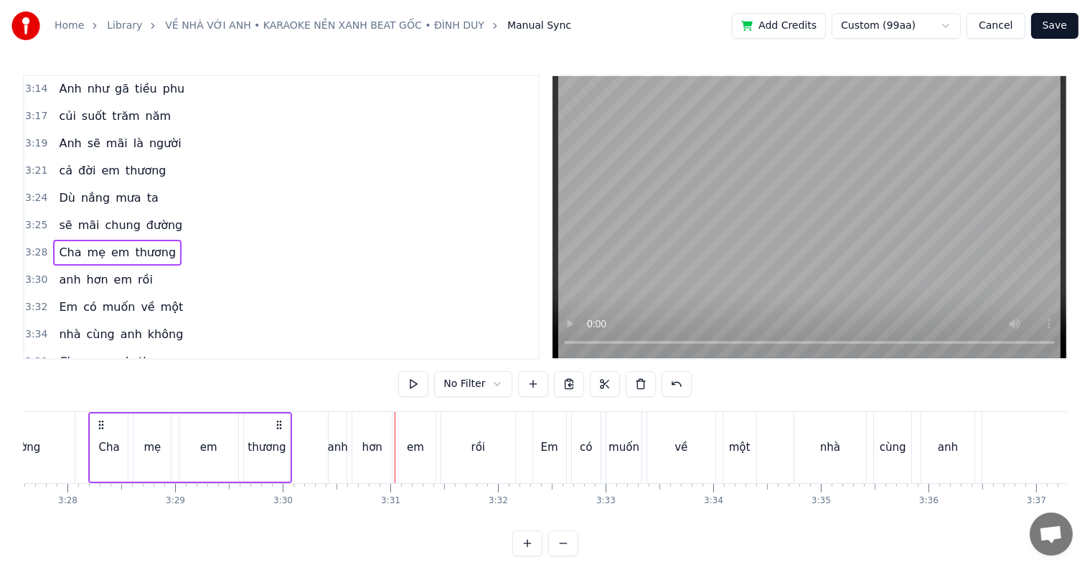
scroll to position [0, 22328]
click at [60, 298] on span "Em" at bounding box center [68, 306] width 22 height 16
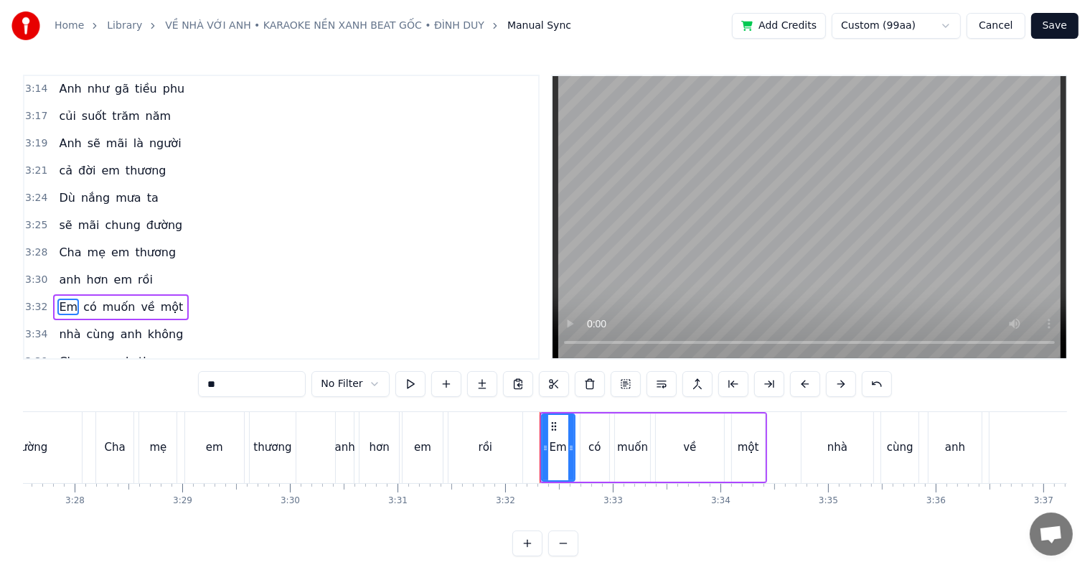
scroll to position [1799, 0]
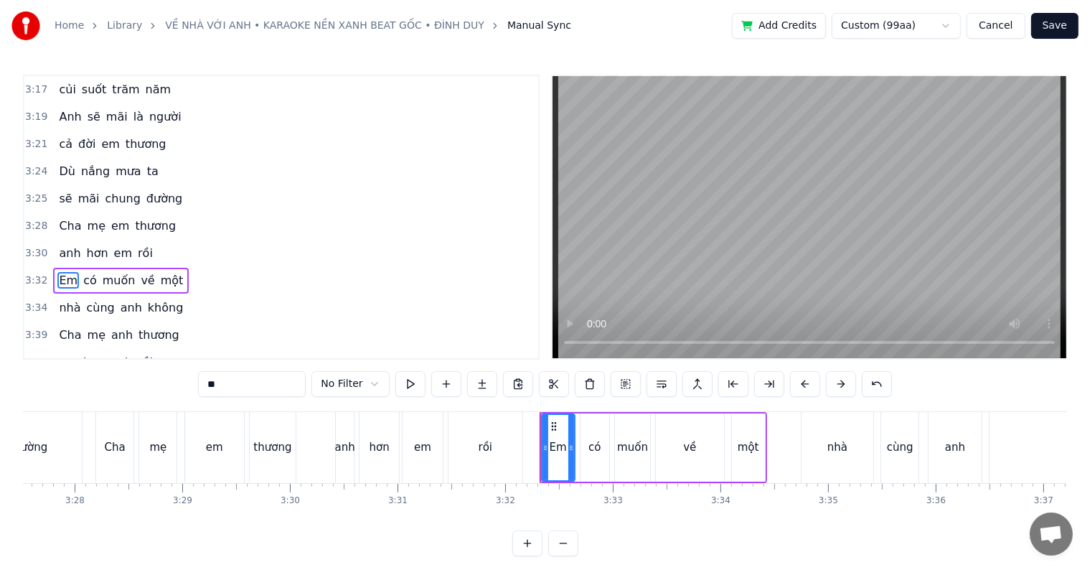
drag, startPoint x: 238, startPoint y: 384, endPoint x: 188, endPoint y: 387, distance: 50.3
click at [188, 387] on div "0:29 Người đã yêu em 0:31 xin hãy tin em nhé 0:34 Dẫu xa nhau e 0:36 vẫn giữ câ…" at bounding box center [545, 315] width 1044 height 481
click at [119, 299] on span "anh" at bounding box center [131, 307] width 24 height 16
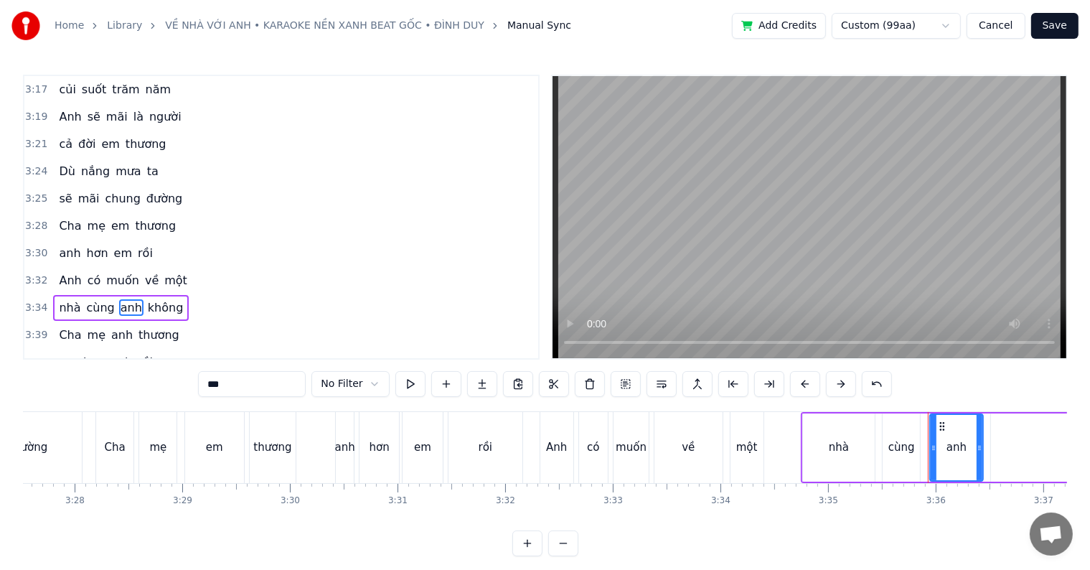
scroll to position [1803, 0]
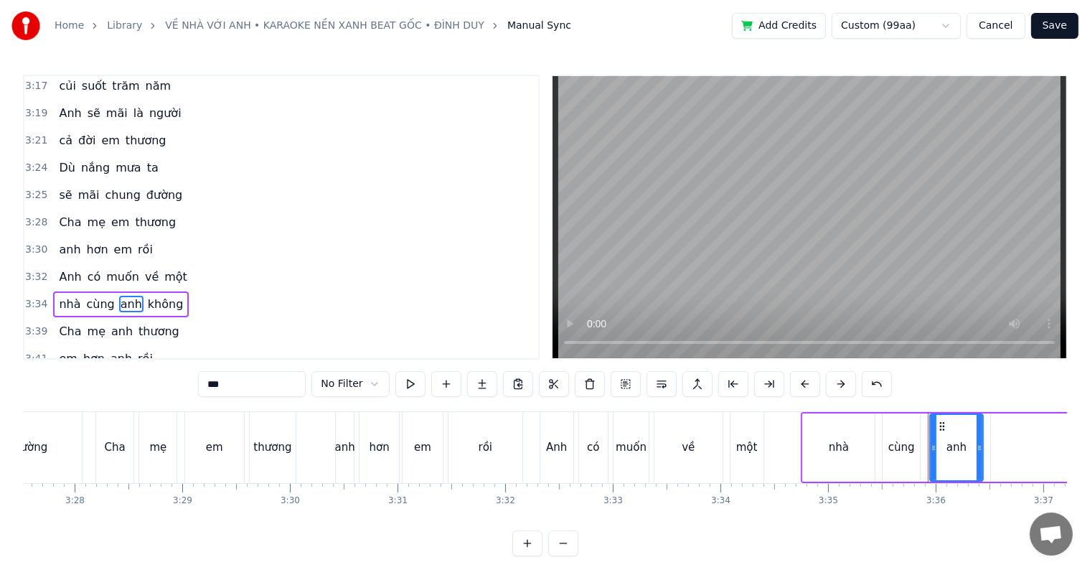
drag, startPoint x: 239, startPoint y: 387, endPoint x: 189, endPoint y: 384, distance: 49.6
click at [192, 384] on div "0:29 Người đã yêu em 0:31 xin hãy tin em nhé 0:34 Dẫu xa nhau e 0:36 vẫn giữ câ…" at bounding box center [545, 315] width 1044 height 481
click at [110, 323] on span "anh" at bounding box center [122, 331] width 24 height 16
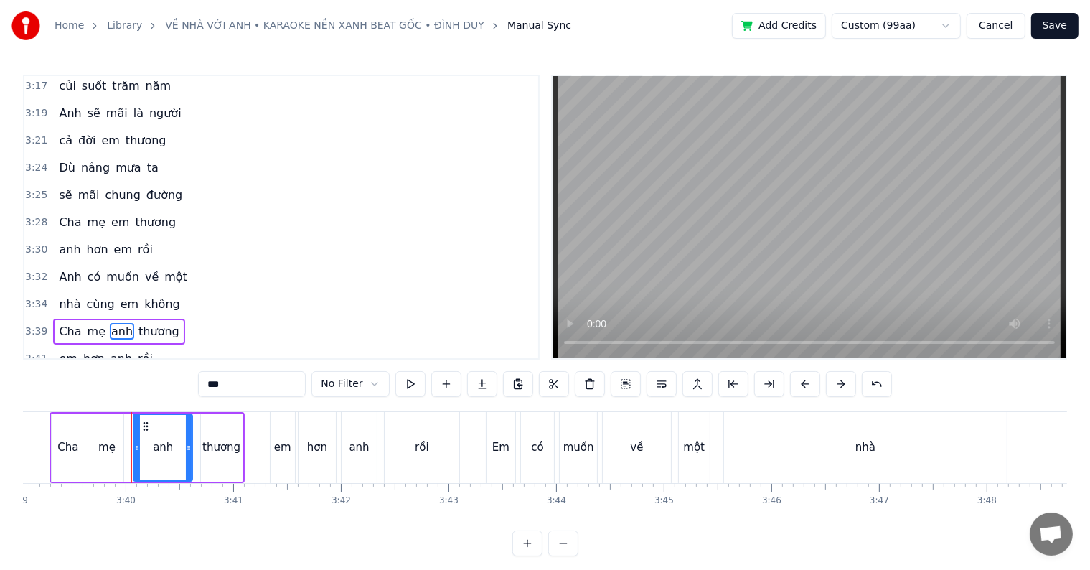
scroll to position [0, 23604]
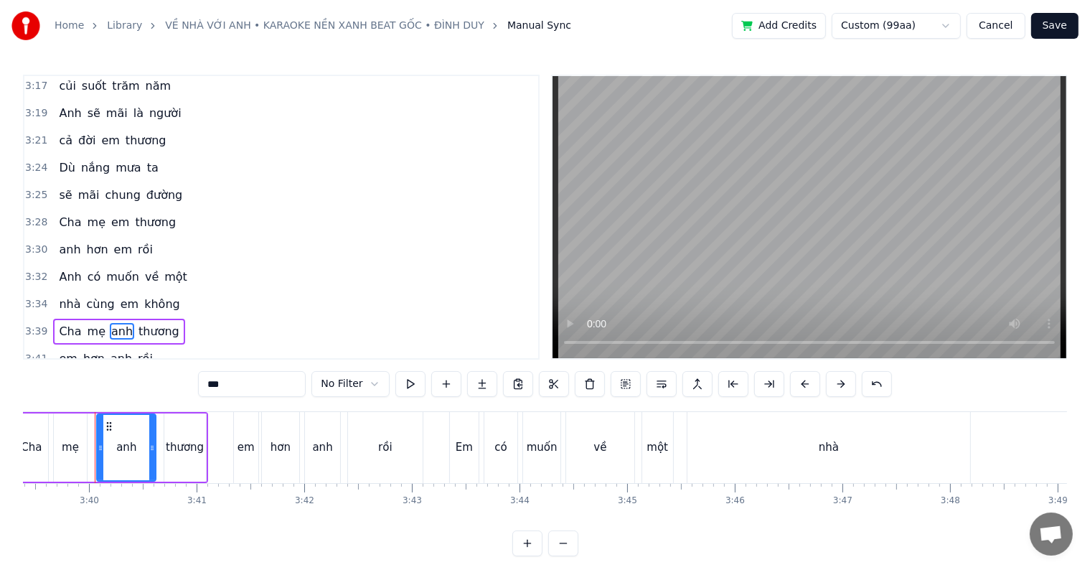
drag, startPoint x: 236, startPoint y: 384, endPoint x: 186, endPoint y: 384, distance: 49.5
click at [186, 384] on div "0:29 Người đã yêu em 0:31 xin hãy tin em nhé 0:34 Dẫu xa nhau e 0:36 vẫn giữ câ…" at bounding box center [545, 315] width 1044 height 481
click at [60, 350] on span "em" at bounding box center [67, 358] width 21 height 16
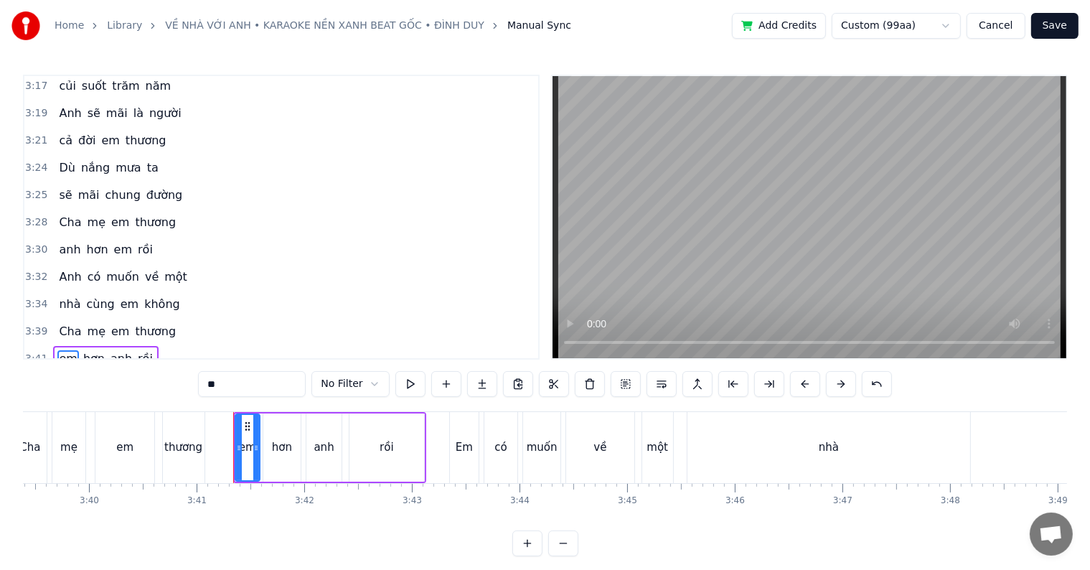
scroll to position [6, 0]
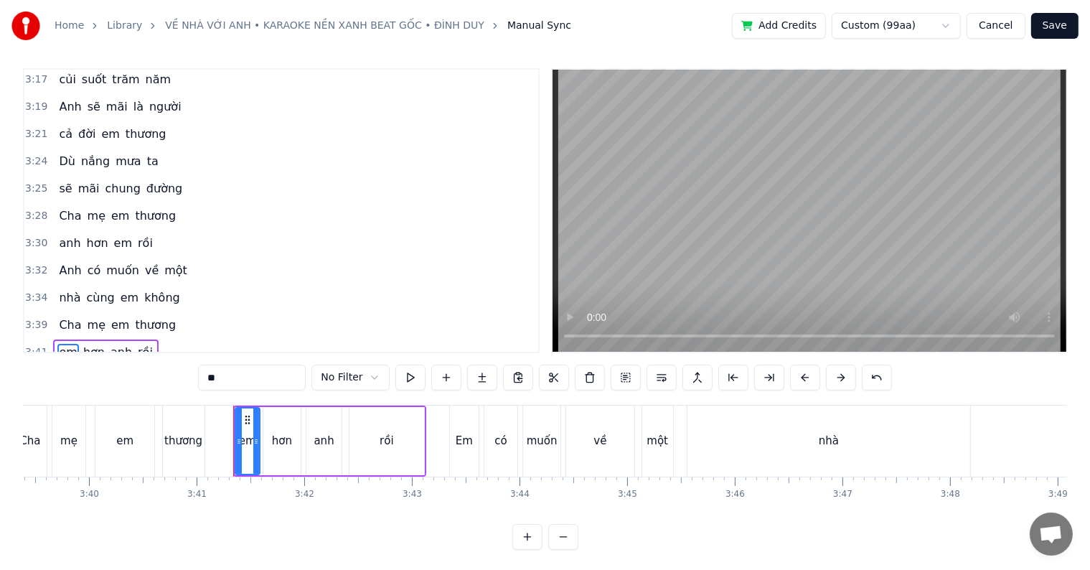
drag, startPoint x: 230, startPoint y: 372, endPoint x: 190, endPoint y: 376, distance: 39.6
click at [190, 376] on div "0:29 Người đã yêu em 0:31 xin hãy tin em nhé 0:34 Dẫu xa nhau e 0:36 vẫn giữ câ…" at bounding box center [545, 308] width 1044 height 481
click at [116, 344] on span "anh" at bounding box center [125, 352] width 24 height 16
drag, startPoint x: 238, startPoint y: 379, endPoint x: 178, endPoint y: 377, distance: 60.3
click at [178, 377] on div "0:29 Người đã yêu em 0:31 xin hãy tin em nhé 0:34 Dẫu xa nhau e 0:36 vẫn giữ câ…" at bounding box center [545, 308] width 1044 height 481
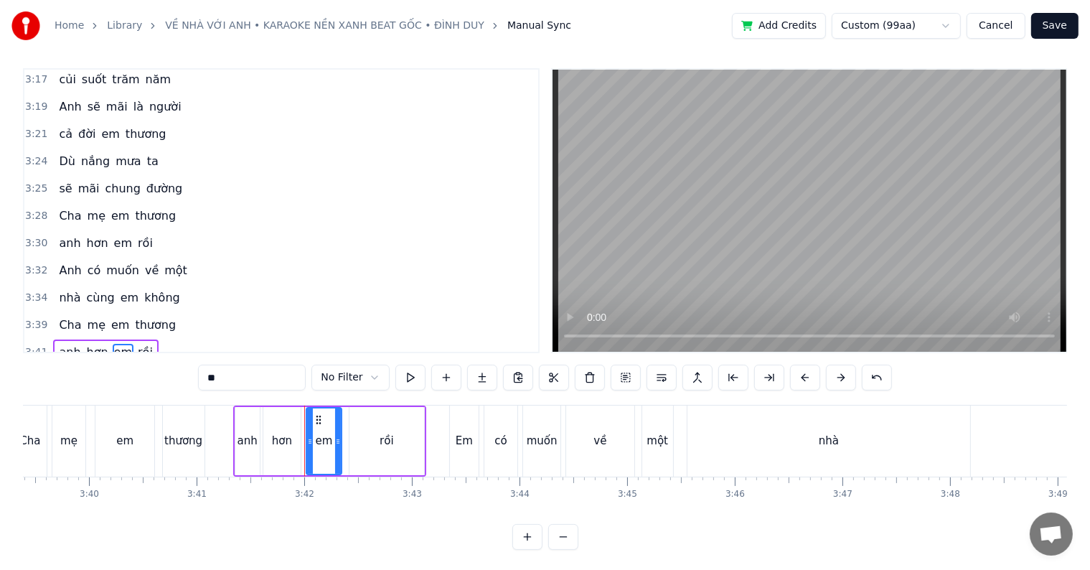
click at [60, 371] on span "Em" at bounding box center [68, 379] width 22 height 16
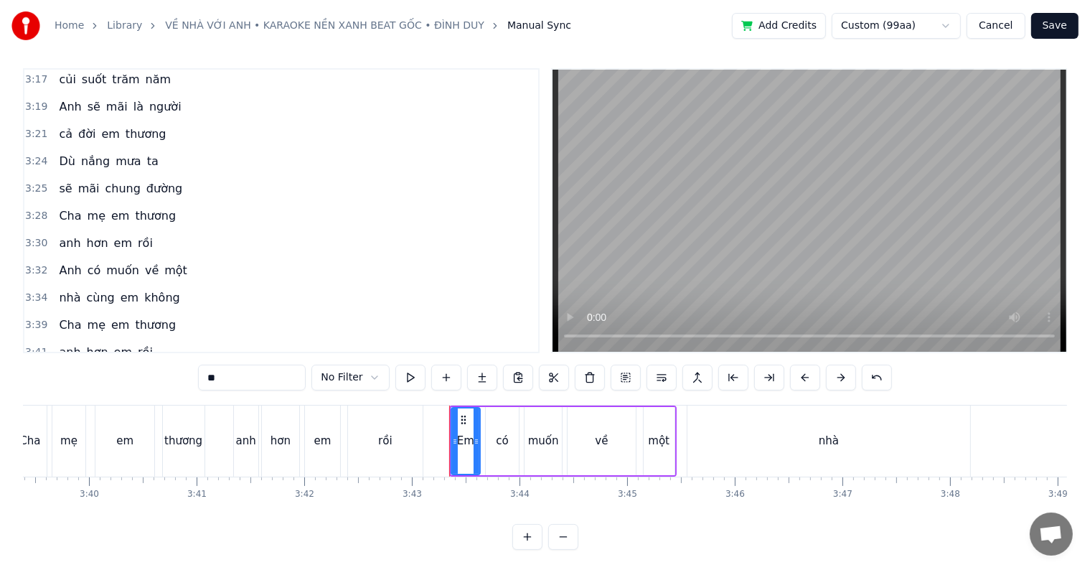
scroll to position [22, 0]
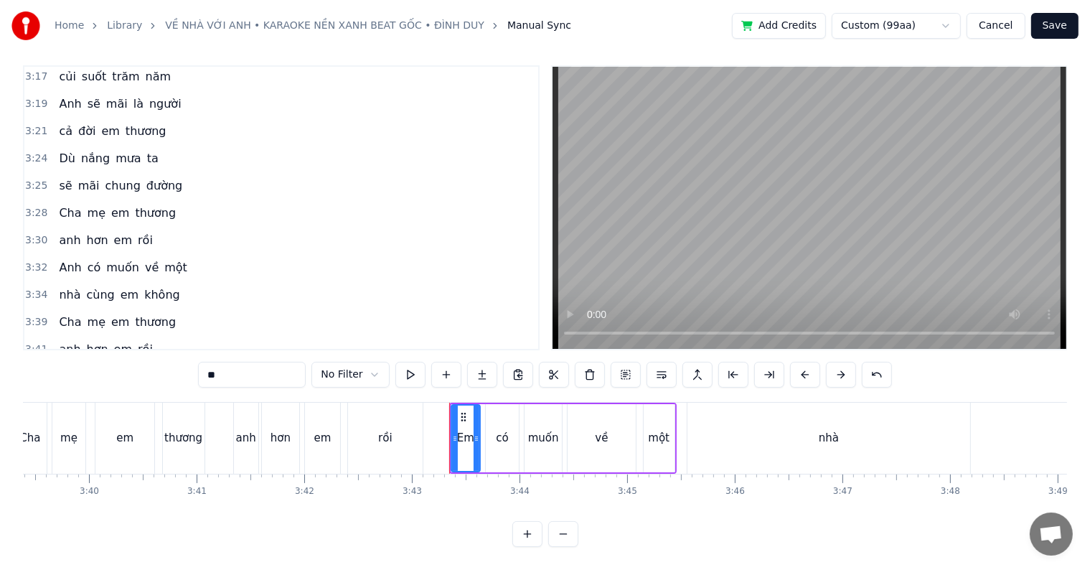
drag, startPoint x: 241, startPoint y: 367, endPoint x: 187, endPoint y: 360, distance: 54.2
click at [187, 360] on div "0:29 Người đã yêu em 0:31 xin hãy tin em nhé 0:34 Dẫu xa nhau e 0:36 vẫn giữ câ…" at bounding box center [545, 305] width 1044 height 481
click at [119, 395] on span "anh" at bounding box center [131, 403] width 24 height 16
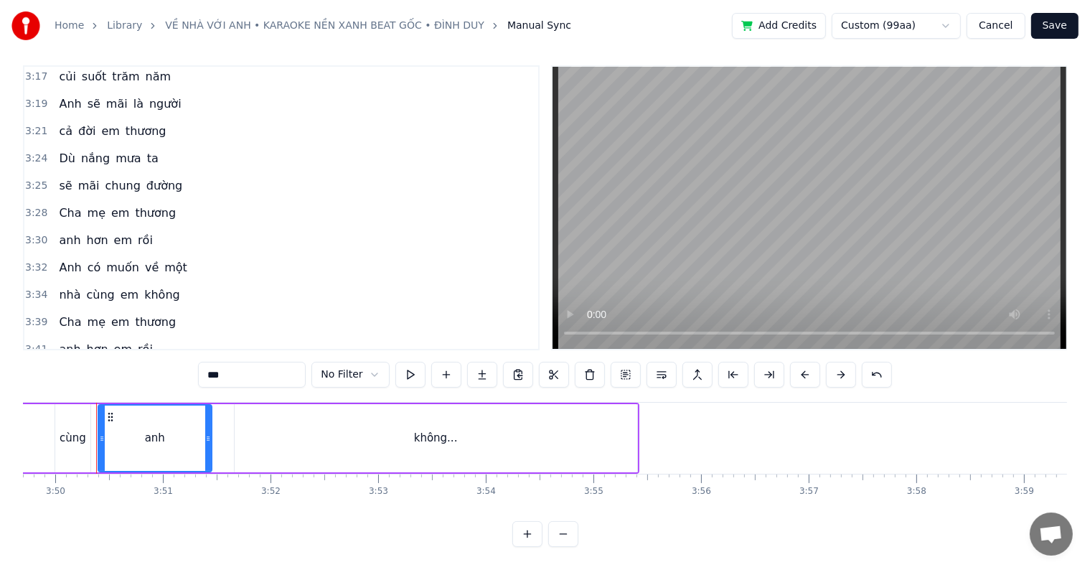
scroll to position [0, 24715]
drag, startPoint x: 238, startPoint y: 362, endPoint x: 193, endPoint y: 362, distance: 45.2
click at [193, 362] on div "0:29 Người đã yêu em 0:31 xin hãy tin em nhé 0:34 Dẫu xa nhau e 0:36 vẫn giữ câ…" at bounding box center [545, 305] width 1044 height 481
type input "**"
click at [222, 336] on div "3:41 anh hơn em rồi" at bounding box center [281, 349] width 514 height 27
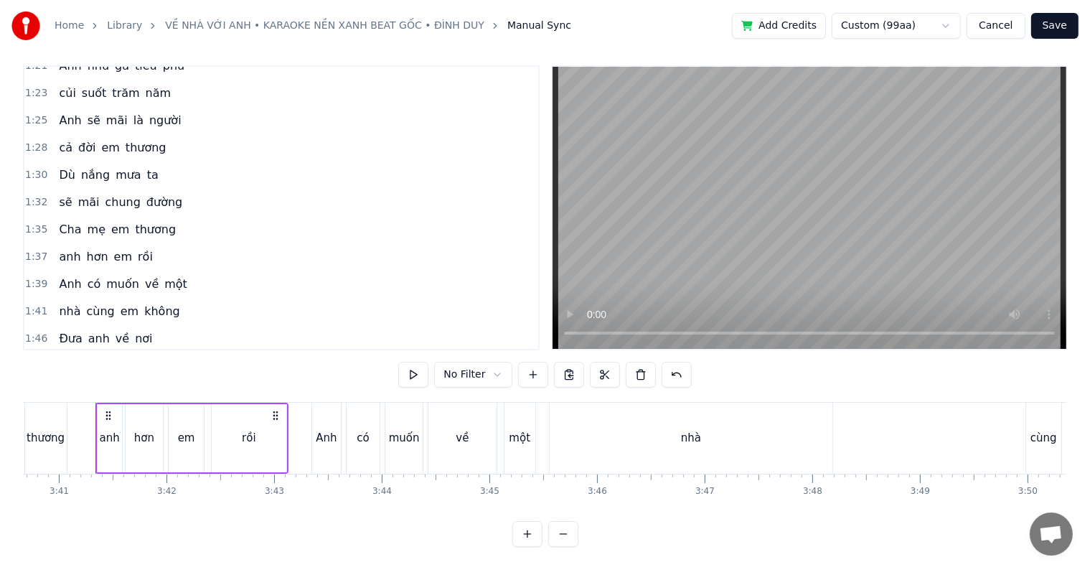
scroll to position [0, 0]
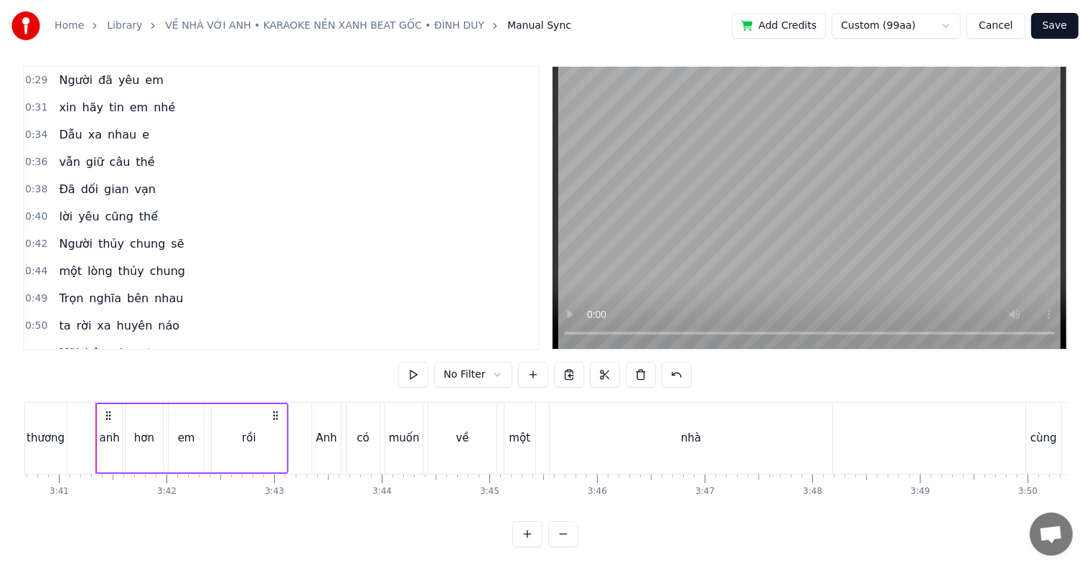
click at [64, 72] on span "Người" at bounding box center [75, 80] width 37 height 16
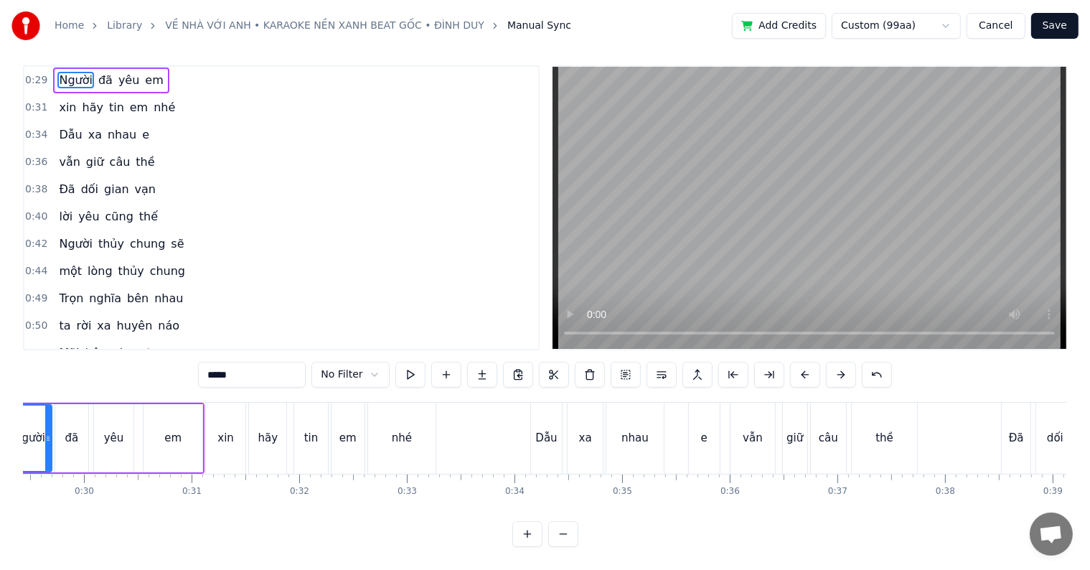
scroll to position [0, 3077]
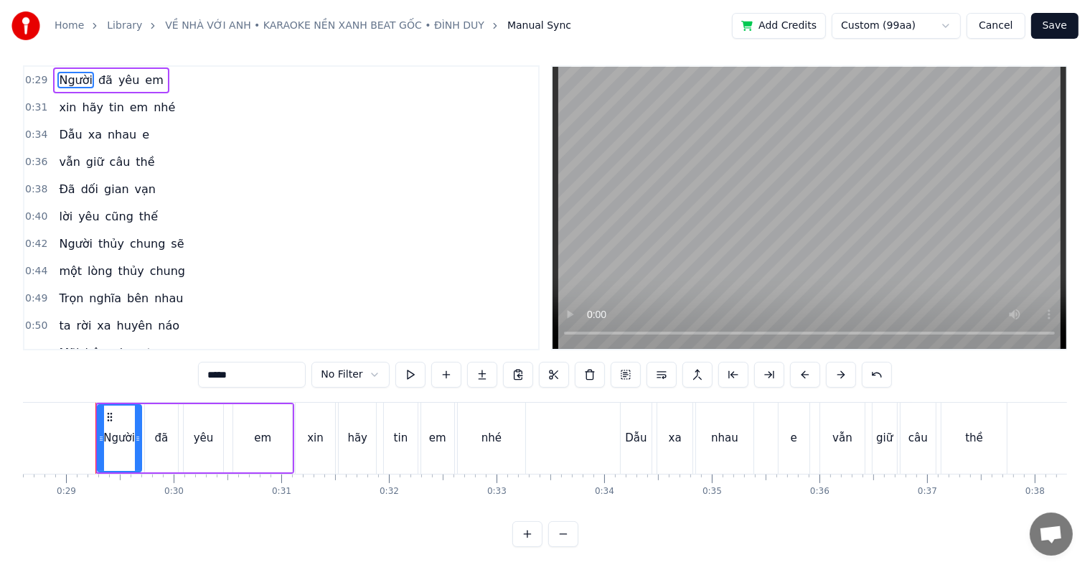
click at [141, 126] on span "e" at bounding box center [146, 134] width 10 height 16
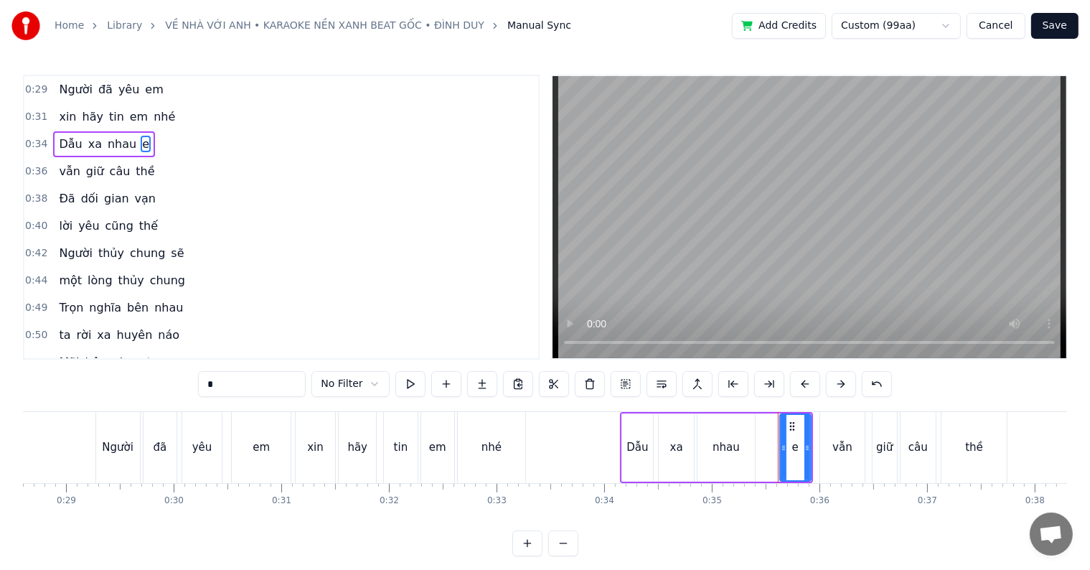
click at [223, 388] on input "*" at bounding box center [252, 384] width 108 height 26
type input "**"
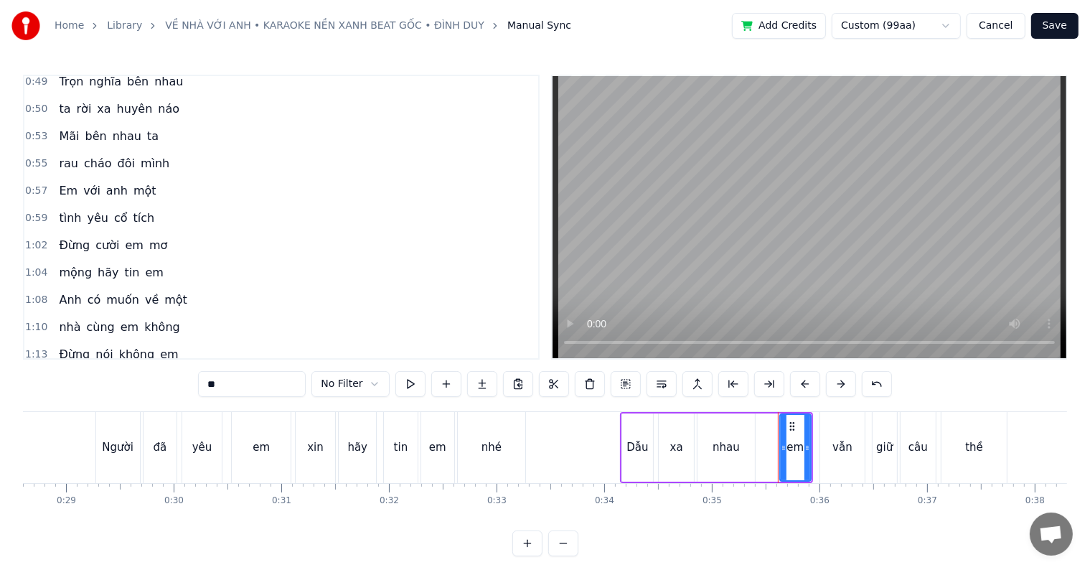
scroll to position [227, 0]
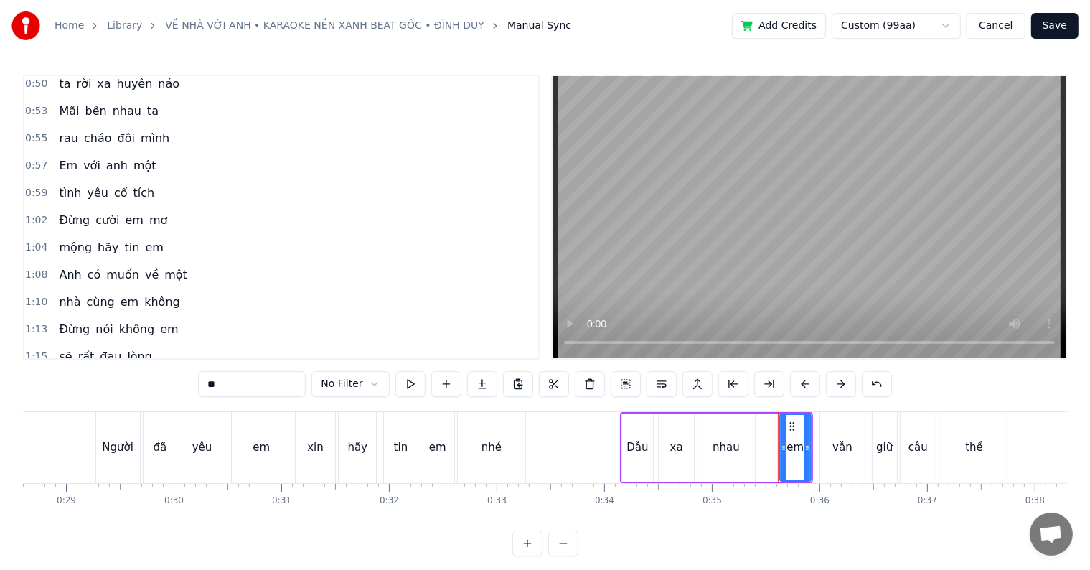
drag, startPoint x: 199, startPoint y: 152, endPoint x: 202, endPoint y: 169, distance: 17.6
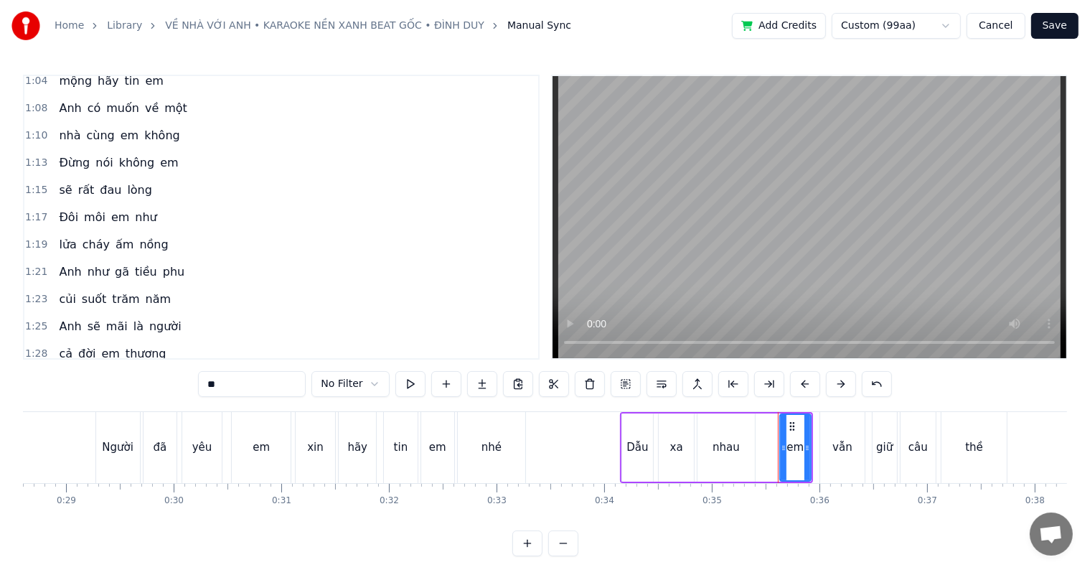
drag, startPoint x: 217, startPoint y: 137, endPoint x: 215, endPoint y: 152, distance: 15.1
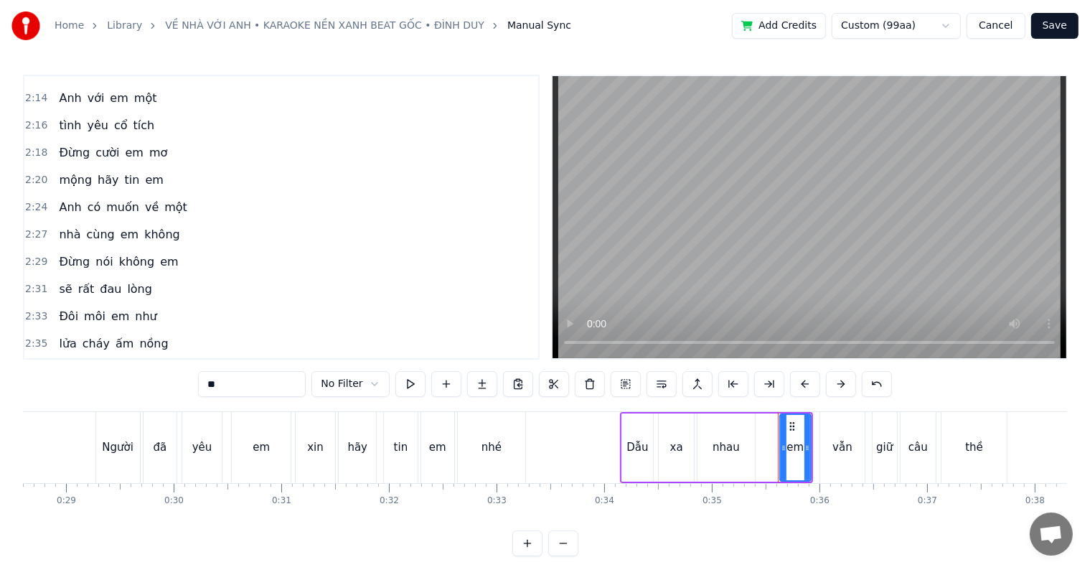
scroll to position [1062, 0]
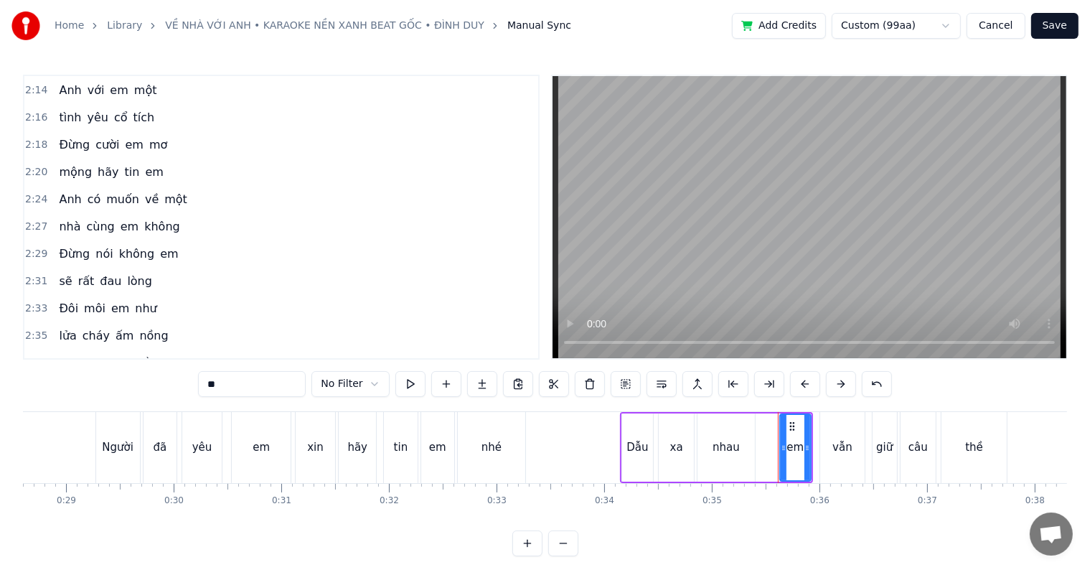
drag, startPoint x: 224, startPoint y: 168, endPoint x: 219, endPoint y: 186, distance: 19.3
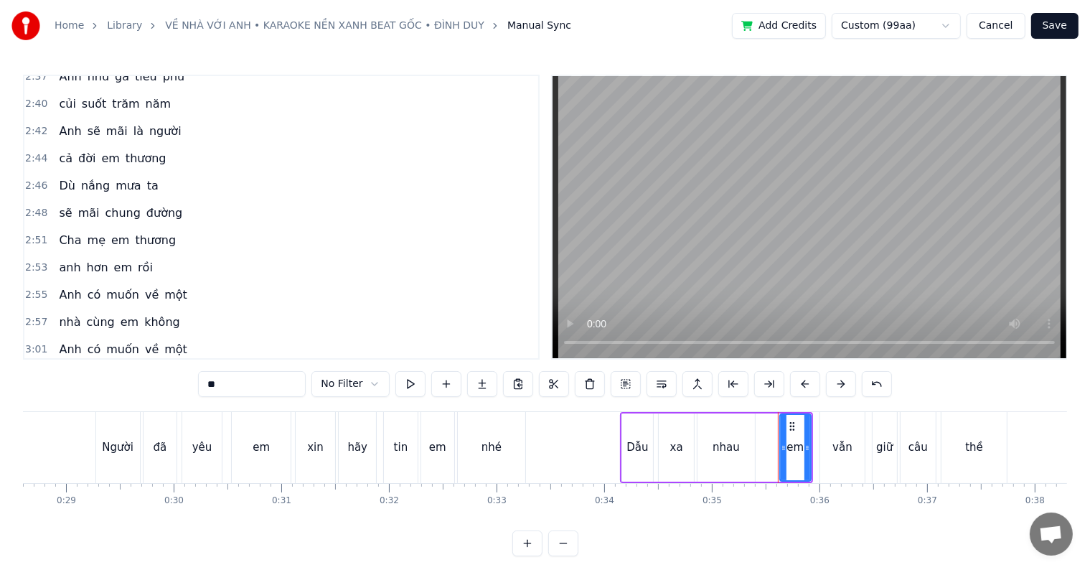
scroll to position [1349, 0]
drag, startPoint x: 225, startPoint y: 161, endPoint x: 222, endPoint y: 169, distance: 8.9
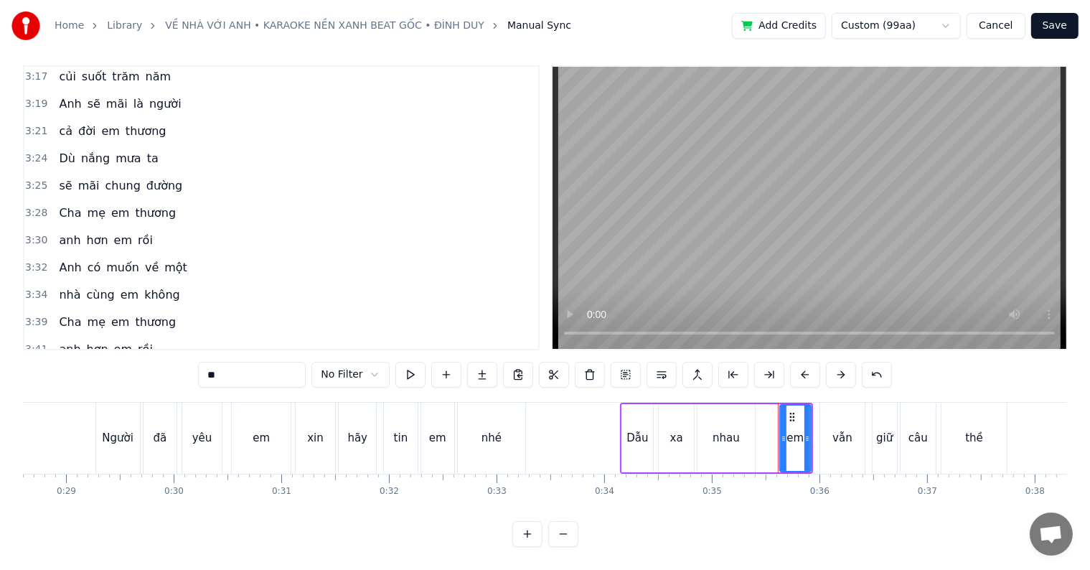
scroll to position [22, 0]
drag, startPoint x: 252, startPoint y: 178, endPoint x: 250, endPoint y: 192, distance: 14.5
click at [1059, 23] on button "Save" at bounding box center [1054, 26] width 47 height 26
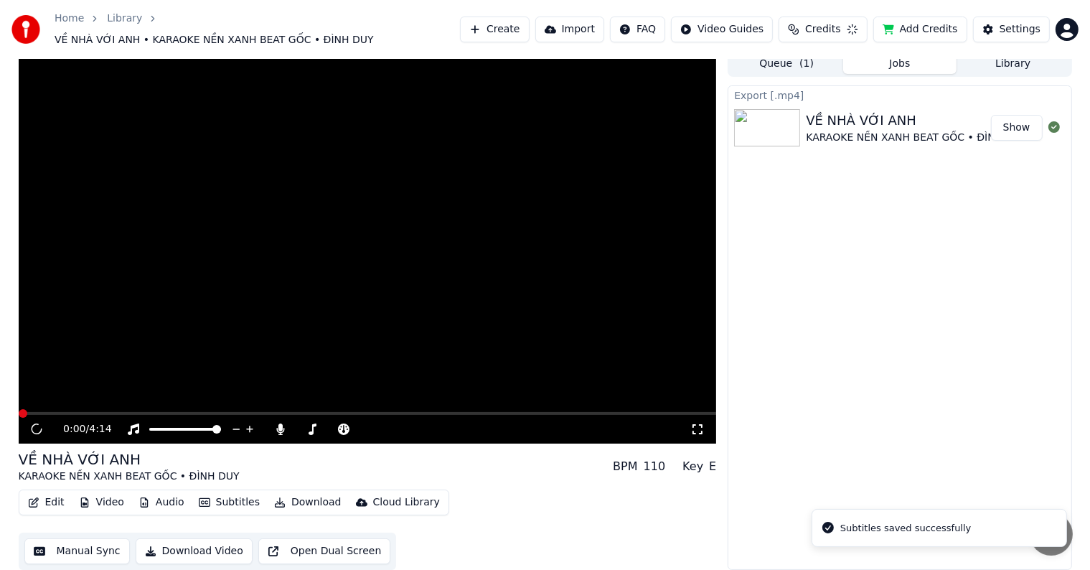
scroll to position [1, 0]
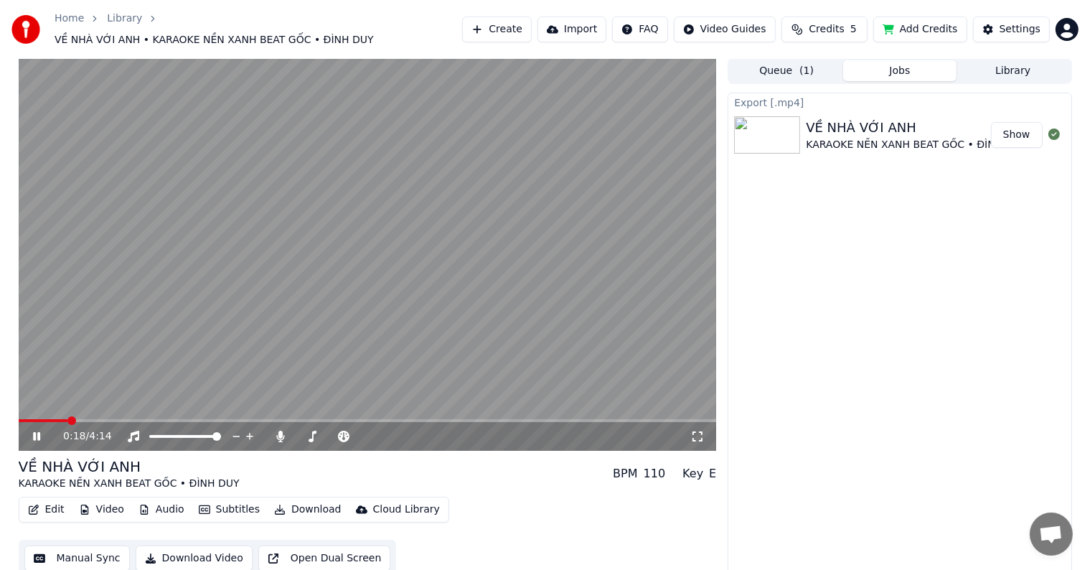
click at [69, 419] on span at bounding box center [368, 420] width 698 height 3
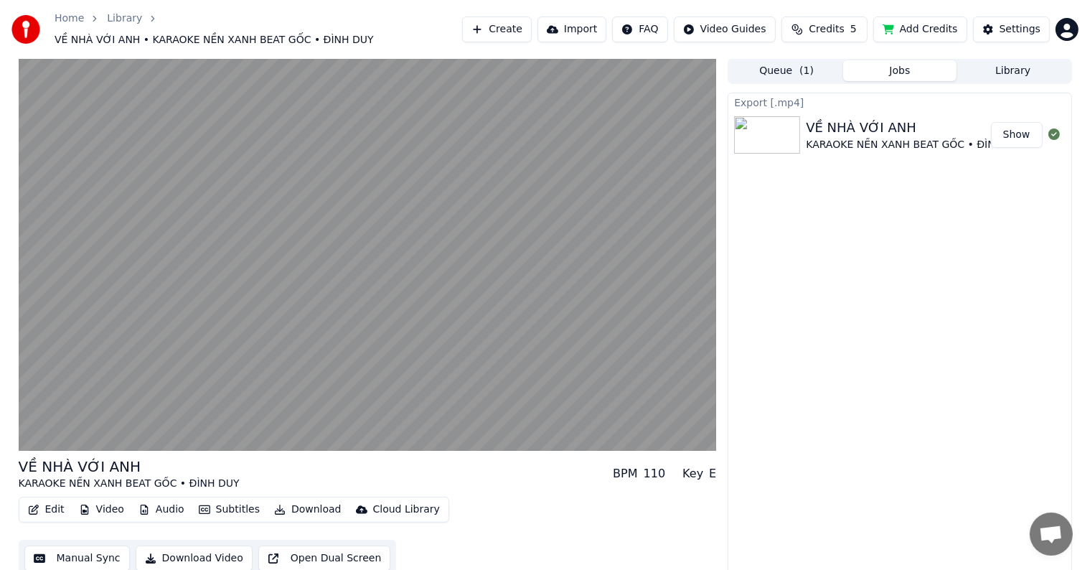
click at [791, 60] on button "Queue ( 1 )" at bounding box center [785, 70] width 113 height 21
click at [897, 60] on button "Jobs" at bounding box center [899, 70] width 113 height 21
click at [205, 550] on button "Download Video" at bounding box center [194, 558] width 117 height 26
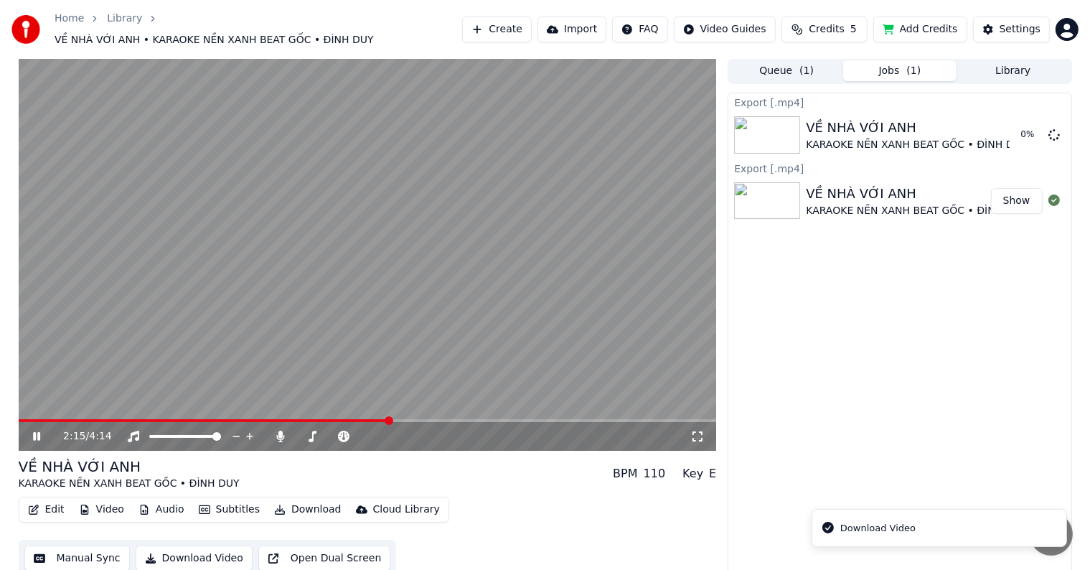
click at [124, 281] on video at bounding box center [368, 254] width 698 height 392
click at [2, 327] on div "2:15 / 4:14 VỀ NHÀ VỚI ANH KARAOKE NỀN XANH BEAT GỐC • ĐÌNH DUY BPM 110 Key E E…" at bounding box center [545, 317] width 1090 height 519
